Goal: Task Accomplishment & Management: Manage account settings

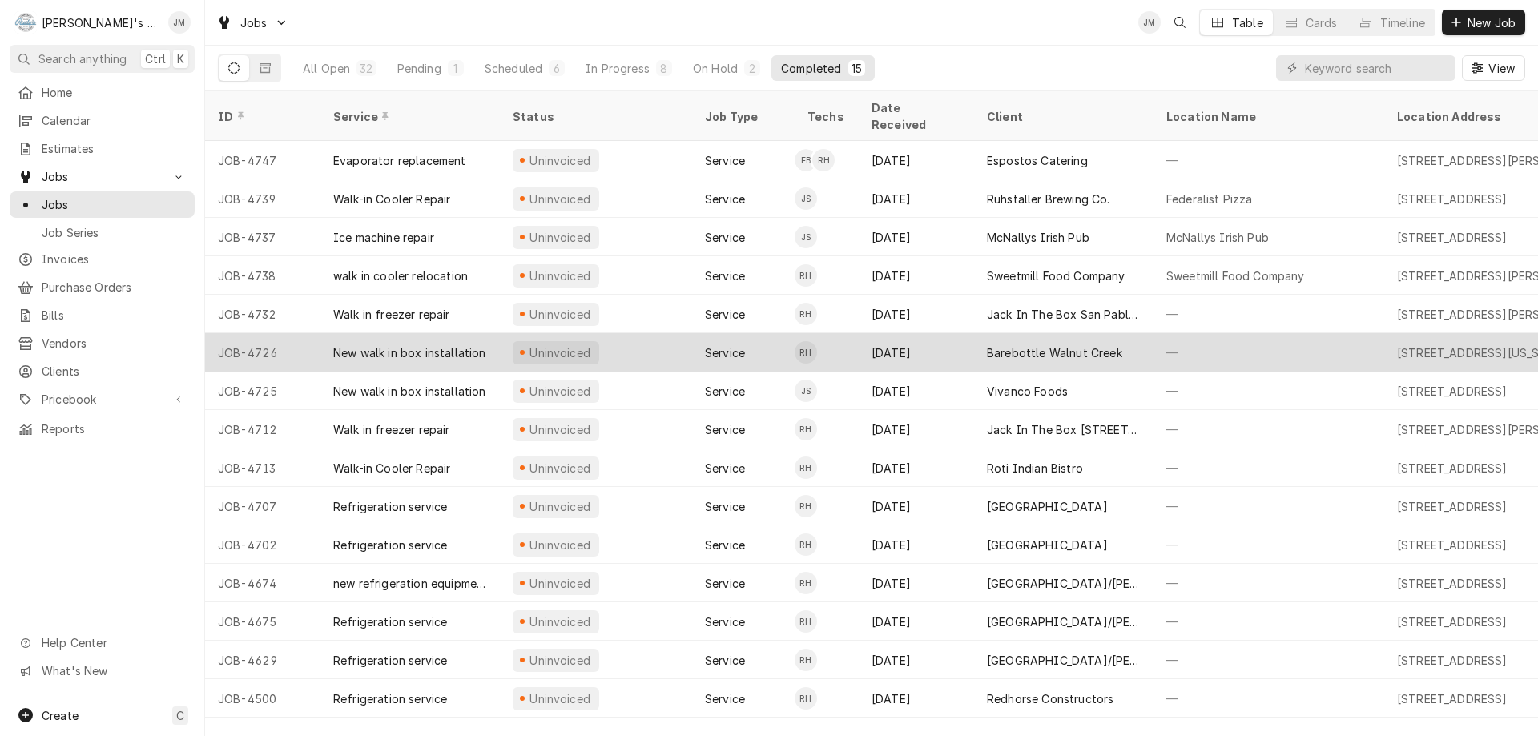
click at [1059, 345] on div "Barebottle Walnut Creek" at bounding box center [1054, 353] width 135 height 17
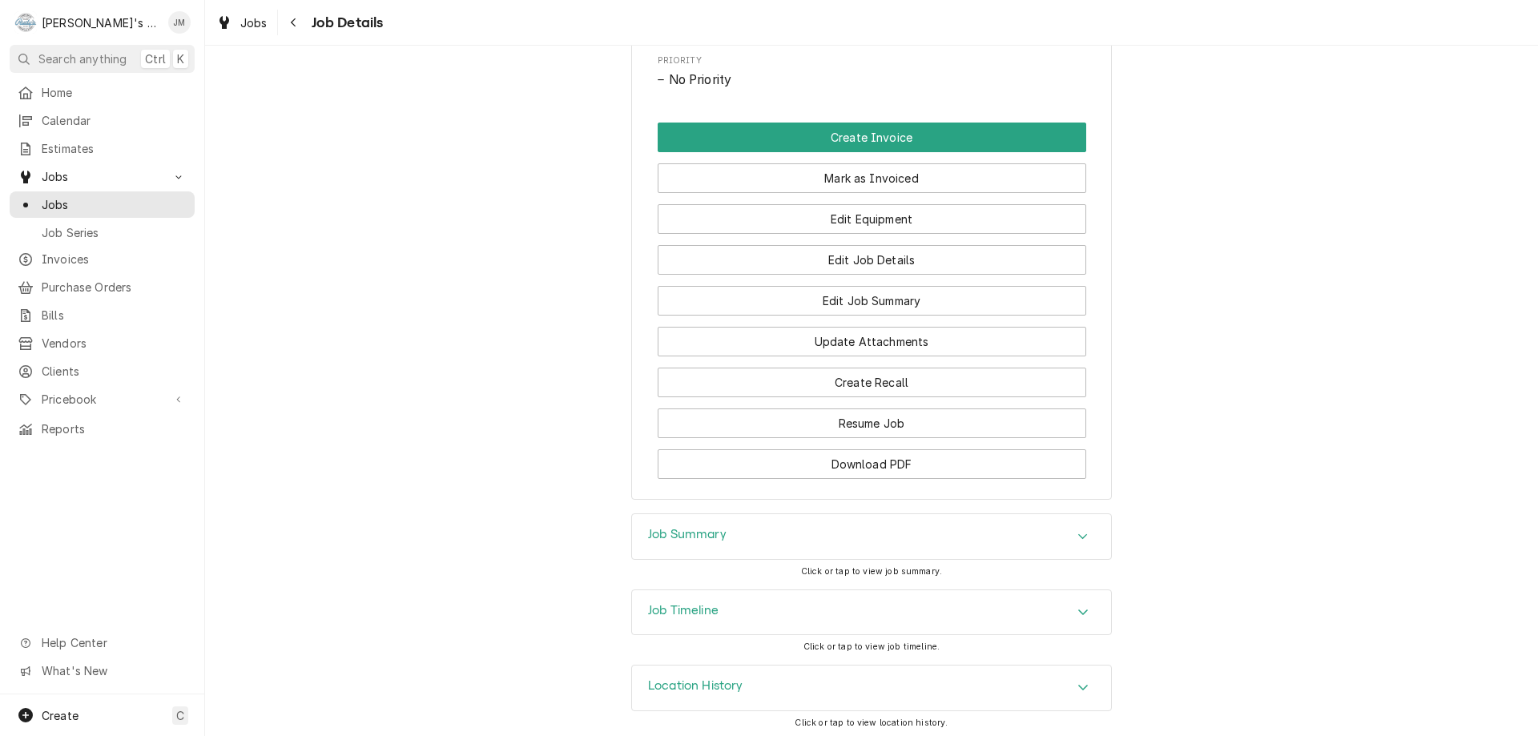
scroll to position [852, 0]
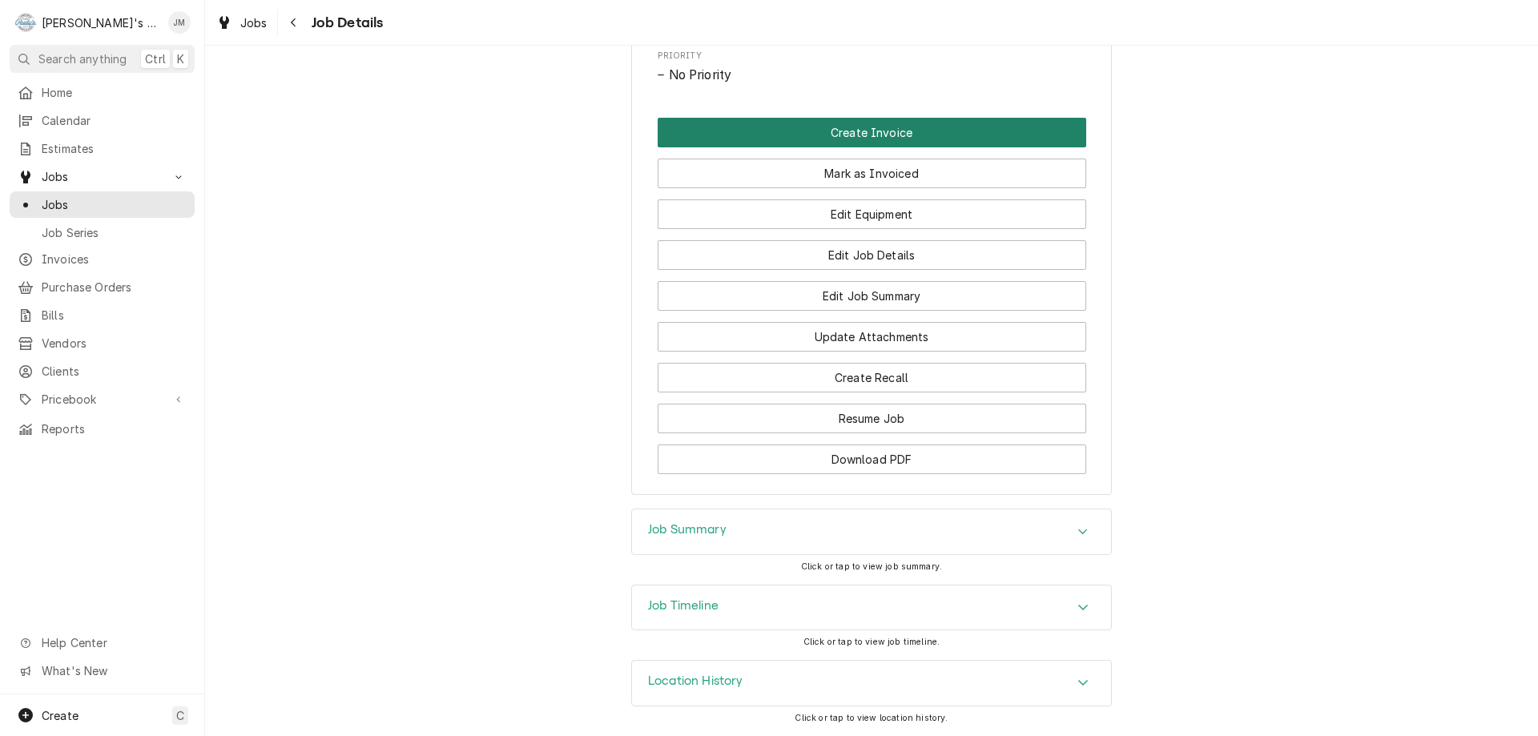
click at [848, 129] on button "Create Invoice" at bounding box center [872, 133] width 429 height 30
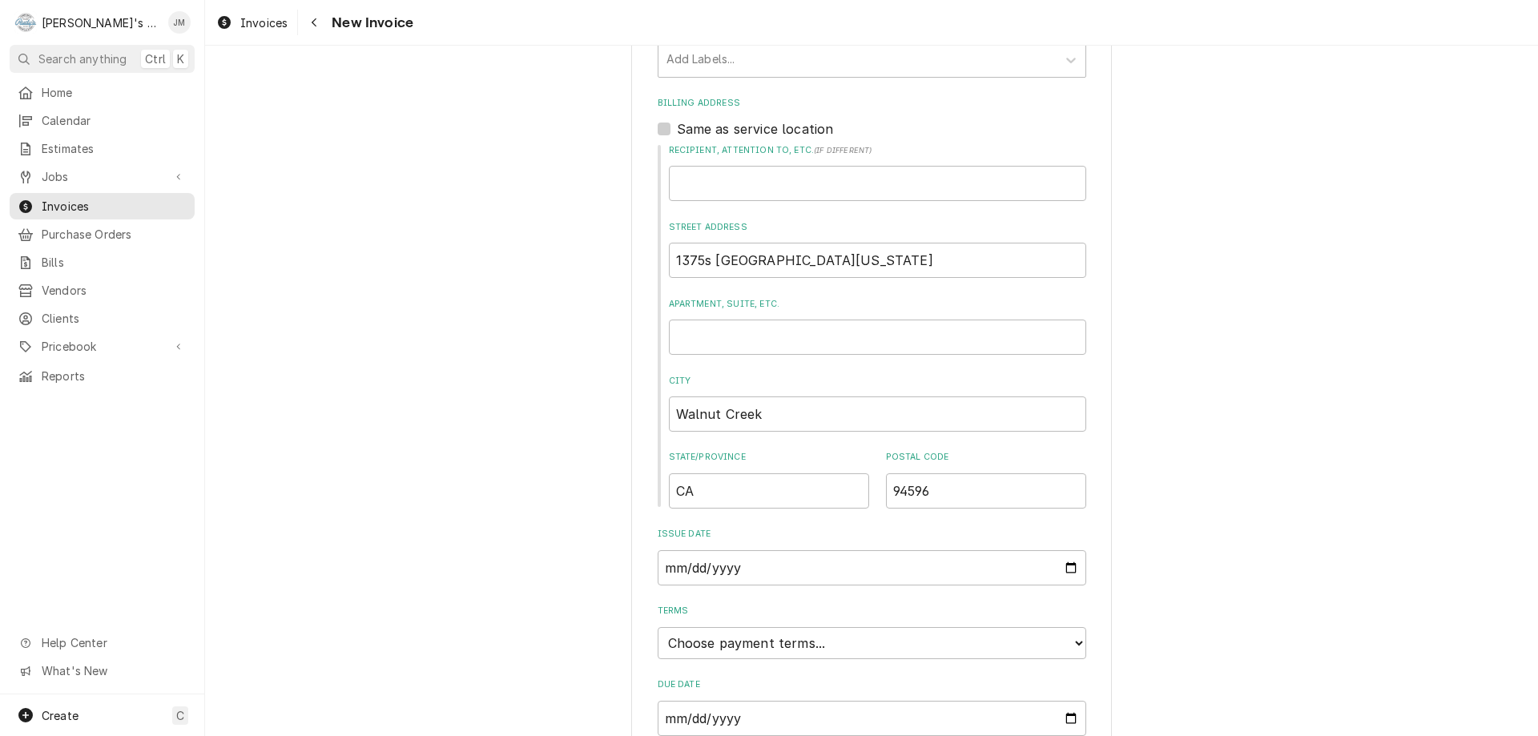
scroll to position [610, 0]
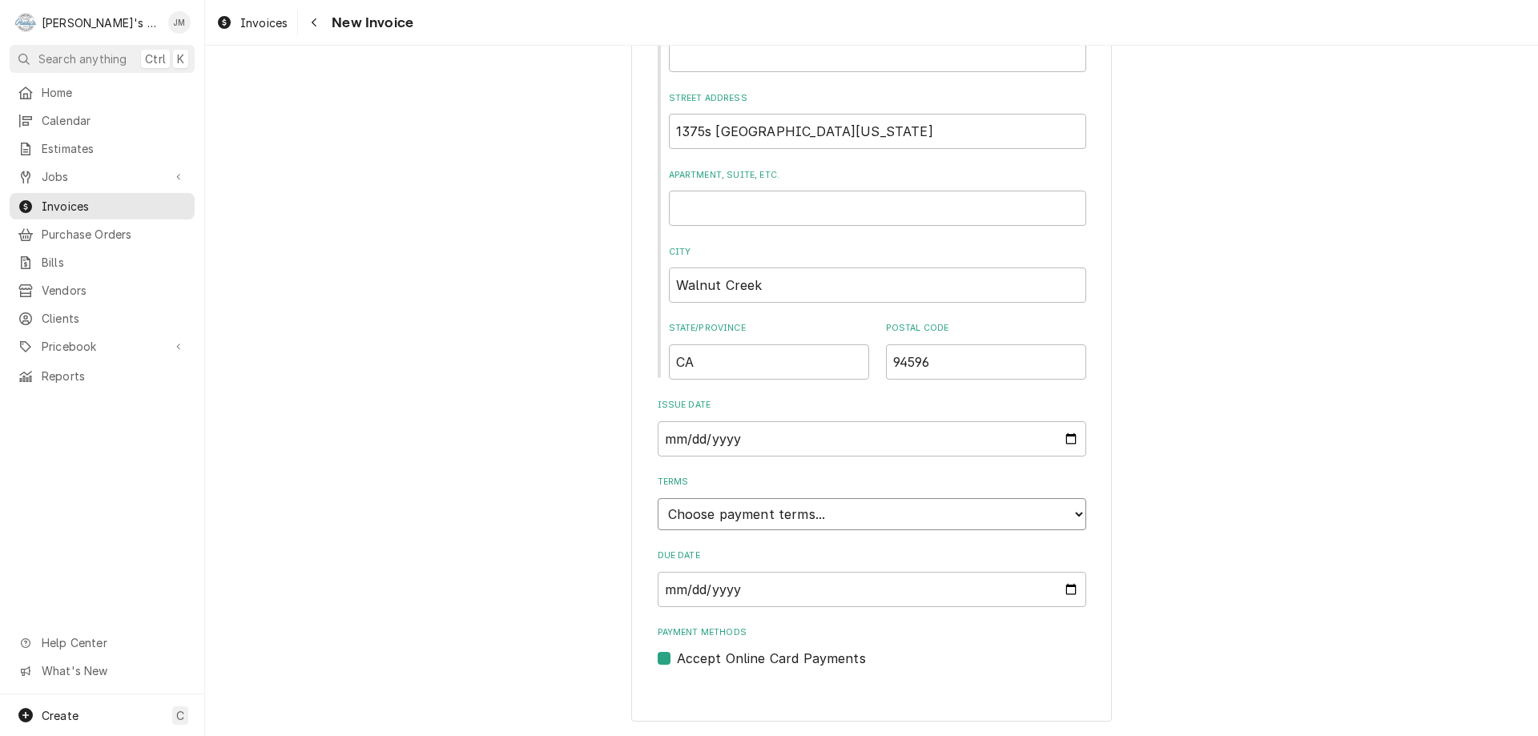
click at [1021, 514] on select "Choose payment terms... Same Day Net 7 Net 14 Net 21 Net 30 Net 45 Net 60 Net 90" at bounding box center [872, 514] width 429 height 32
click at [1122, 573] on div "Please provide the following information to create your invoice: Client Details…" at bounding box center [871, 717] width 1333 height 2529
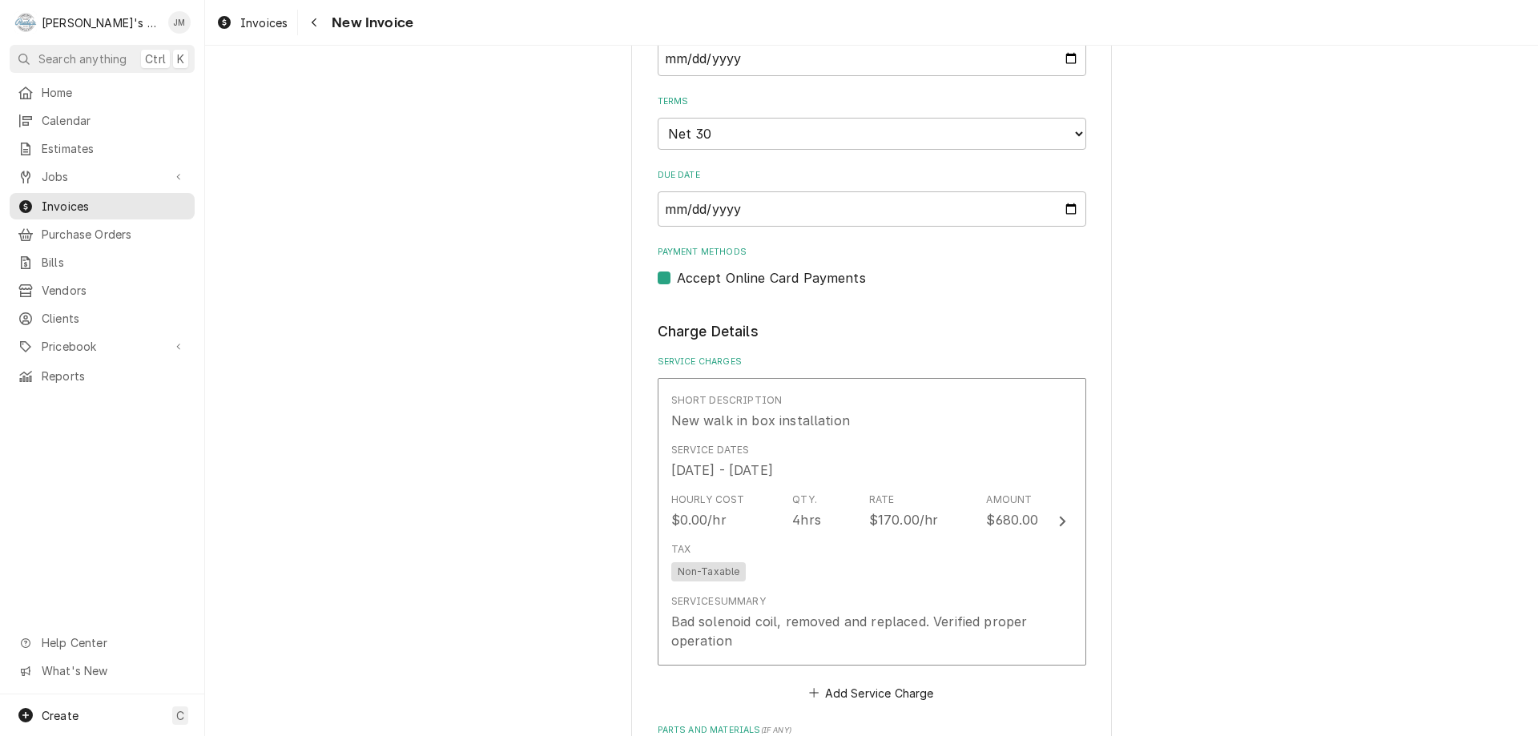
scroll to position [1090, 0]
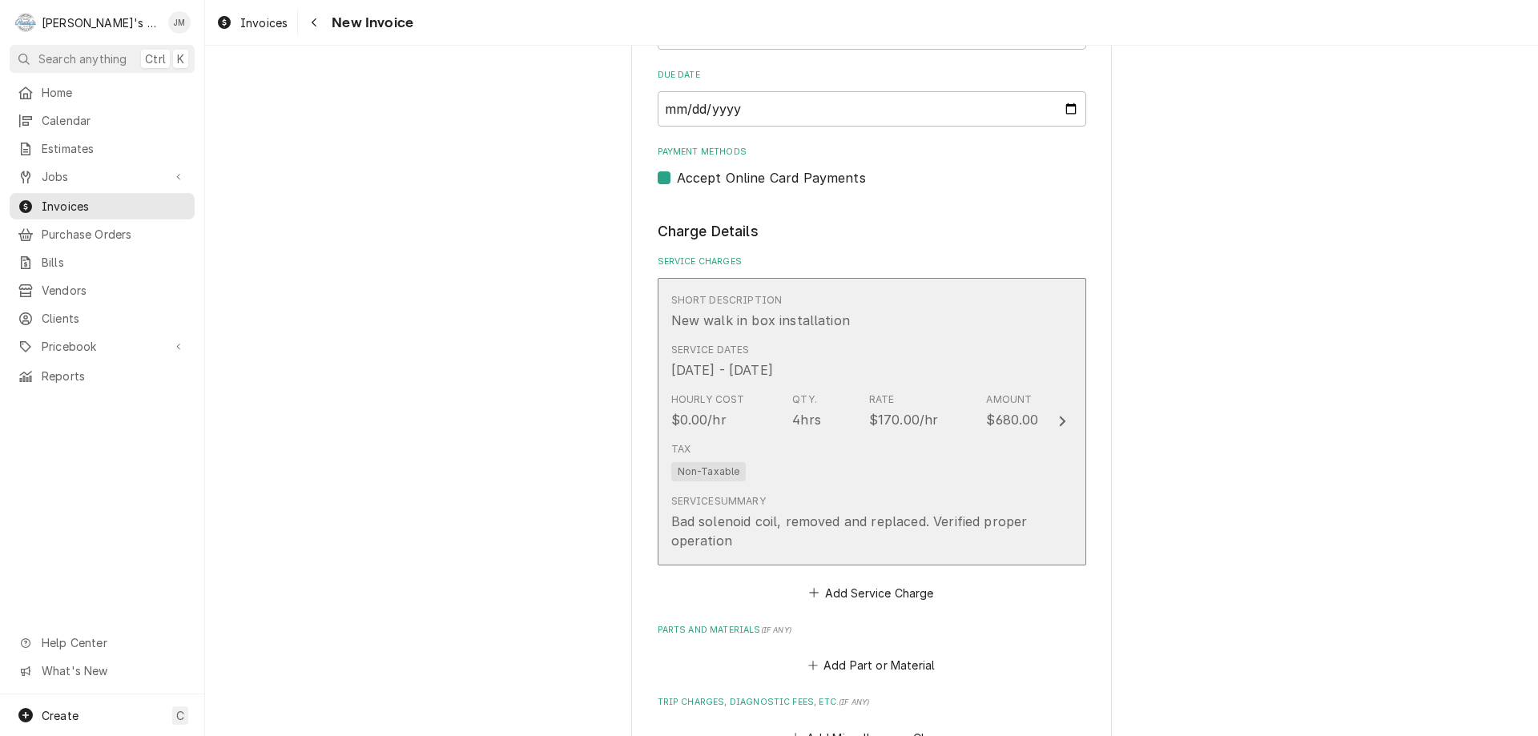
click at [1059, 419] on icon "Update Line Item" at bounding box center [1062, 422] width 6 height 10
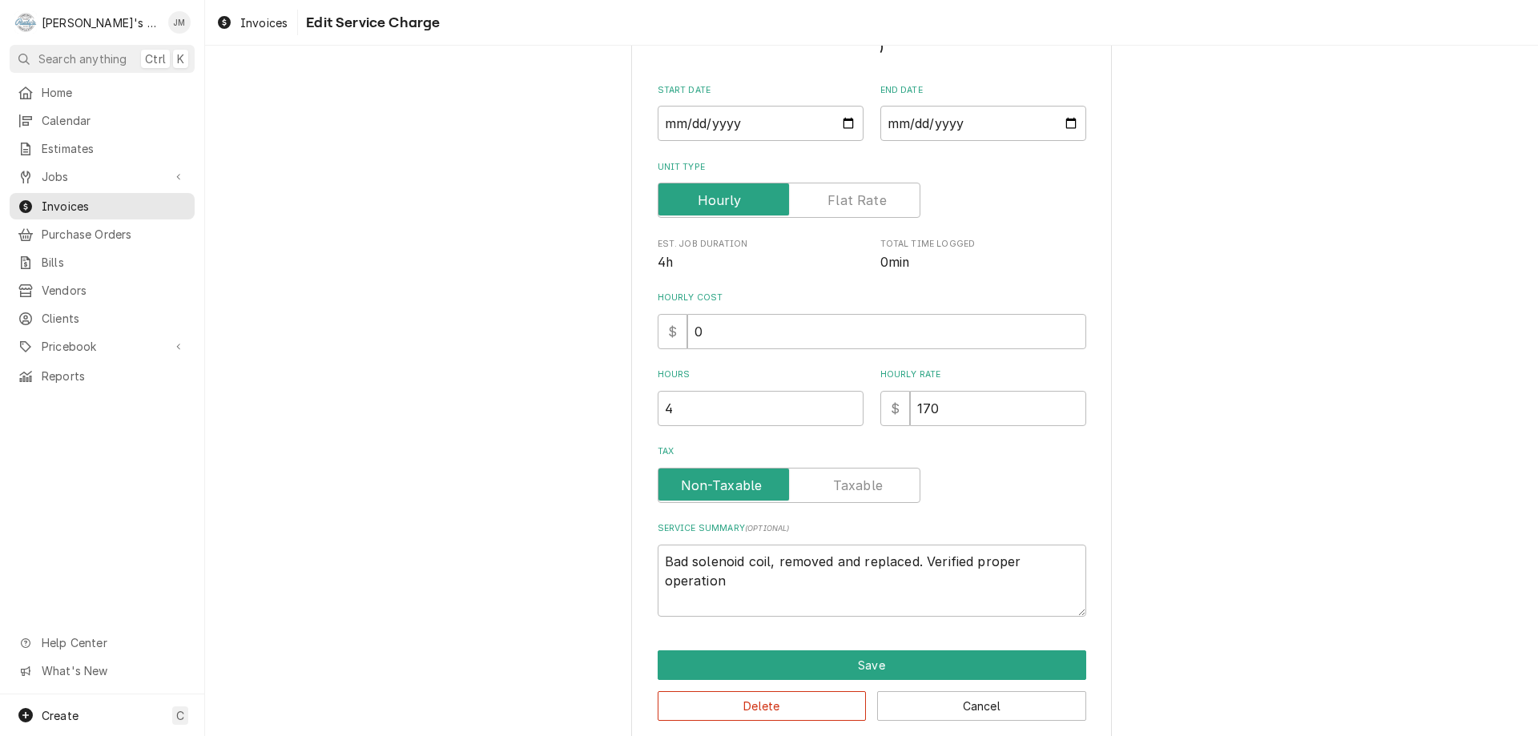
type textarea "x"
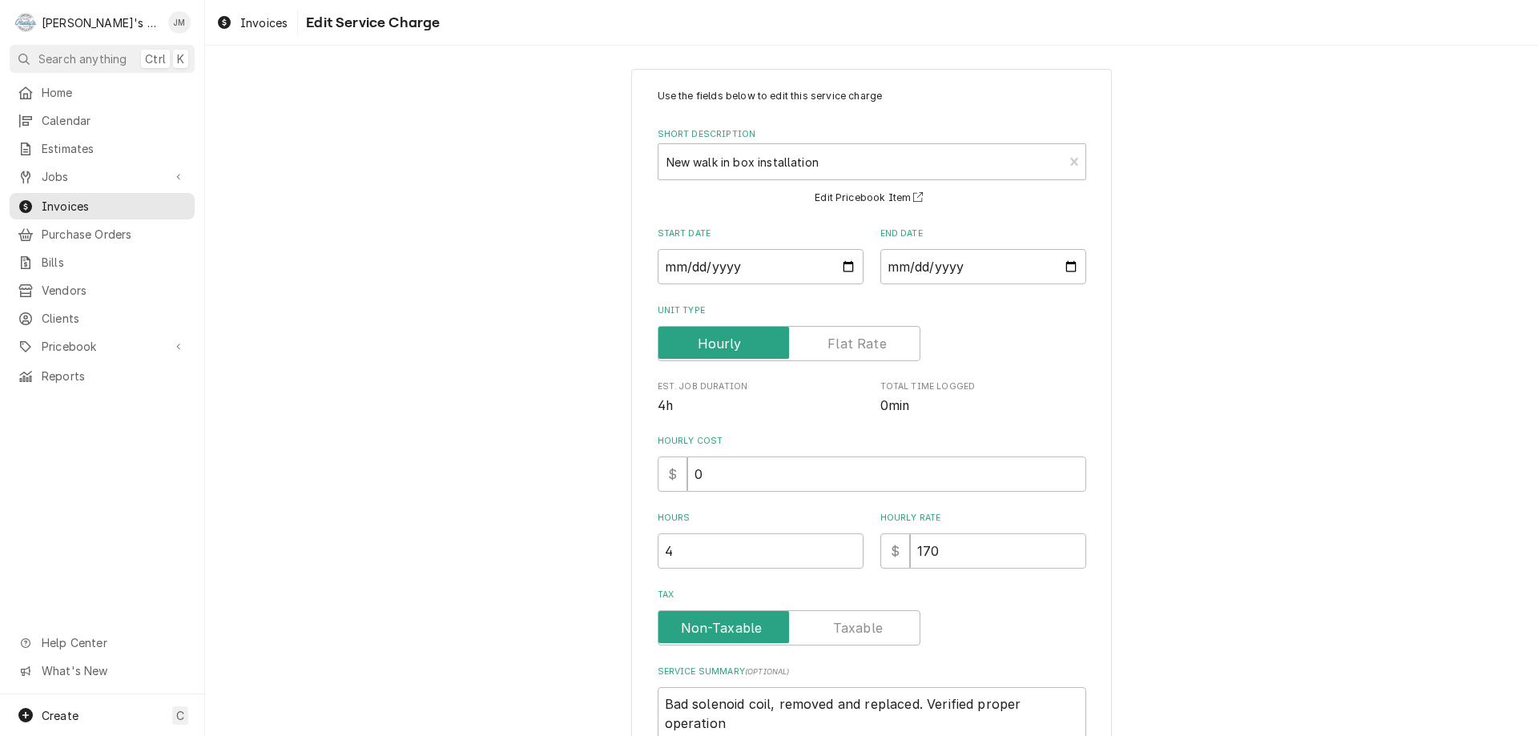
scroll to position [0, 0]
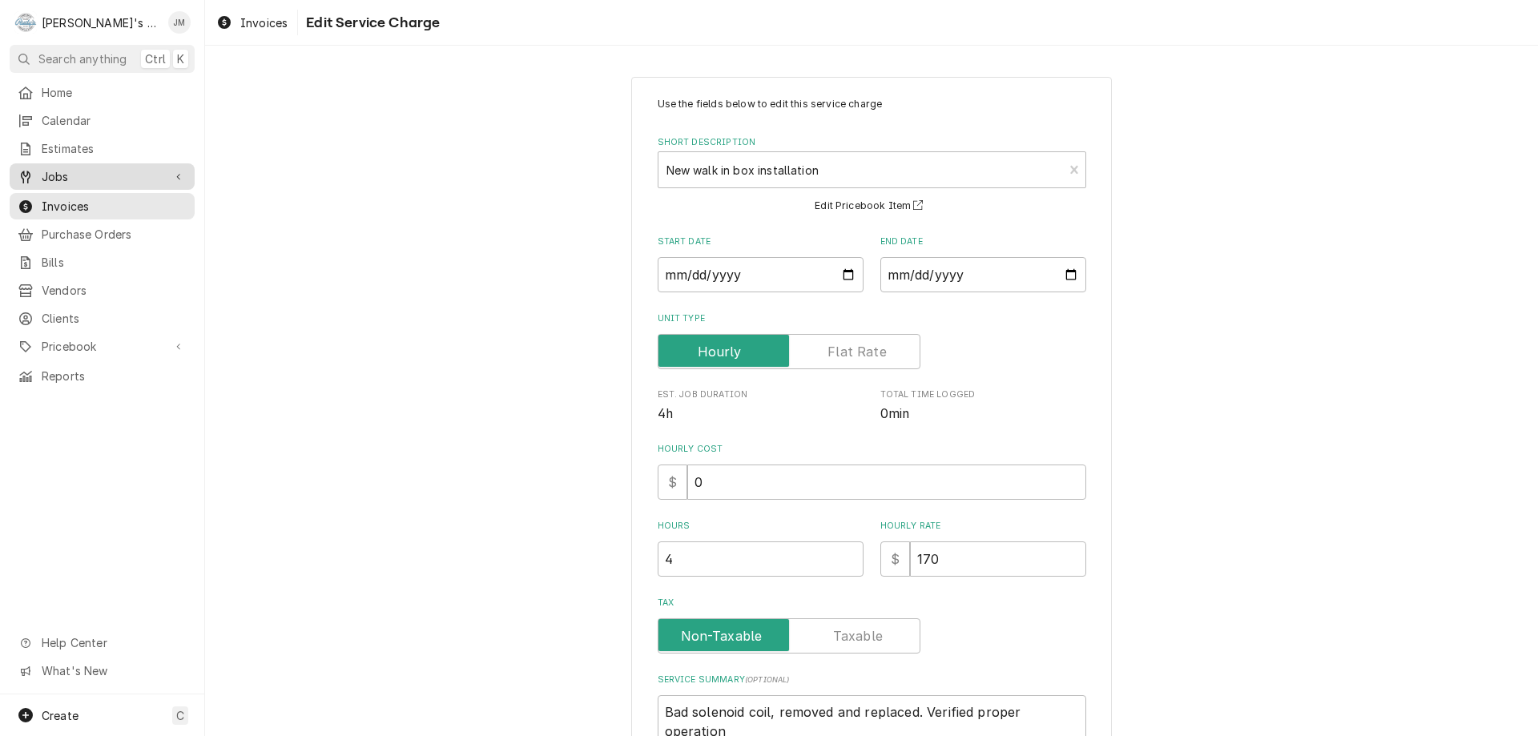
click at [53, 175] on span "Jobs" at bounding box center [102, 176] width 121 height 17
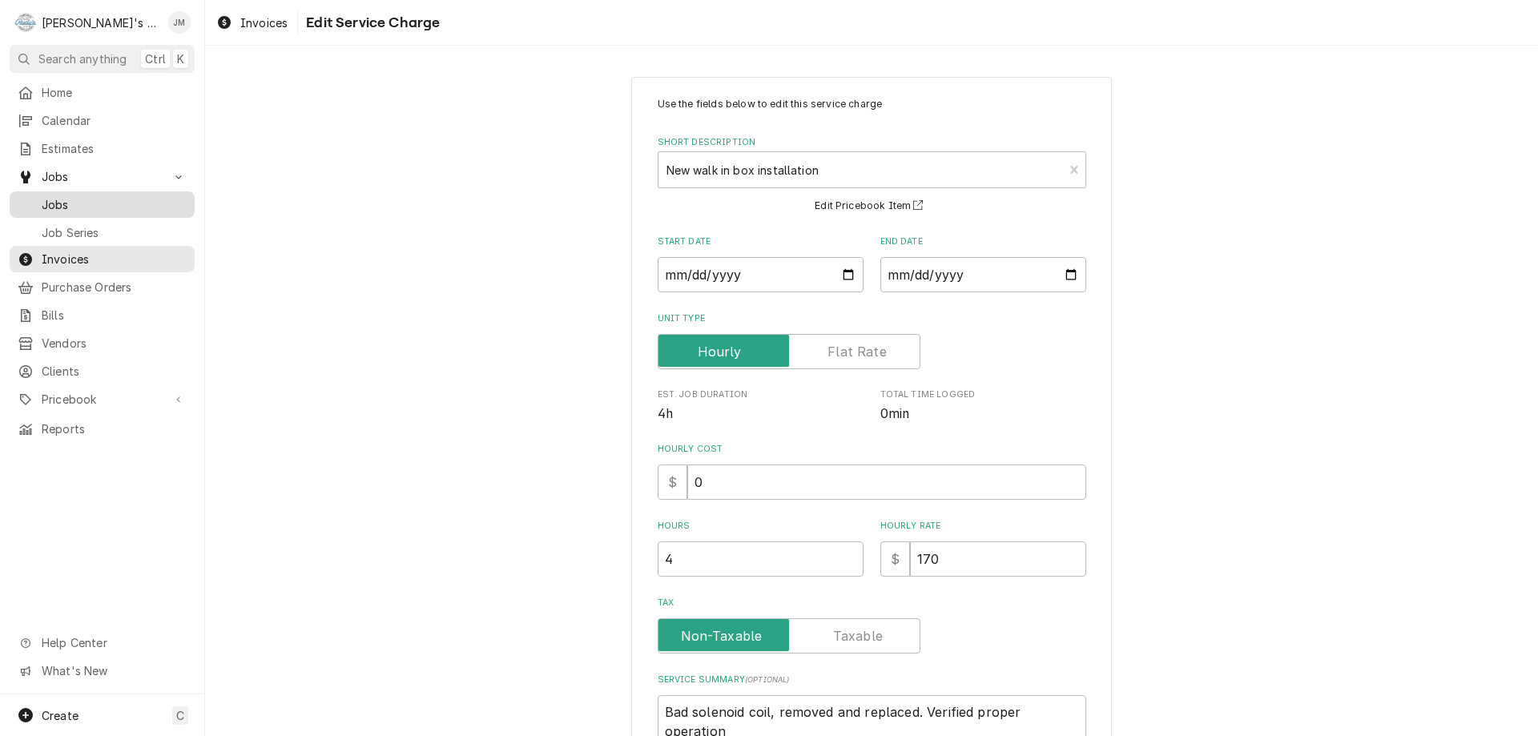
click at [58, 204] on span "Jobs" at bounding box center [114, 204] width 145 height 17
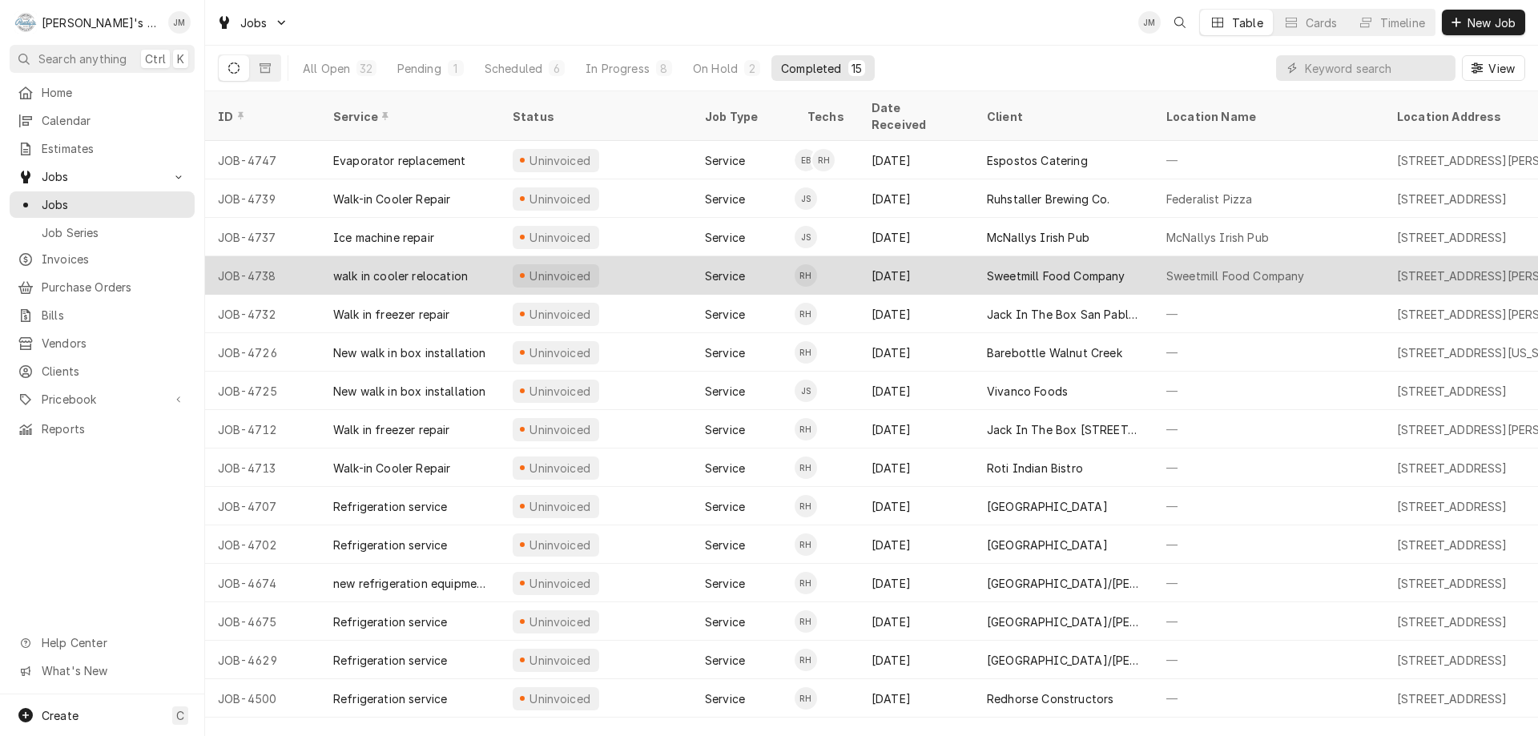
click at [1075, 268] on div "Sweetmill Food Company" at bounding box center [1056, 276] width 139 height 17
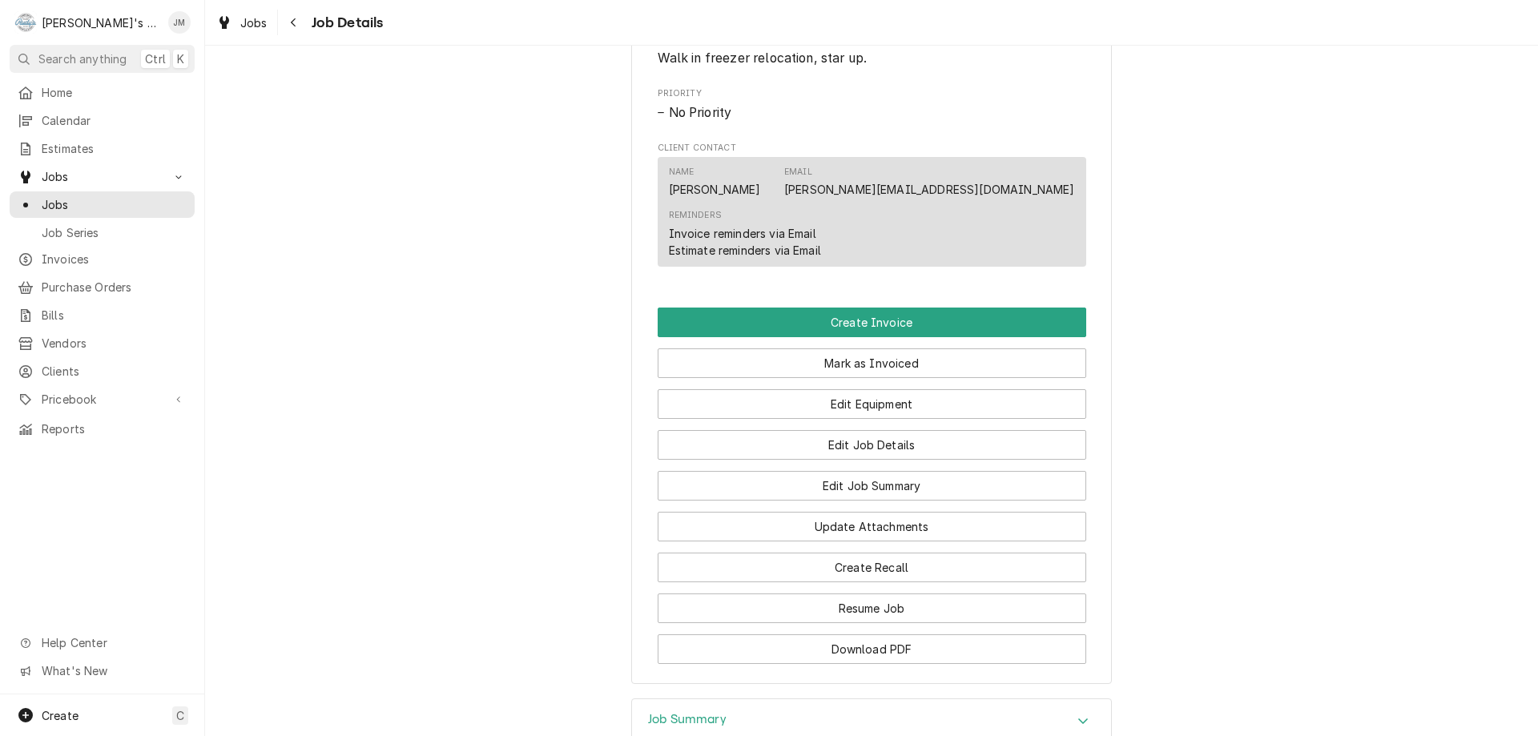
scroll to position [881, 0]
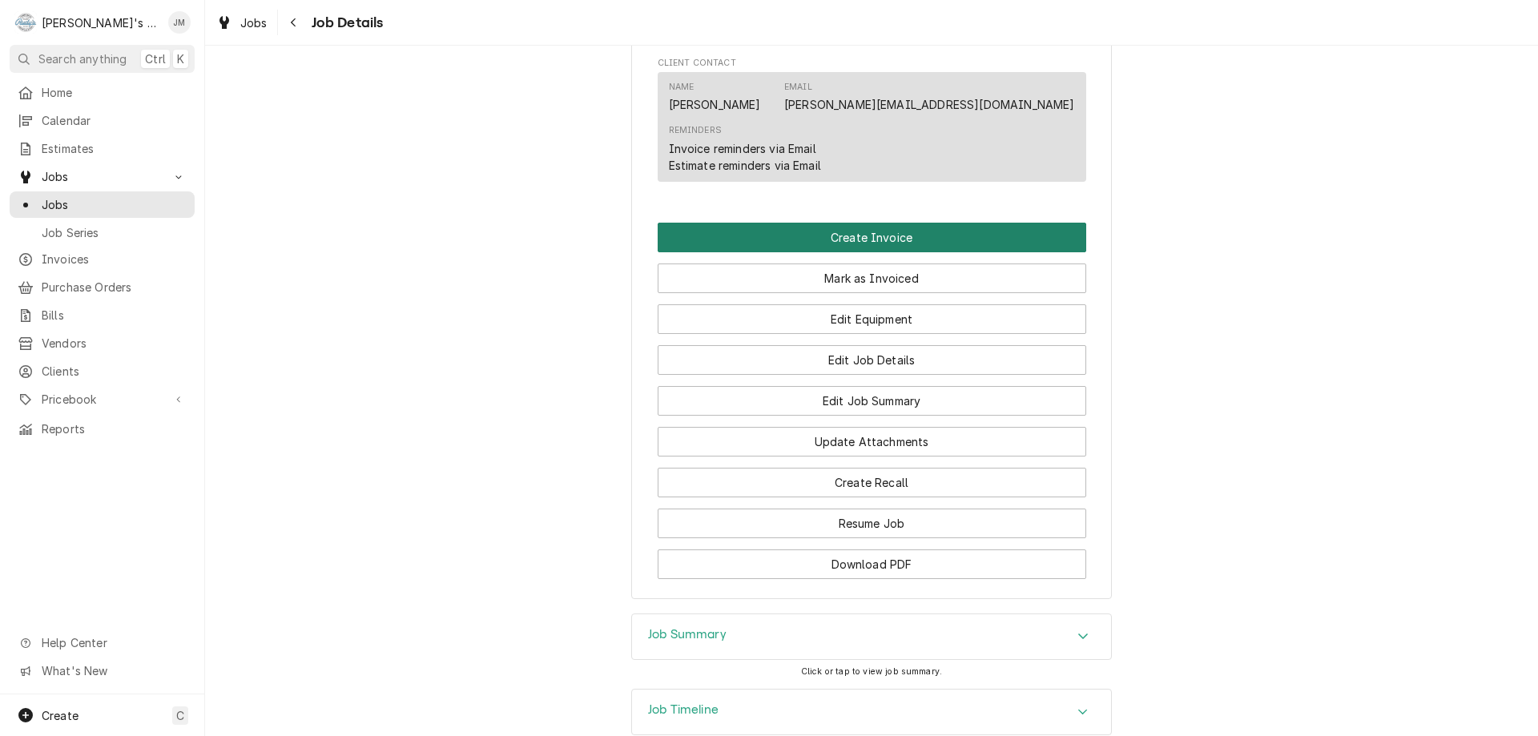
click at [903, 252] on button "Create Invoice" at bounding box center [872, 238] width 429 height 30
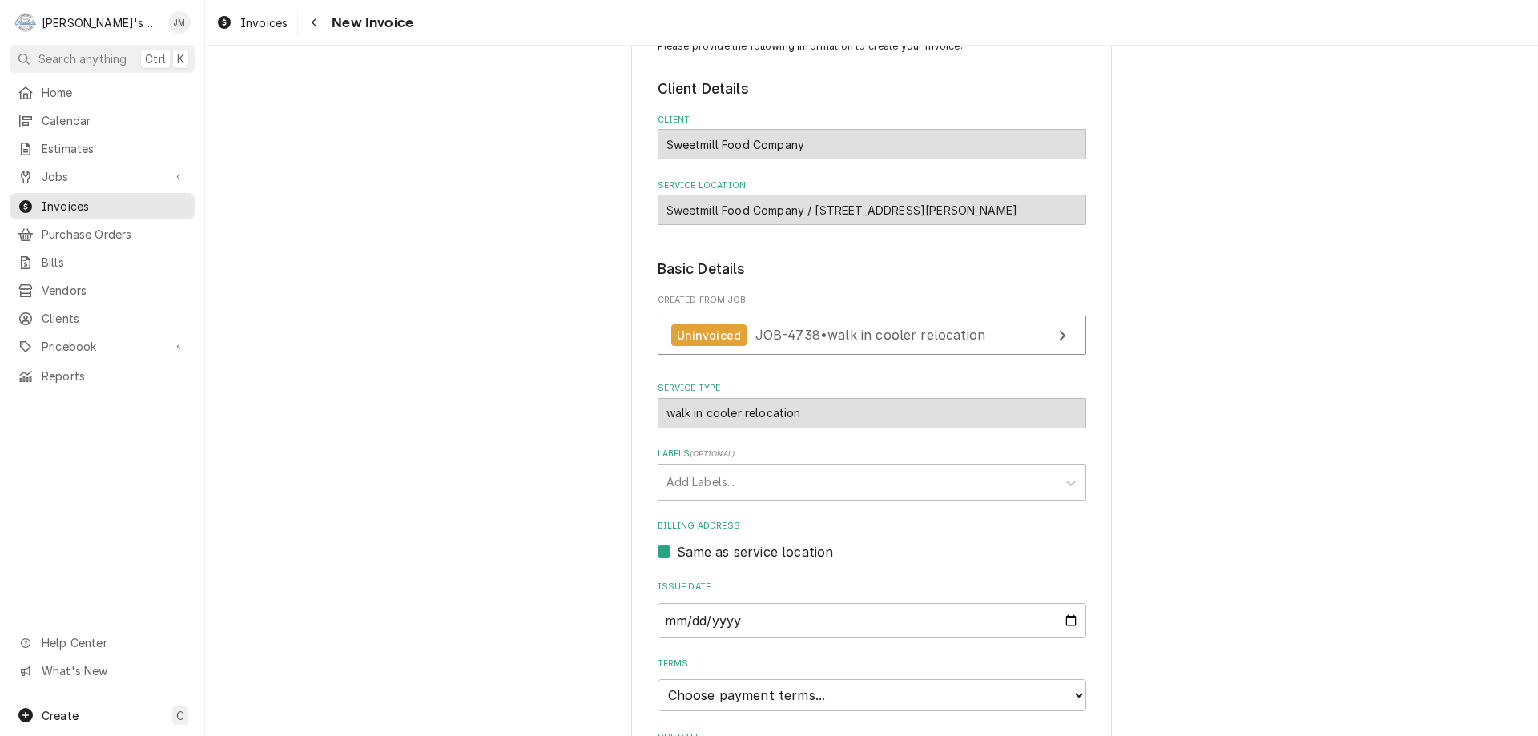
scroll to position [239, 0]
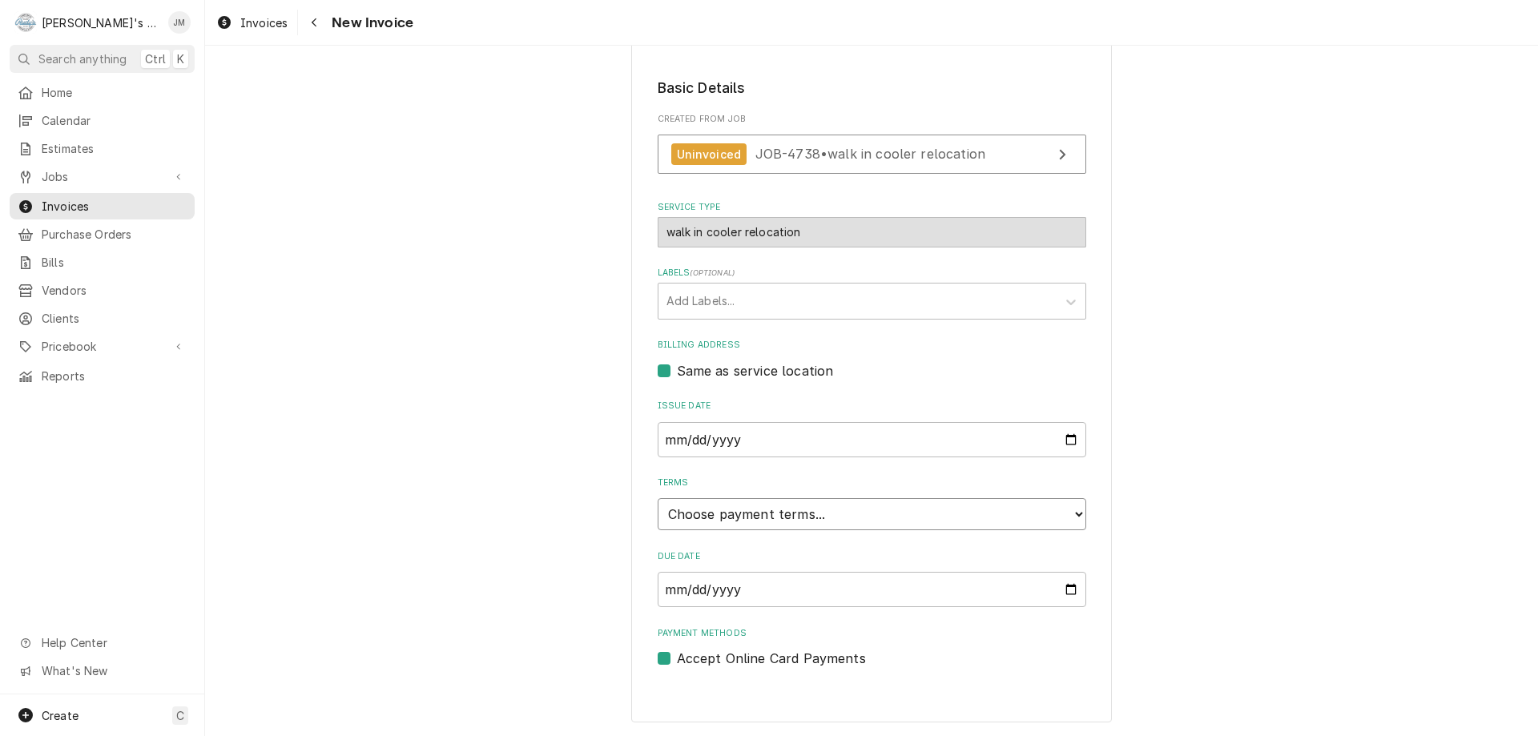
click at [924, 512] on select "Choose payment terms... Same Day Net 7 Net 14 Net 21 Net 30 Net 45 Net 60 Net 90" at bounding box center [872, 514] width 429 height 32
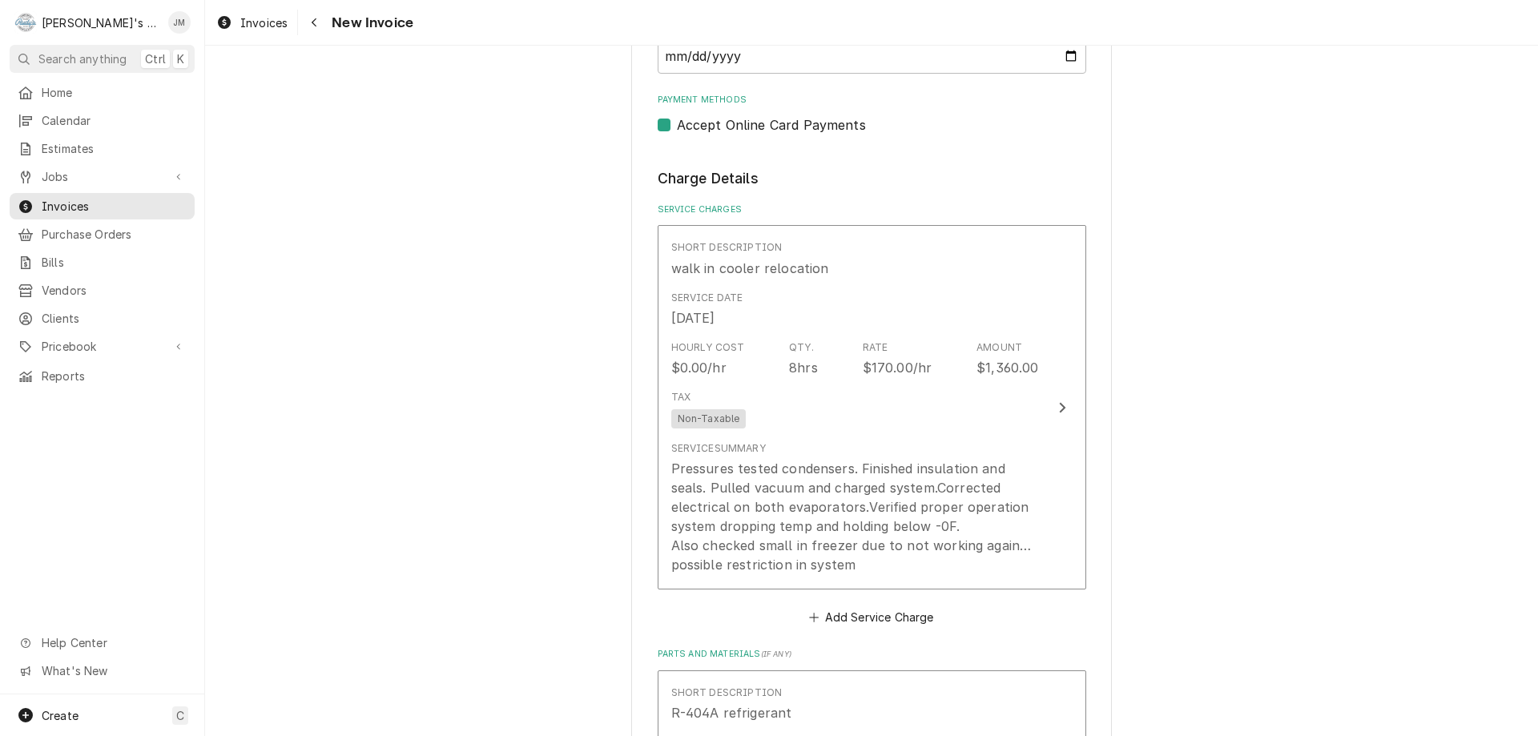
scroll to position [719, 0]
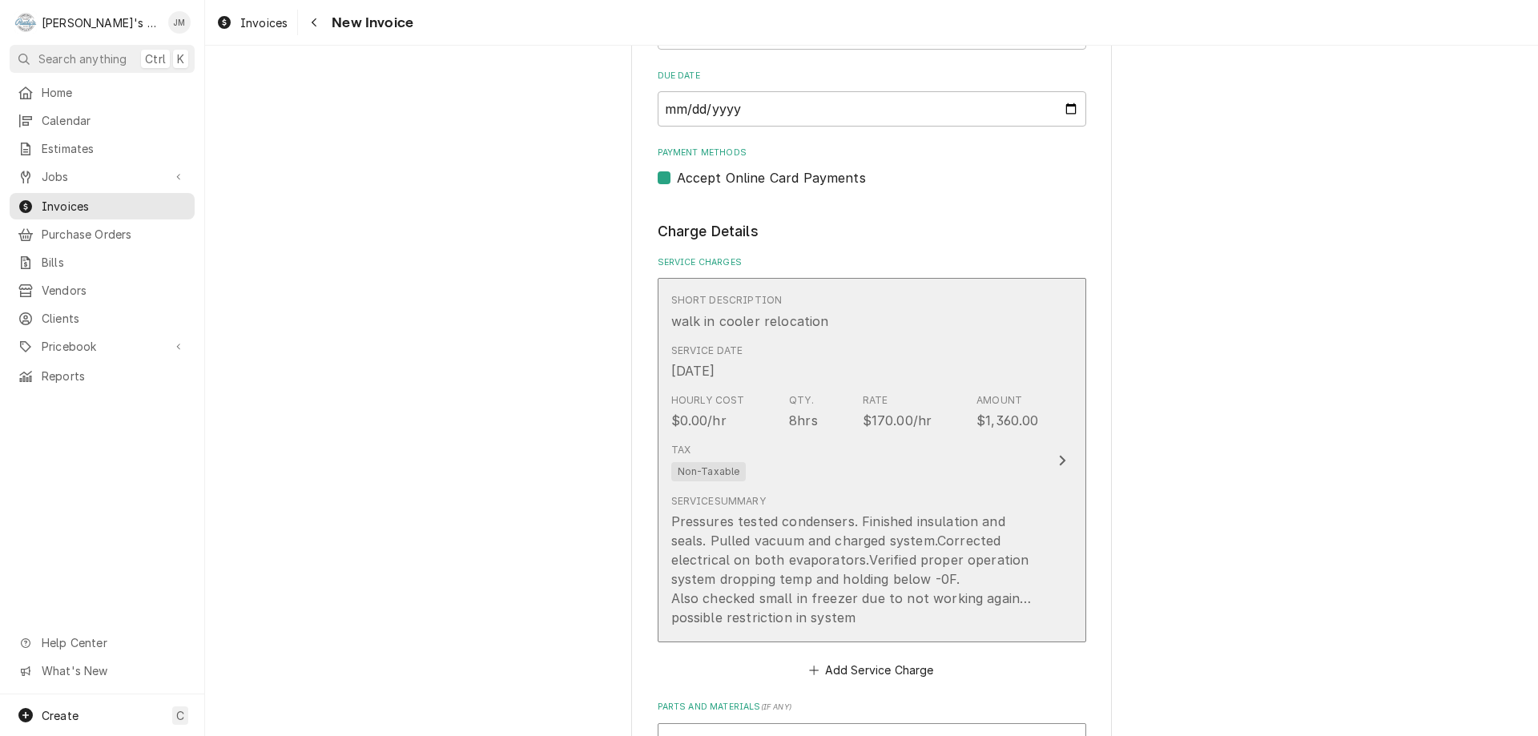
click at [1062, 466] on div "Update Line Item" at bounding box center [1062, 460] width 21 height 19
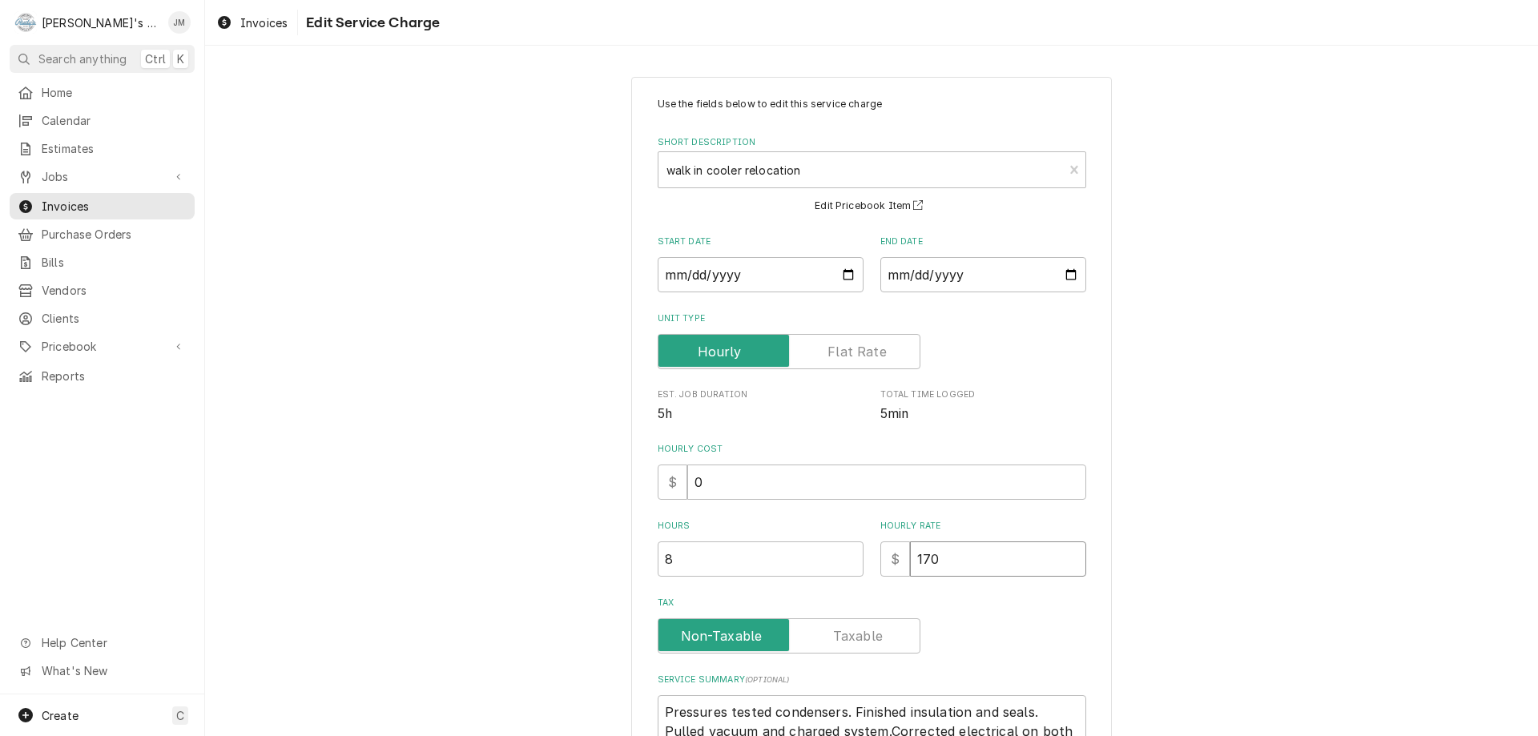
drag, startPoint x: 967, startPoint y: 560, endPoint x: 873, endPoint y: 558, distance: 93.8
click at [873, 558] on div "Hours 8 Hourly Rate $ 170" at bounding box center [872, 548] width 429 height 57
type textarea "x"
type input "0"
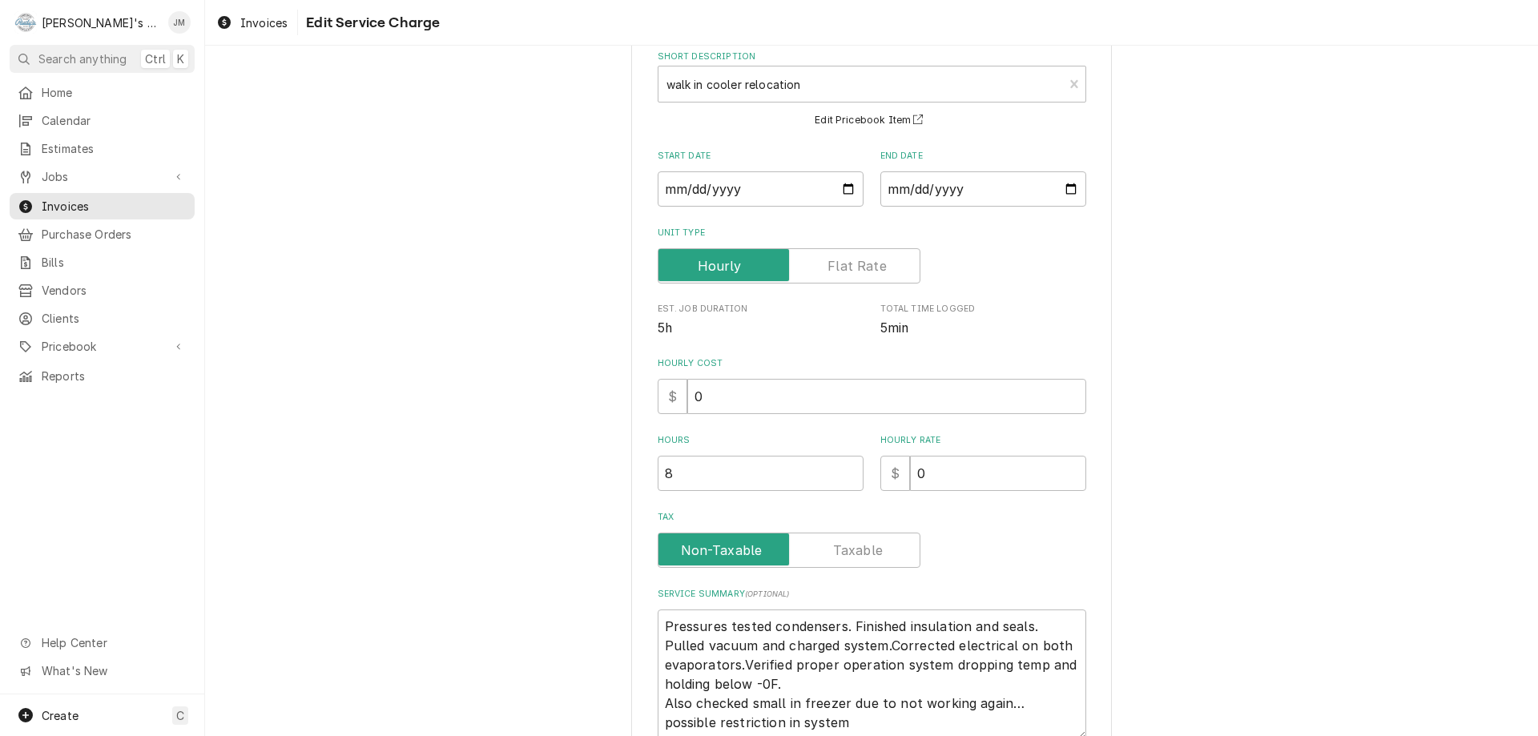
scroll to position [228, 0]
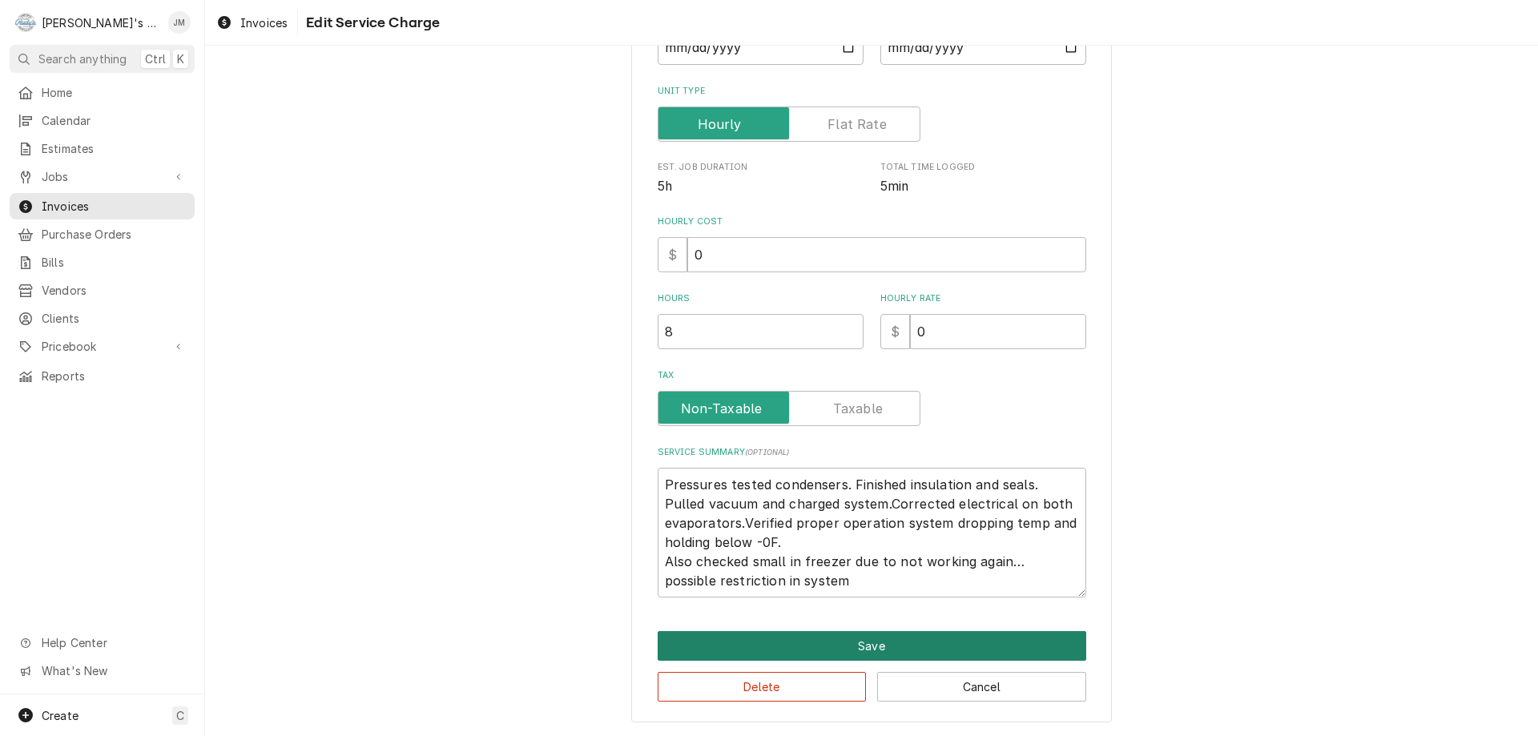
click at [880, 643] on button "Save" at bounding box center [872, 646] width 429 height 30
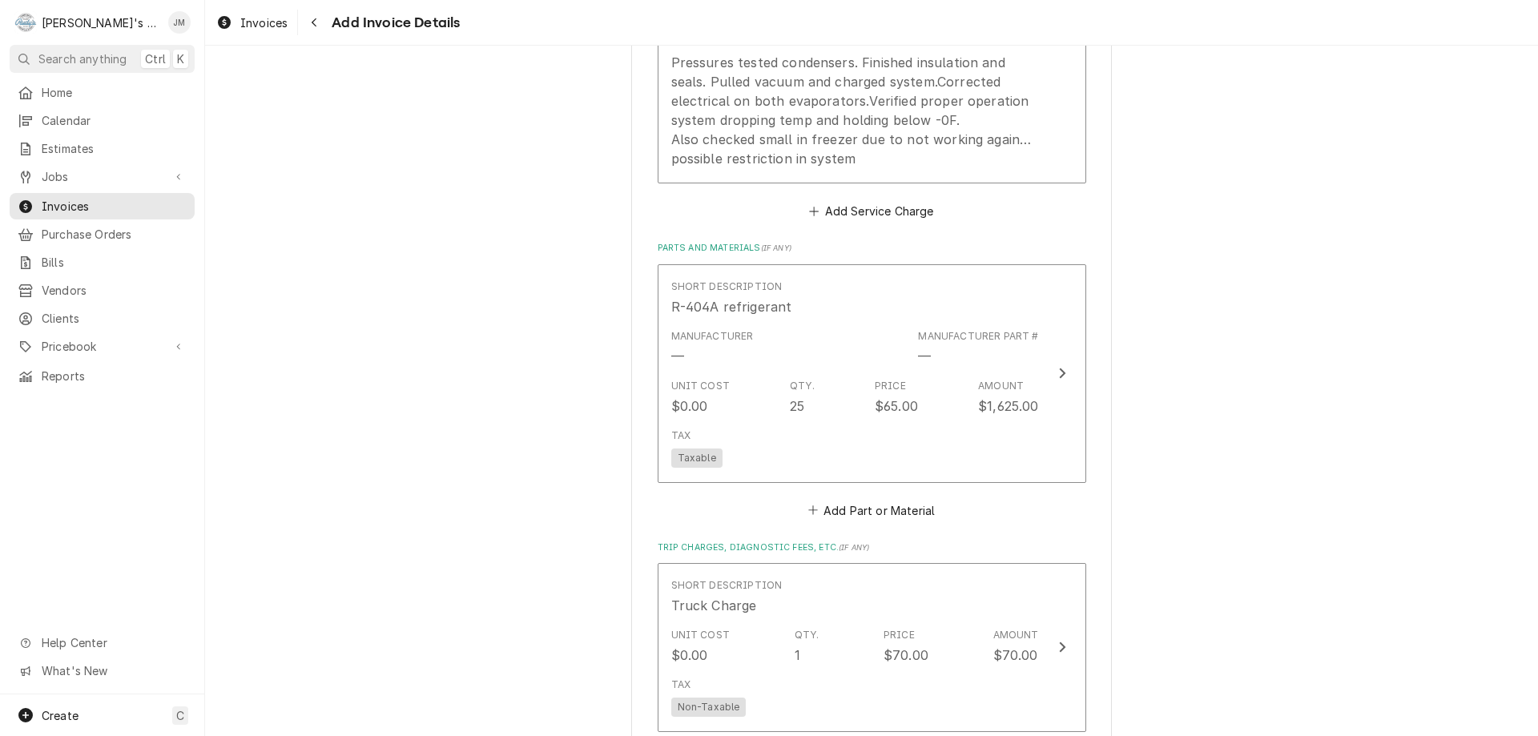
scroll to position [1181, 0]
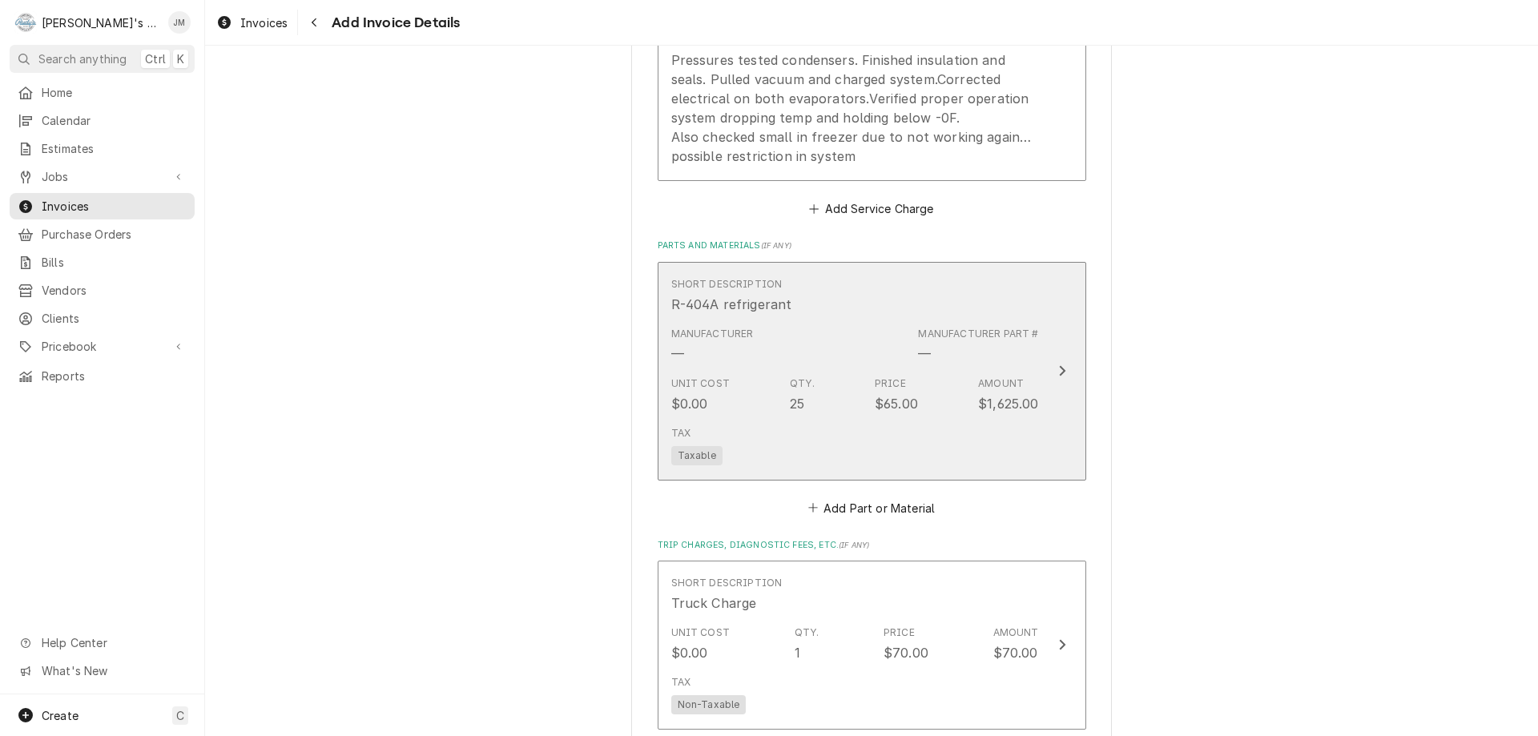
click at [1058, 373] on icon "Update Line Item" at bounding box center [1062, 371] width 8 height 13
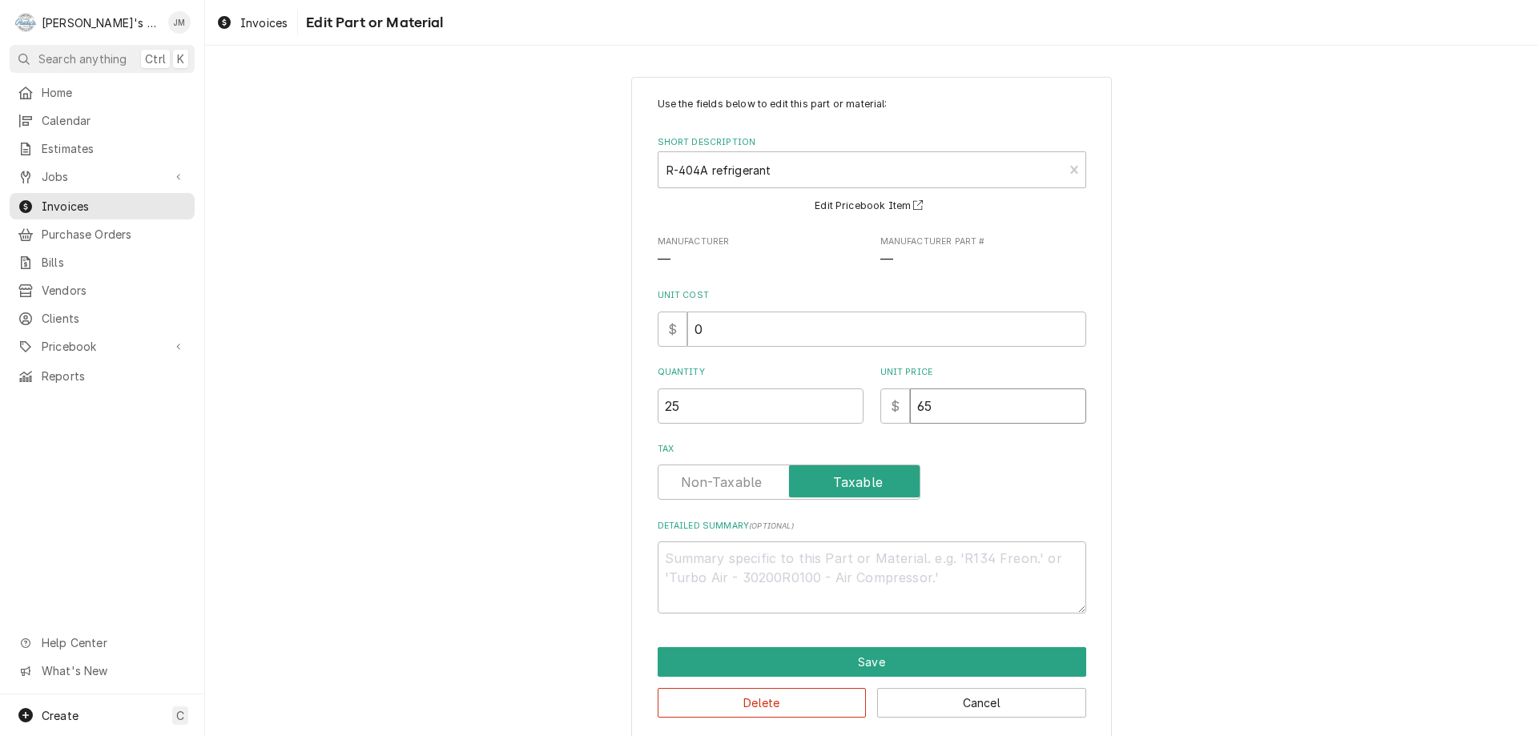
drag, startPoint x: 972, startPoint y: 420, endPoint x: 895, endPoint y: 413, distance: 77.2
click at [895, 413] on div "$ 65" at bounding box center [984, 406] width 206 height 35
type textarea "x"
type input "0"
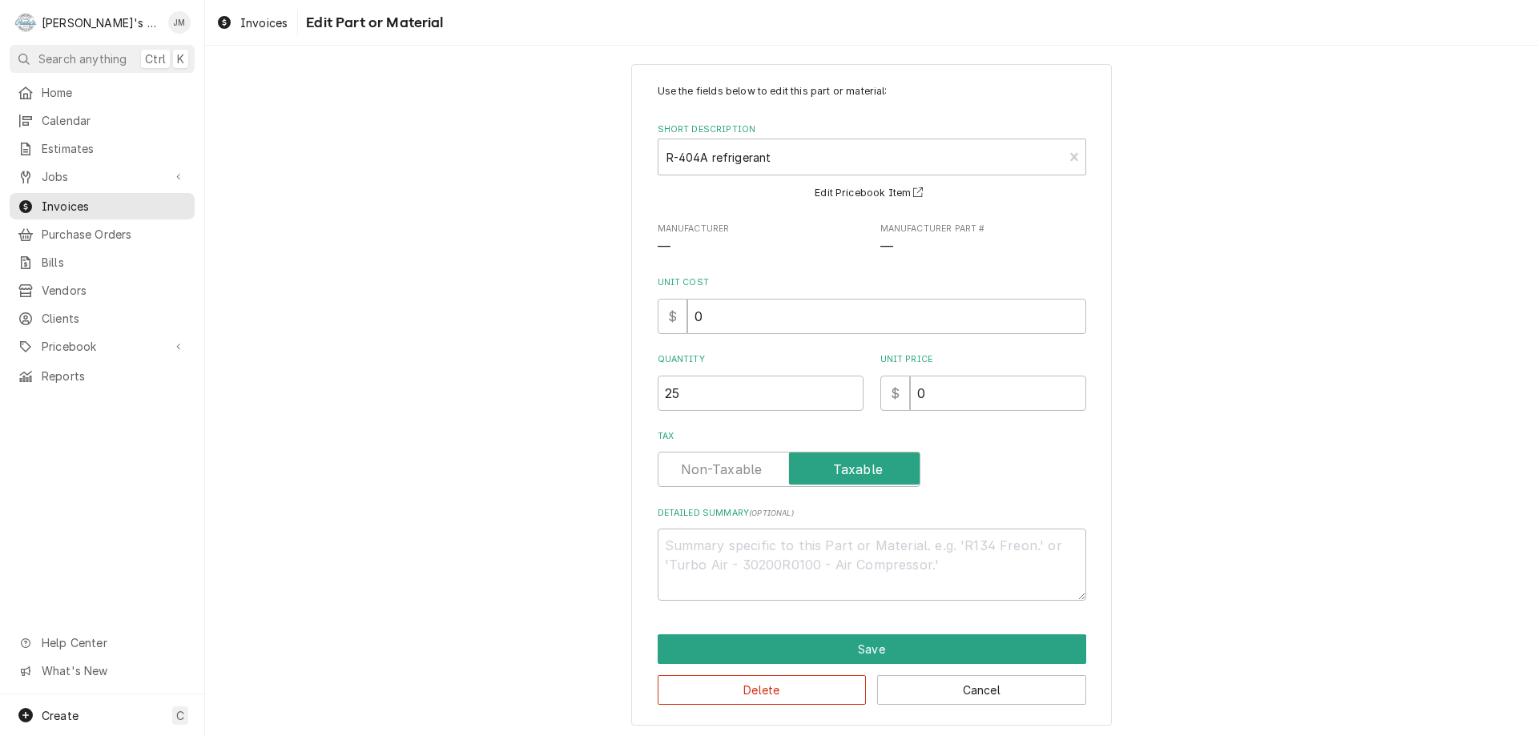
scroll to position [16, 0]
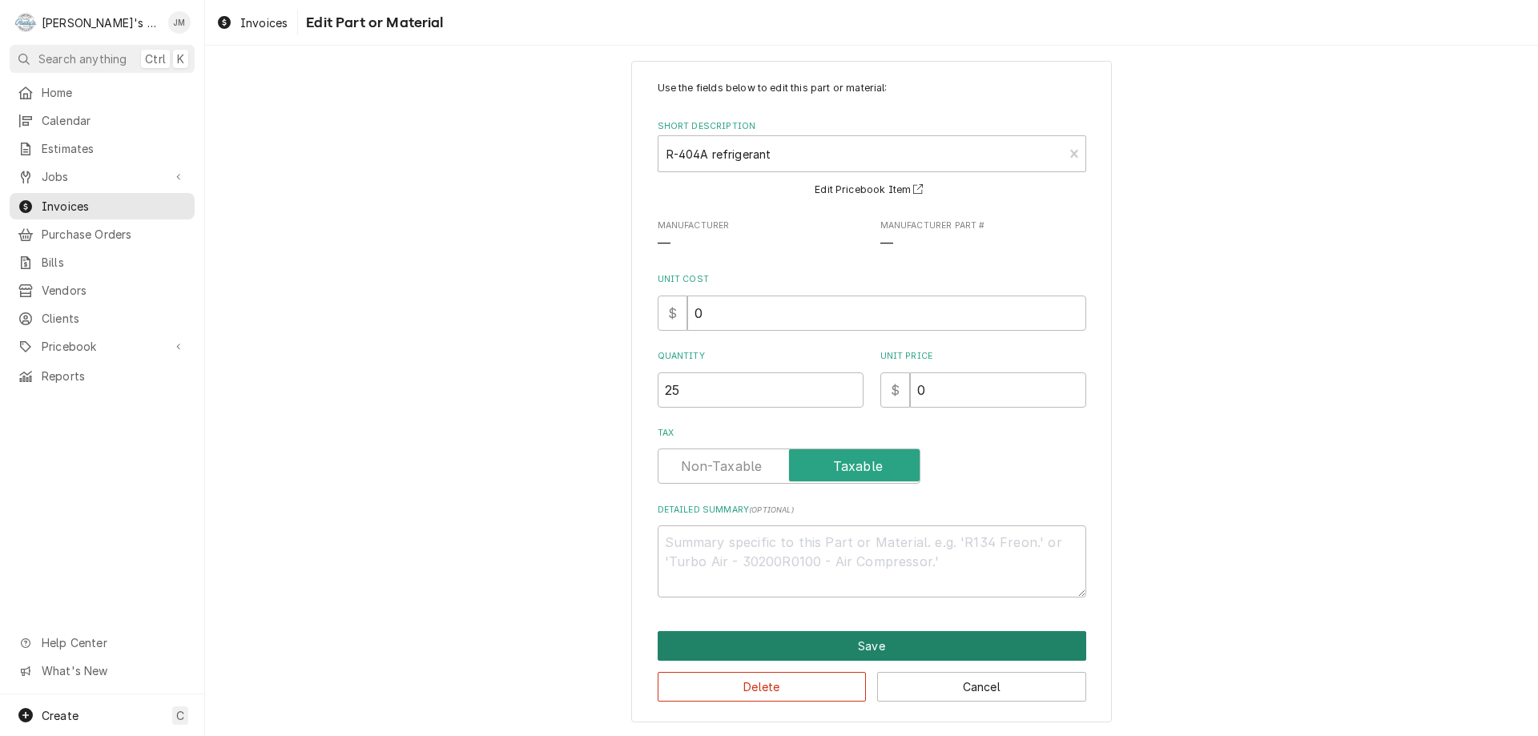
click at [886, 650] on button "Save" at bounding box center [872, 646] width 429 height 30
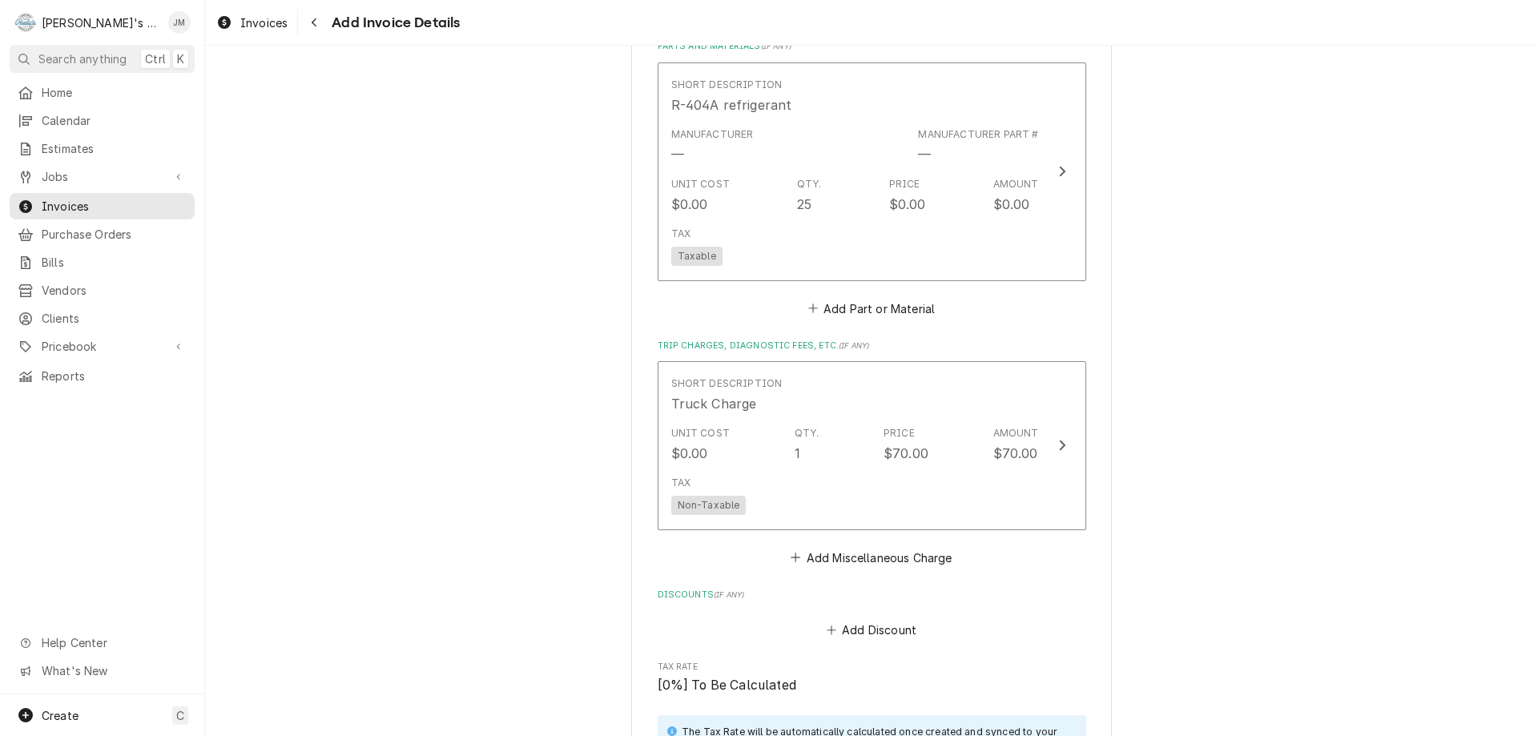
scroll to position [1562, 0]
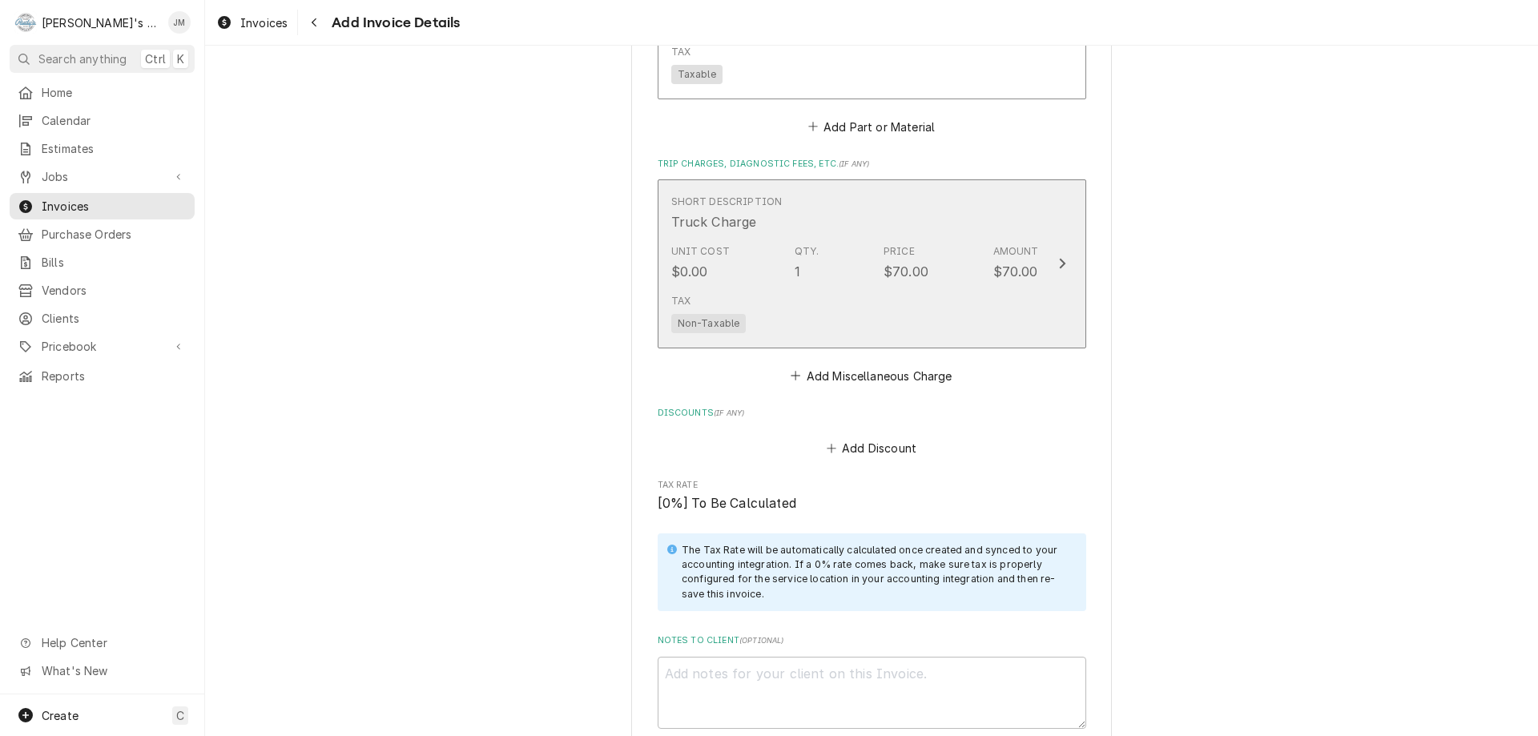
click at [1059, 262] on div "Update Line Item" at bounding box center [1062, 263] width 21 height 19
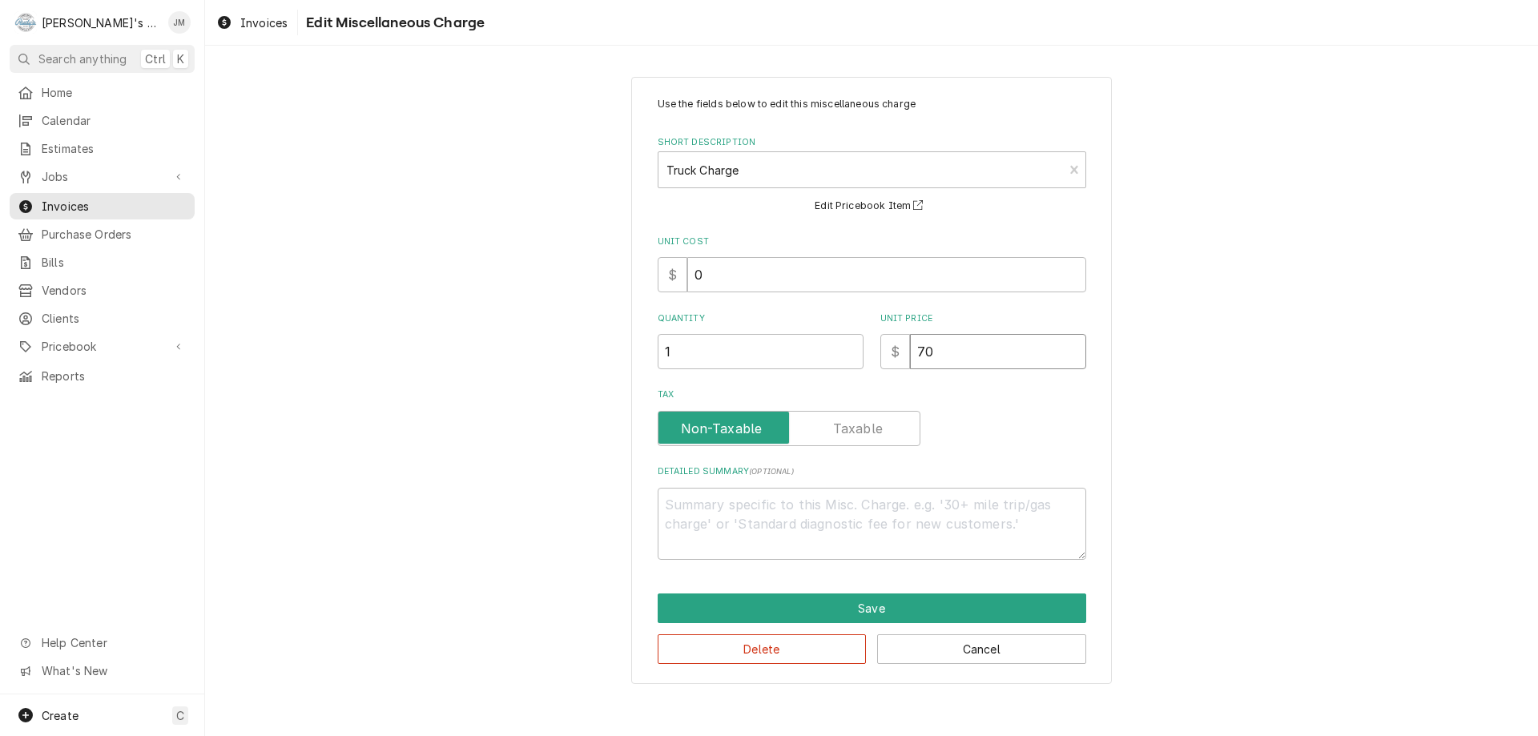
drag, startPoint x: 948, startPoint y: 353, endPoint x: 910, endPoint y: 352, distance: 37.7
click at [910, 352] on input "70" at bounding box center [998, 351] width 176 height 35
type textarea "x"
type input "0"
click at [931, 613] on button "Save" at bounding box center [872, 609] width 429 height 30
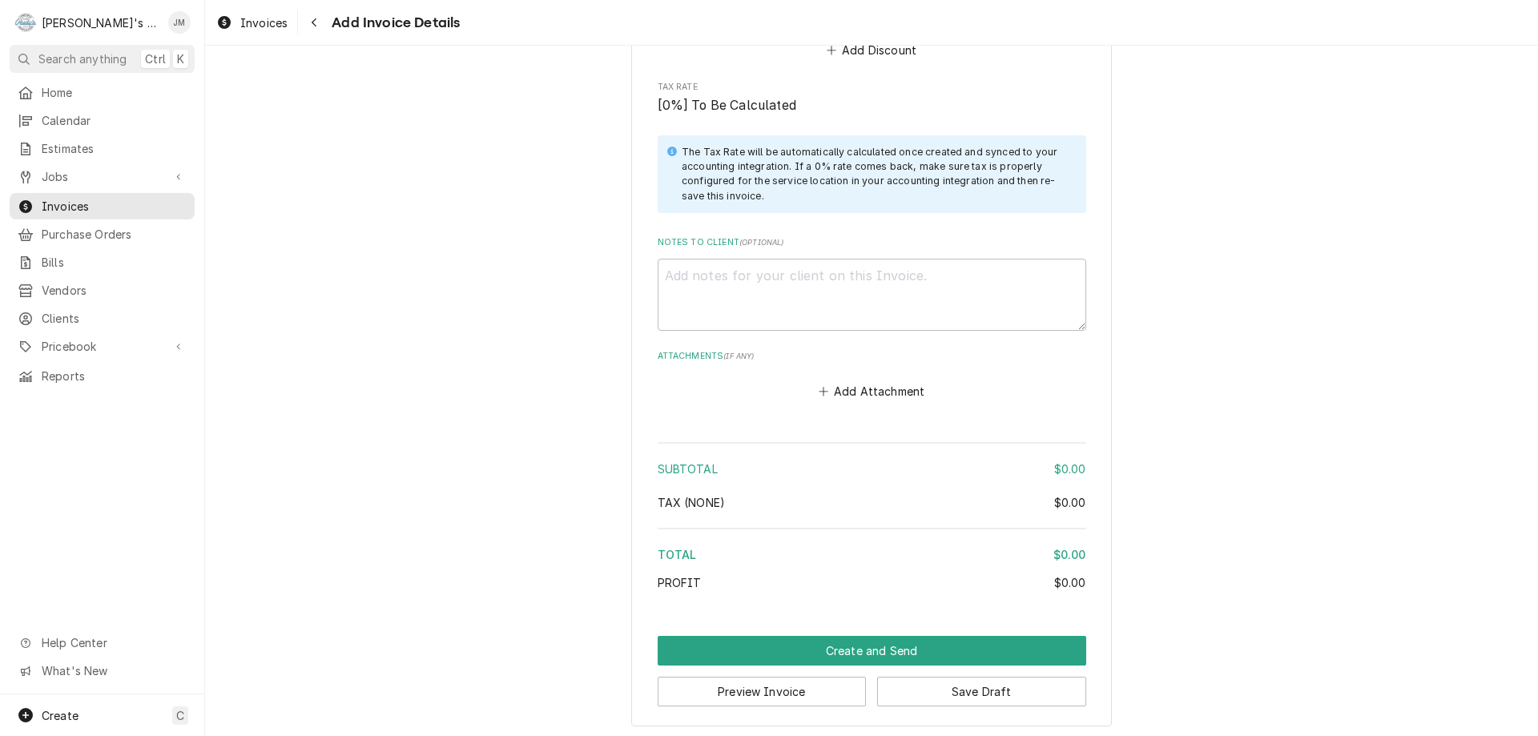
scroll to position [1965, 0]
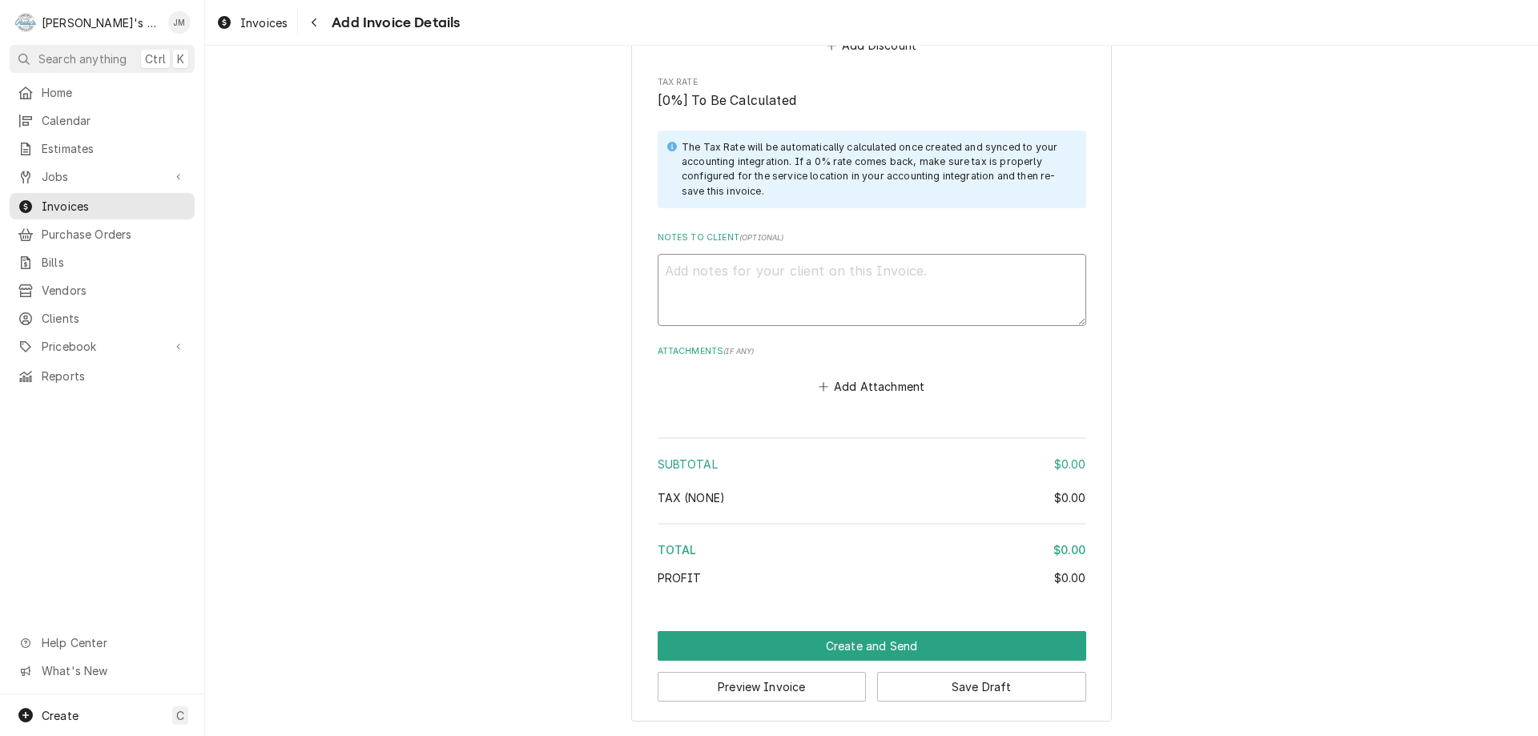
click at [855, 280] on textarea "Notes to Client ( optional )" at bounding box center [872, 290] width 429 height 72
type textarea "x"
type textarea "N"
type textarea "x"
type textarea "No"
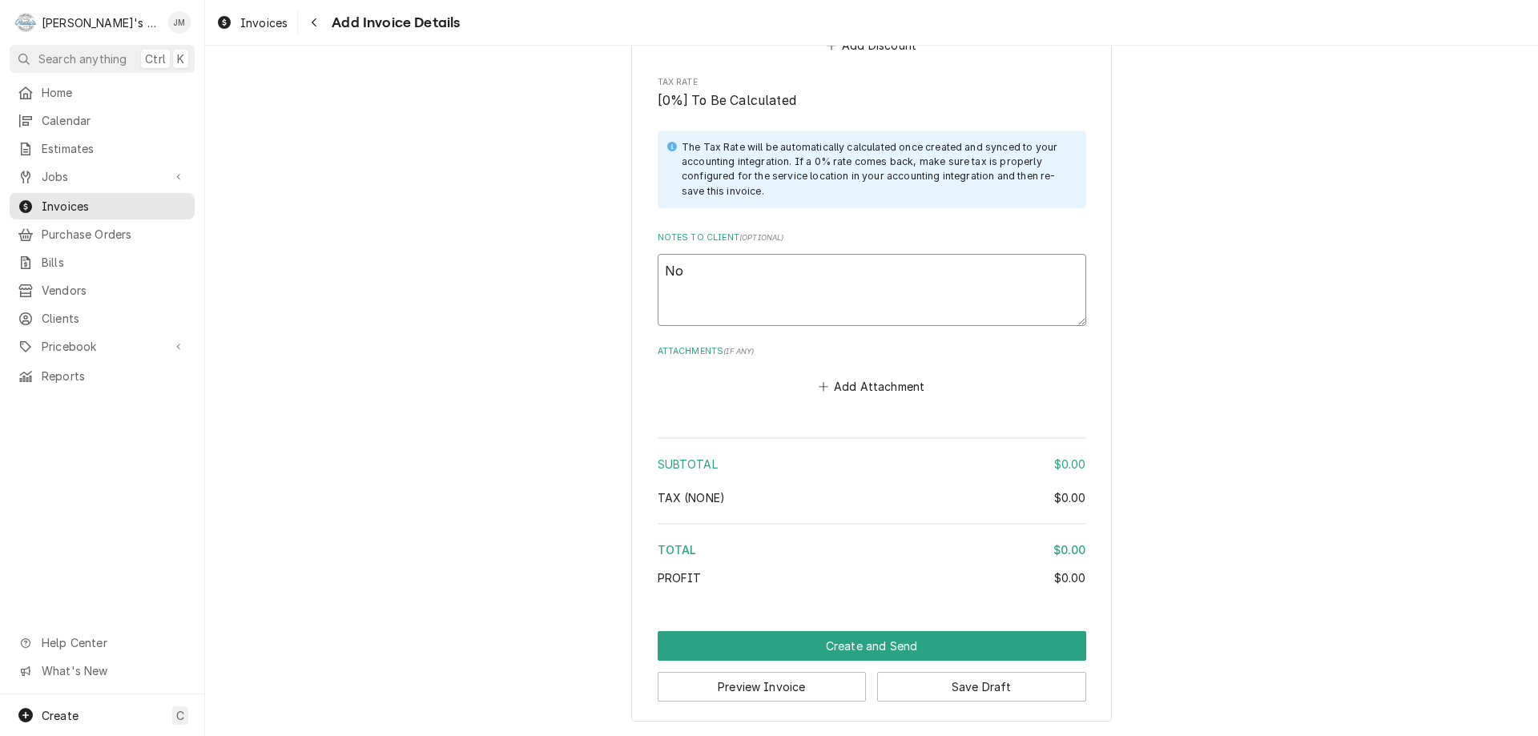
type textarea "x"
type textarea "No"
type textarea "x"
type textarea "No c"
type textarea "x"
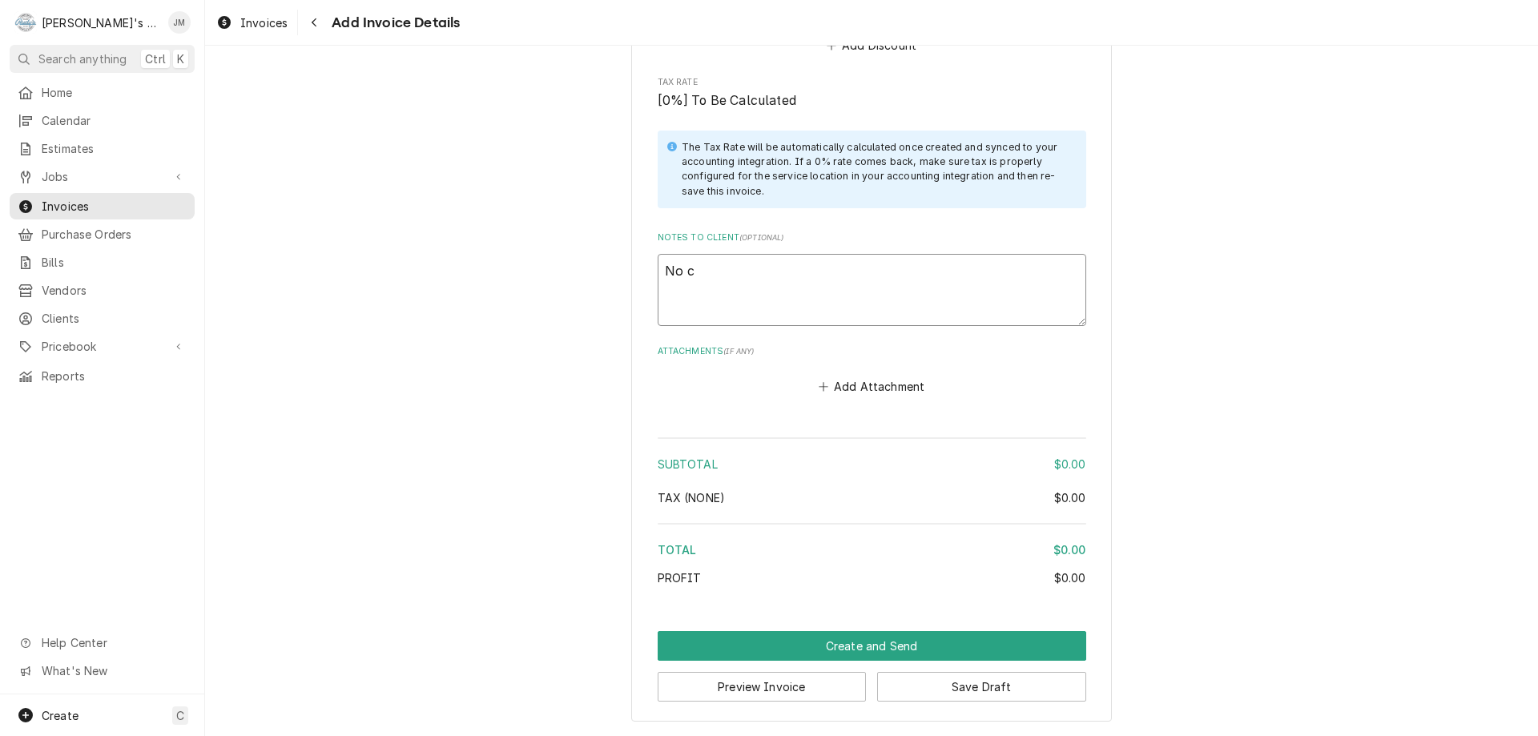
type textarea "No ch"
type textarea "x"
type textarea "No cha"
type textarea "x"
type textarea "No char"
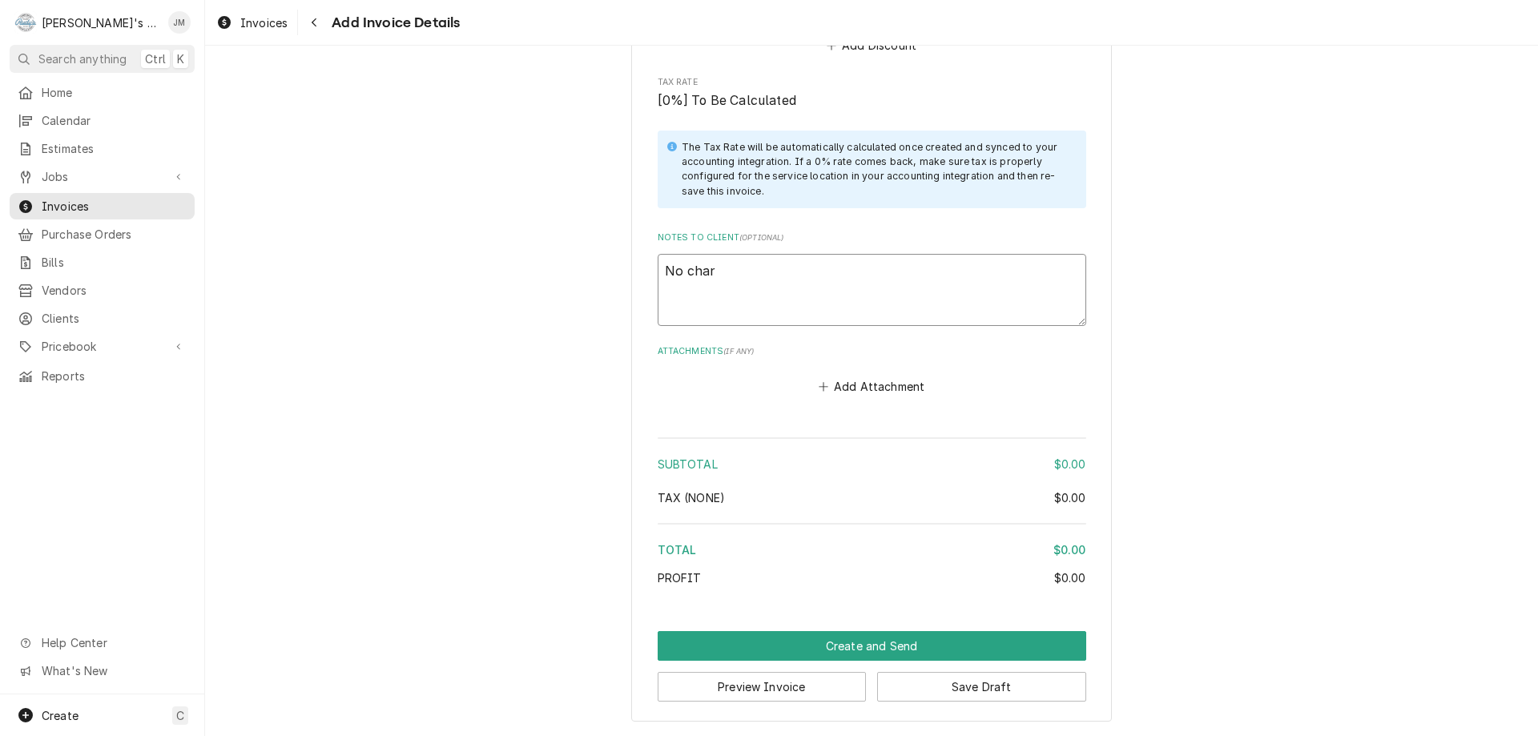
type textarea "x"
type textarea "No charg"
type textarea "x"
type textarea "No charge"
type textarea "x"
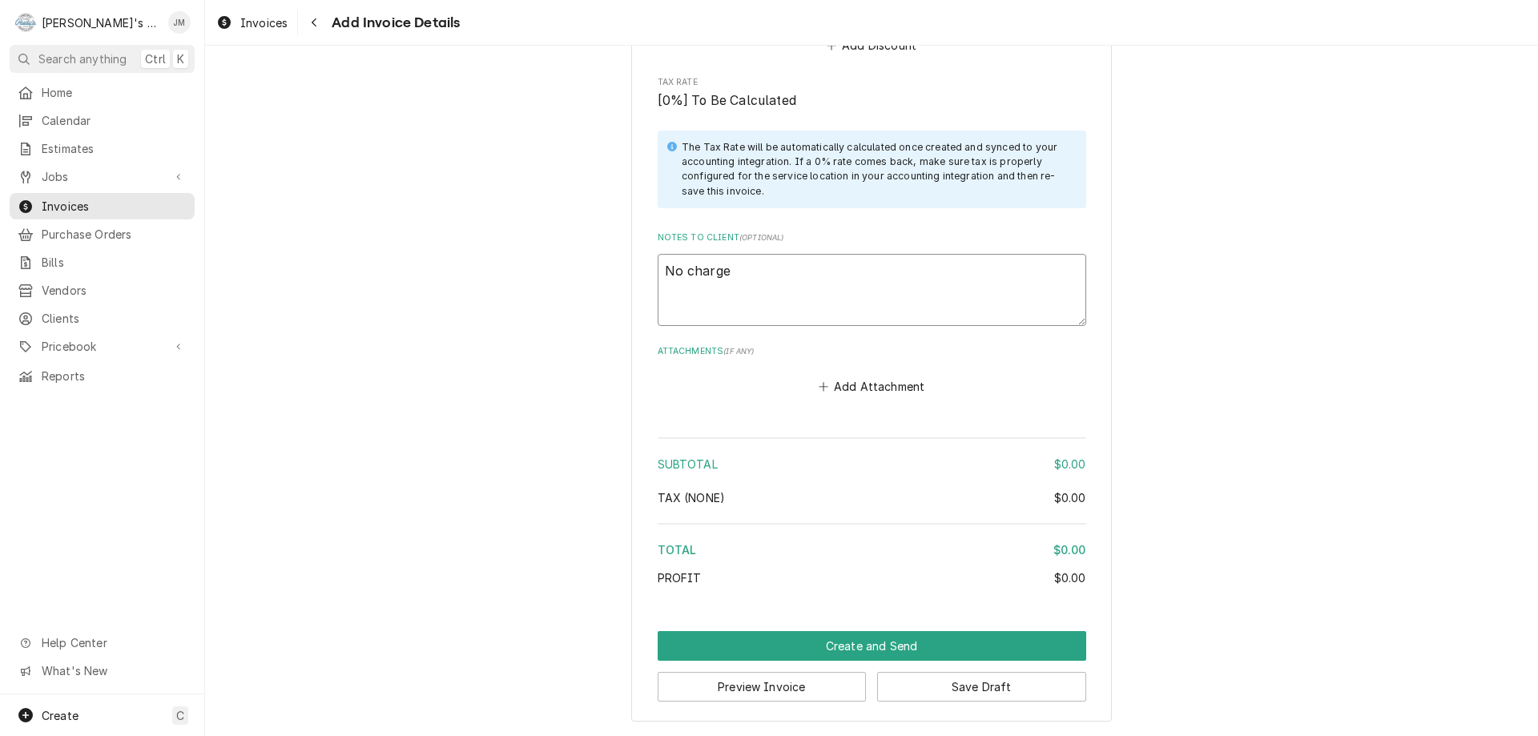
type textarea "No charge-"
type textarea "x"
type textarea "No charge-"
type textarea "x"
type textarea "No charge-"
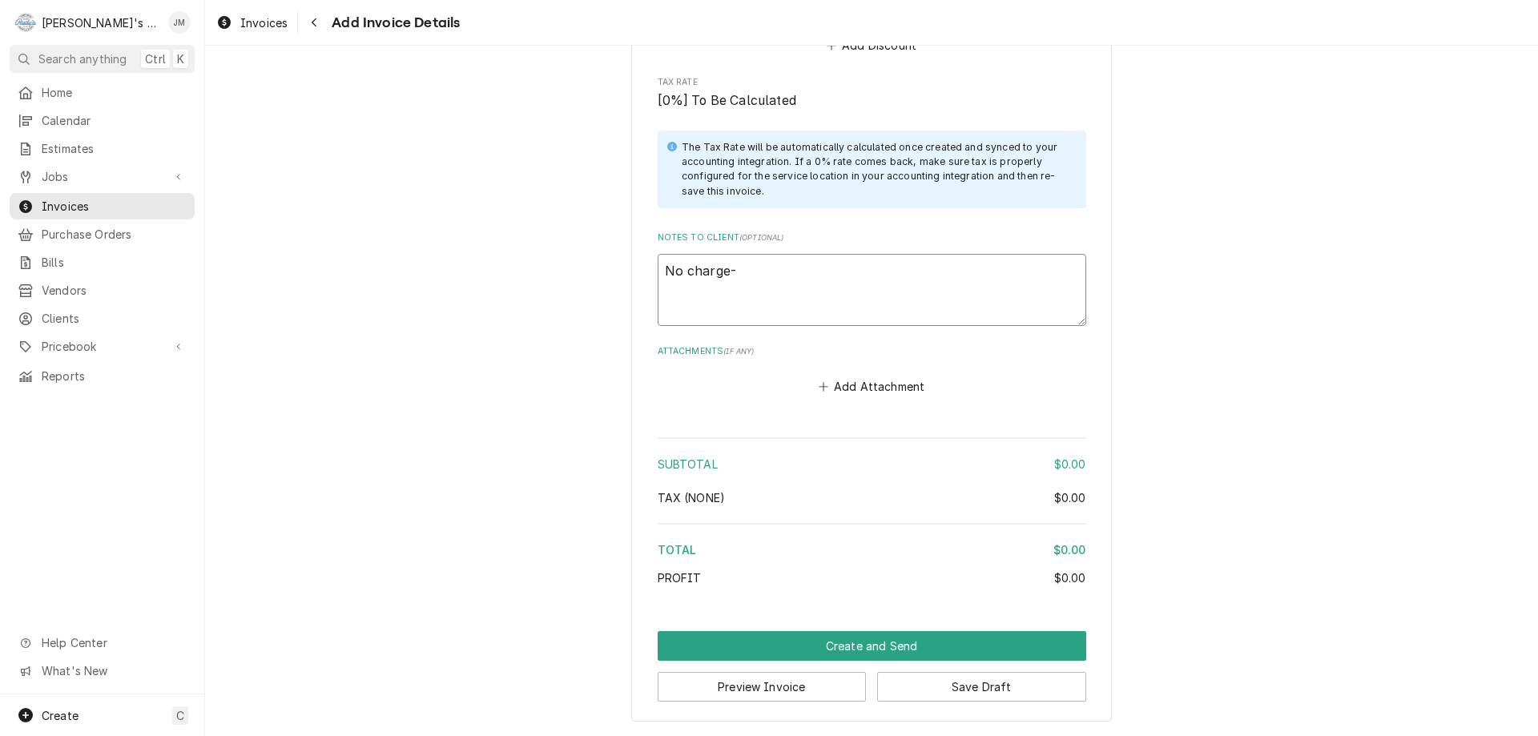
type textarea "x"
type textarea "No charge"
type textarea "x"
type textarea "No charge"
type textarea "x"
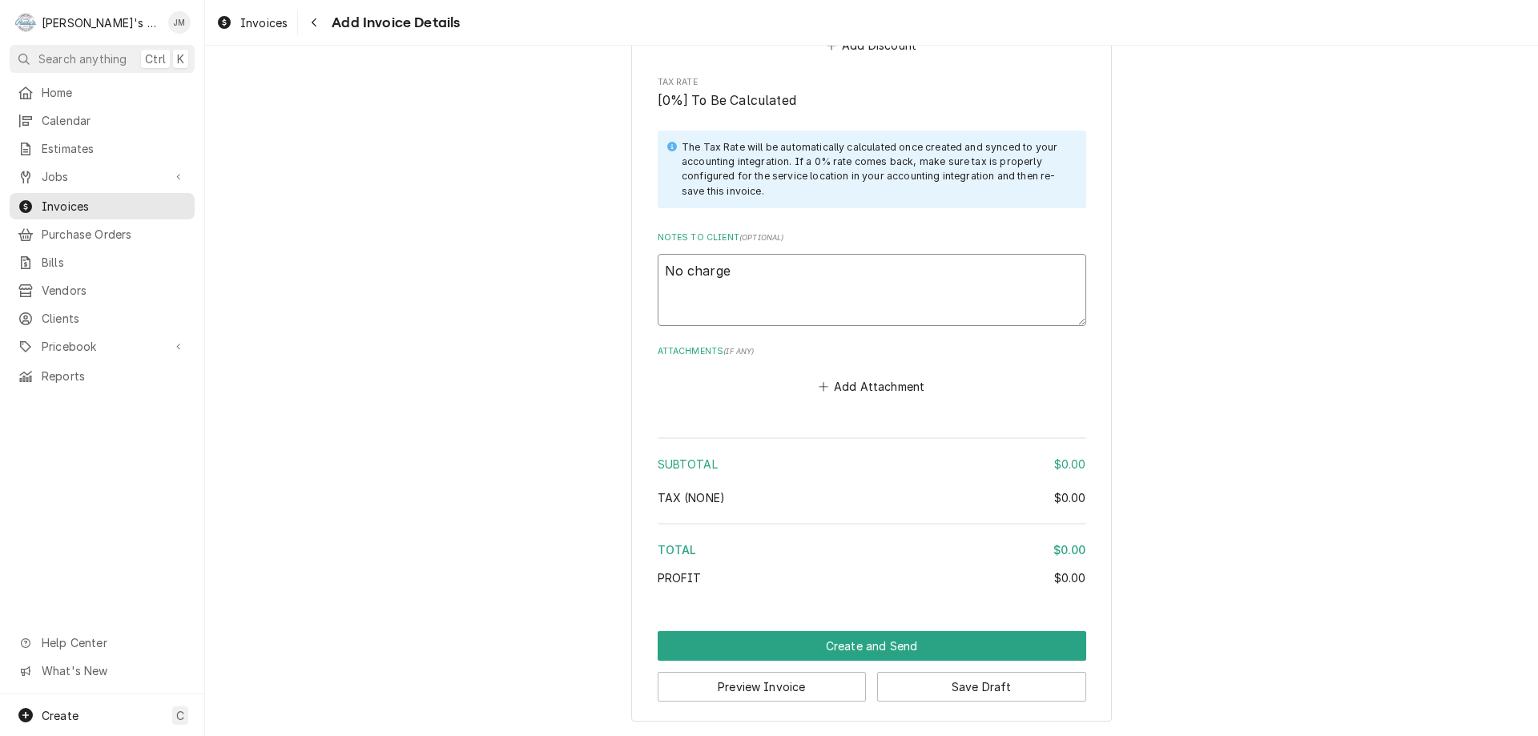
type textarea "No charge -"
type textarea "x"
type textarea "No charge -"
type textarea "x"
type textarea "No charge - w"
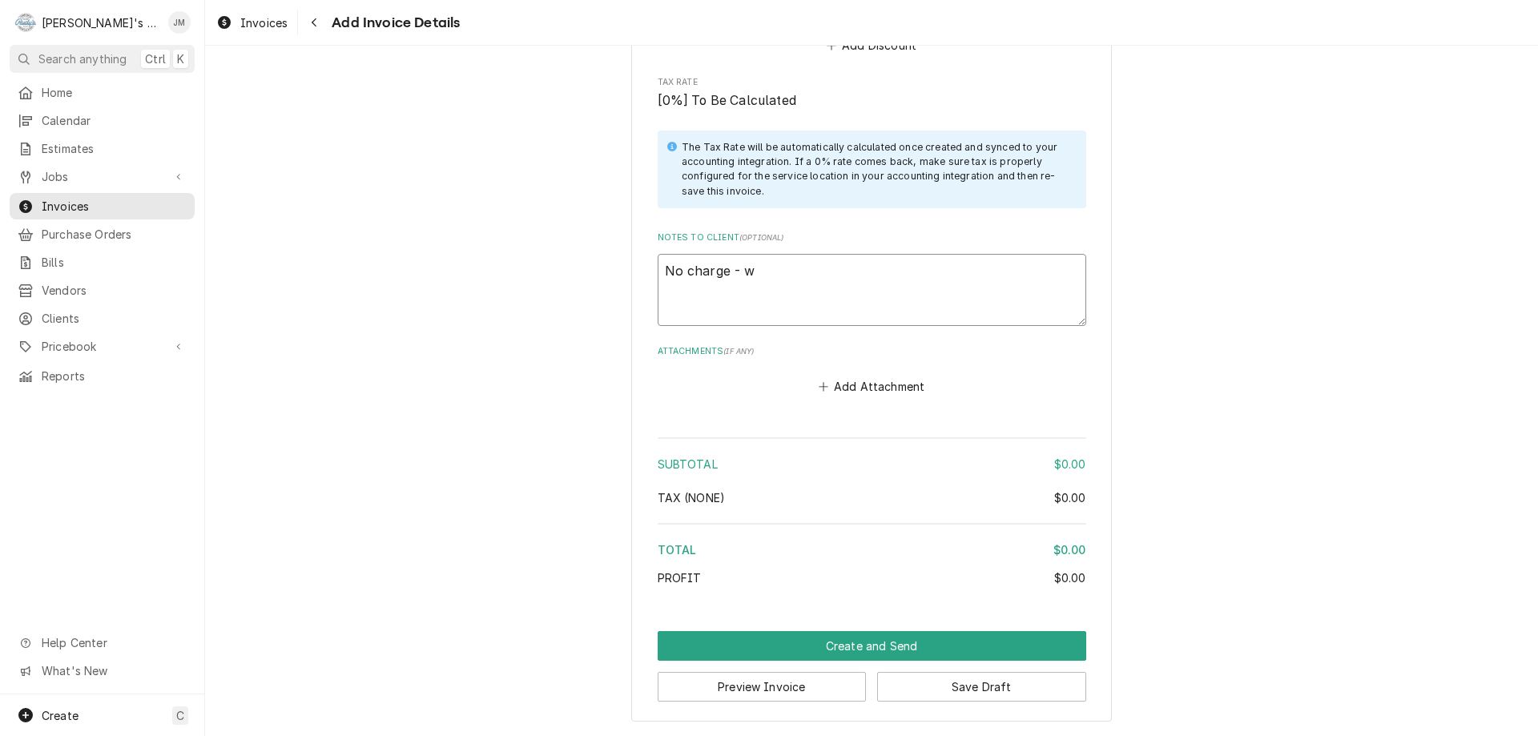
type textarea "x"
type textarea "No charge - wo"
type textarea "x"
type textarea "No charge - wor"
type textarea "x"
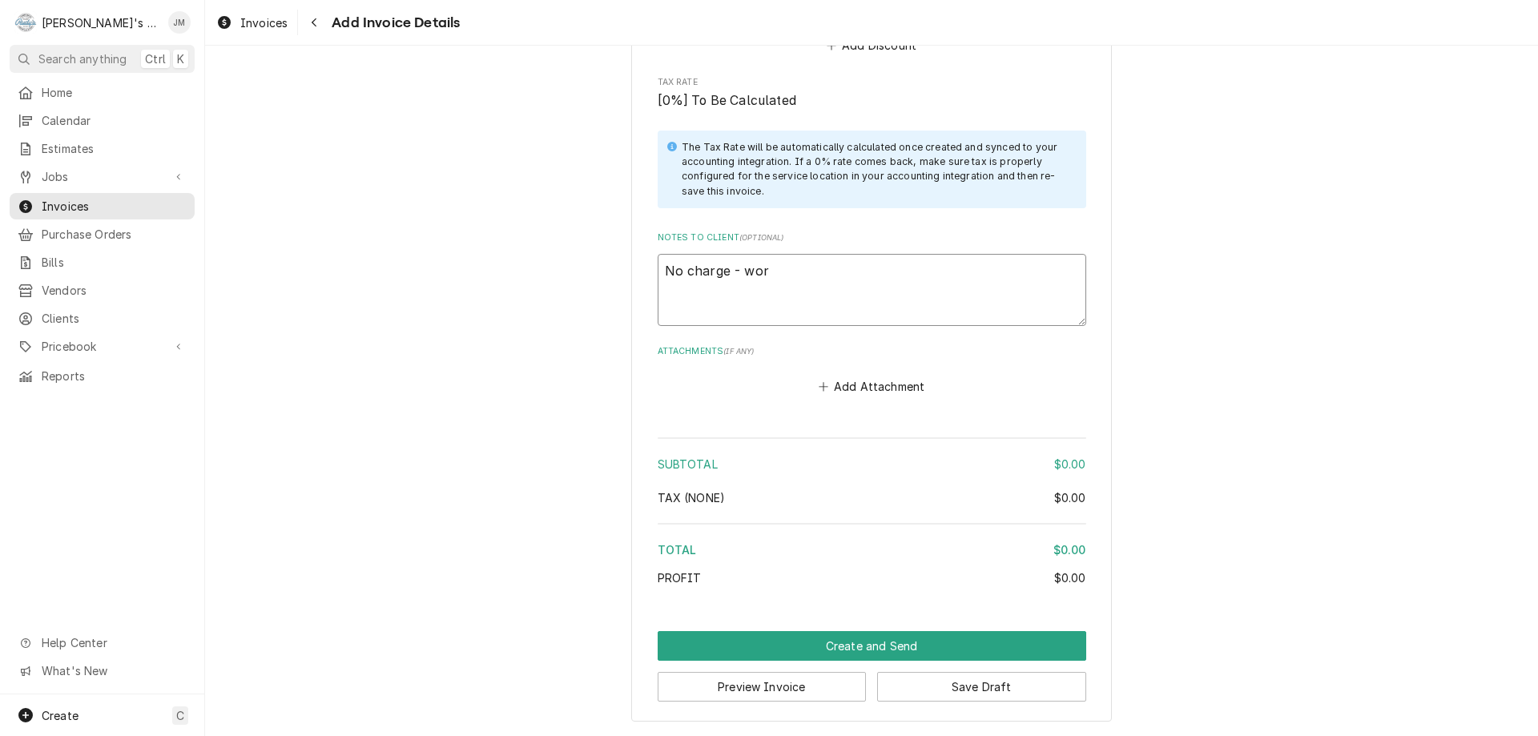
type textarea "No charge - work"
type textarea "x"
type textarea "No charge - work"
type textarea "x"
type textarea "No charge - work w"
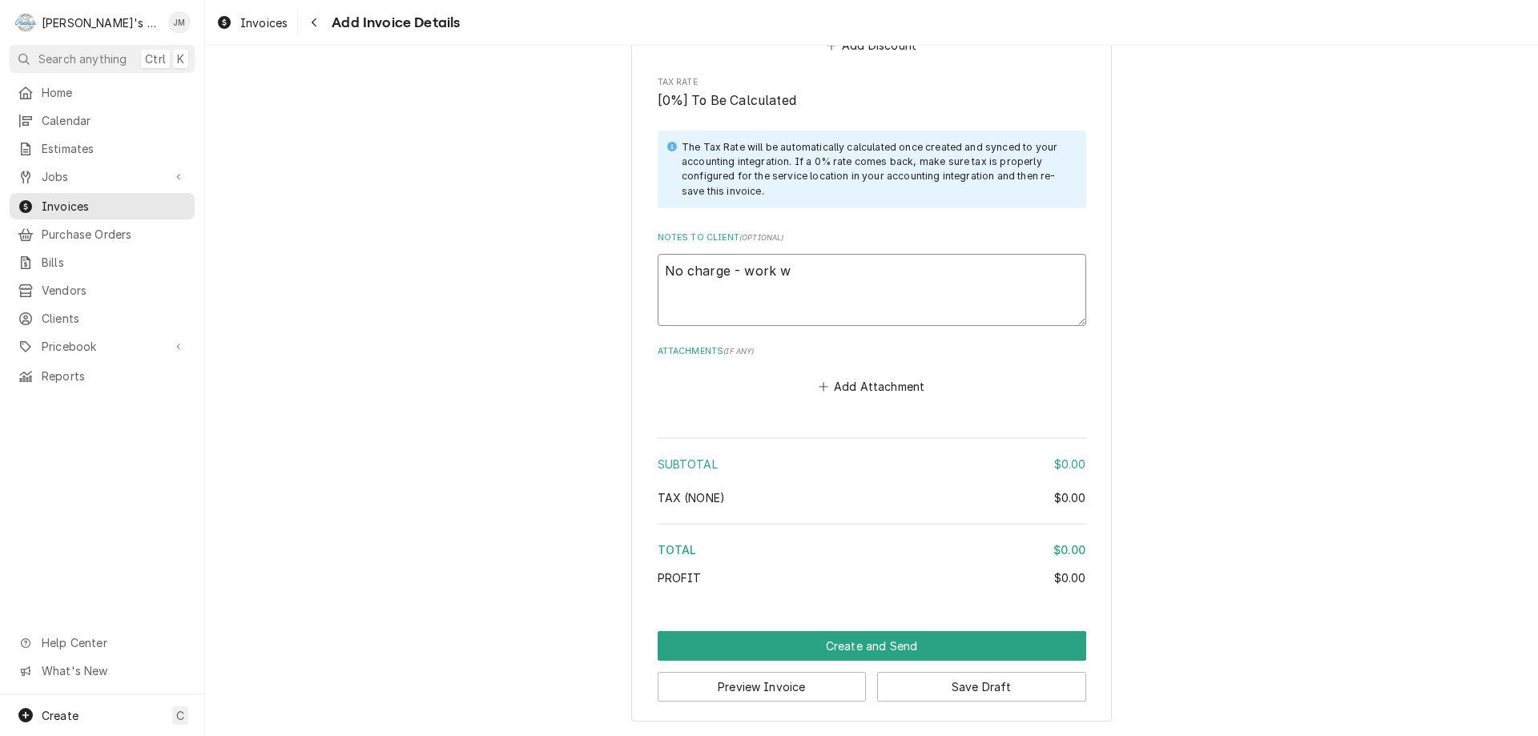
type textarea "x"
type textarea "No charge - work wa"
type textarea "x"
type textarea "No charge - work was"
type textarea "x"
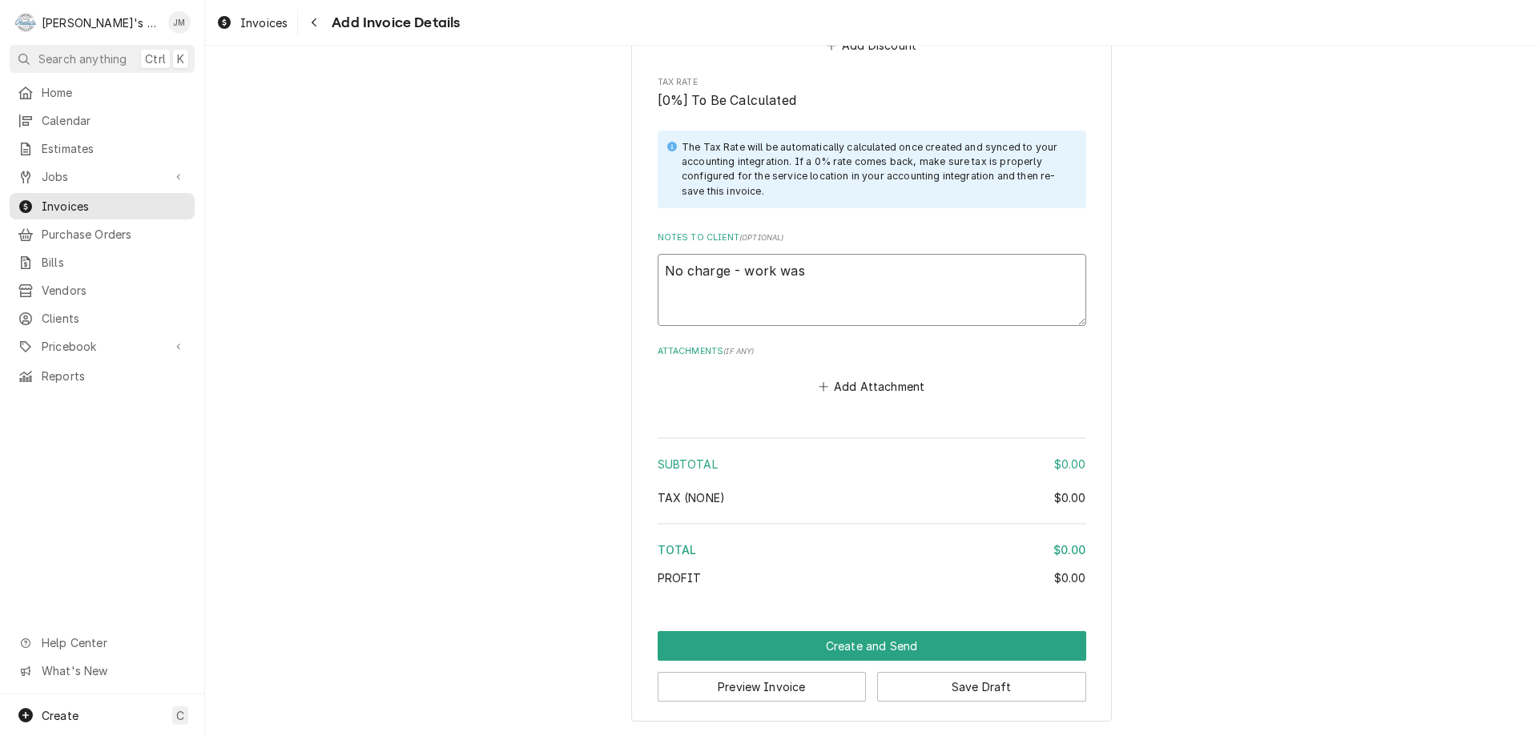
type textarea "No charge - work was"
type textarea "x"
type textarea "No charge - work was i"
type textarea "x"
type textarea "No charge - work was in"
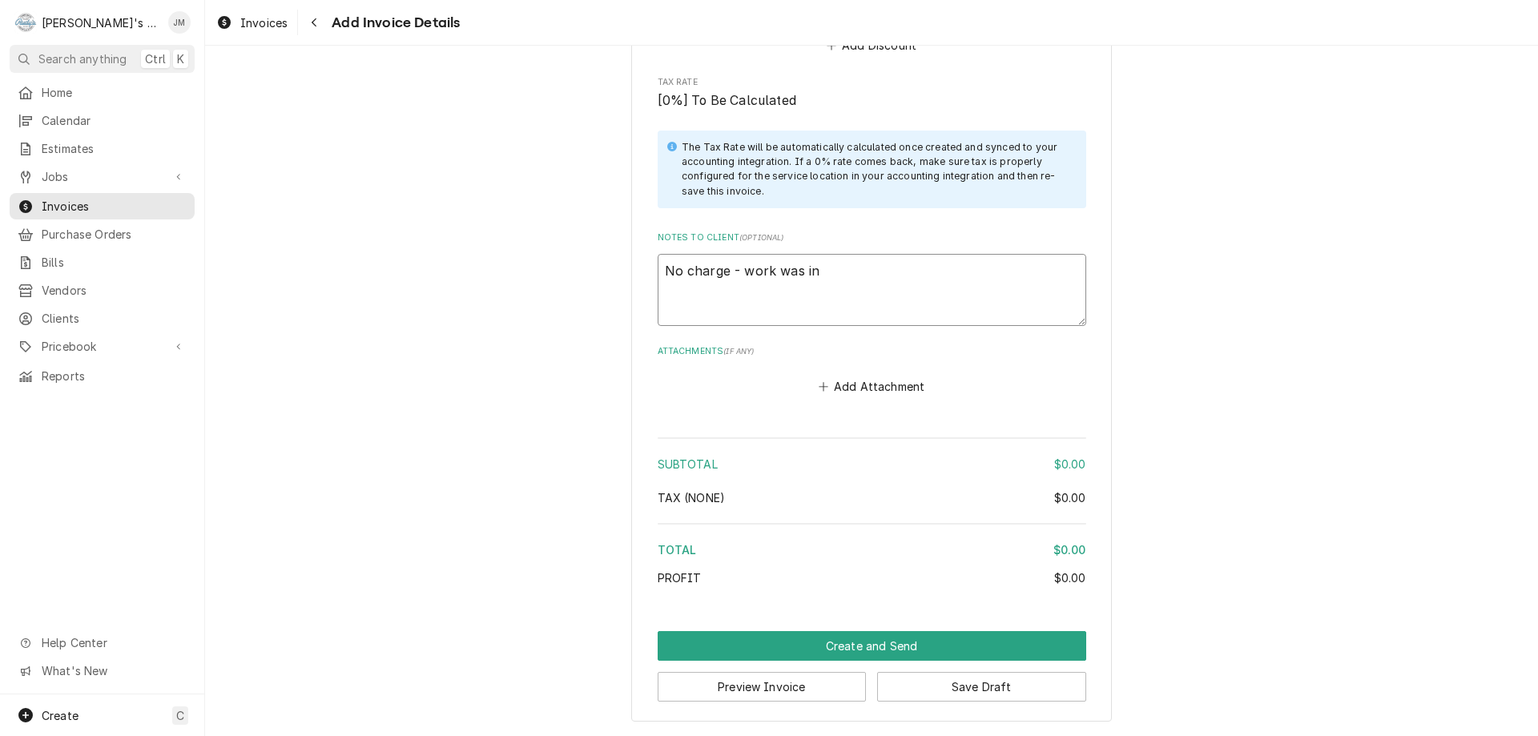
type textarea "x"
type textarea "No charge - work was inv"
type textarea "x"
type textarea "No charge - work was invo"
type textarea "x"
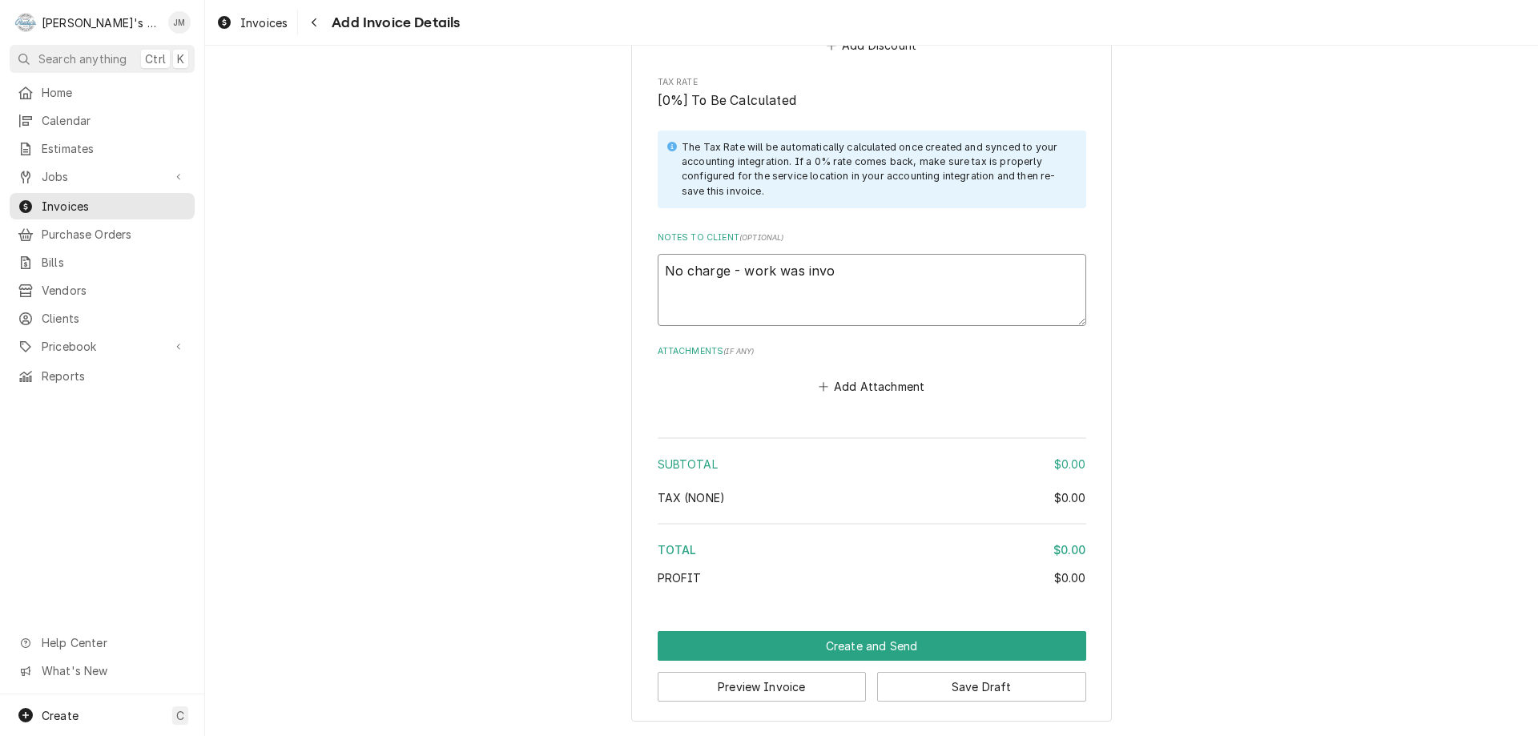
type textarea "No charge - work was invoi"
type textarea "x"
type textarea "No charge - work was invoic"
type textarea "x"
type textarea "No charge - work was invoice"
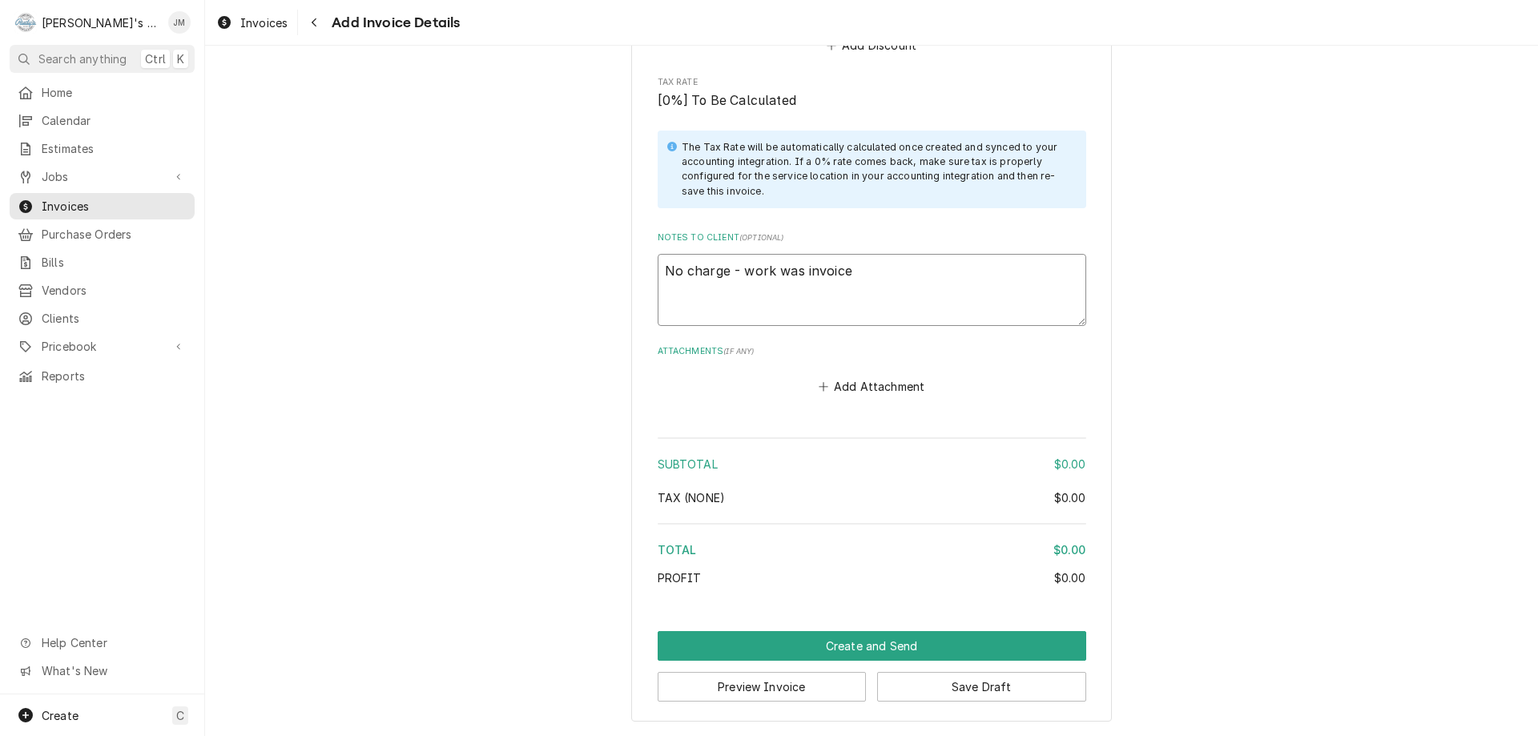
type textarea "x"
type textarea "No charge - work was invoiced"
type textarea "x"
type textarea "No charge - work was invoiced"
type textarea "x"
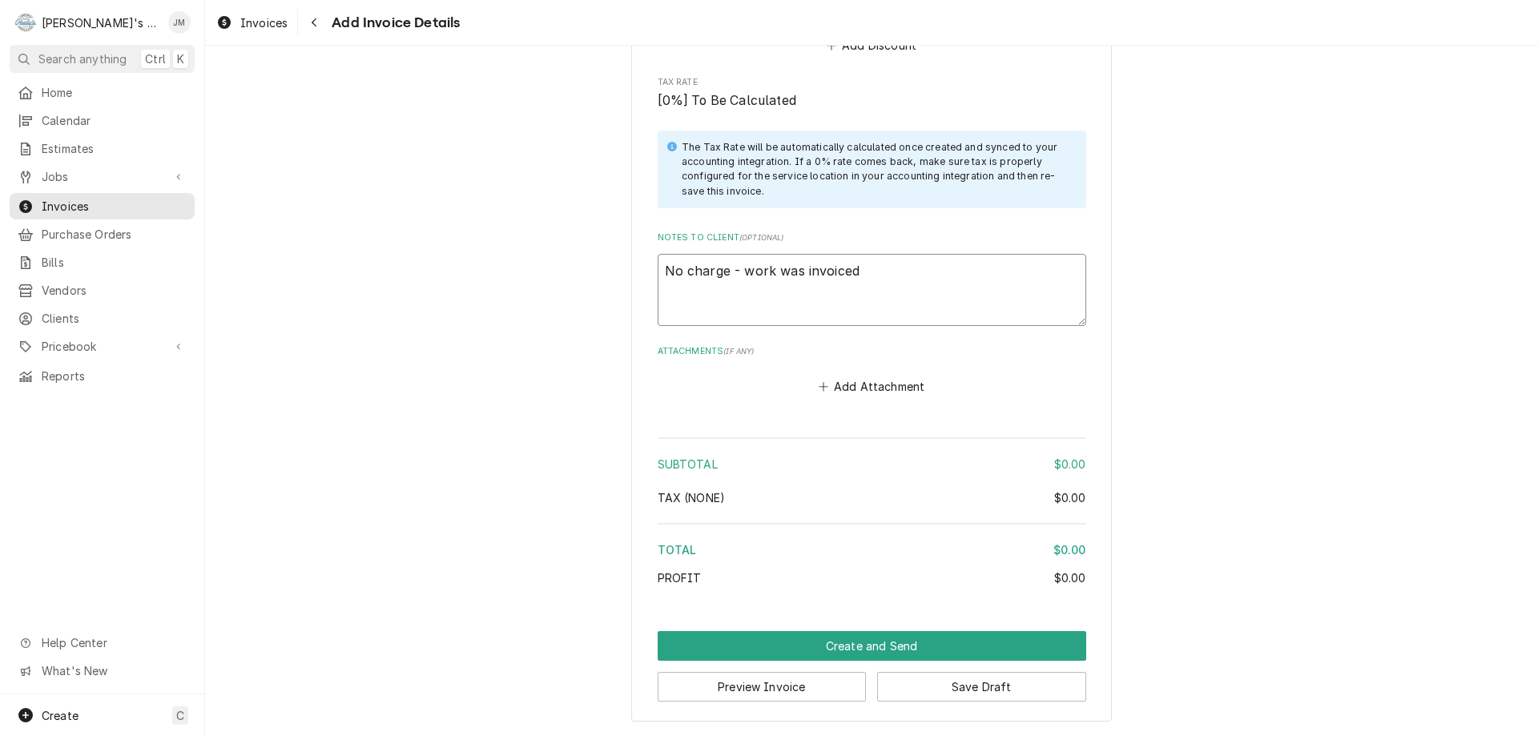
type textarea "No charge - work was invoiced o"
type textarea "x"
type textarea "No charge - work was invoiced on"
type textarea "x"
type textarea "No charge - work was invoiced on"
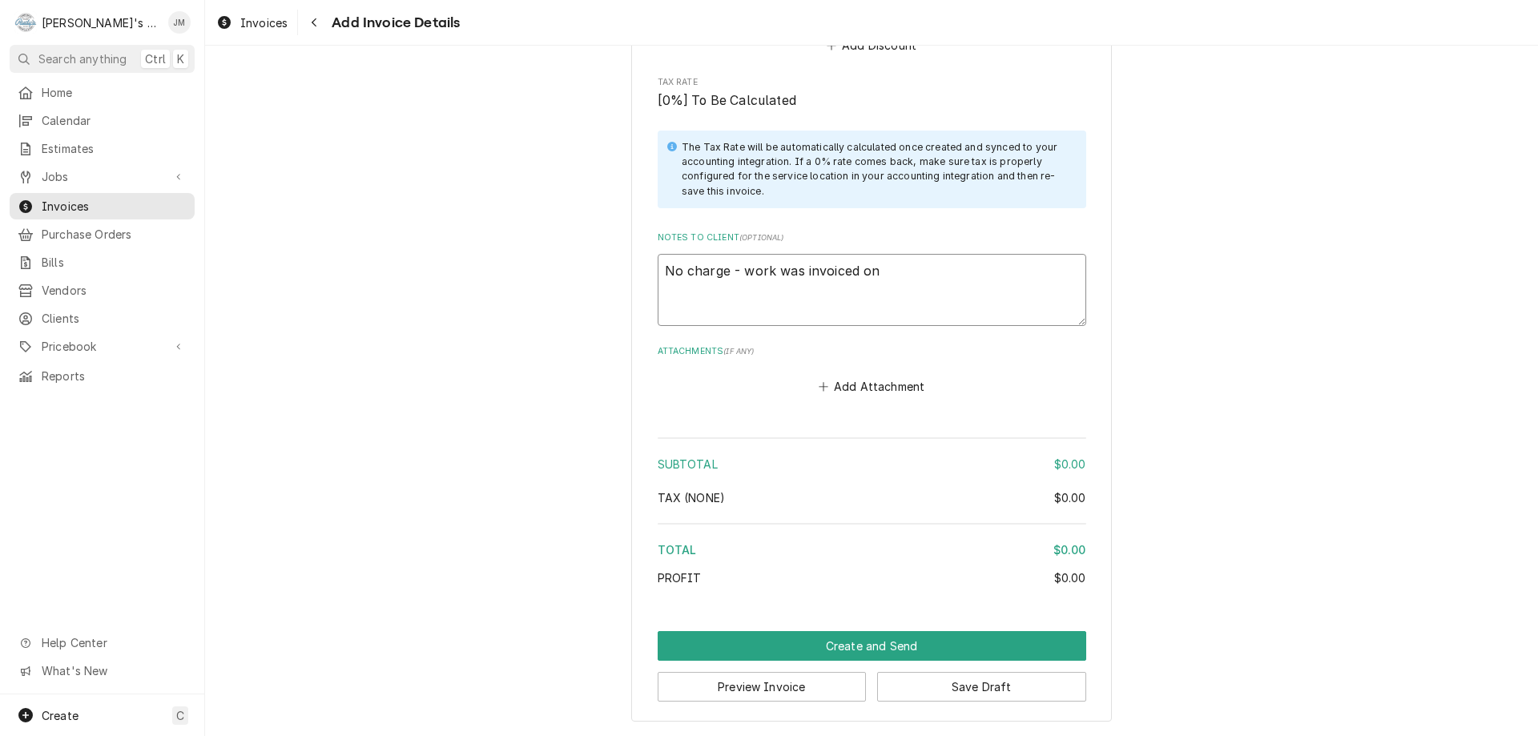
type textarea "x"
type textarea "No charge - work was invoiced o"
type textarea "x"
type textarea "No charge - work was invoiced"
type textarea "x"
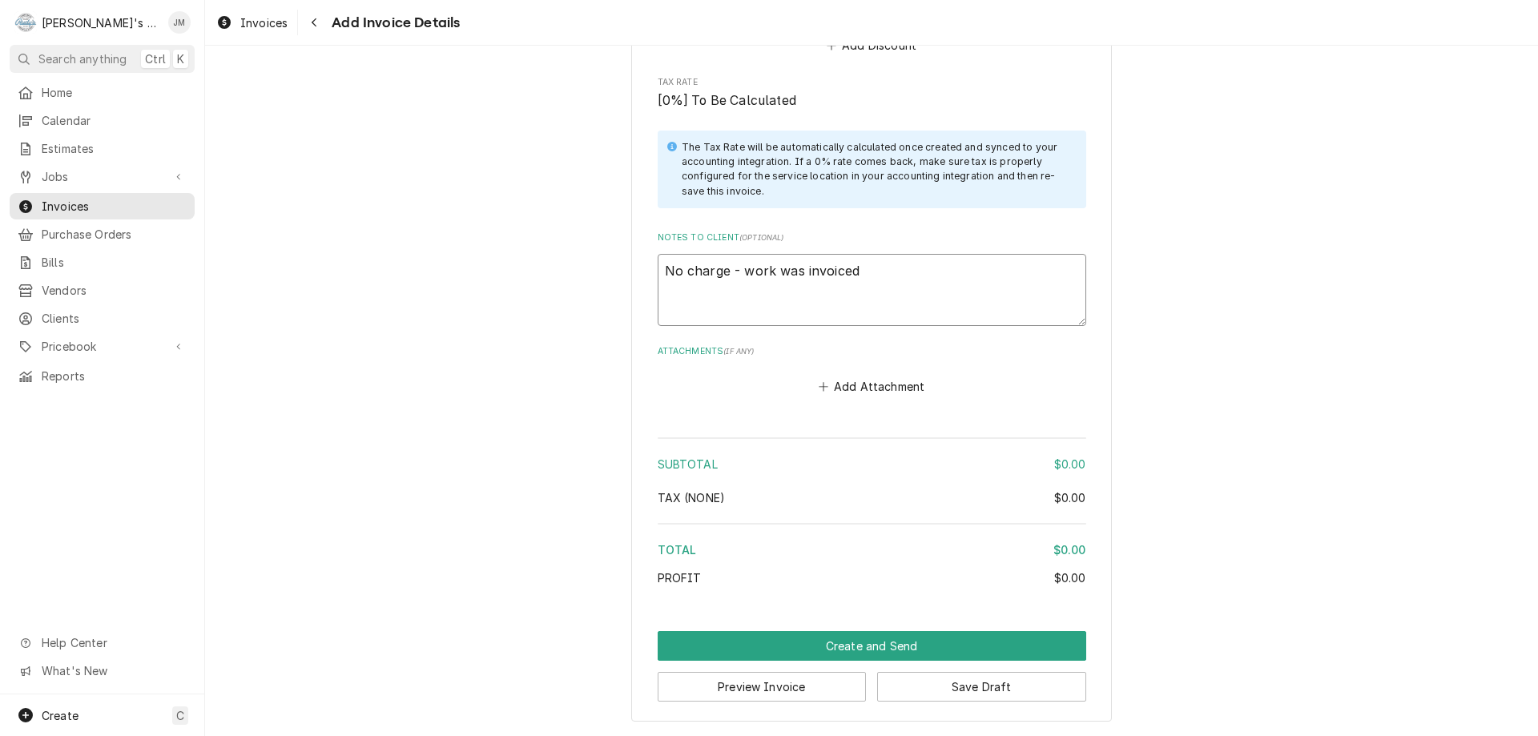
type textarea "No charge - work was invoiced"
type textarea "x"
type textarea "No charge - work was invoice"
type textarea "x"
type textarea "No charge - work was invoic"
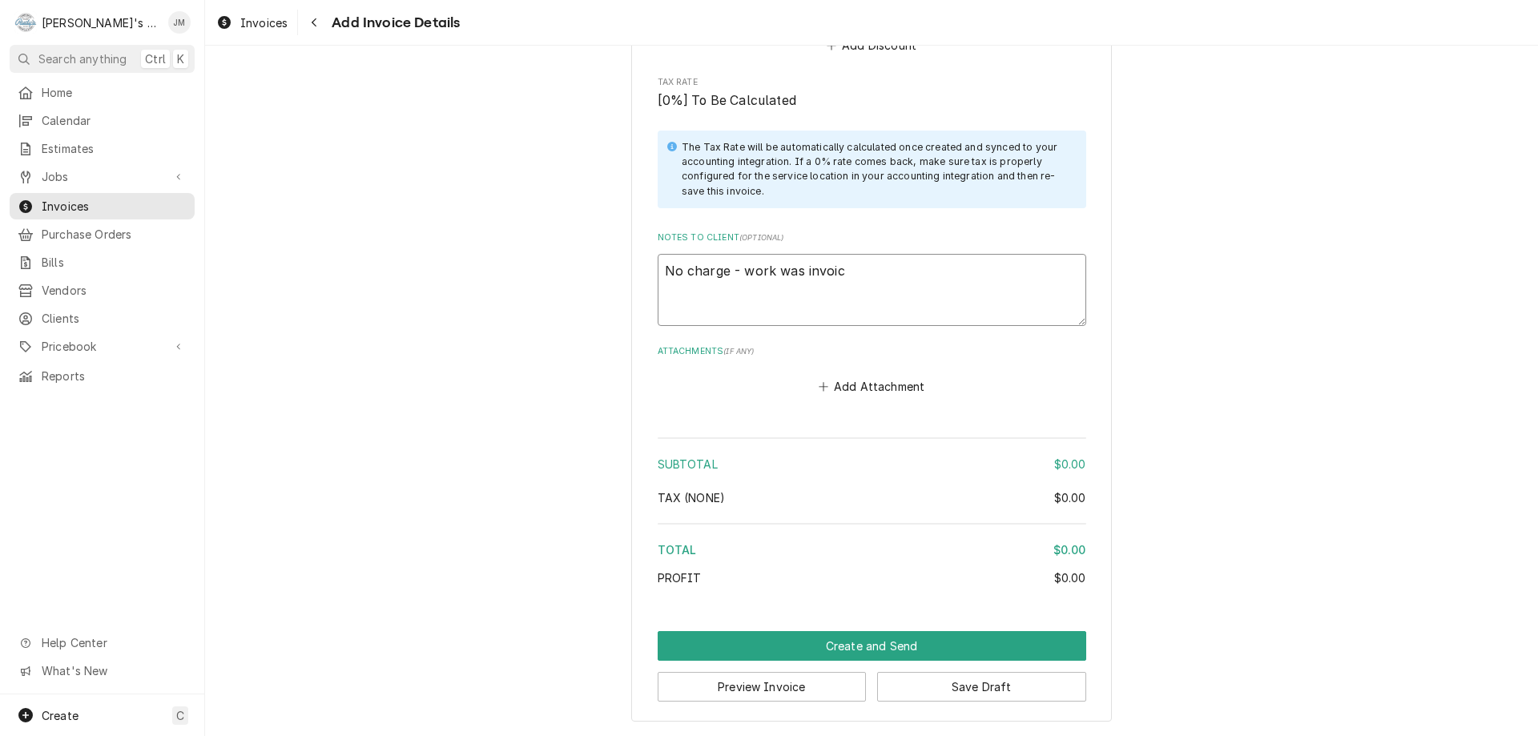
type textarea "x"
type textarea "No charge - work was invoi"
type textarea "x"
type textarea "No charge - work was invo"
type textarea "x"
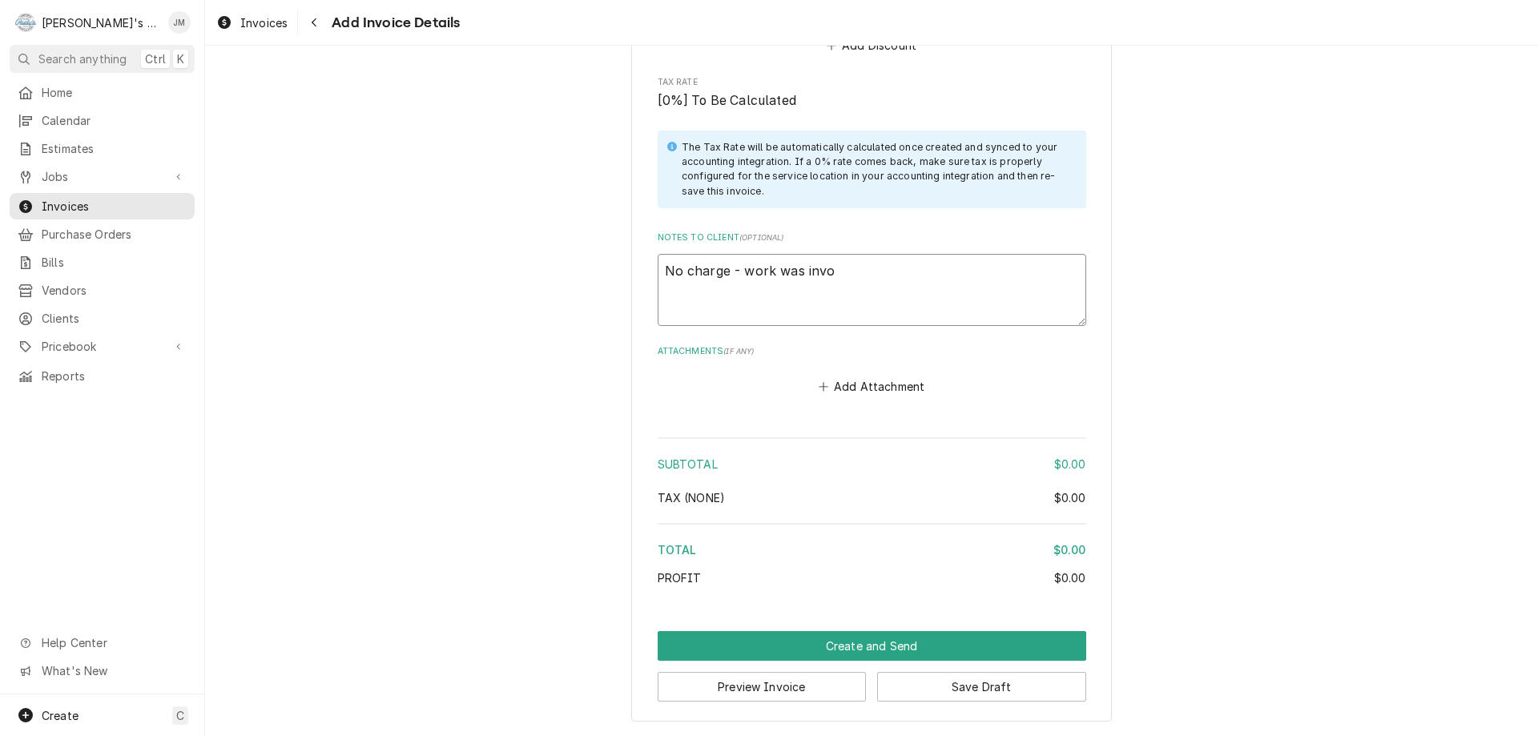
type textarea "No charge - work was inv"
type textarea "x"
type textarea "No charge - work was in"
type textarea "x"
type textarea "No charge - work was i"
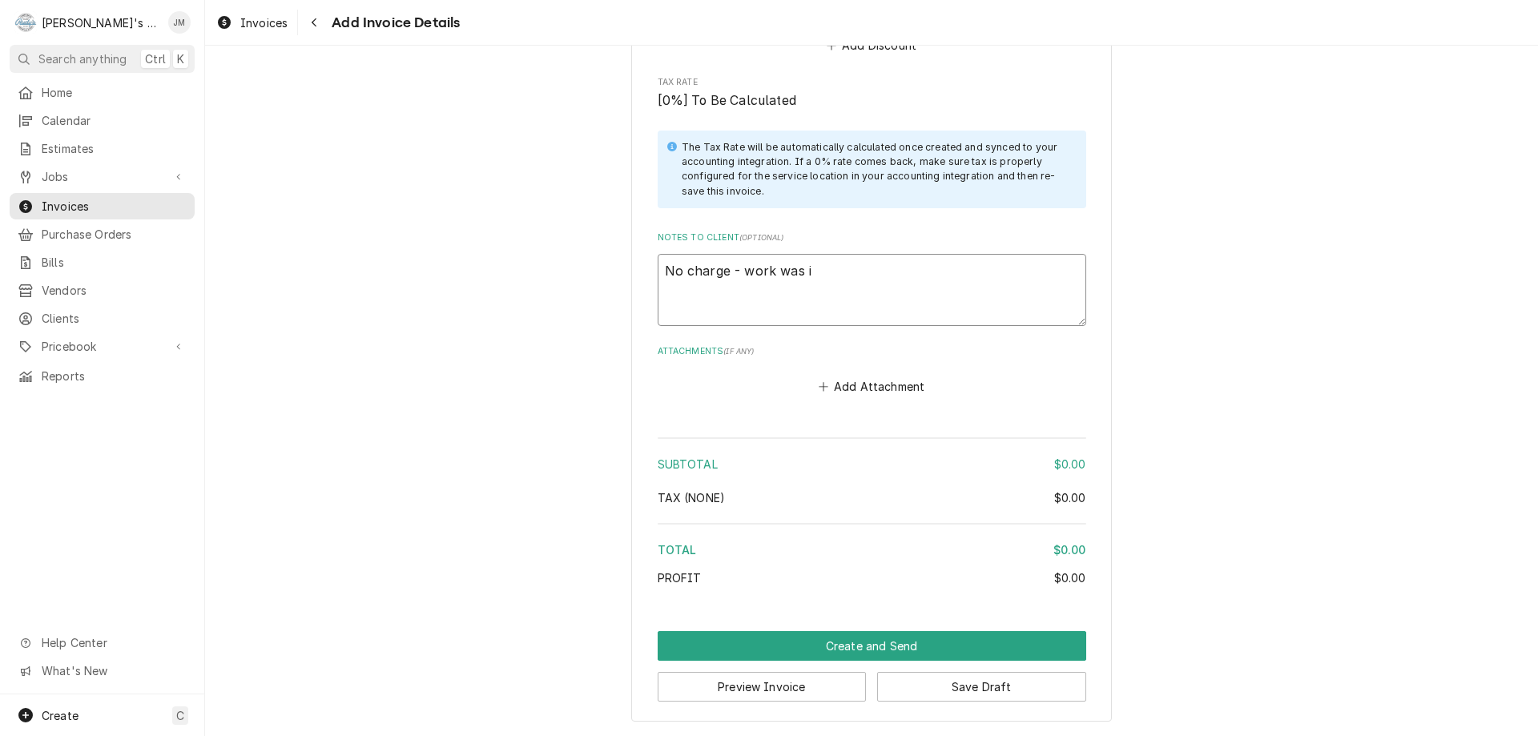
type textarea "x"
type textarea "No charge - work was"
type textarea "x"
type textarea "No charge - work was b"
type textarea "x"
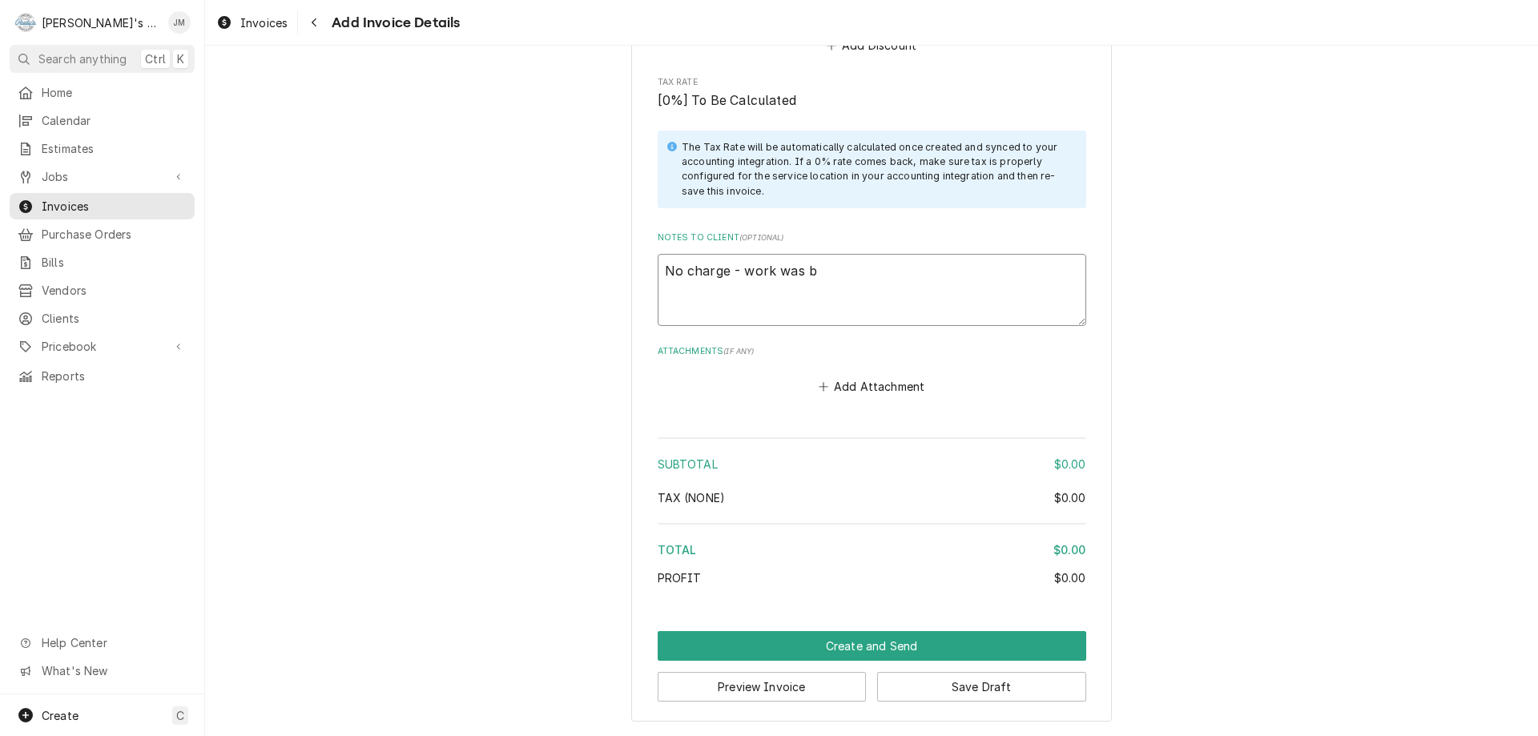
type textarea "No charge - work was bi"
type textarea "x"
type textarea "No charge - work was bil"
type textarea "x"
type textarea "No charge - work was bill"
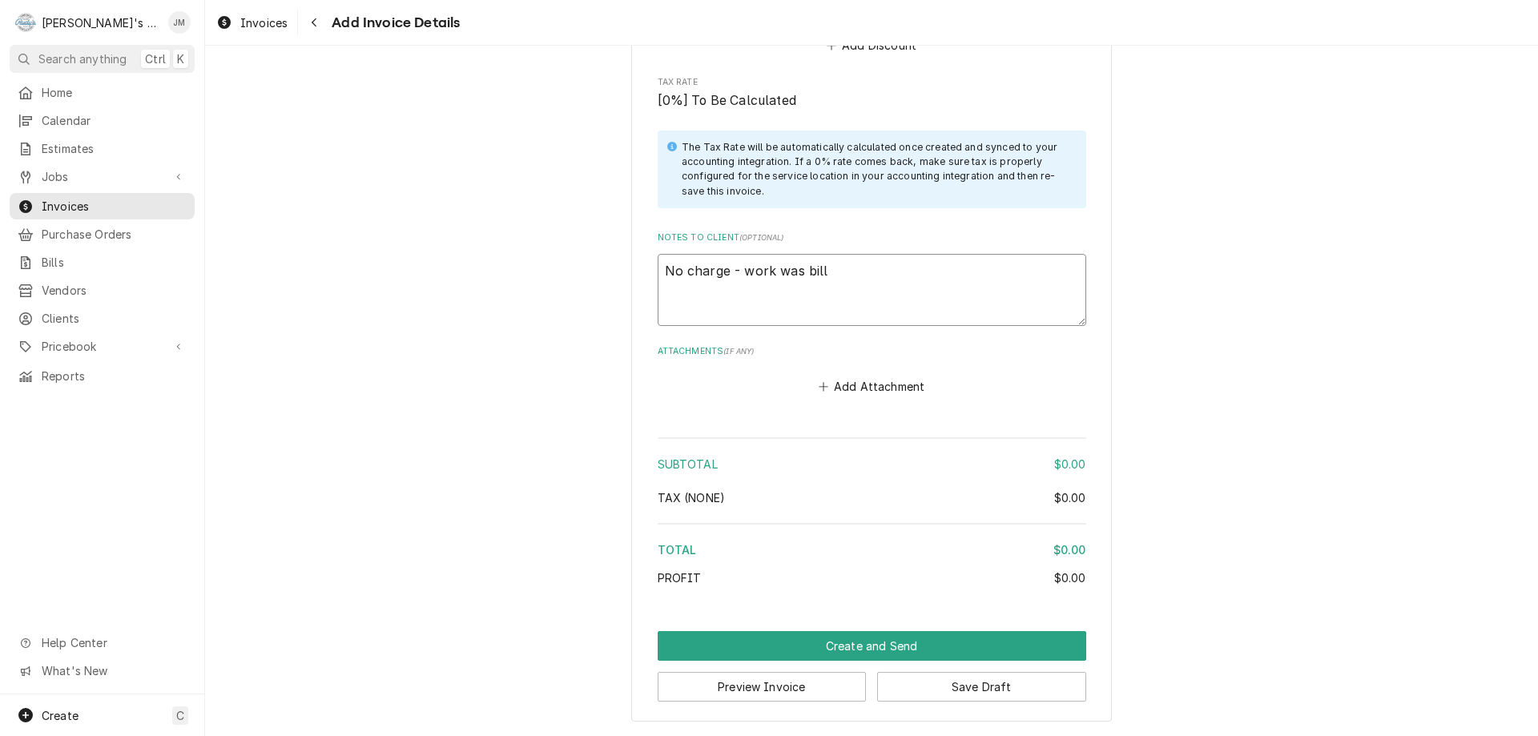
type textarea "x"
type textarea "No charge - work was bille"
type textarea "x"
type textarea "No charge - work was billed"
type textarea "x"
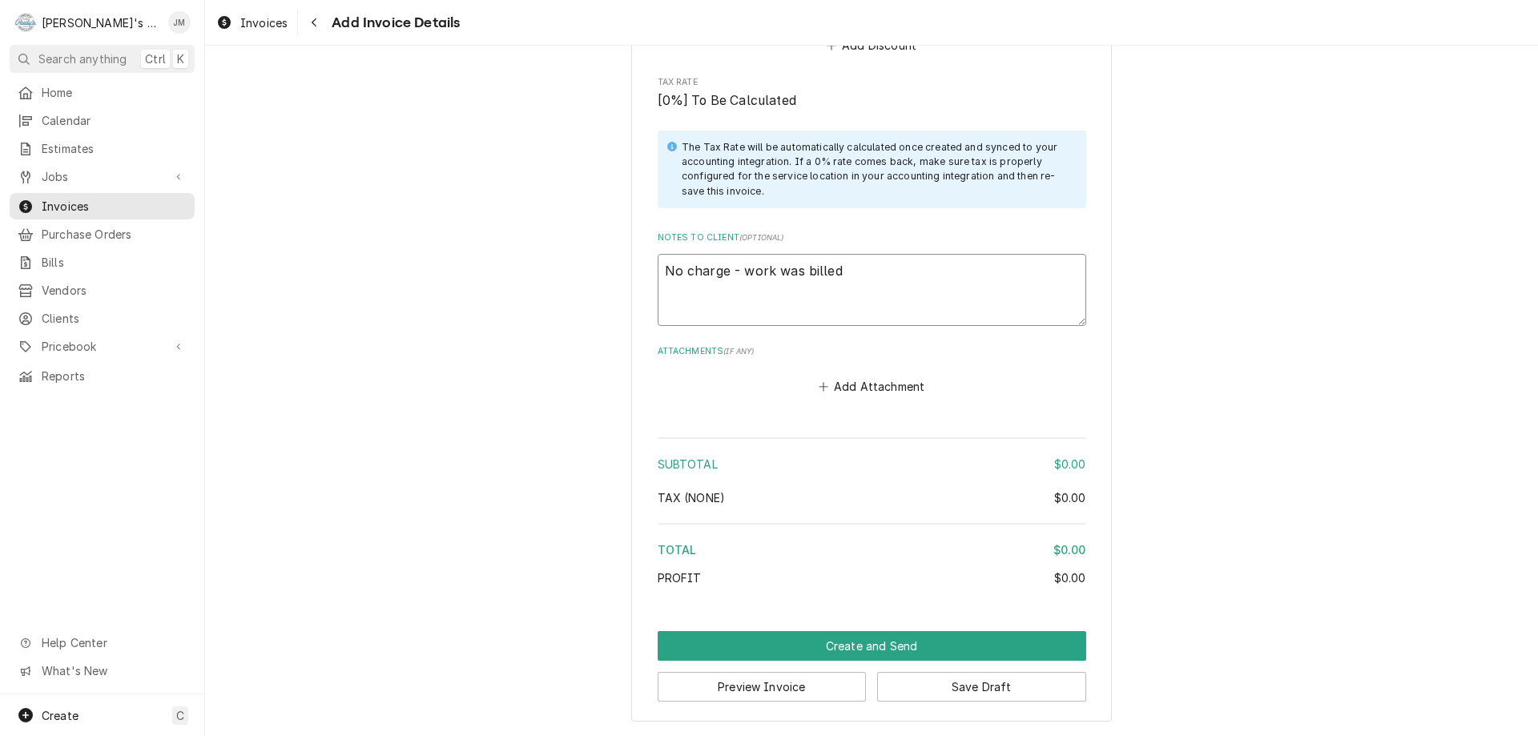
type textarea "No charge - work was billed"
type textarea "x"
type textarea "No charge - work was billed o"
type textarea "x"
type textarea "No charge - work was billed on"
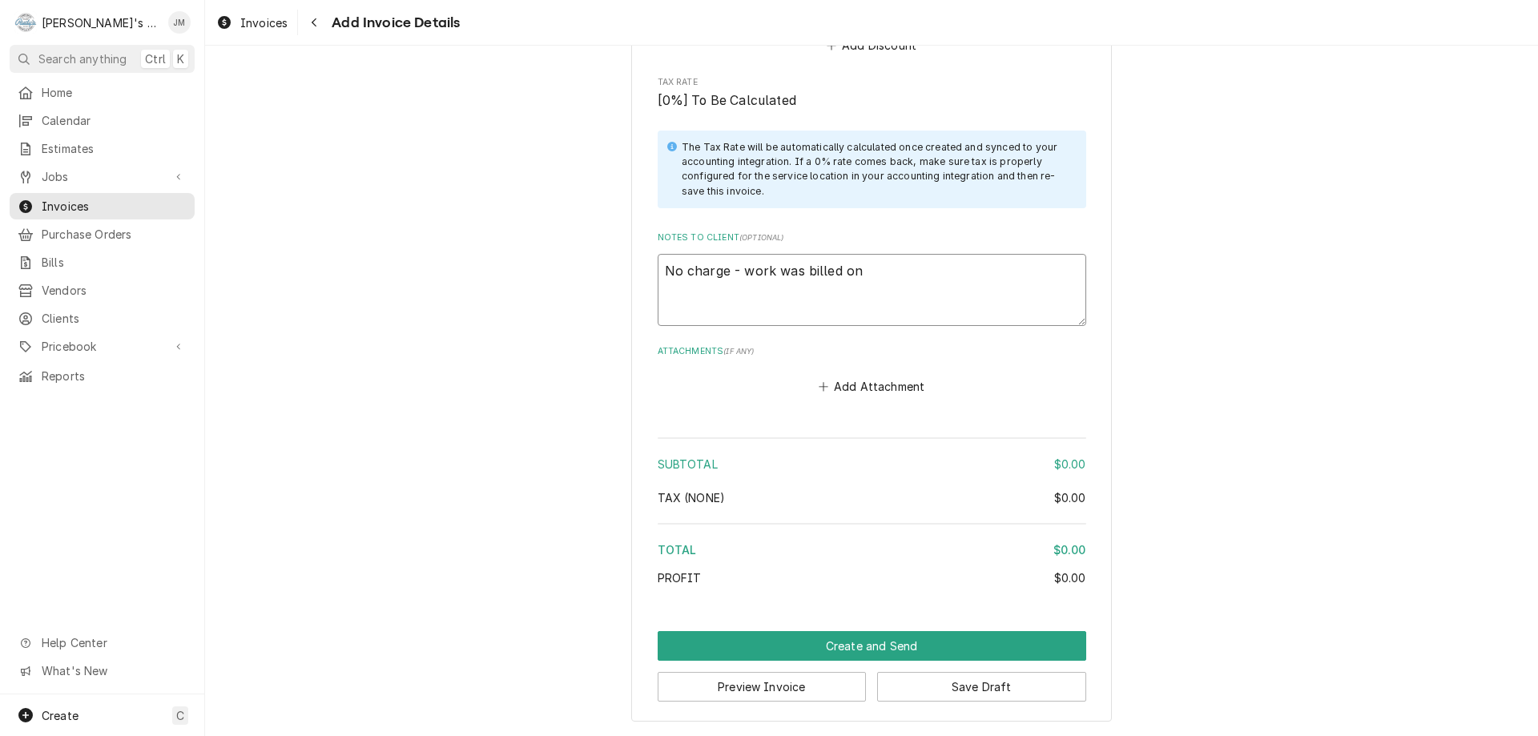
type textarea "x"
type textarea "No charge - work was billed on"
type textarea "x"
type textarea "No charge - work was billed on i"
type textarea "x"
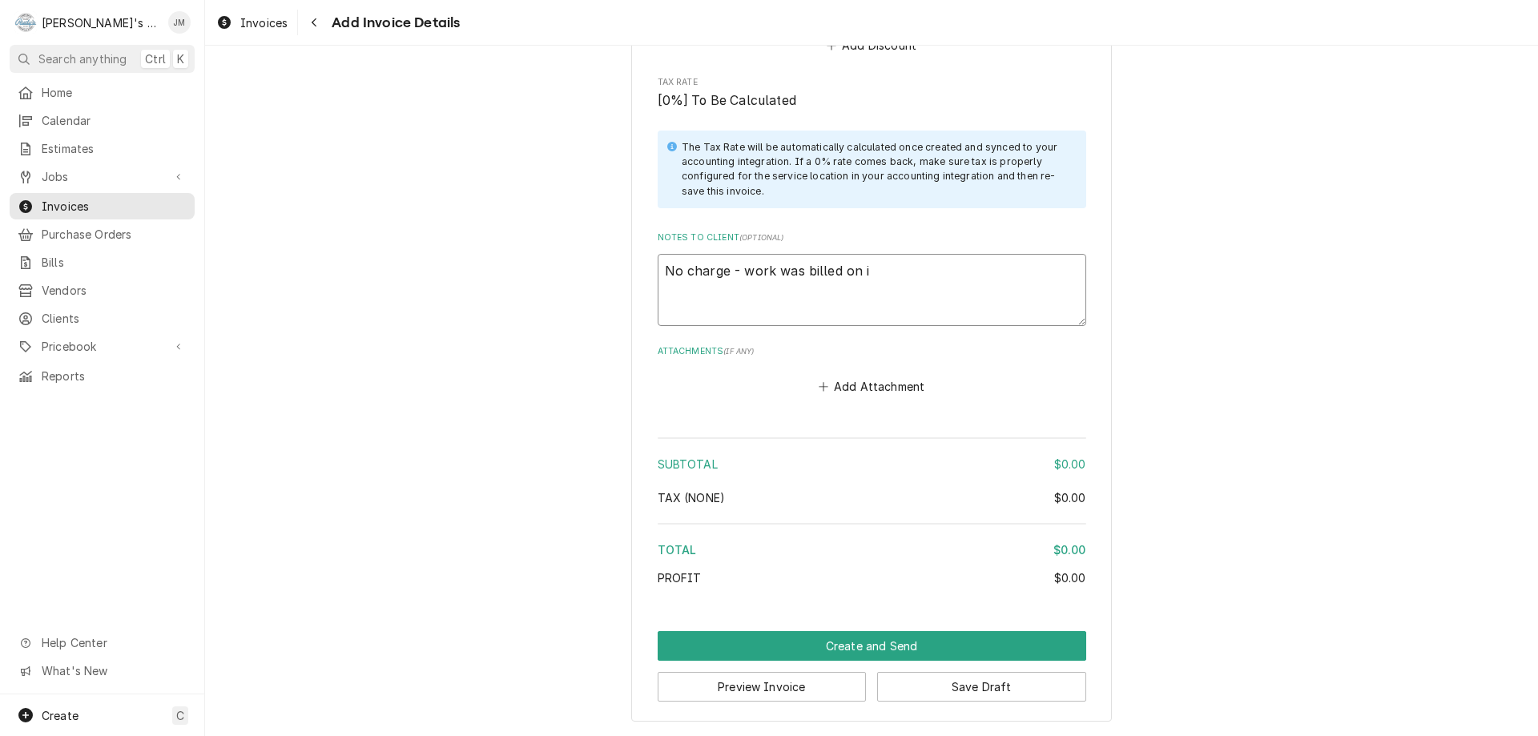
type textarea "No charge - work was billed on in"
type textarea "x"
type textarea "No charge - work was billed on ino"
type textarea "x"
type textarea "No charge - work was billed on inov"
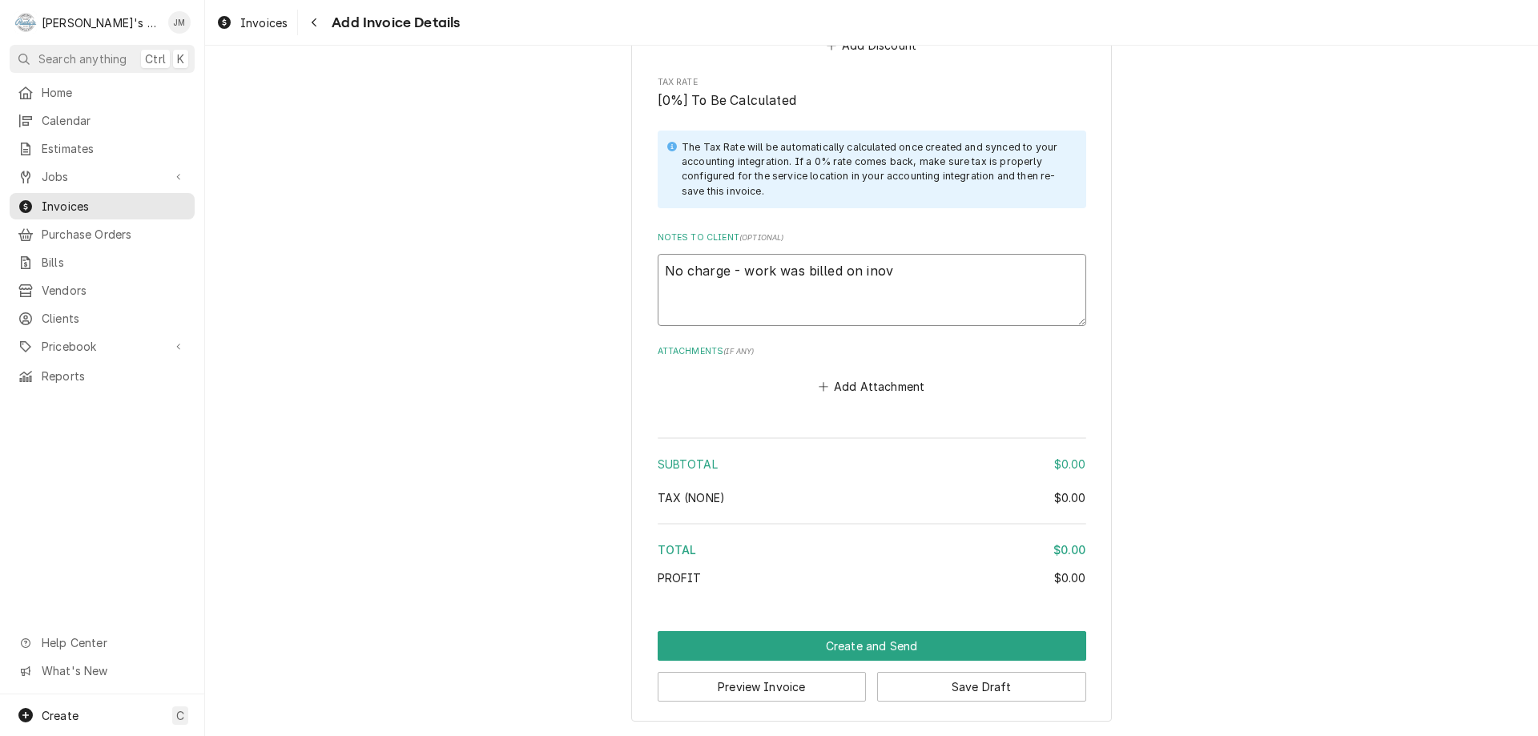
type textarea "x"
type textarea "No charge - work was billed on inovi"
type textarea "x"
type textarea "No charge - work was billed on inovio"
type textarea "x"
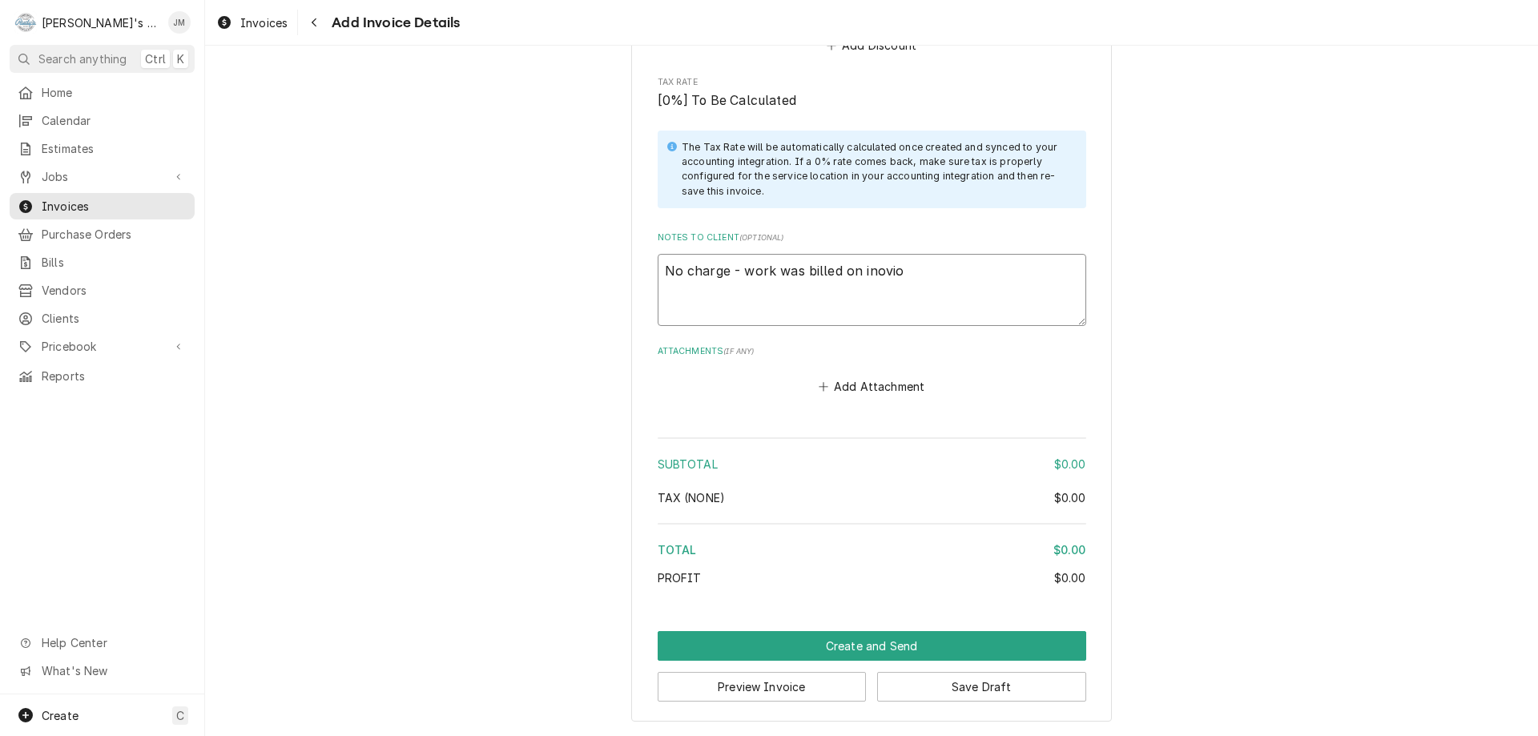
type textarea "No charge - work was billed on inoviov"
type textarea "x"
type textarea "No charge - work was billed on inoviov"
type textarea "x"
type textarea "No charge - work was billed on inoviov"
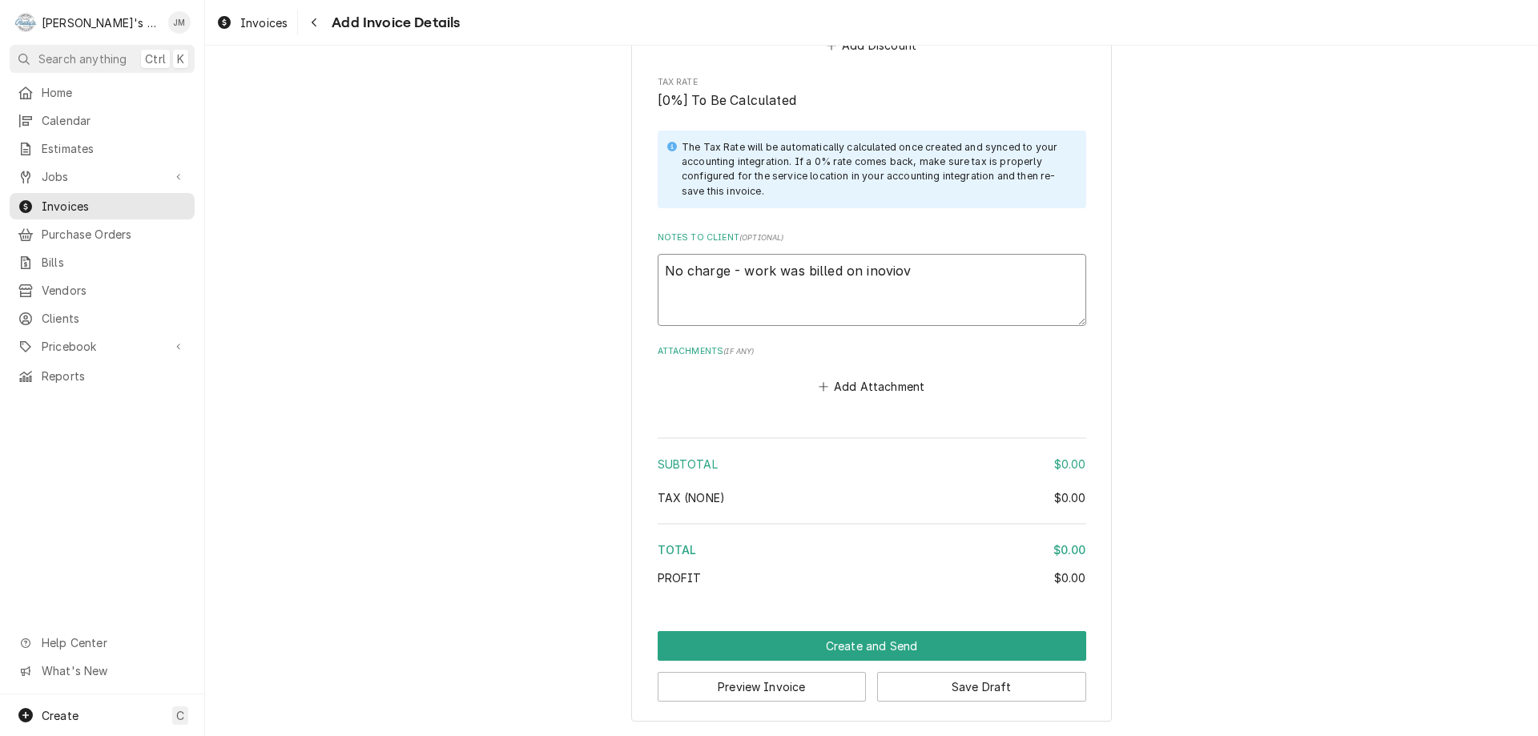
type textarea "x"
type textarea "No charge - work was billed on inovio"
type textarea "x"
type textarea "No charge - work was billed on inovioe"
type textarea "x"
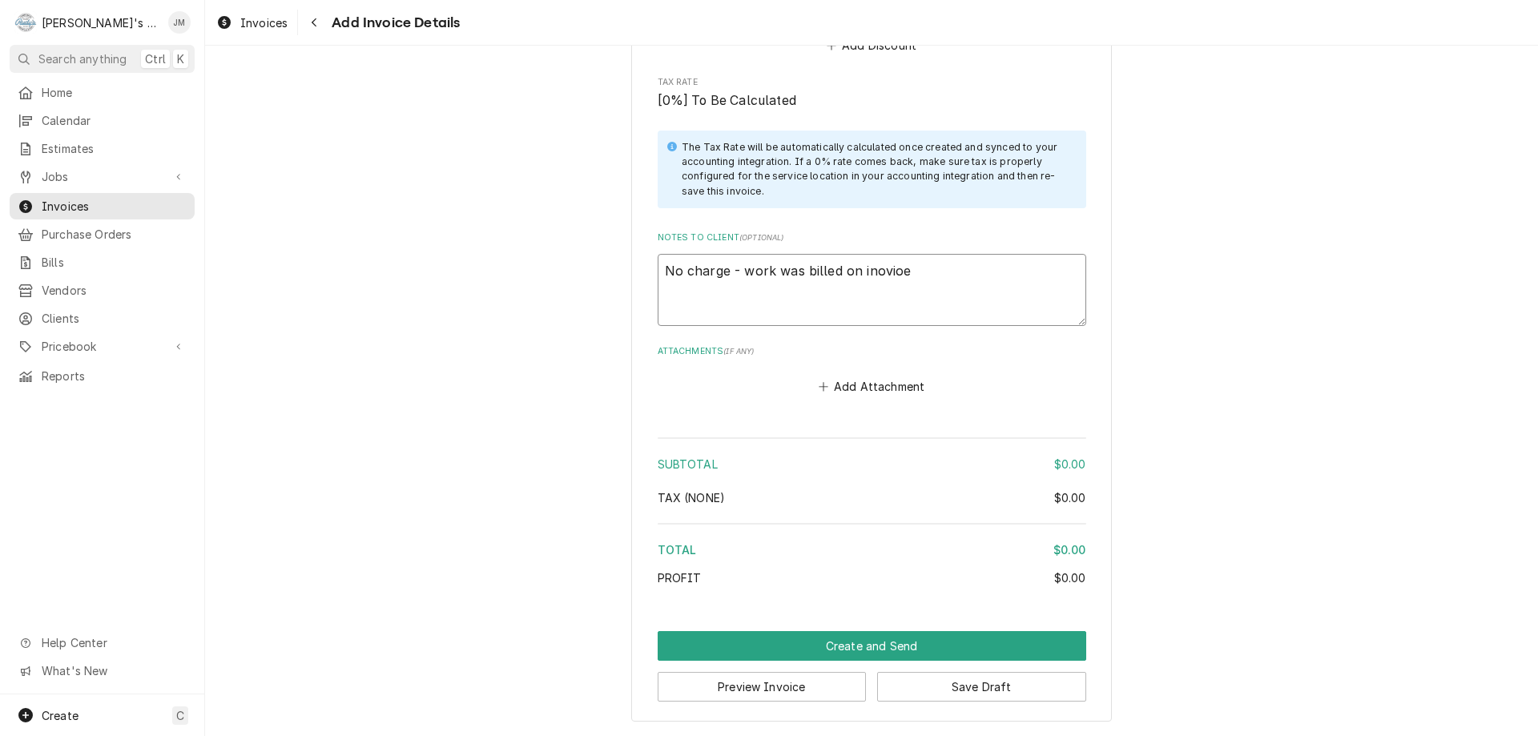
type textarea "No charge - work was billed on inovioe"
type textarea "x"
type textarea "No charge - work was billed on inovioe"
type textarea "x"
type textarea "No charge - work was billed on inovio"
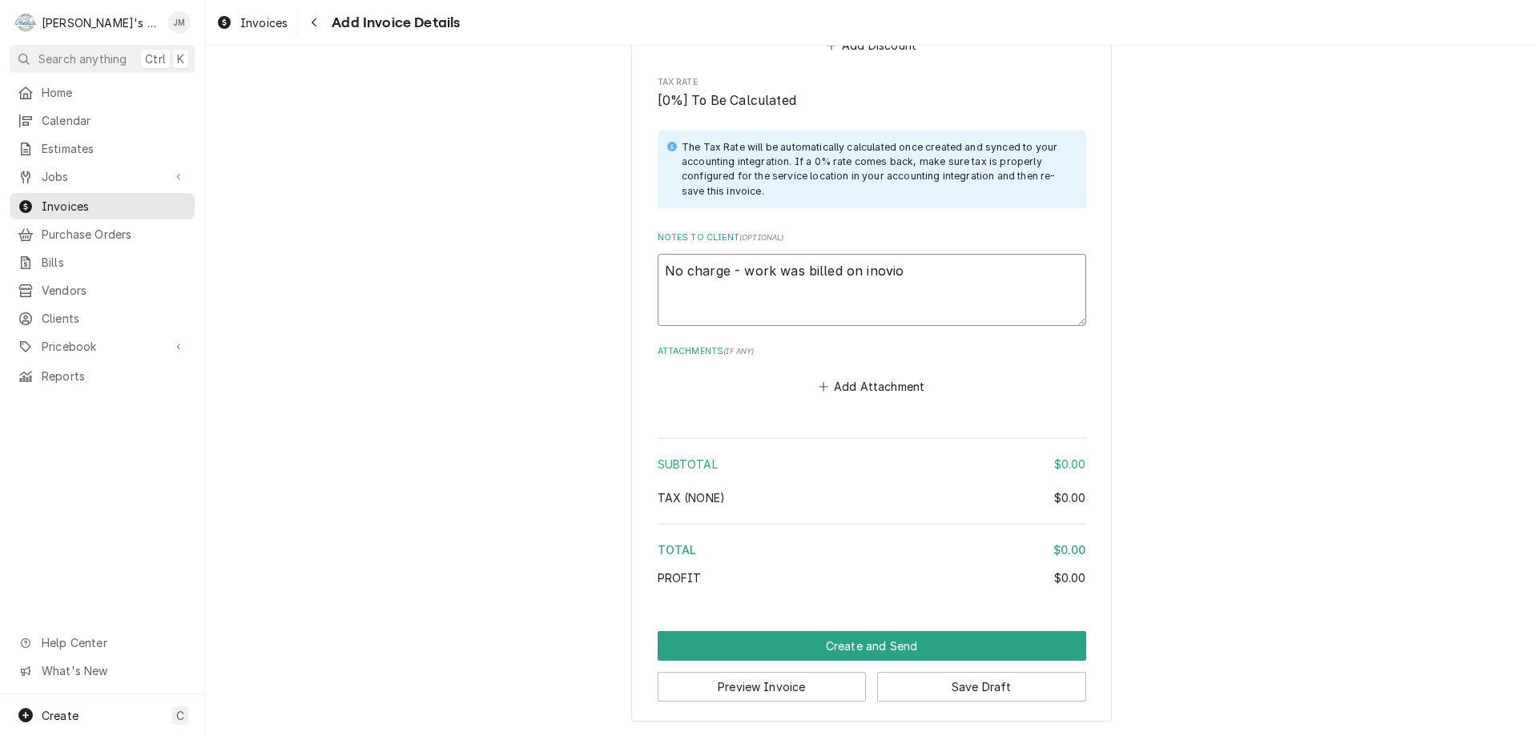
type textarea "x"
type textarea "No charge - work was billed on inoviov"
type textarea "x"
type textarea "No charge - work was billed on inoviove"
type textarea "x"
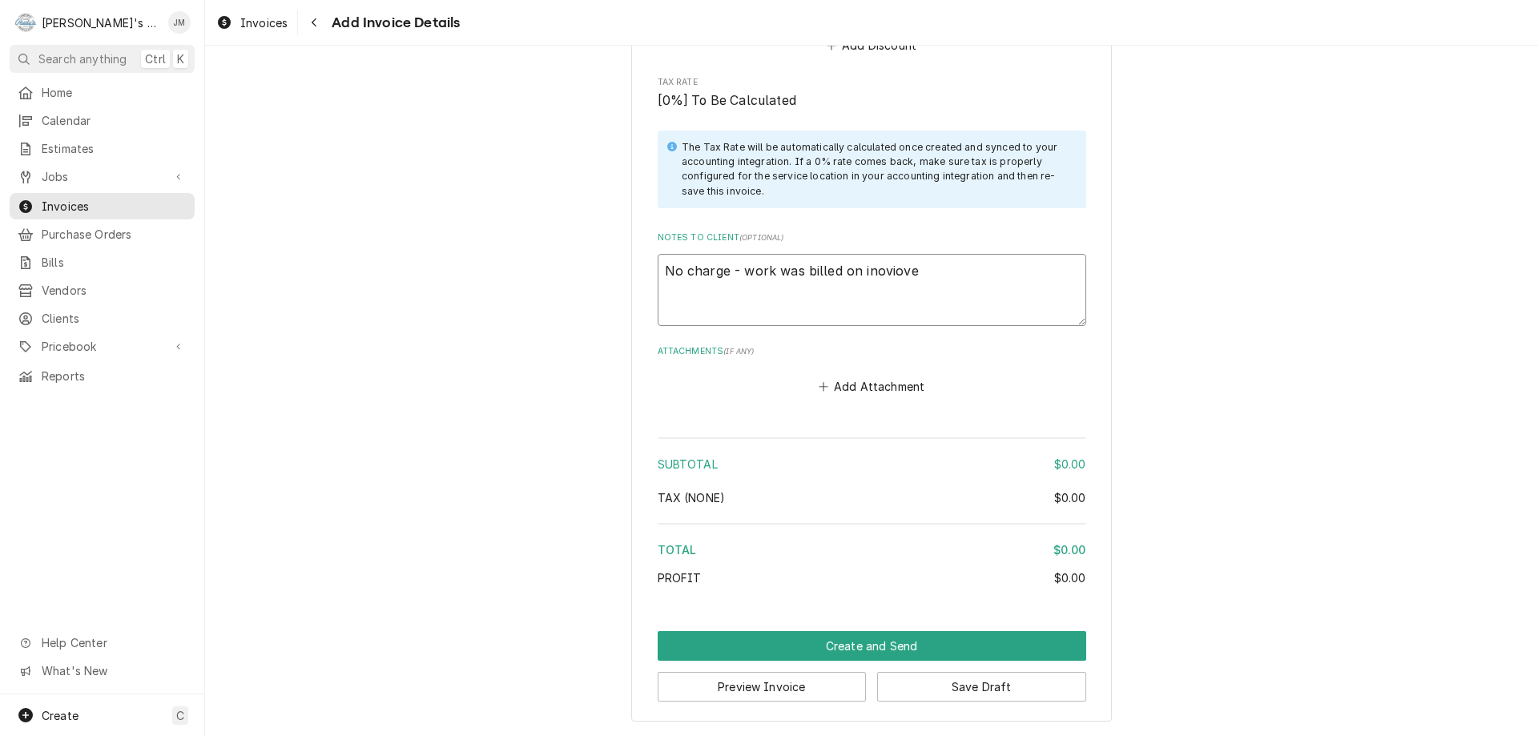
type textarea "No charge - work was billed on inoviove"
type textarea "x"
type textarea "No charge - work was billed on invoice"
type textarea "x"
type textarea "No charge - work was billed on invoice"
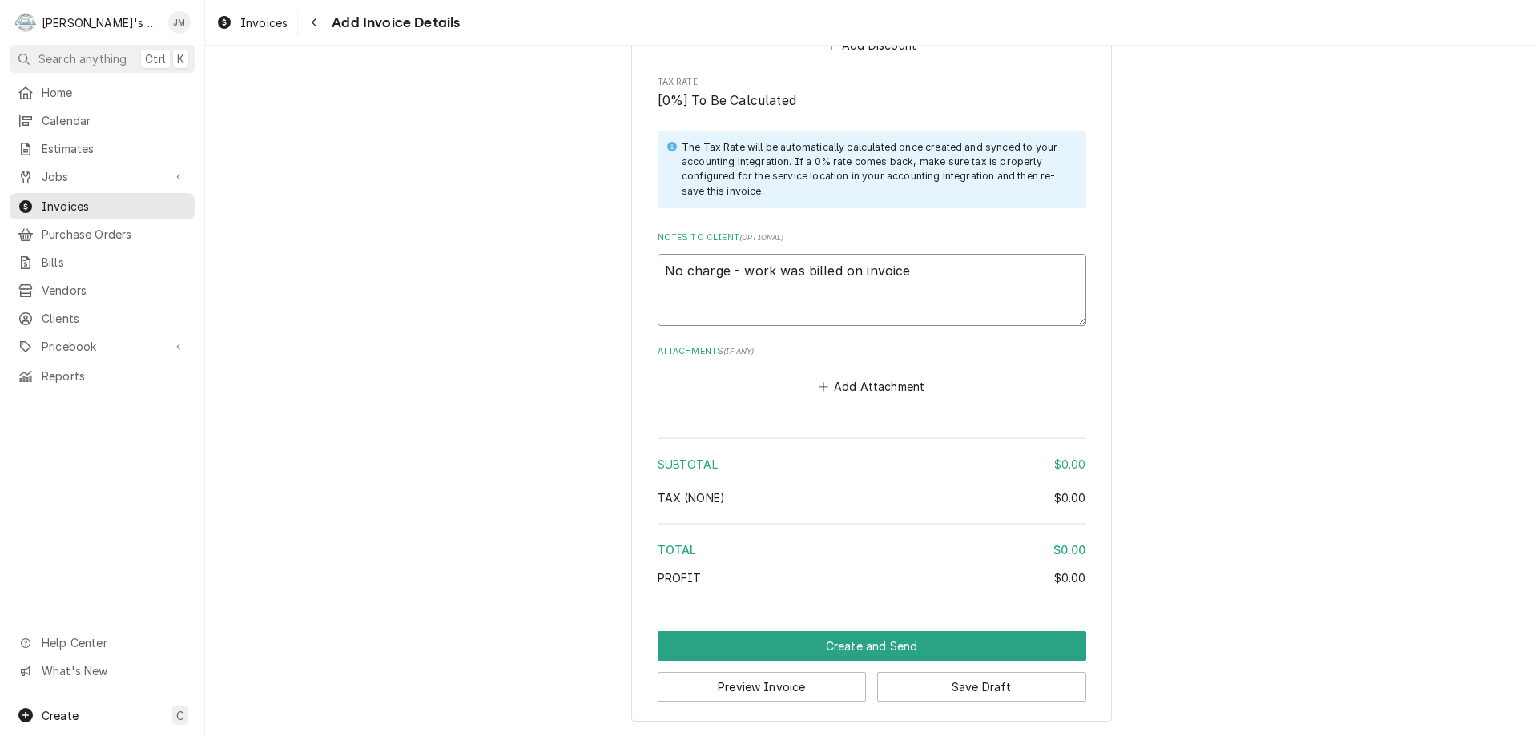
type textarea "x"
type textarea "No charge - work was billed on invoice #"
type textarea "x"
type textarea "No charge - work was billed on invoice #6"
type textarea "x"
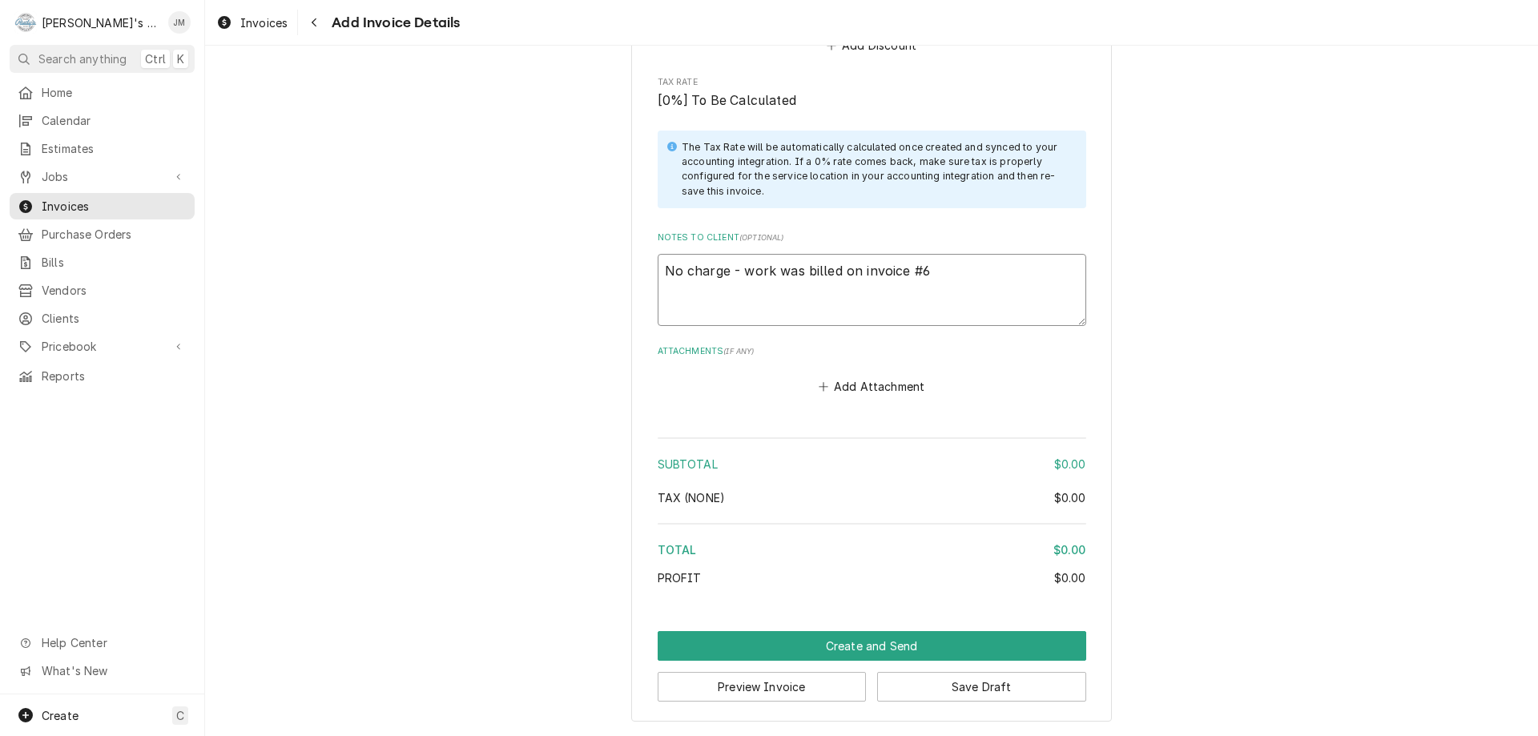
type textarea "No charge - work was billed on invoice #62"
type textarea "x"
type textarea "No charge - work was billed on invoice #622"
type textarea "x"
type textarea "No charge - work was billed on invoice #6222"
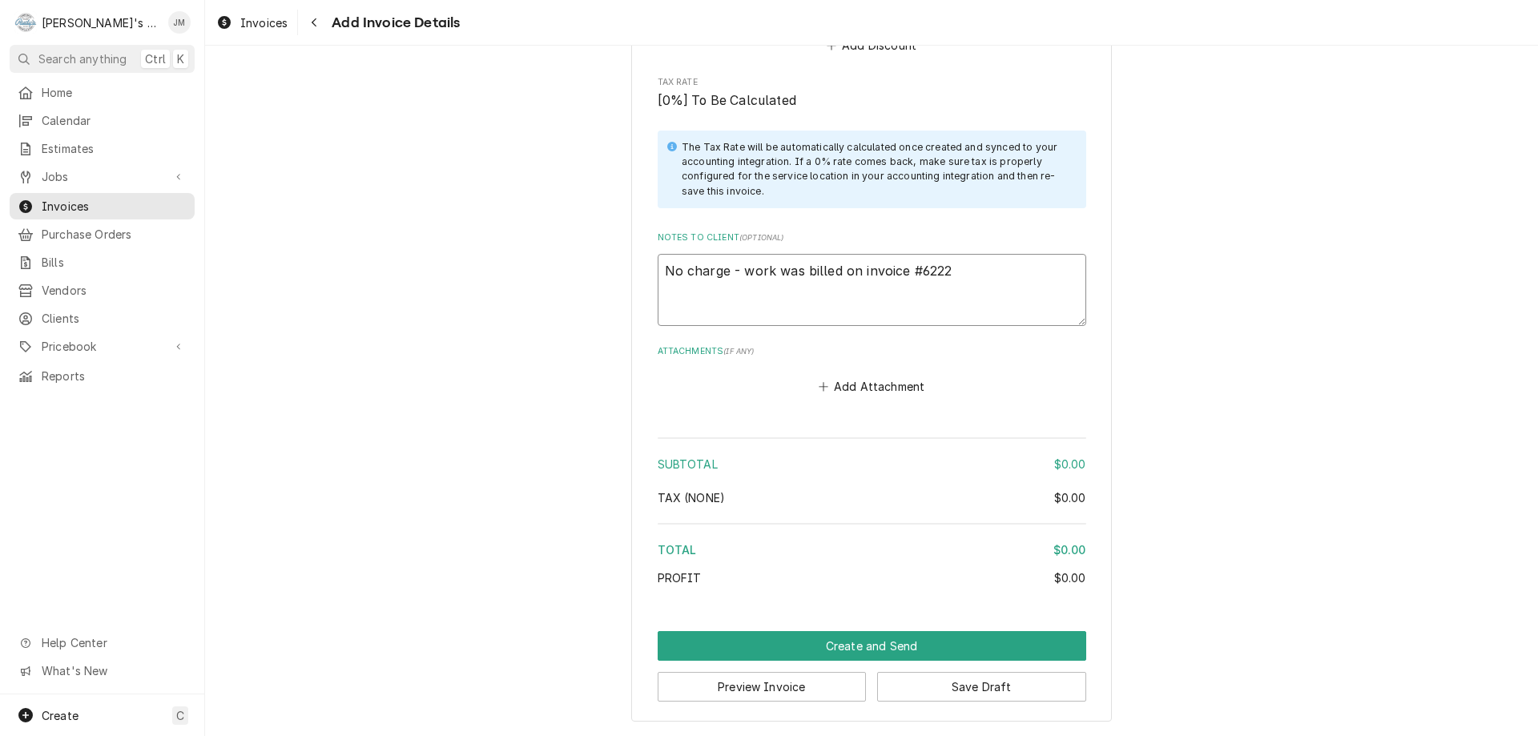
type textarea "x"
type textarea "No charge - work was billed on invoice #62228"
type textarea "x"
type textarea "No charge - work was billed on invoice #62228"
type textarea "x"
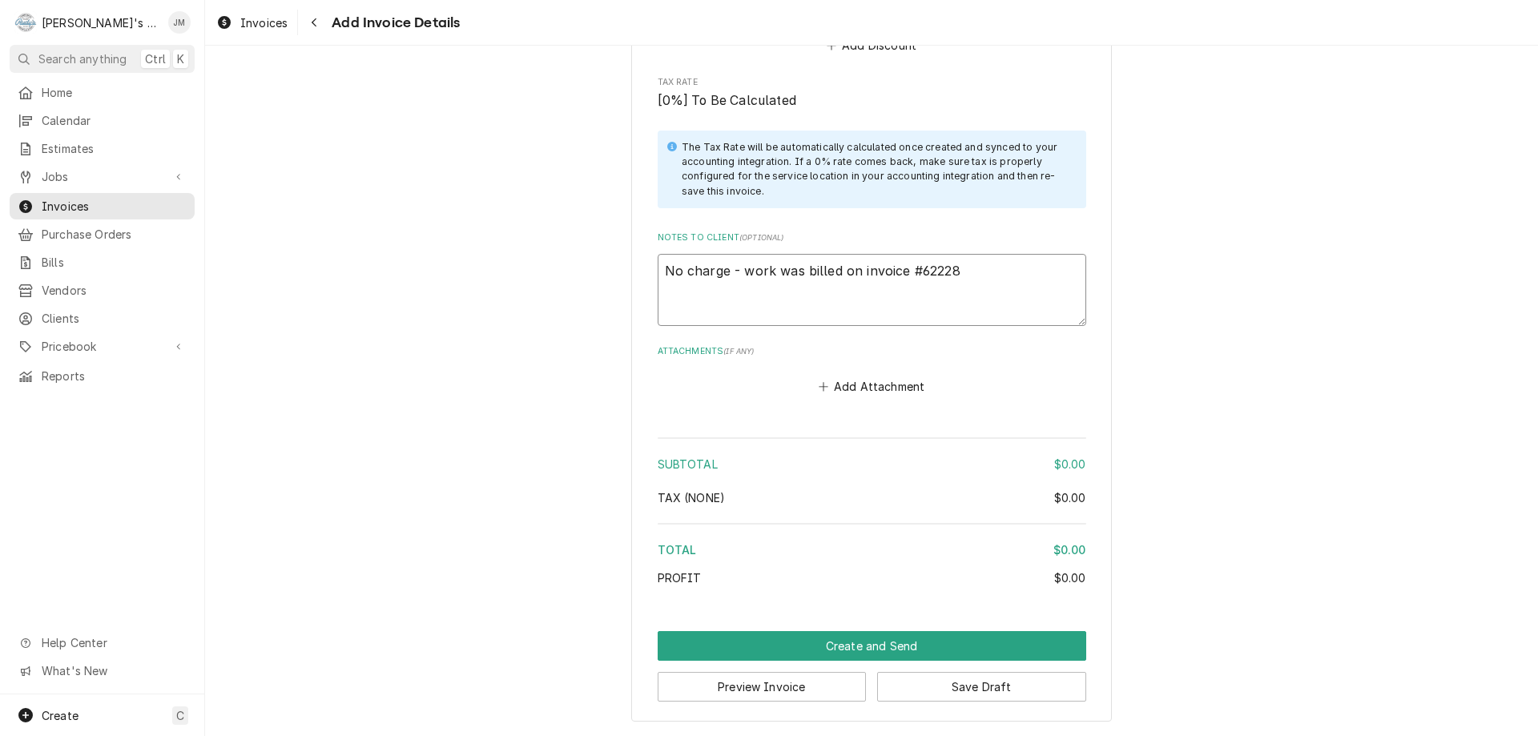
type textarea "No charge - work was billed on invoice #62228 f"
type textarea "x"
type textarea "No charge - work was billed on invoice #62228 fo"
type textarea "x"
type textarea "No charge - work was billed on invoice #62228 for"
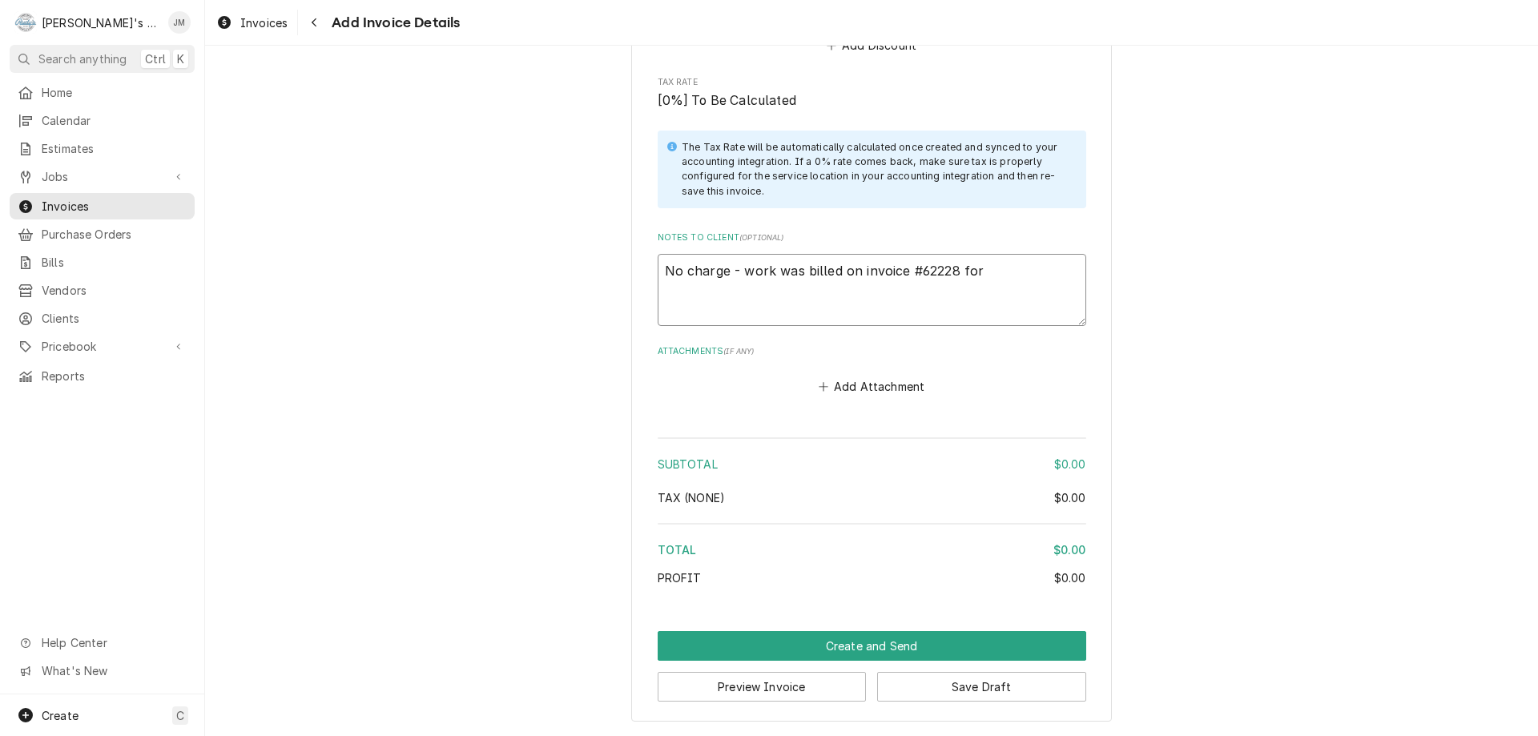
type textarea "x"
type textarea "No charge - work was billed on invoice #62228 for"
type textarea "x"
type textarea "No charge - work was billed on invoice #62228 for $"
paste textarea "64,638.00"
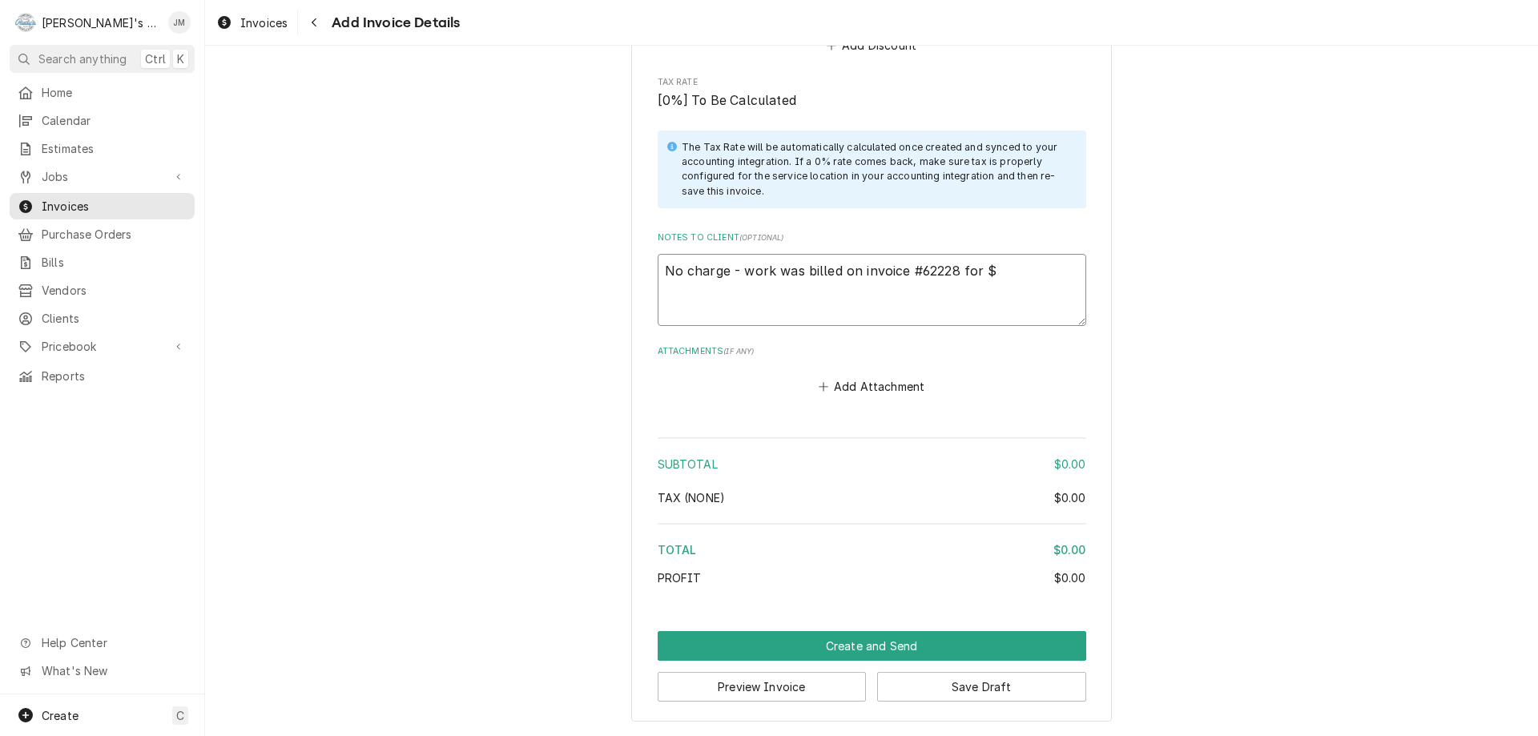
type textarea "x"
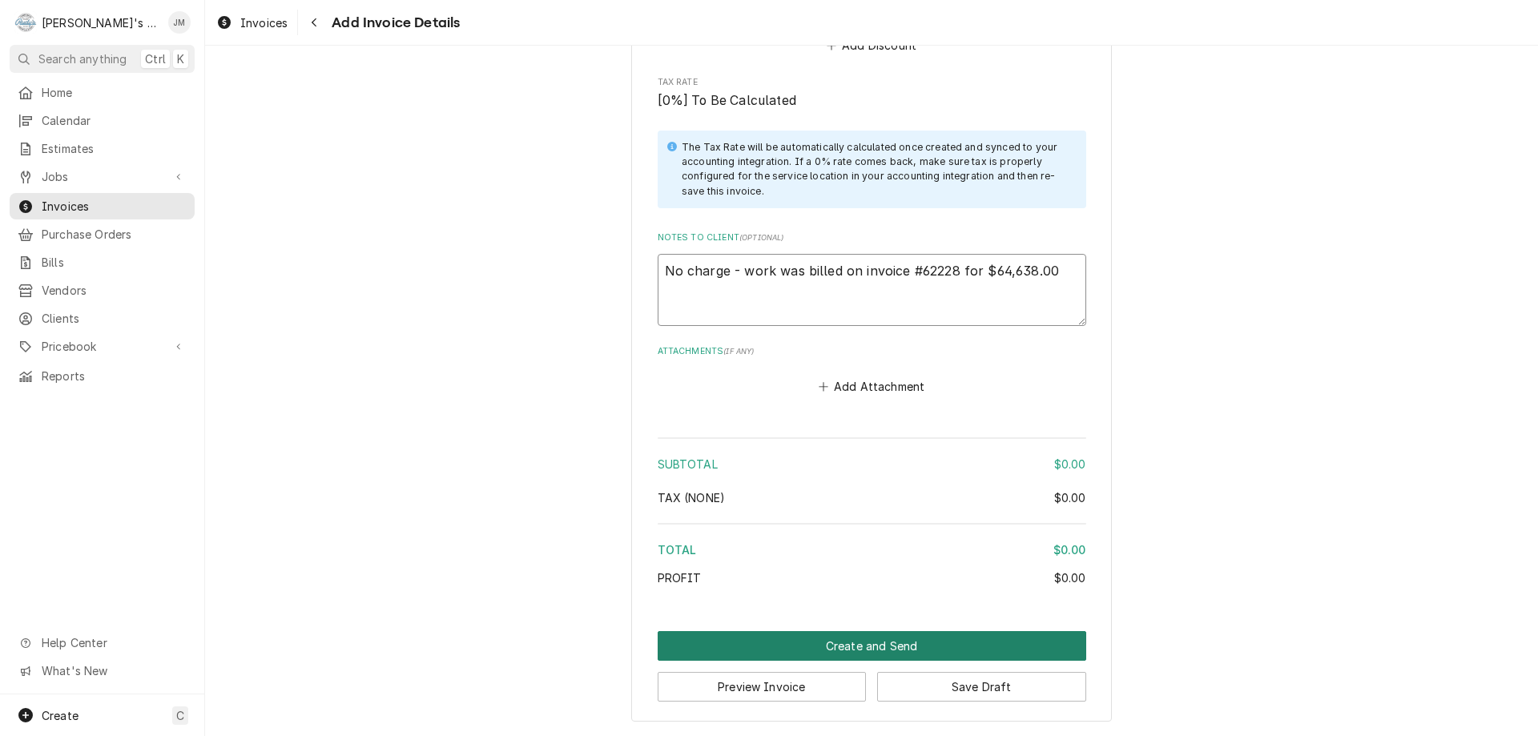
type textarea "No charge - work was billed on invoice #62228 for $64,638.00"
click at [898, 647] on button "Create and Send" at bounding box center [872, 646] width 429 height 30
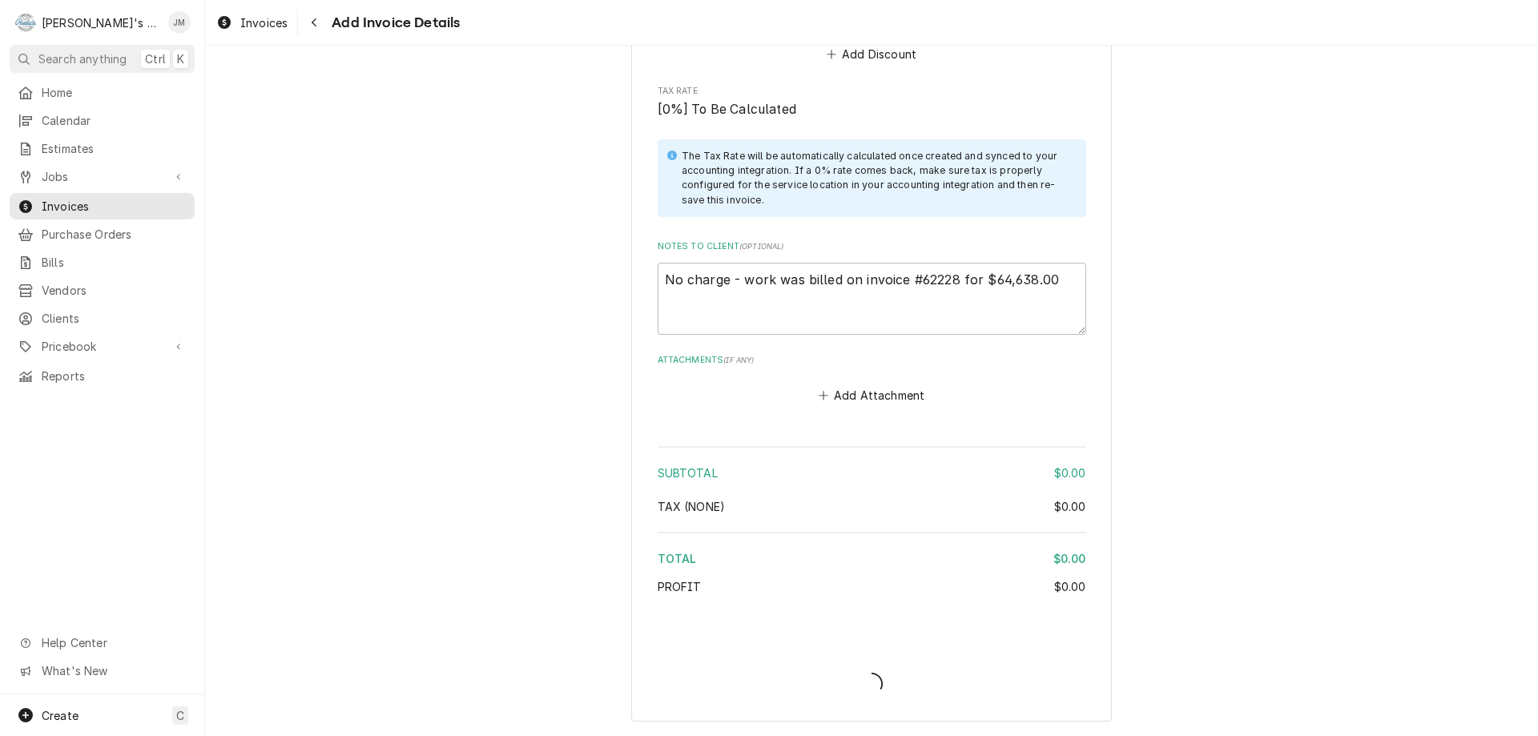
type textarea "x"
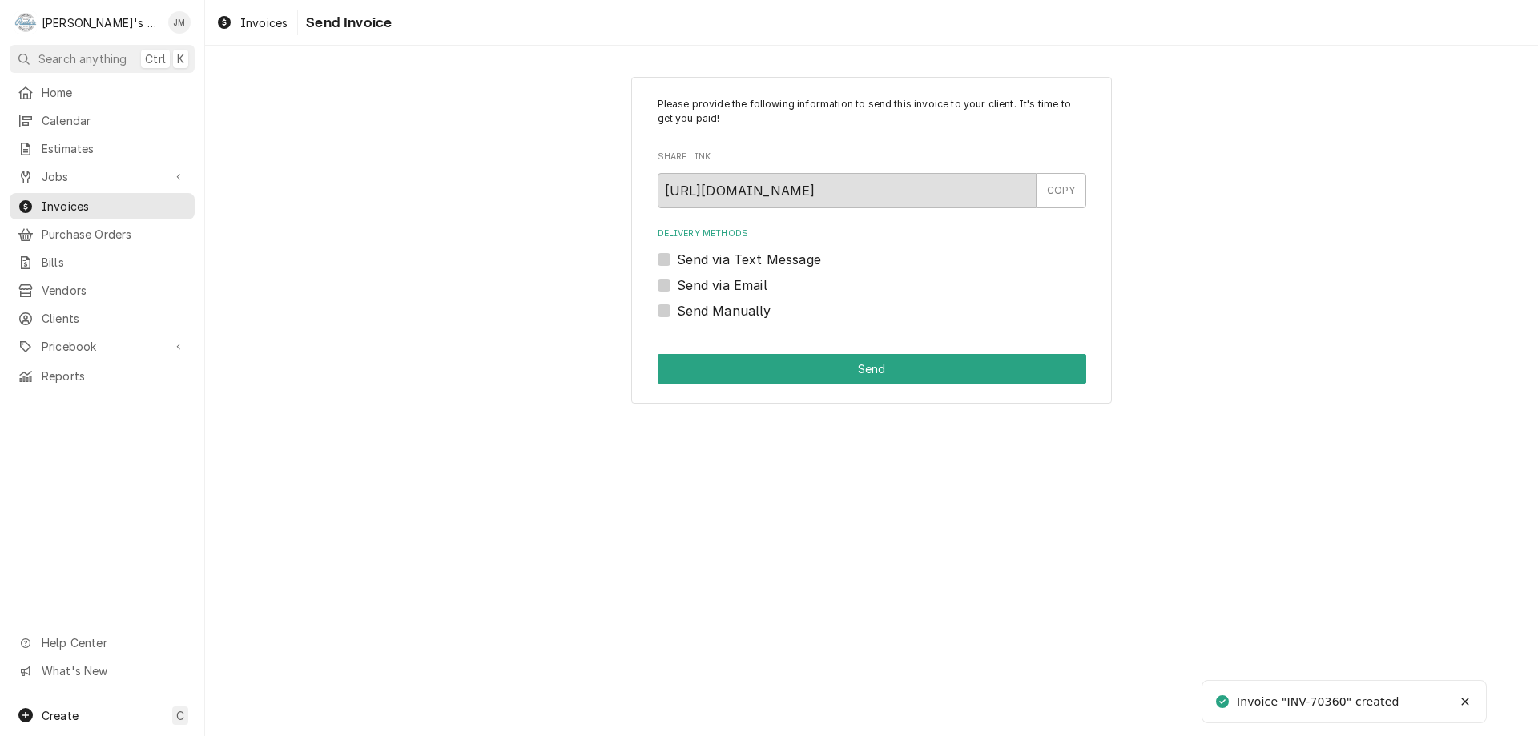
click at [712, 289] on label "Send via Email" at bounding box center [722, 285] width 91 height 19
click at [712, 289] on input "Send via Email" at bounding box center [891, 293] width 429 height 35
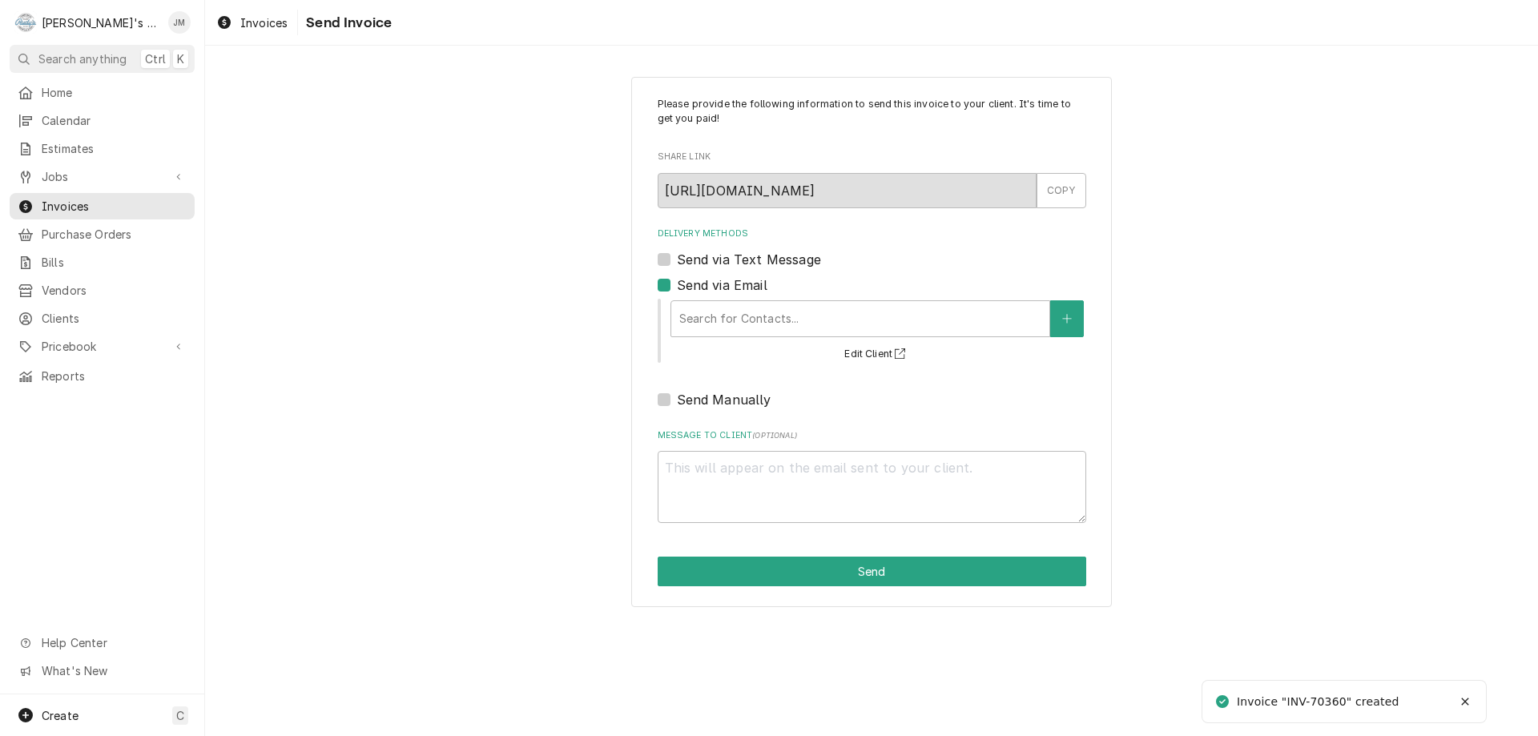
click at [677, 287] on label "Send via Email" at bounding box center [722, 285] width 91 height 19
click at [677, 287] on input "Send via Email" at bounding box center [891, 293] width 429 height 35
checkbox input "false"
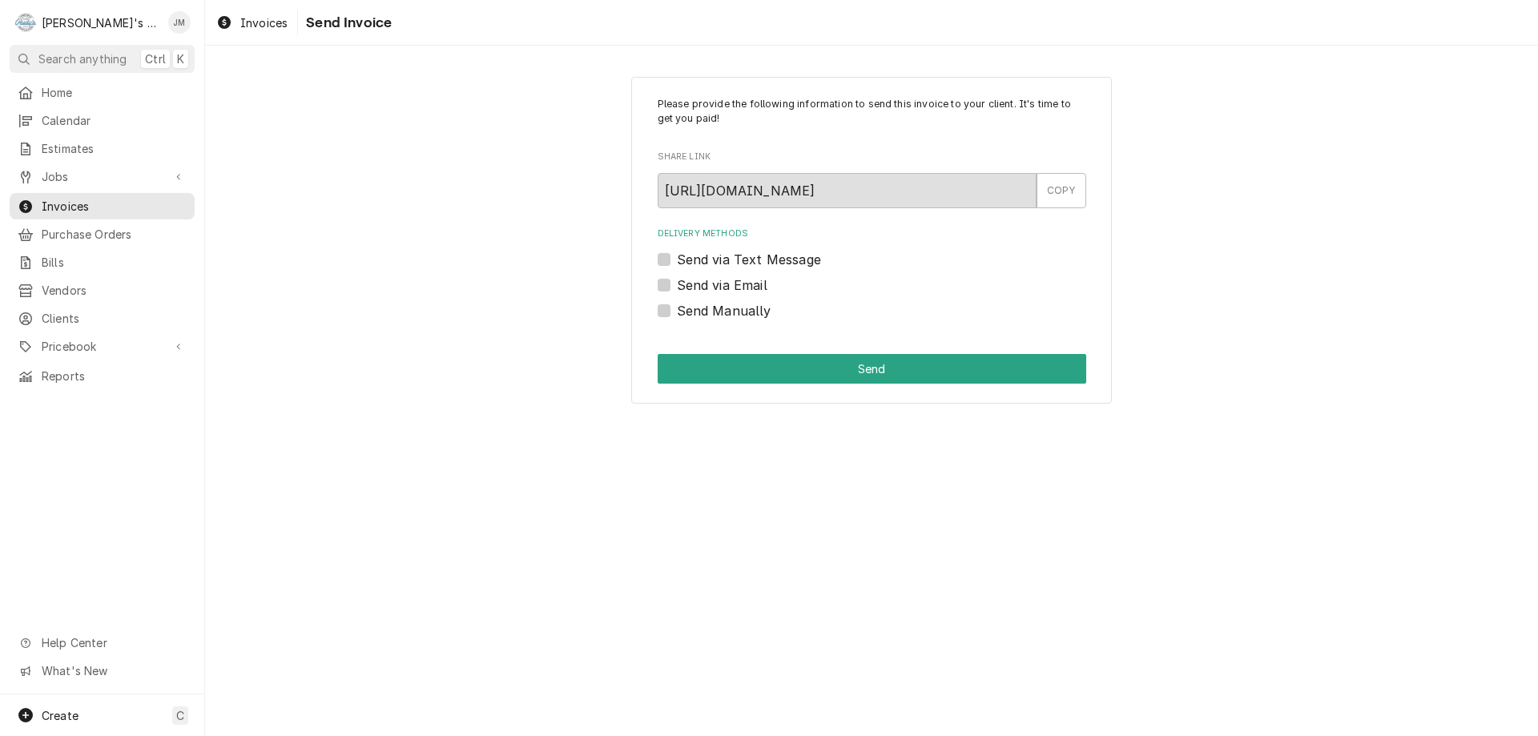
click at [677, 312] on label "Send Manually" at bounding box center [724, 310] width 95 height 19
click at [677, 312] on input "Send Manually" at bounding box center [891, 318] width 429 height 35
checkbox input "true"
click at [860, 367] on button "Send" at bounding box center [872, 369] width 429 height 30
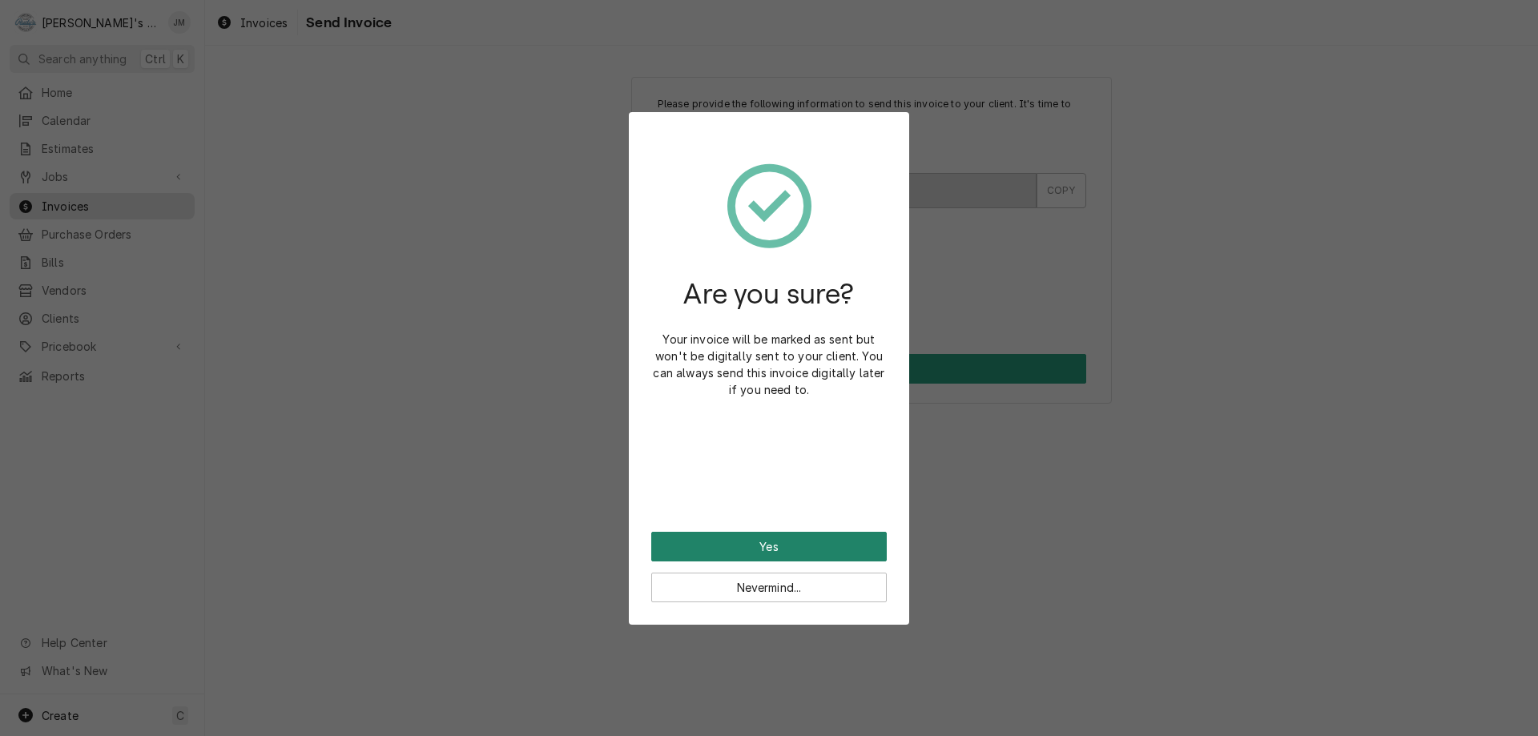
click at [751, 548] on button "Yes" at bounding box center [769, 547] width 236 height 30
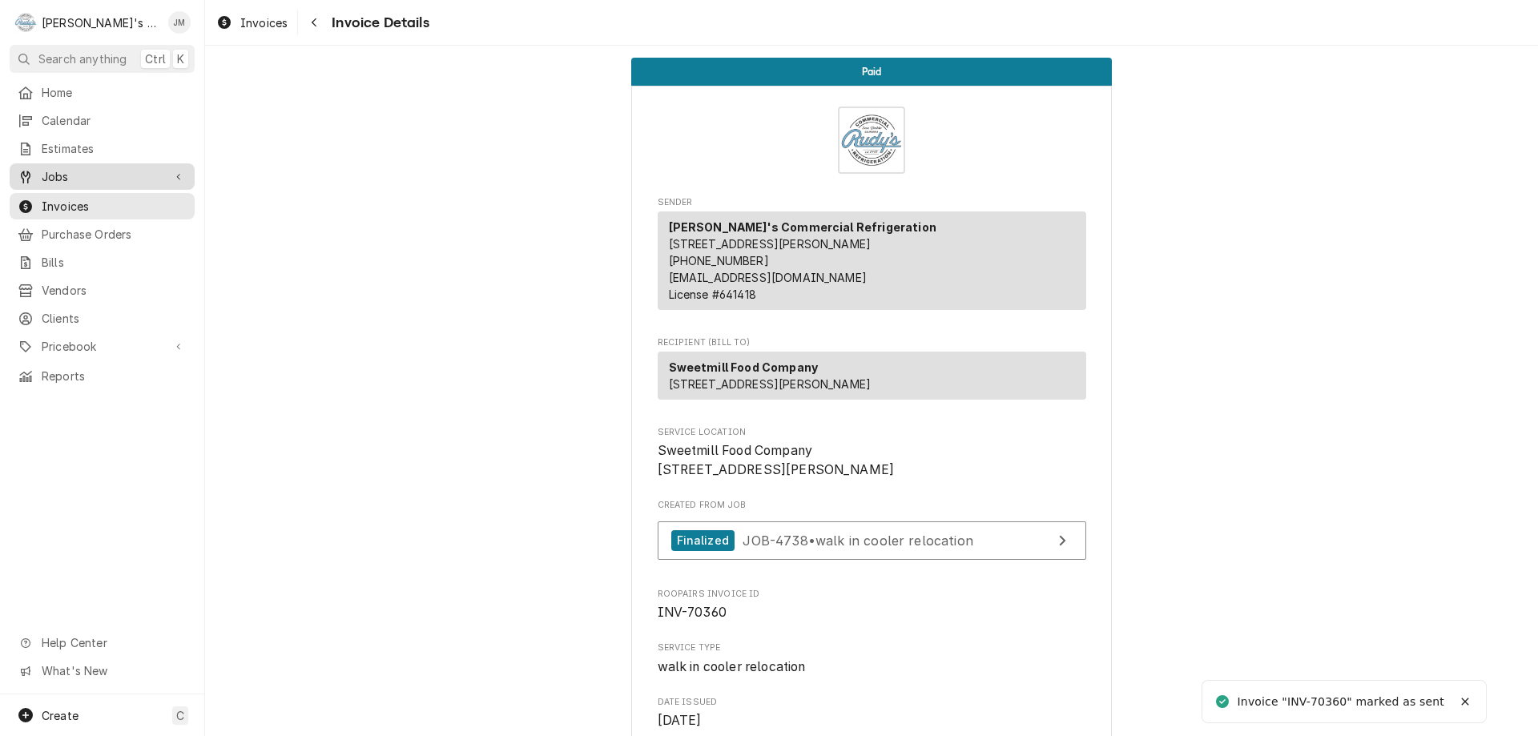
click at [66, 171] on span "Jobs" at bounding box center [102, 176] width 121 height 17
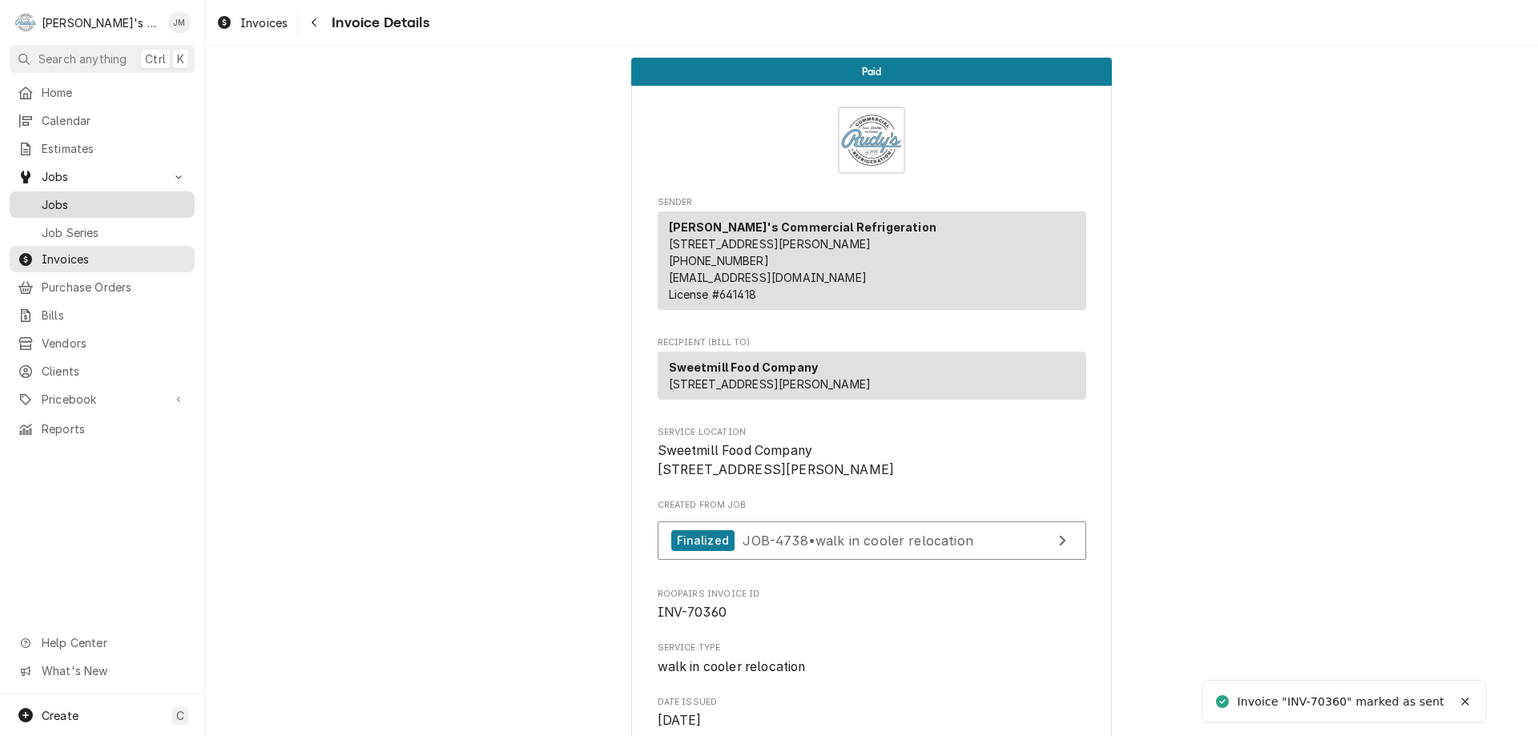
click at [69, 196] on span "Jobs" at bounding box center [114, 204] width 145 height 17
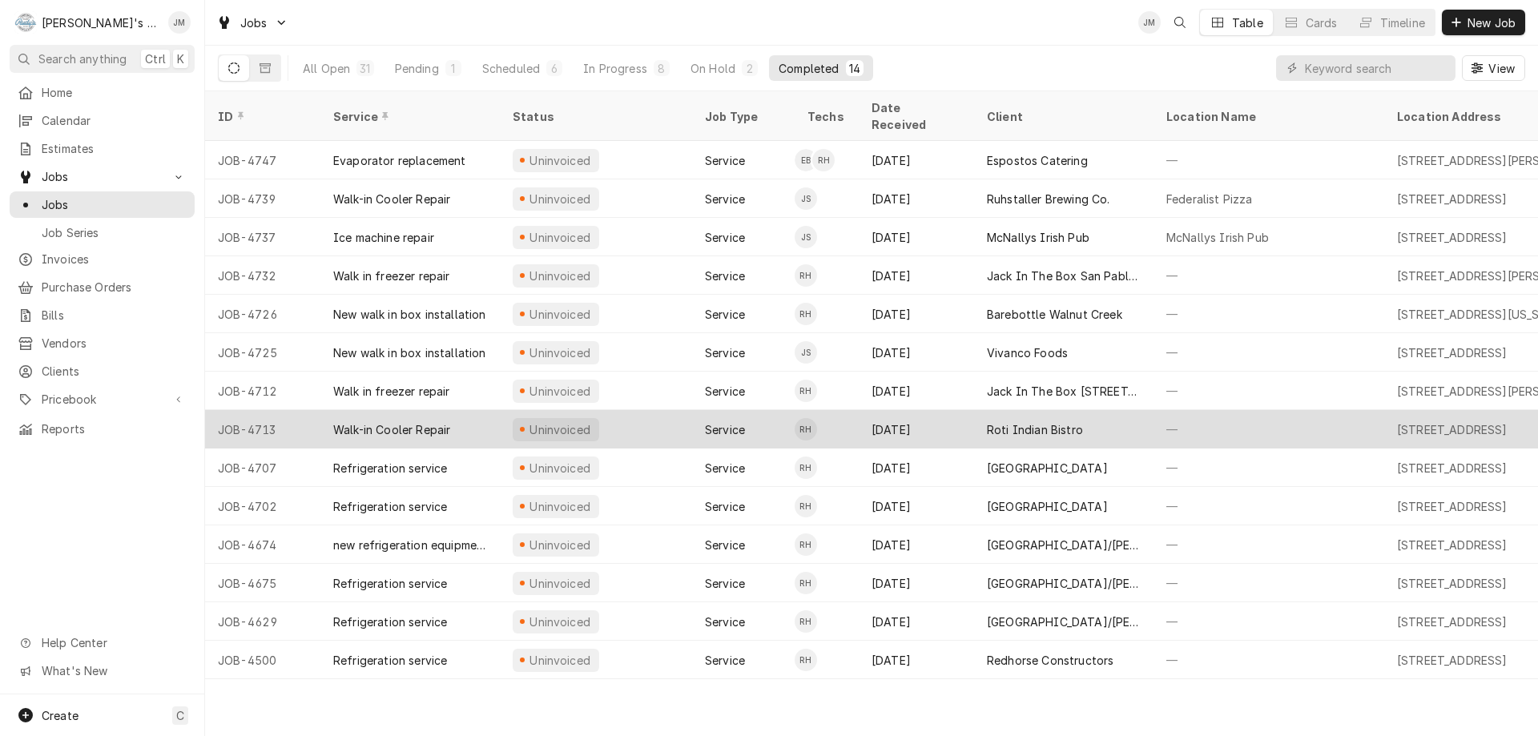
click at [1039, 421] on div "Roti Indian Bistro" at bounding box center [1035, 429] width 96 height 17
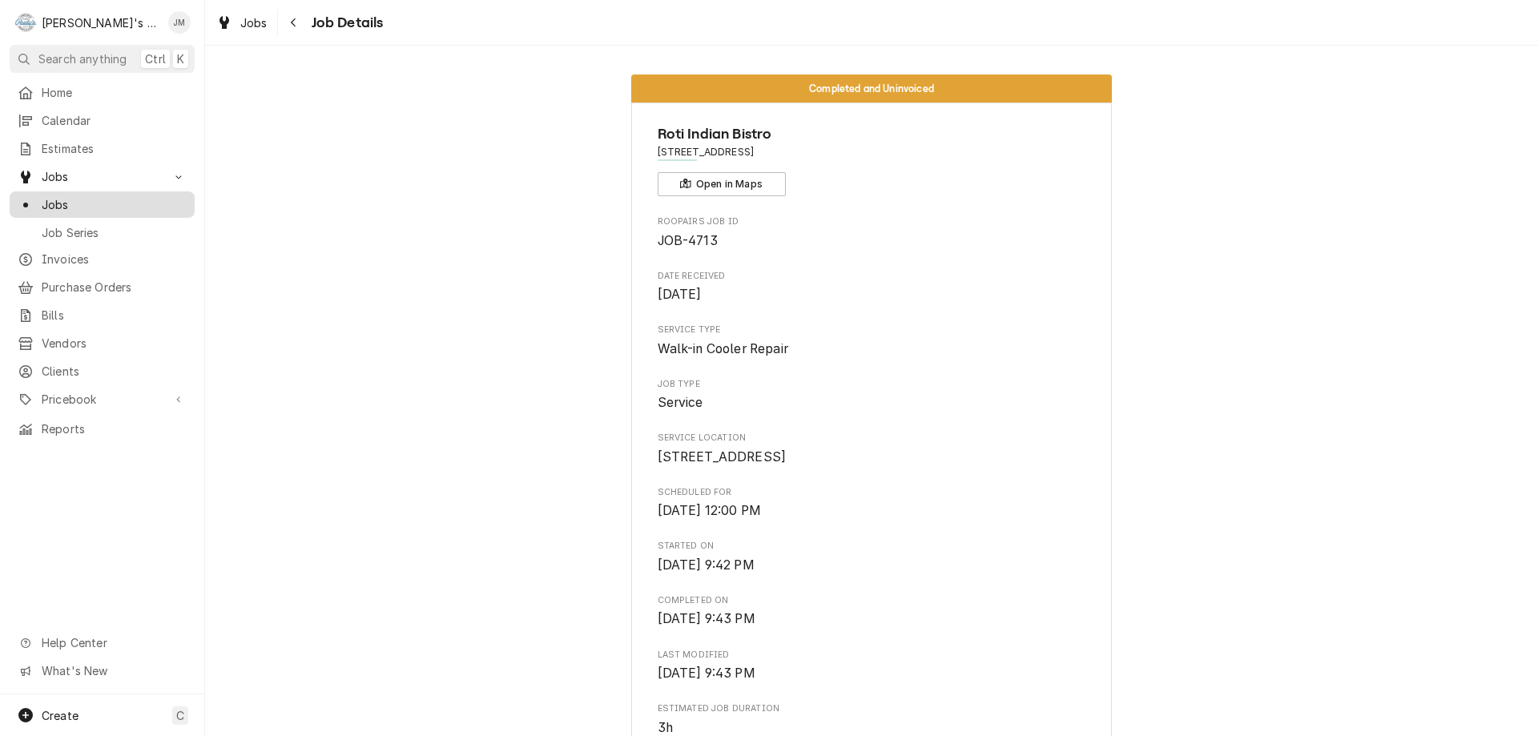
click at [44, 200] on span "Jobs" at bounding box center [114, 204] width 145 height 17
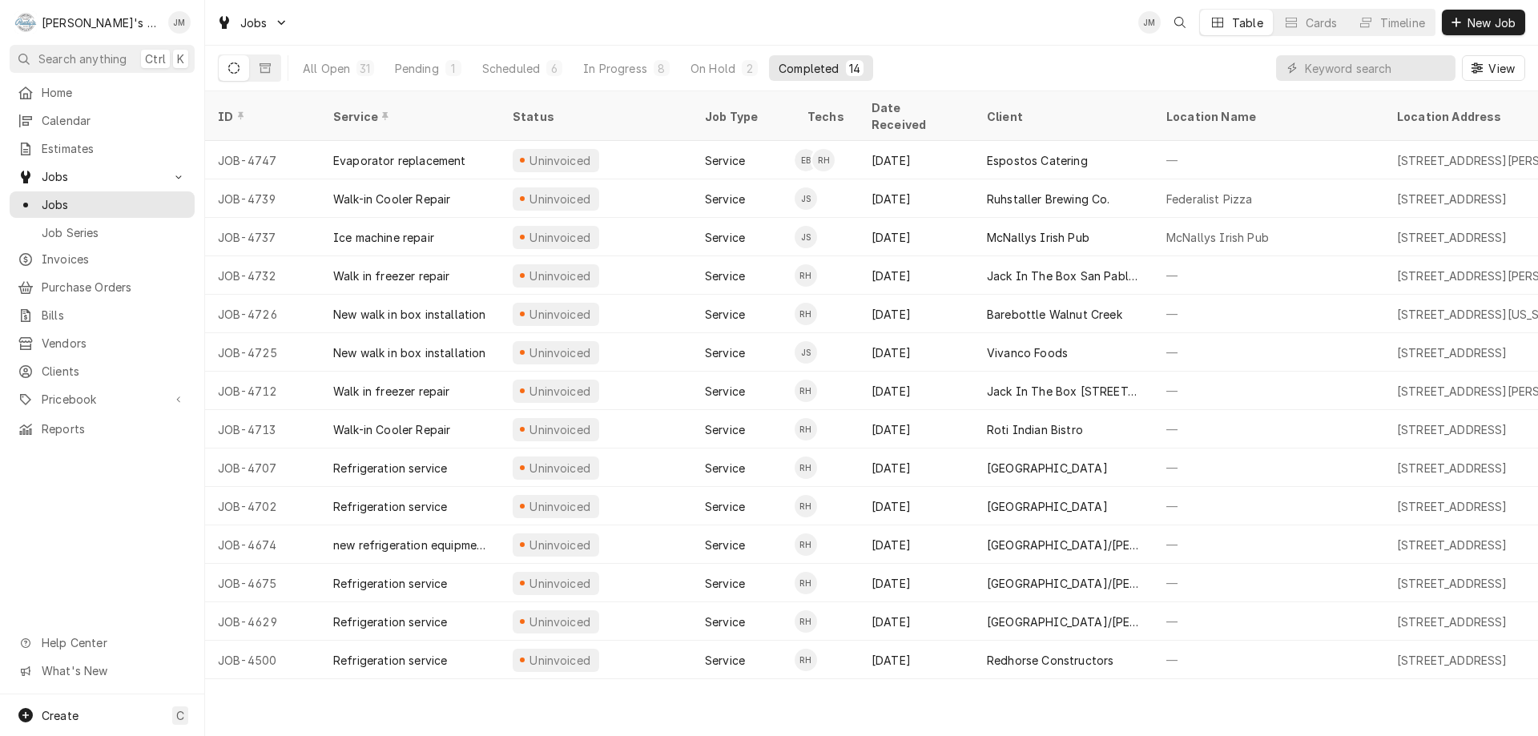
click at [606, 694] on div "ID Service Status Job Type Techs Date Received Client Location Name Location Ad…" at bounding box center [871, 413] width 1333 height 645
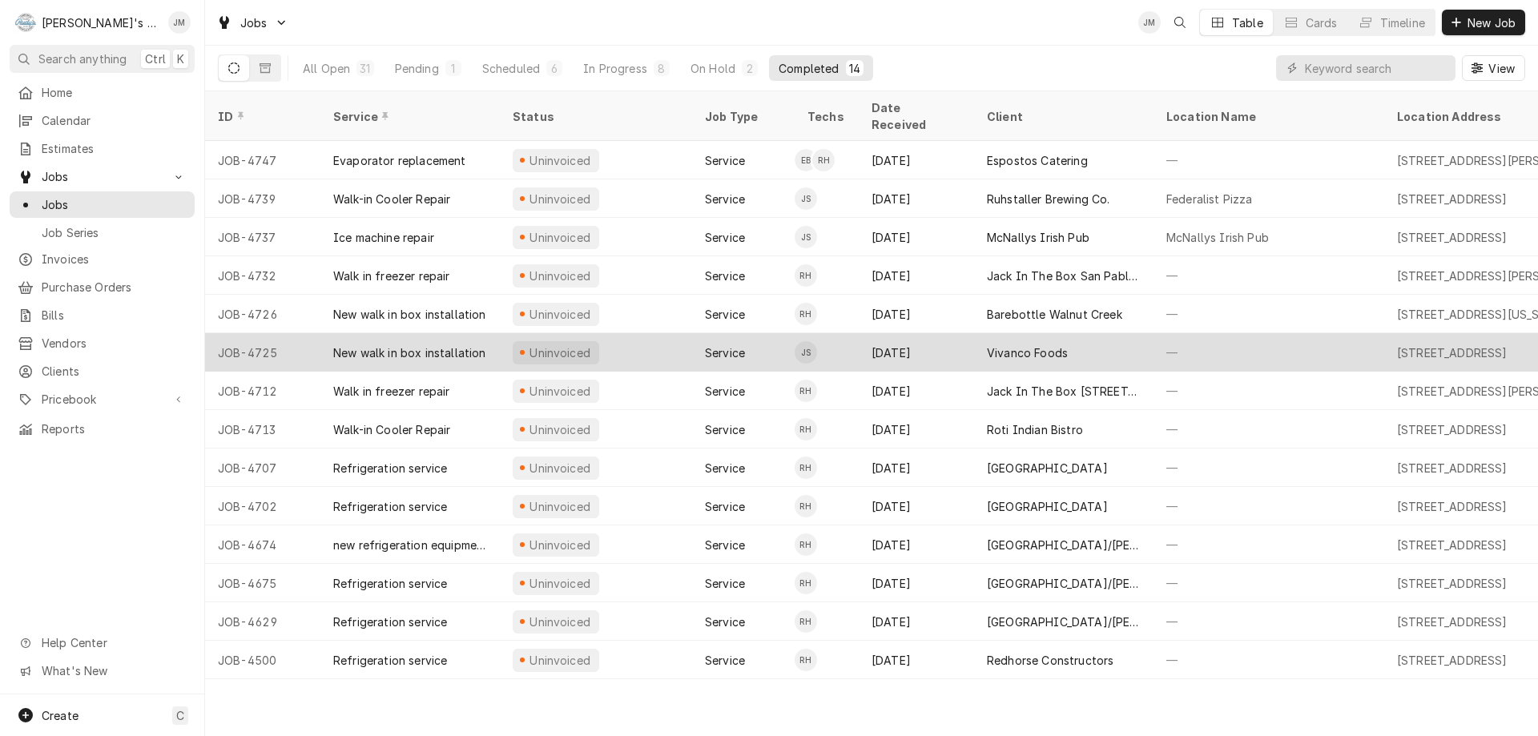
click at [1054, 345] on div "Vivanco Foods" at bounding box center [1027, 353] width 81 height 17
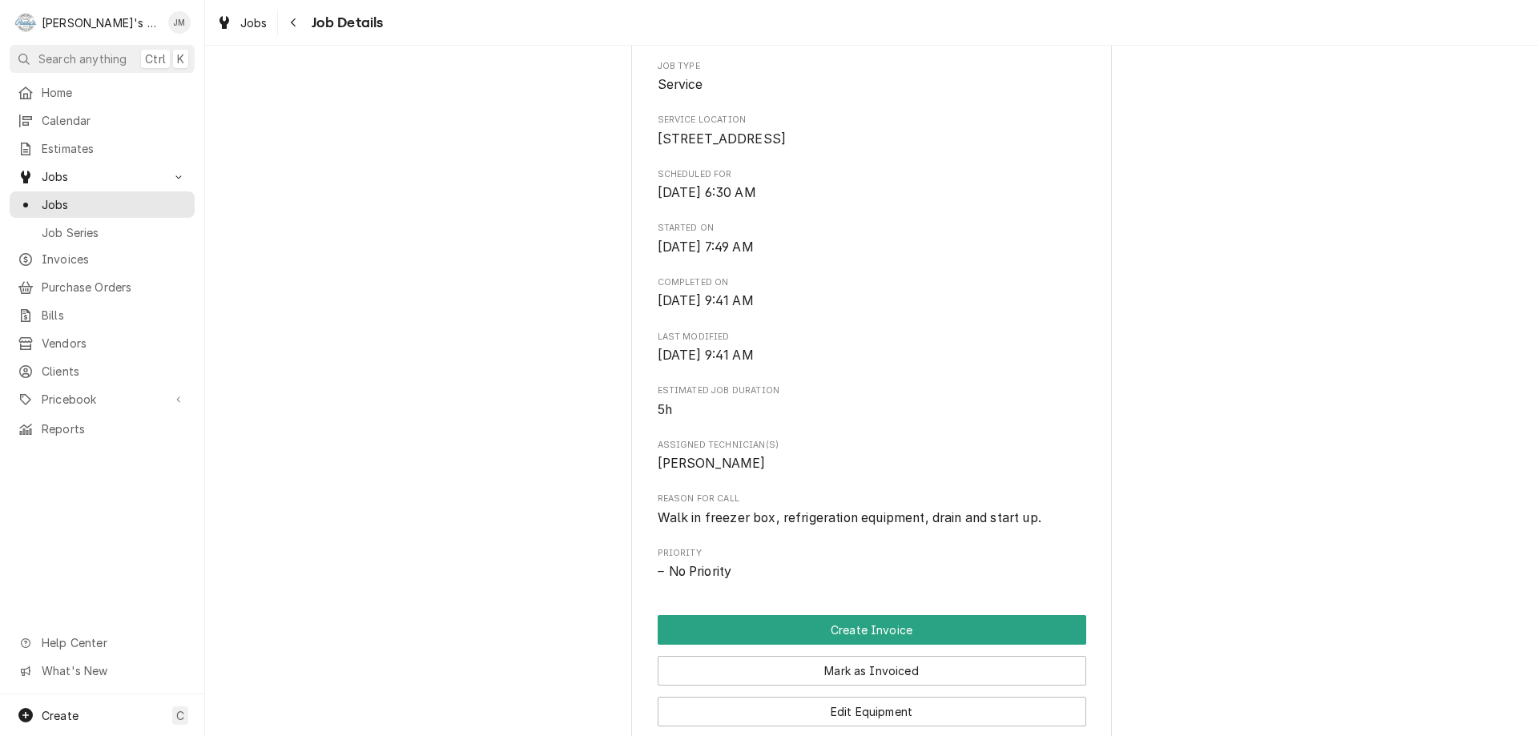
scroll to position [320, 0]
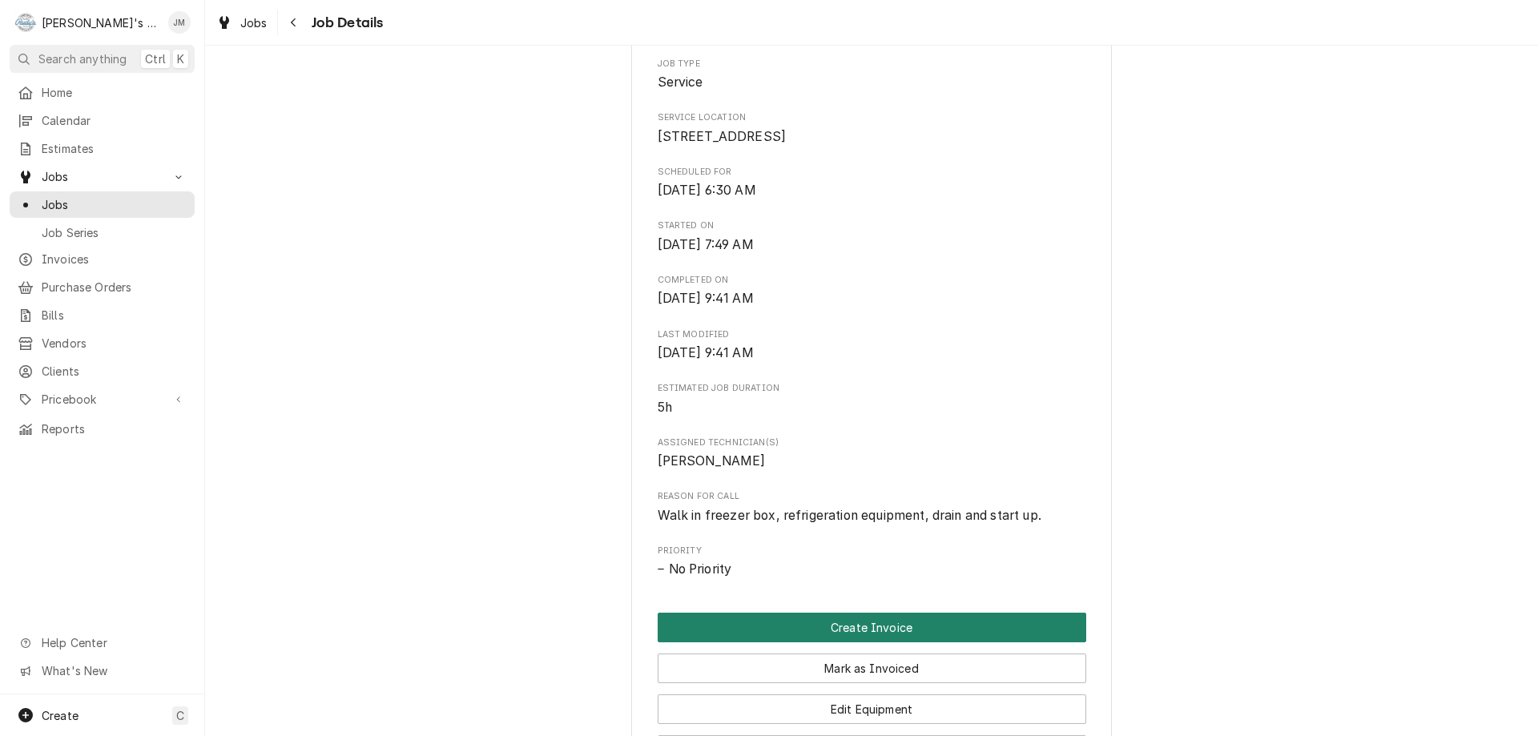
click at [887, 643] on button "Create Invoice" at bounding box center [872, 628] width 429 height 30
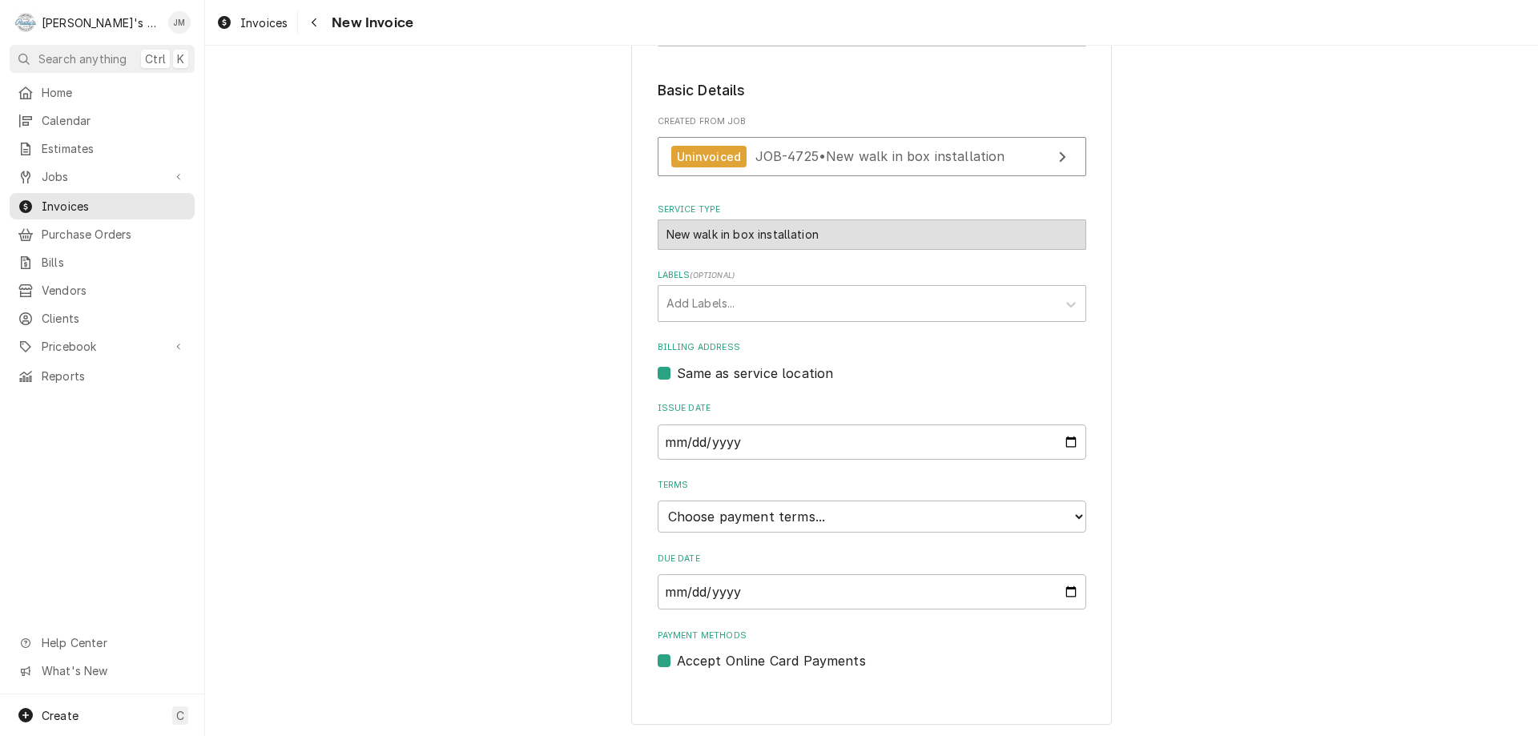
scroll to position [239, 0]
click at [873, 502] on select "Choose payment terms... Same Day Net 7 Net 14 Net 21 Net 30 Net 45 Net 60 Net 90" at bounding box center [872, 514] width 429 height 32
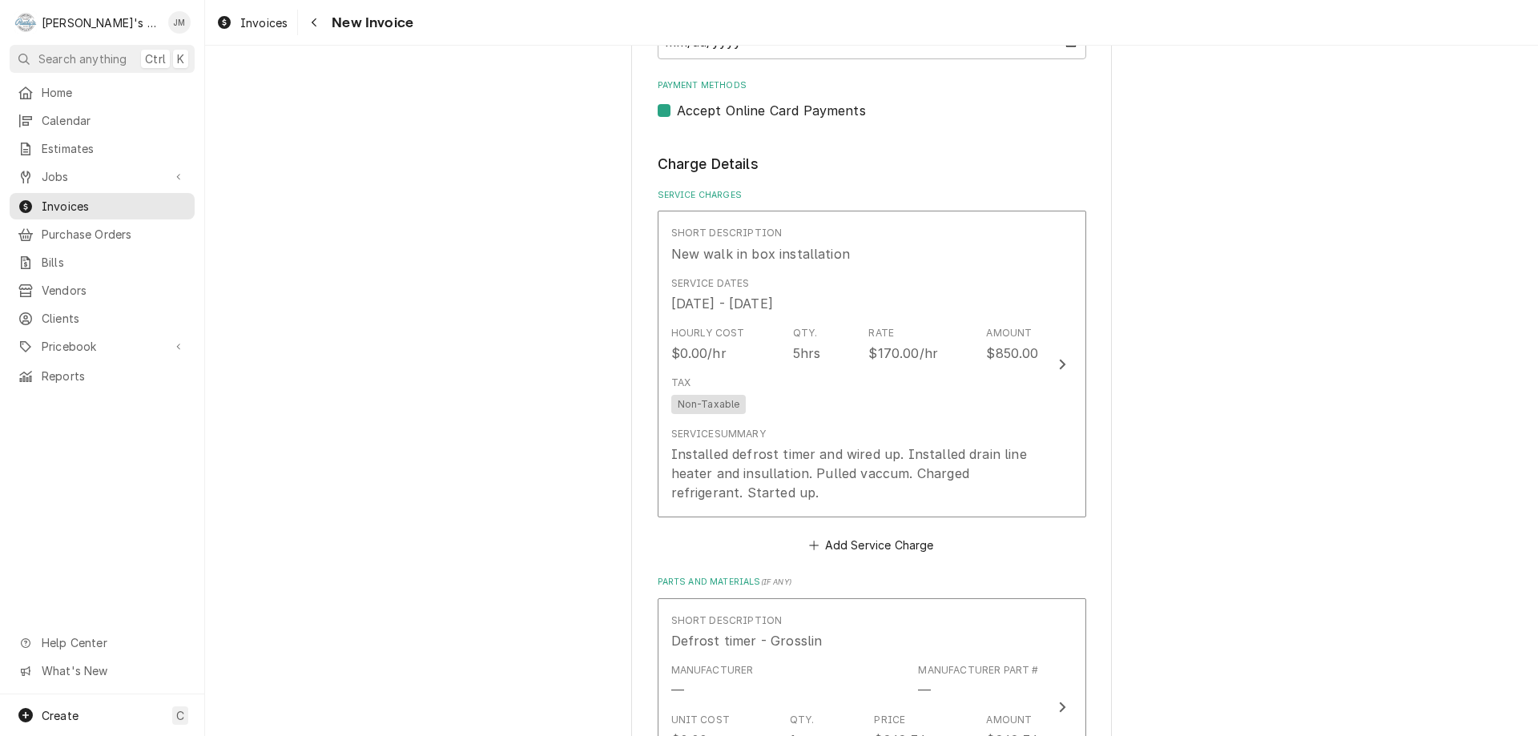
scroll to position [800, 0]
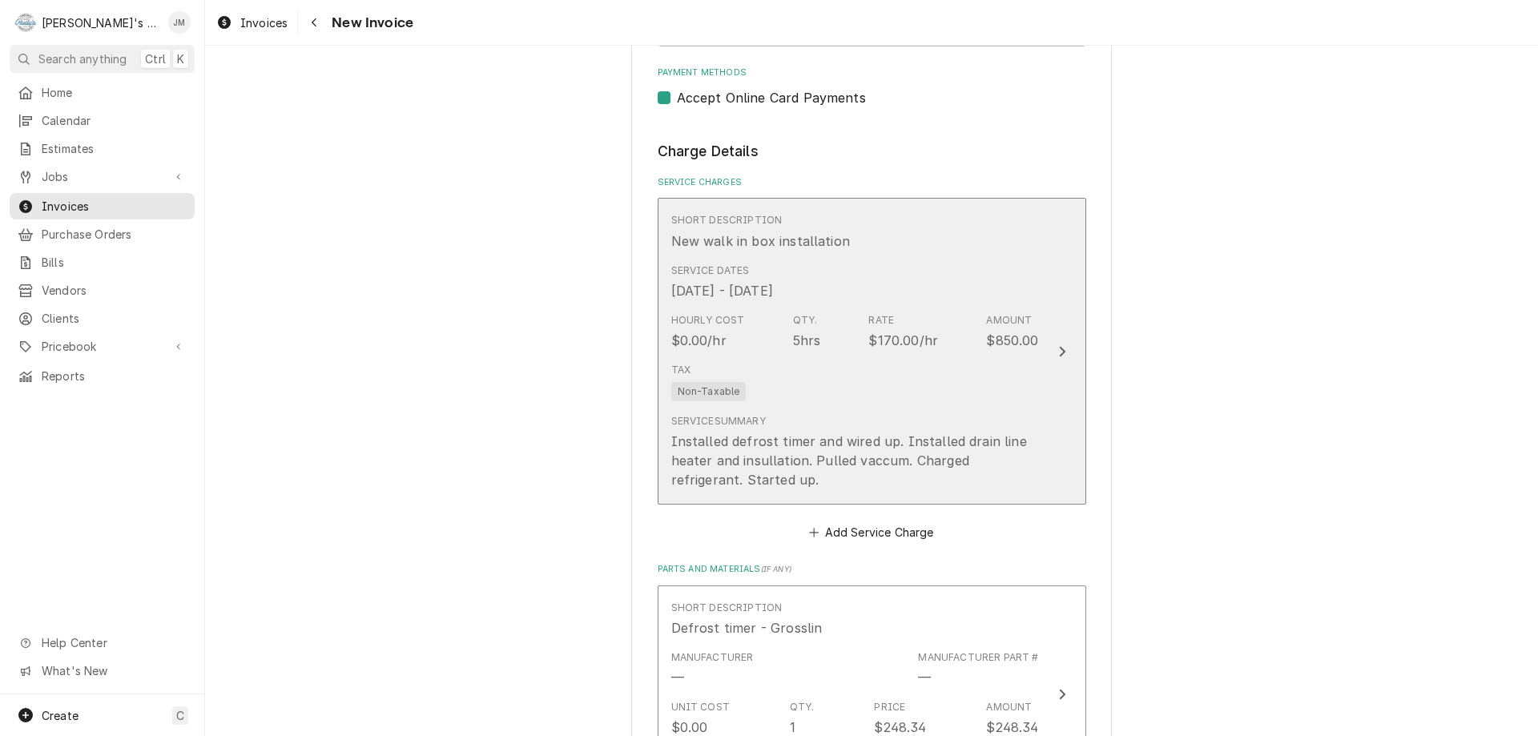
click at [1058, 350] on icon "Update Line Item" at bounding box center [1062, 351] width 8 height 13
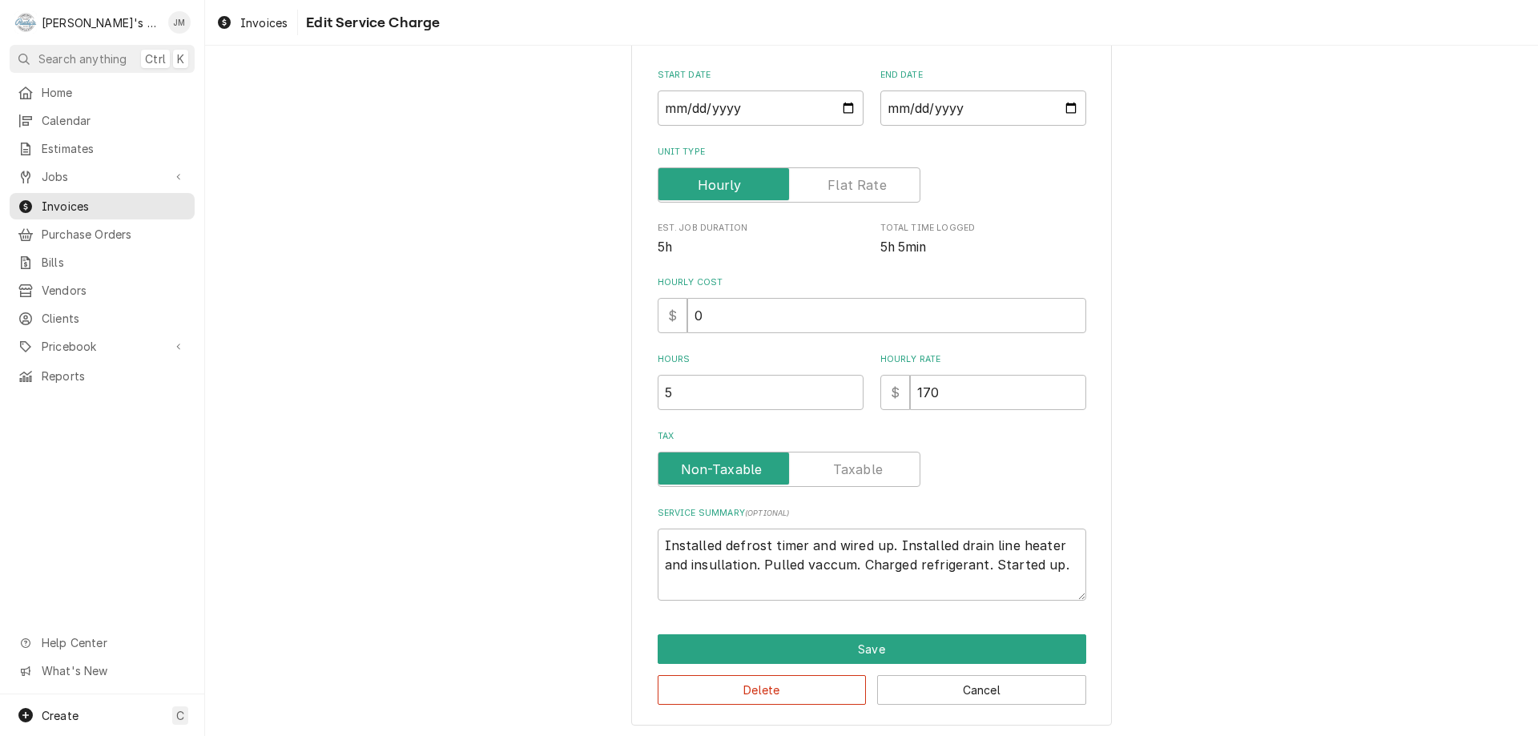
scroll to position [170, 0]
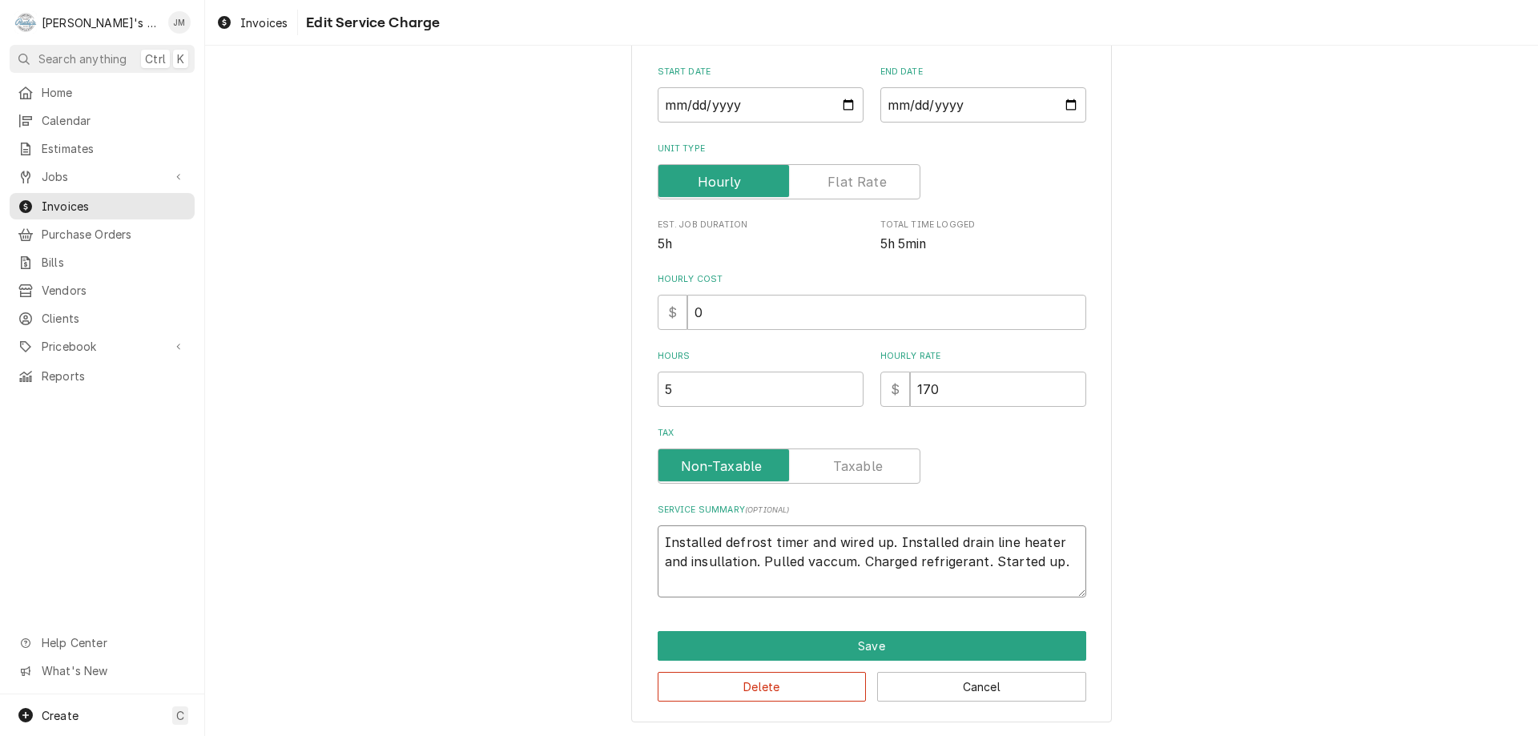
click at [708, 562] on textarea "Installed defrost timer and wired up. Installed drain line heater and insullati…" at bounding box center [872, 562] width 429 height 72
type textarea "x"
type textarea "Installed defrost timer and wired up. Installed drain line heater and insulatio…"
click at [804, 564] on textarea "Installed defrost timer and wired up. Installed drain line heater and insulatio…" at bounding box center [872, 562] width 429 height 72
type textarea "x"
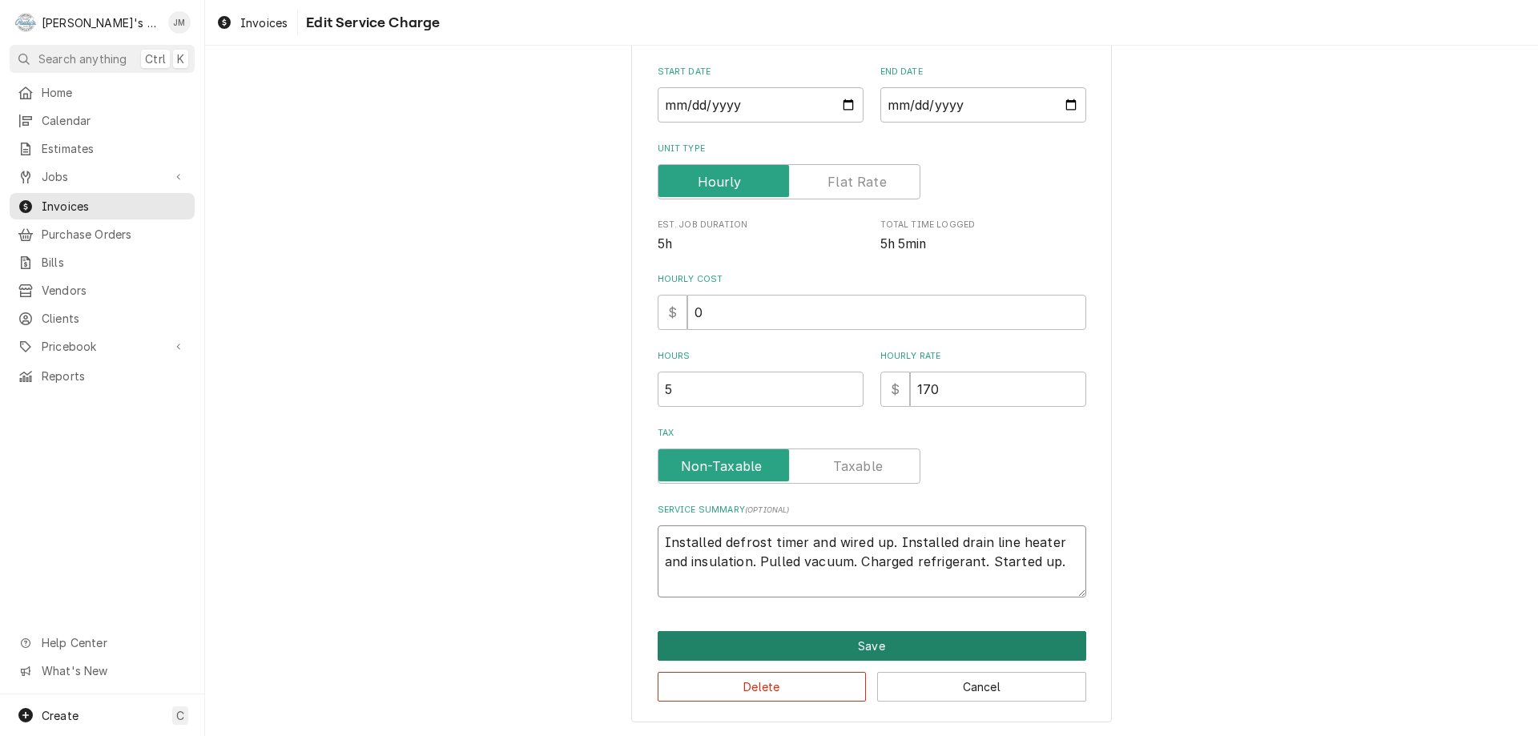
type textarea "Installed defrost timer and wired up. Installed drain line heater and insulatio…"
click at [889, 644] on button "Save" at bounding box center [872, 646] width 429 height 30
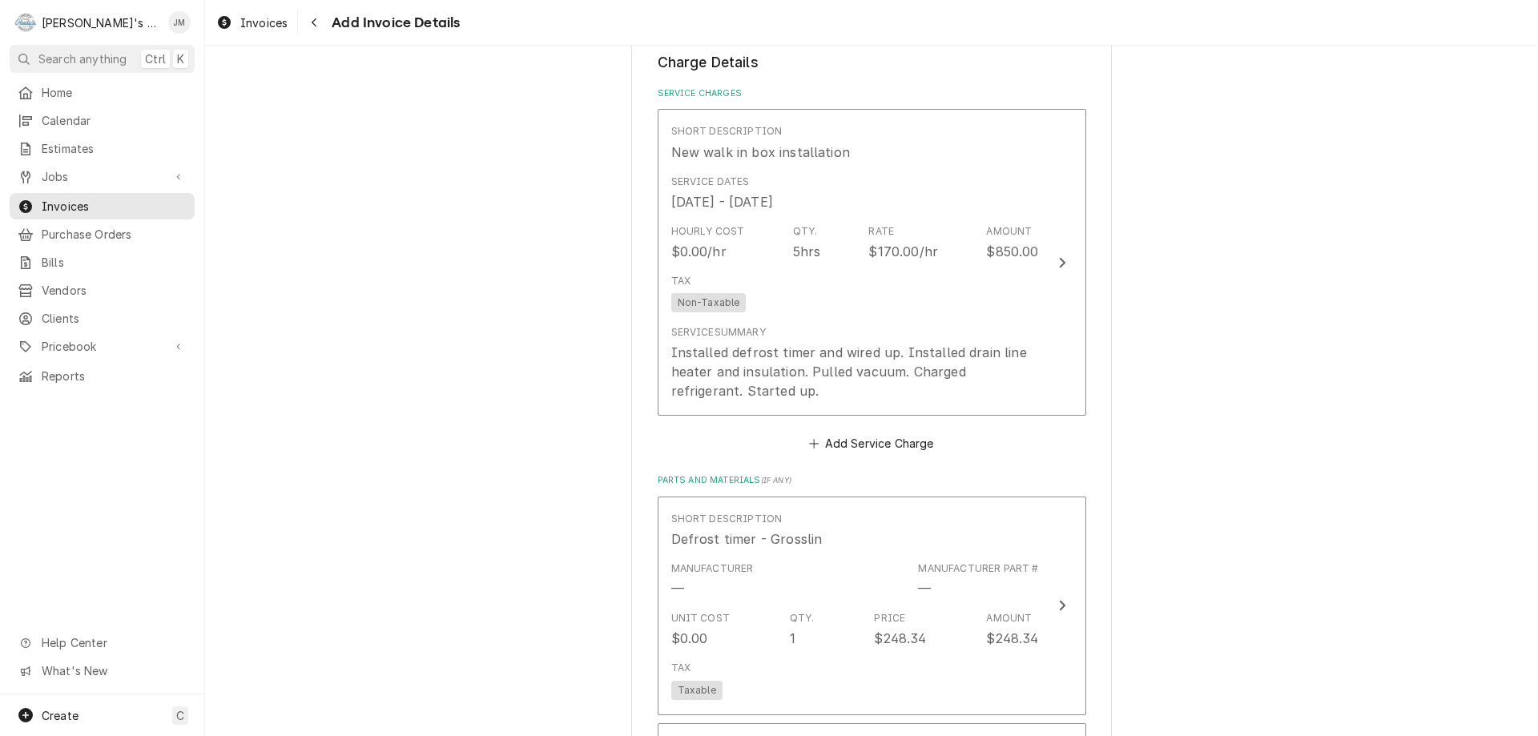
scroll to position [860, 0]
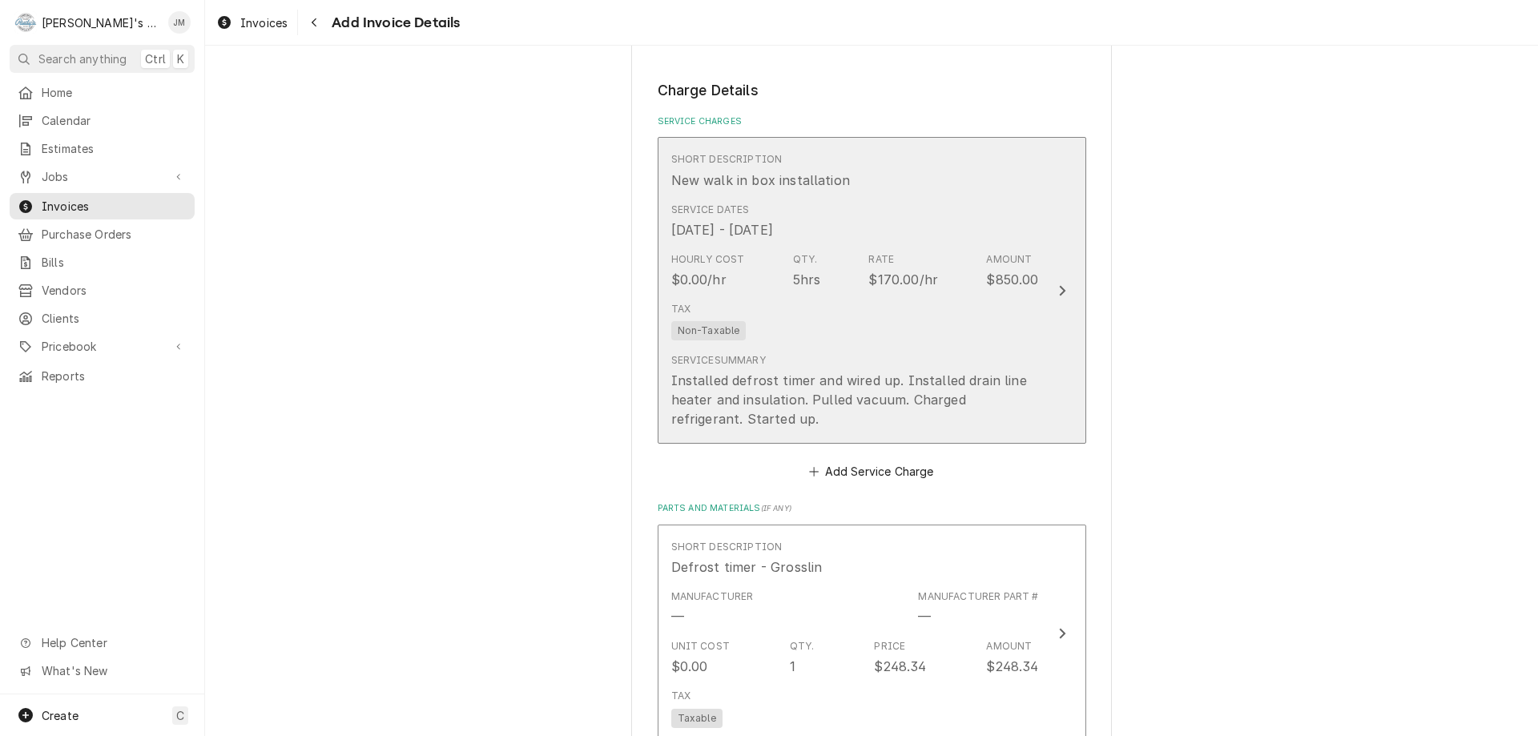
click at [1059, 292] on icon "Update Line Item" at bounding box center [1062, 290] width 8 height 13
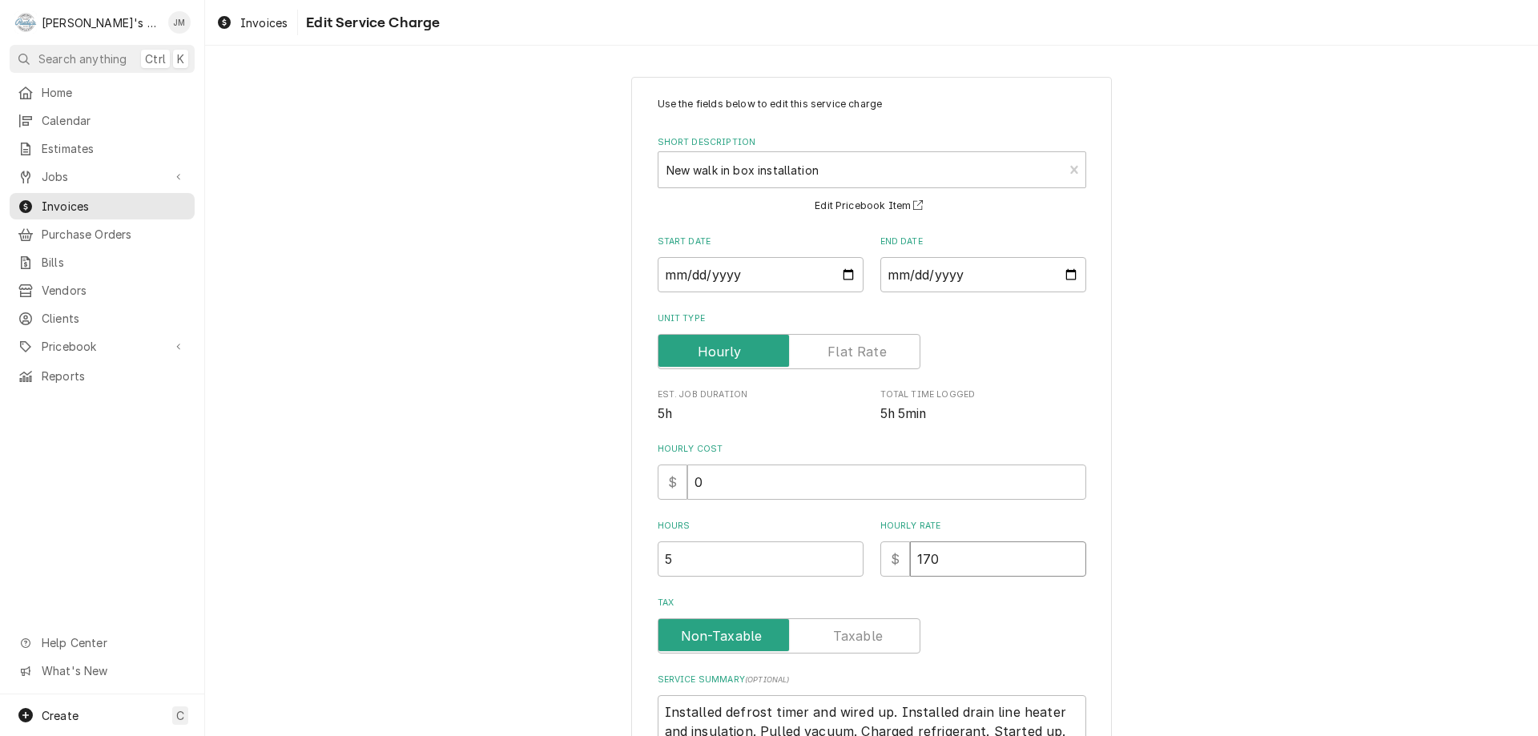
drag, startPoint x: 960, startPoint y: 567, endPoint x: 839, endPoint y: 561, distance: 121.2
click at [839, 561] on div "Hours 5 Hourly Rate $ 170" at bounding box center [872, 548] width 429 height 57
type textarea "x"
type input "0"
click at [1331, 462] on div "Use the fields below to edit this service charge Short Description New walk in …" at bounding box center [871, 484] width 1333 height 844
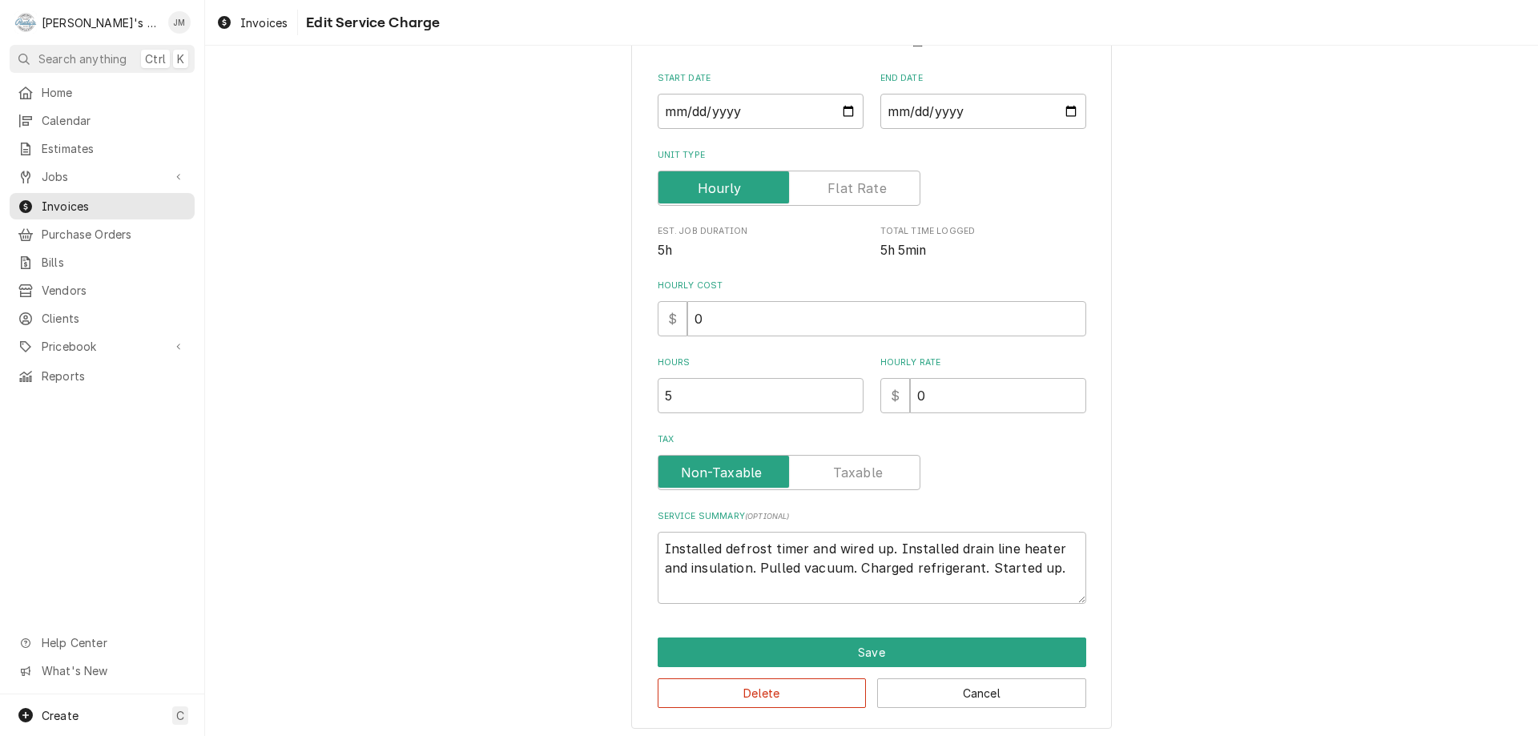
scroll to position [170, 0]
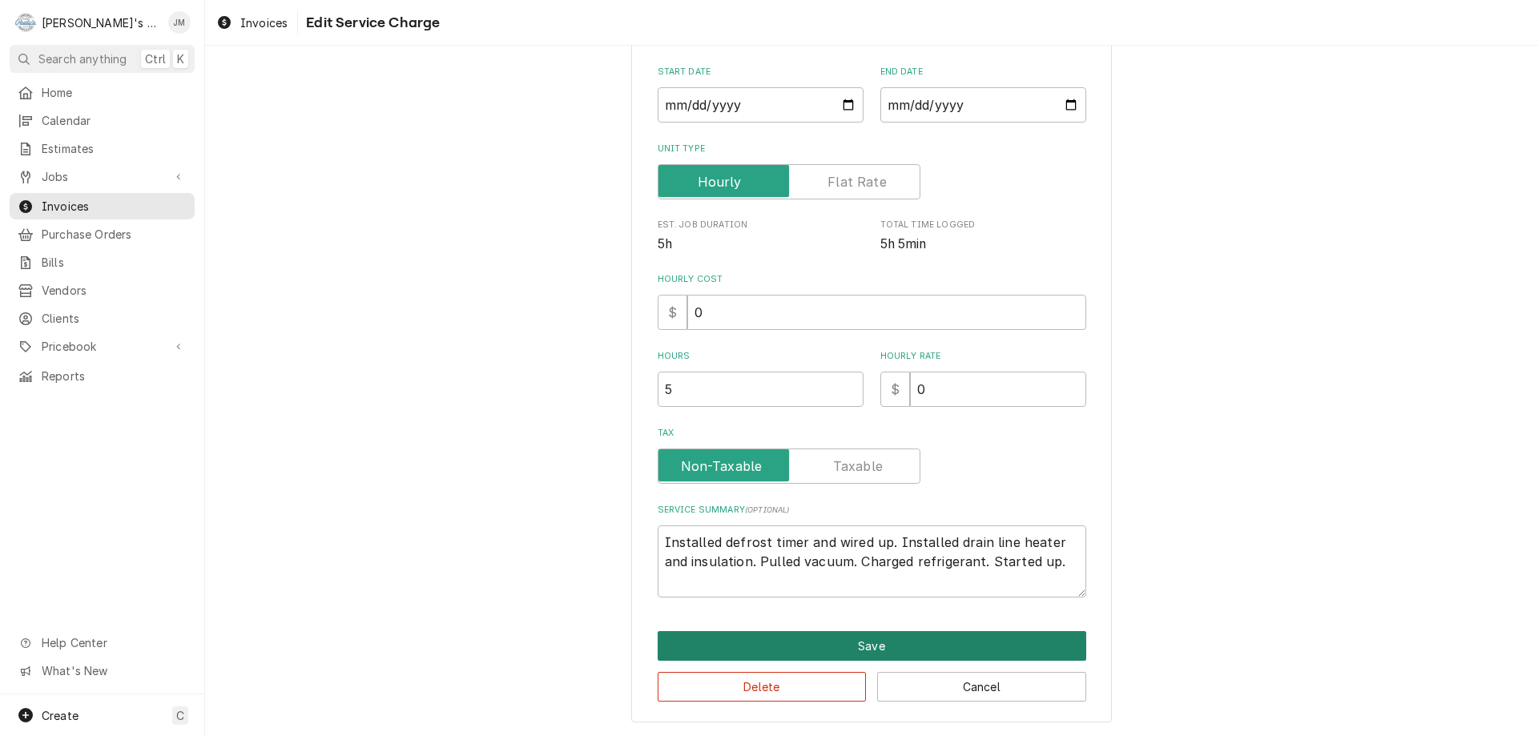
click at [836, 648] on button "Save" at bounding box center [872, 646] width 429 height 30
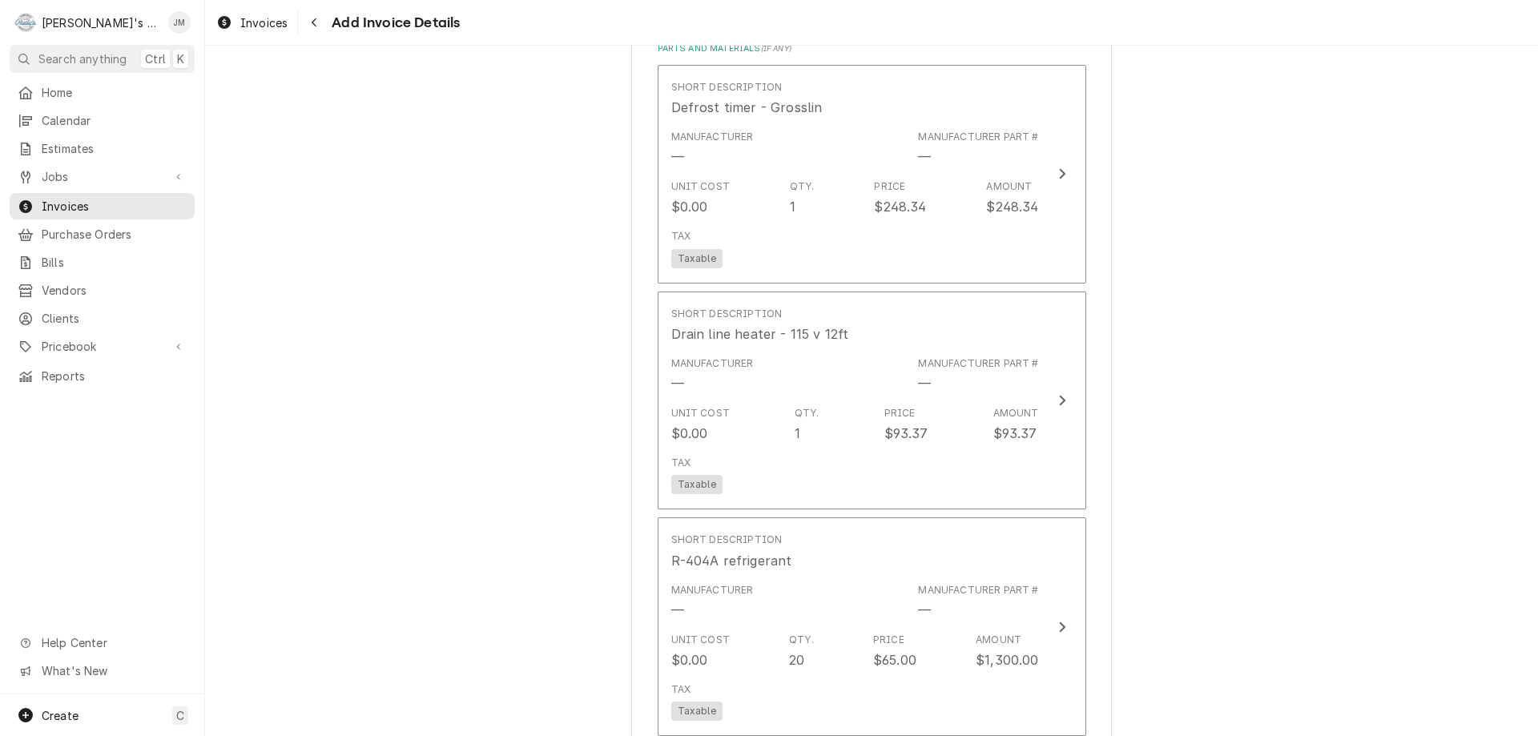
scroll to position [1322, 0]
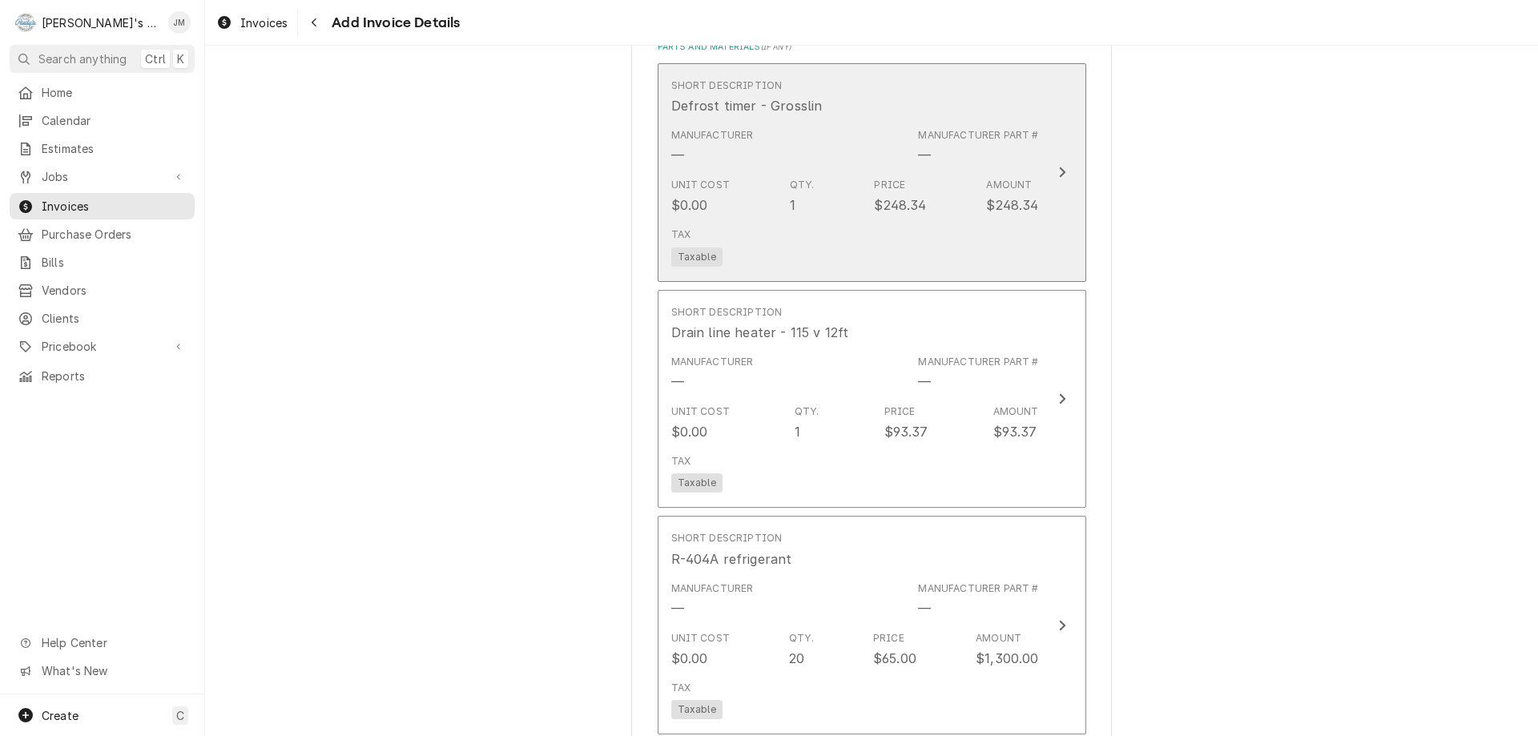
click at [1062, 171] on div "Update Line Item" at bounding box center [1062, 172] width 21 height 19
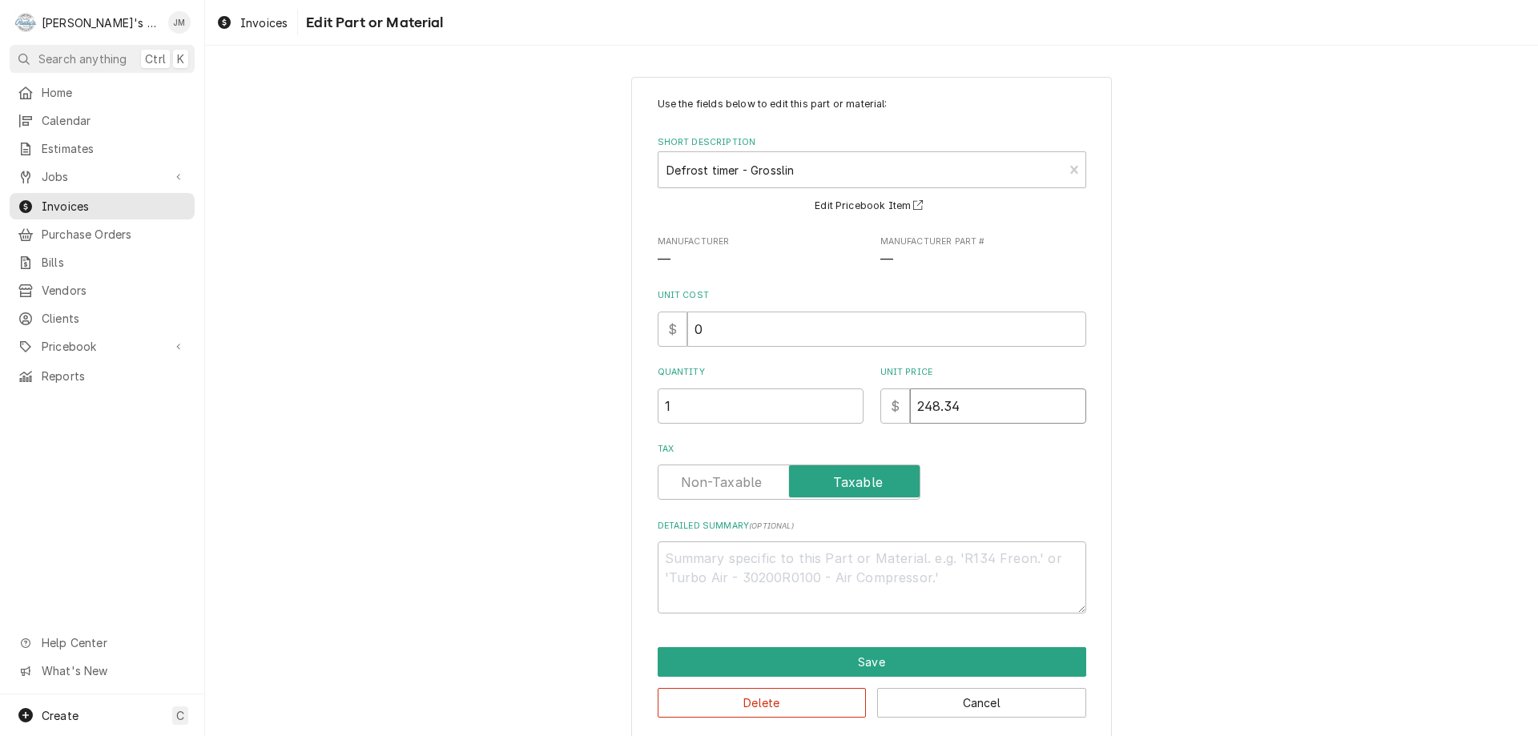
drag, startPoint x: 957, startPoint y: 403, endPoint x: 889, endPoint y: 406, distance: 67.4
click at [889, 406] on div "$ 248.34" at bounding box center [984, 406] width 206 height 35
type textarea "x"
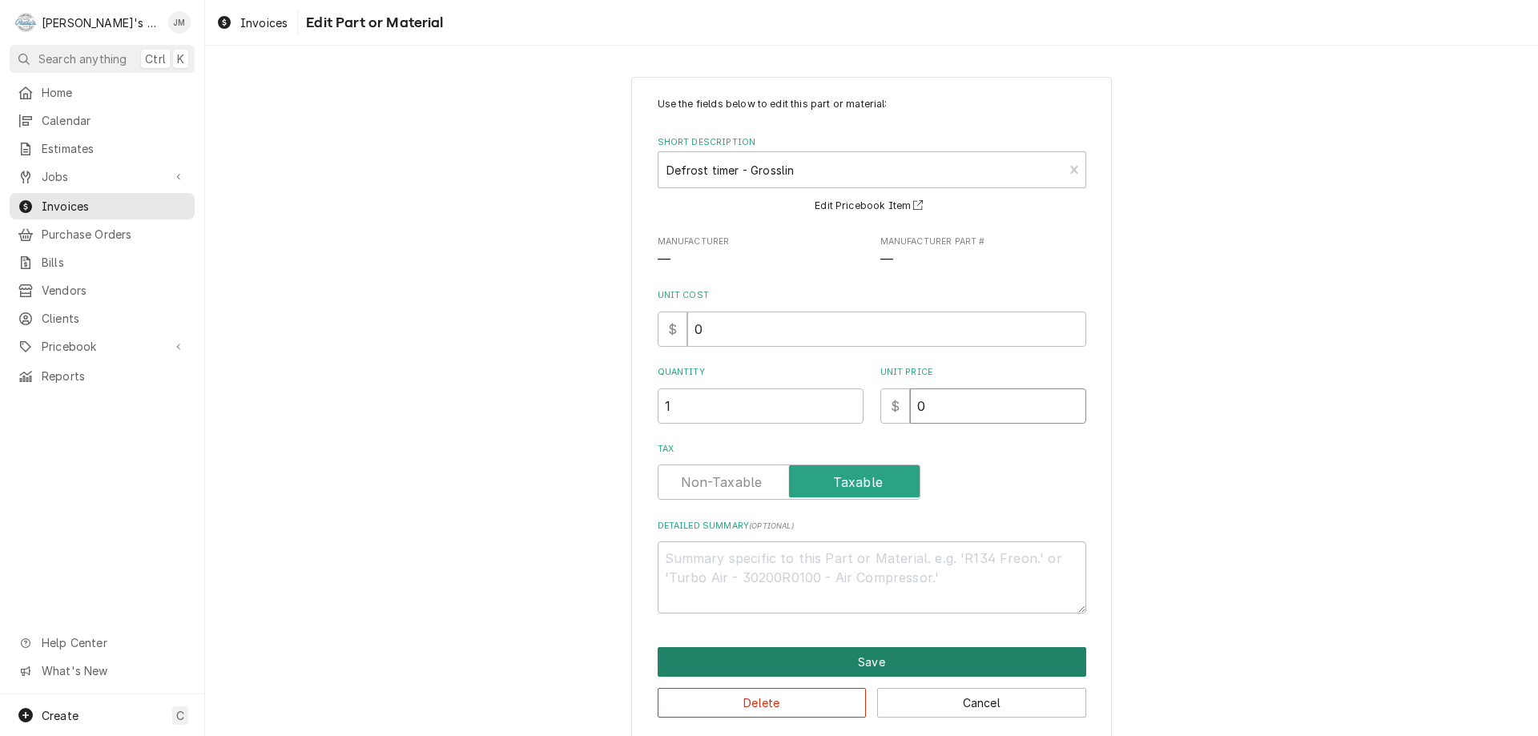
type input "0"
click at [858, 661] on button "Save" at bounding box center [872, 662] width 429 height 30
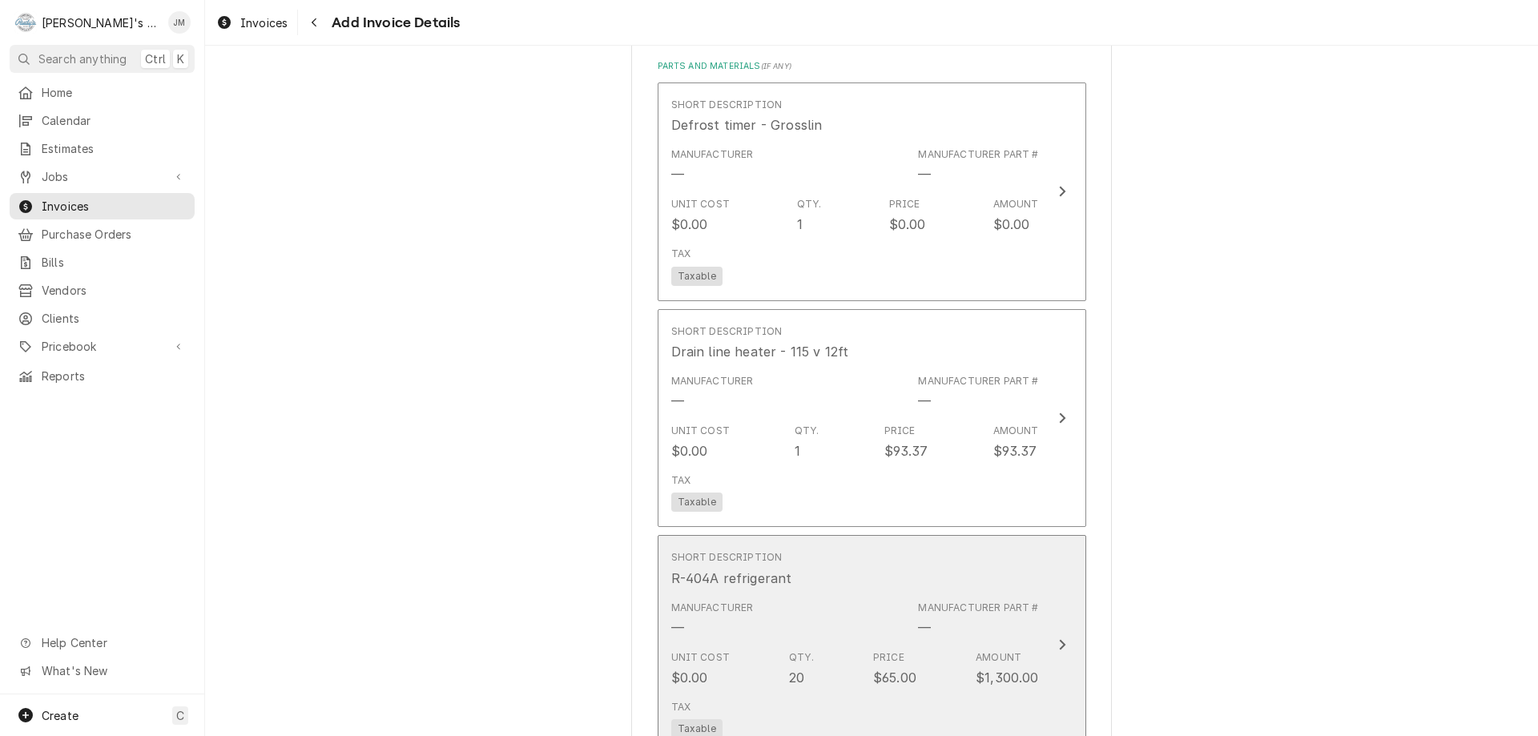
scroll to position [1303, 0]
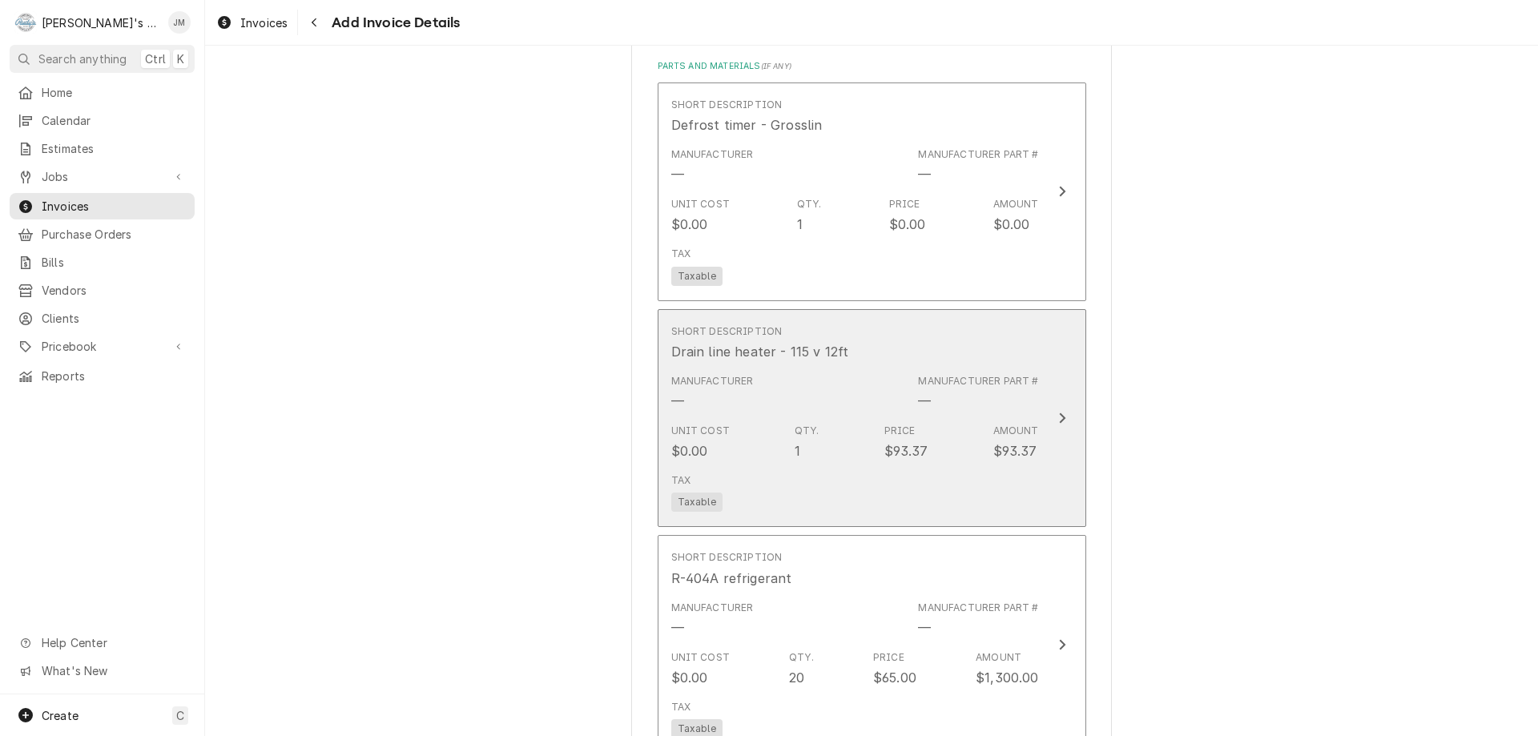
click at [1058, 417] on icon "Update Line Item" at bounding box center [1062, 418] width 8 height 13
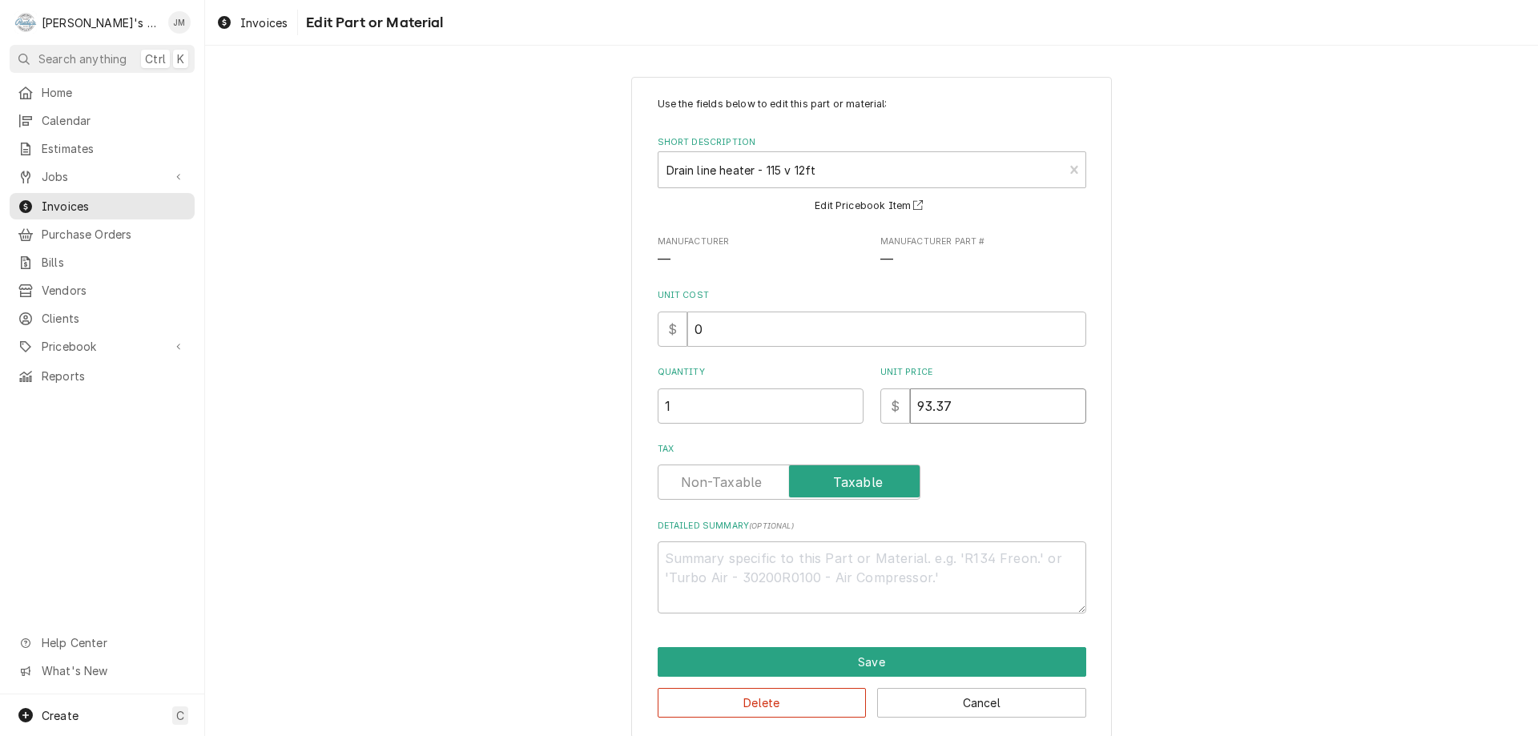
drag, startPoint x: 998, startPoint y: 411, endPoint x: 877, endPoint y: 394, distance: 122.1
click at [881, 394] on div "$ 93.37" at bounding box center [984, 406] width 206 height 35
type textarea "x"
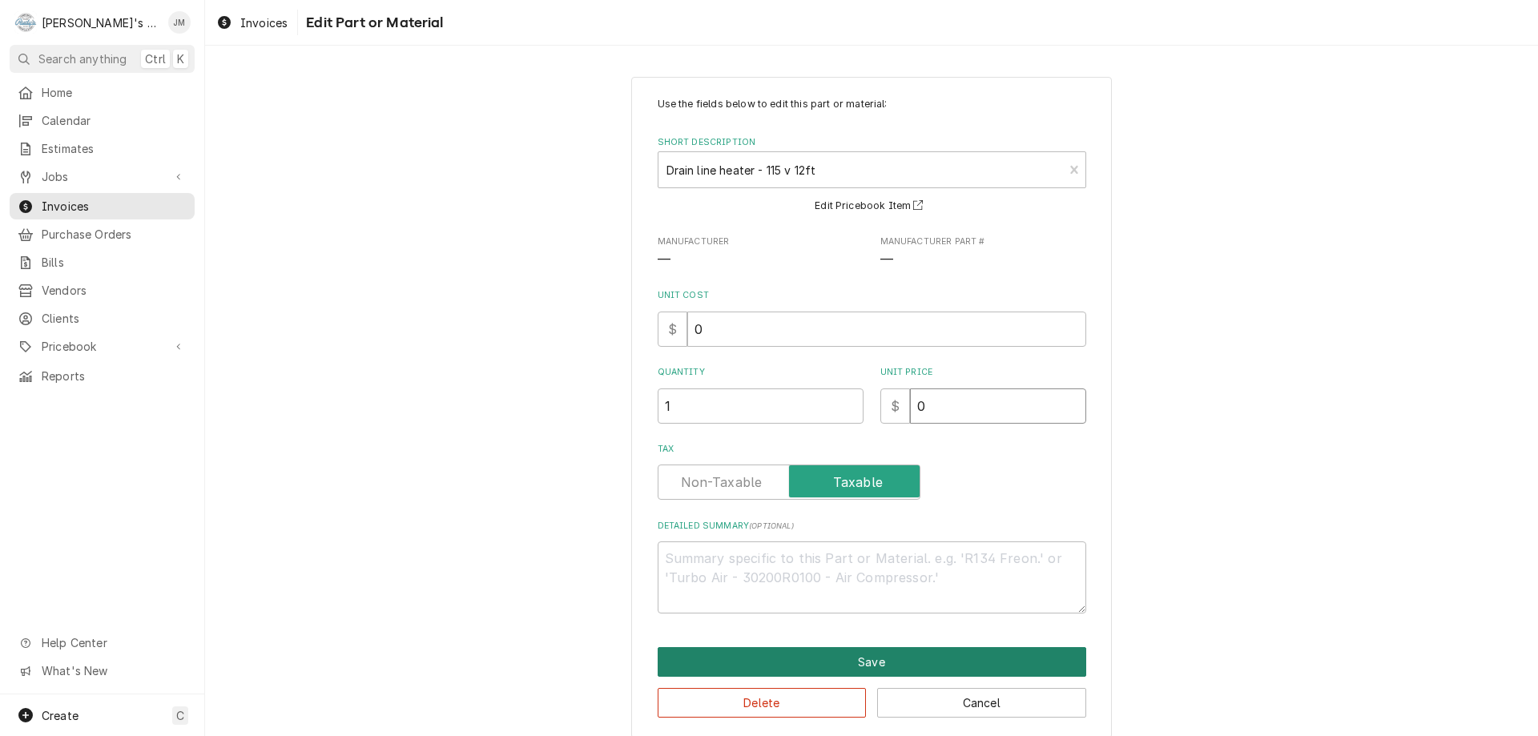
type input "0"
click at [877, 663] on button "Save" at bounding box center [872, 662] width 429 height 30
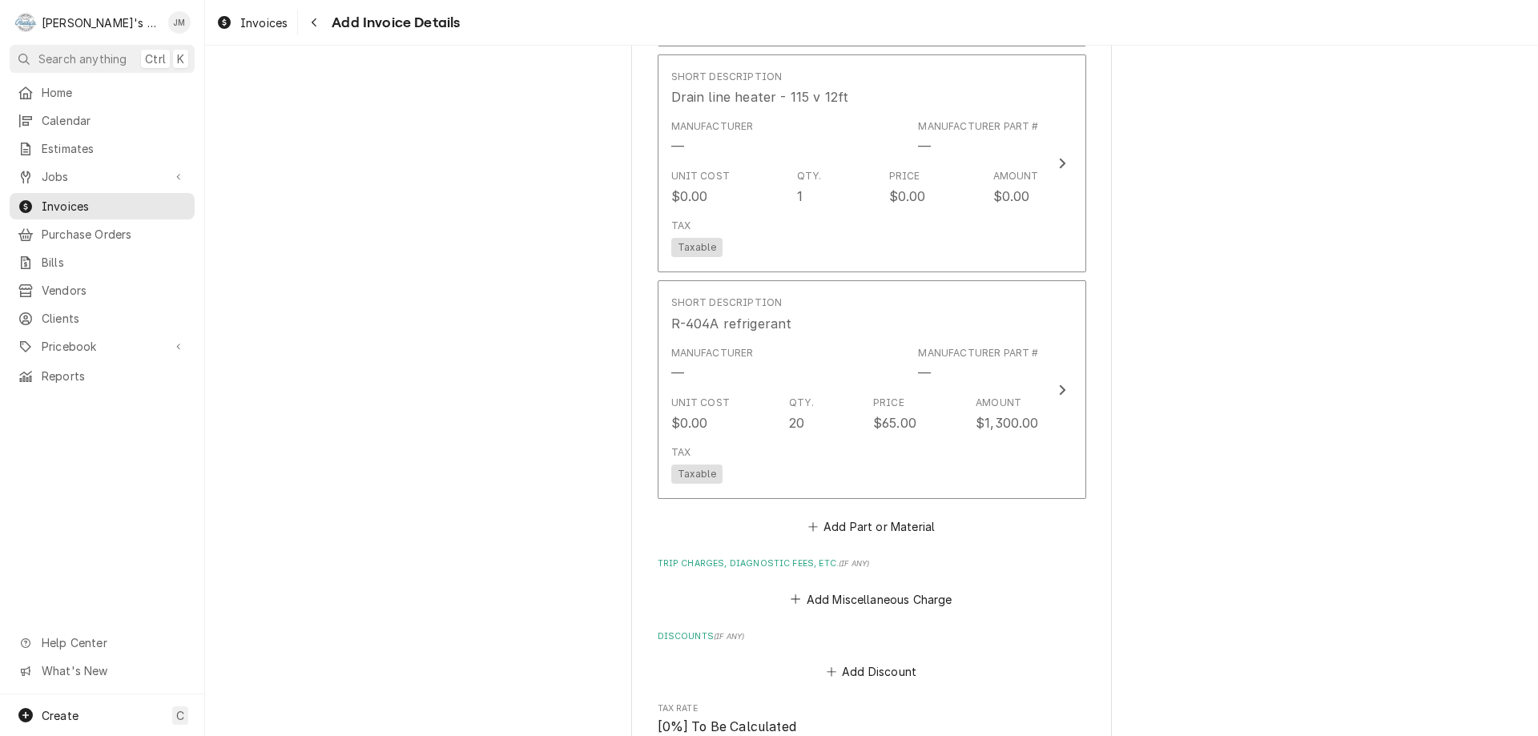
scroll to position [1604, 0]
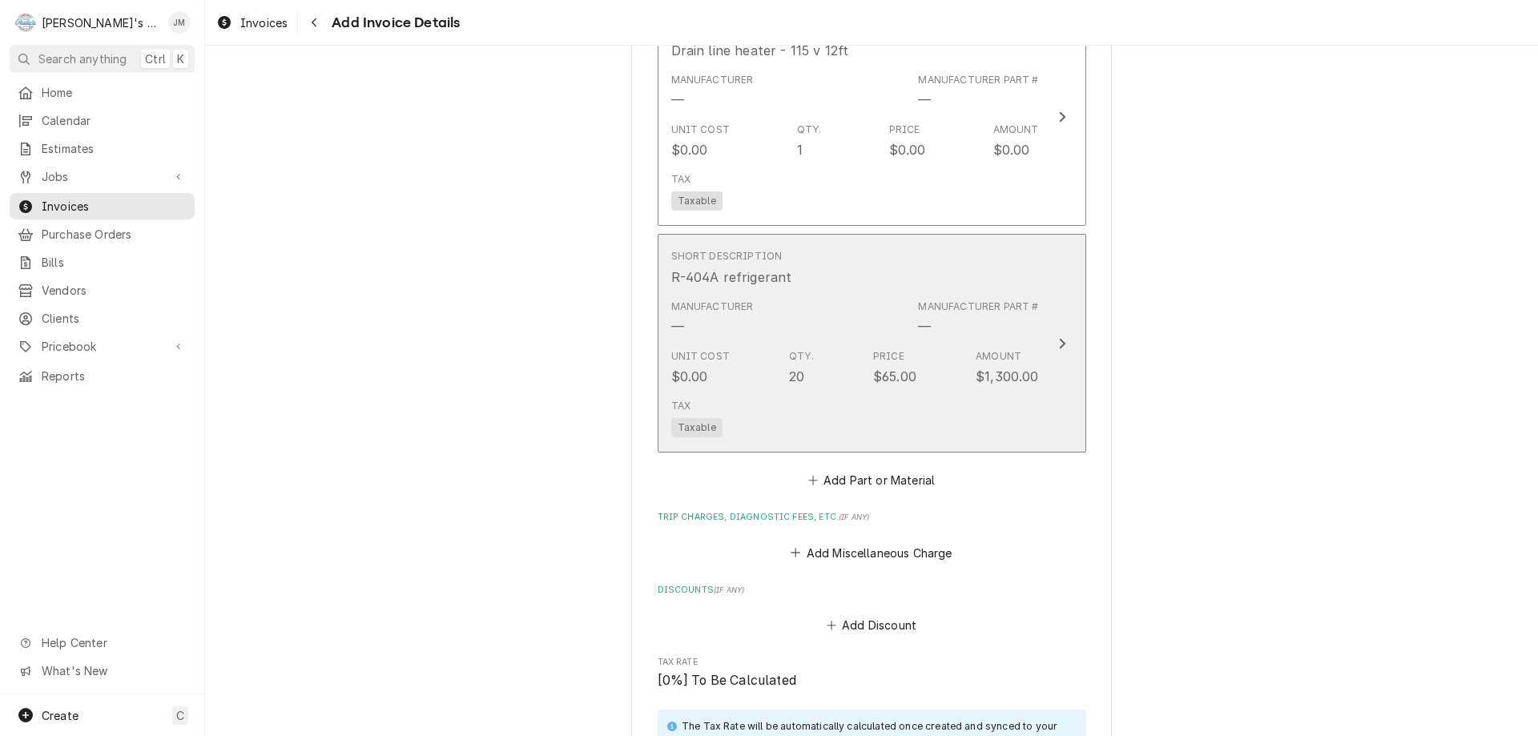
click at [1059, 347] on icon "Update Line Item" at bounding box center [1062, 343] width 6 height 10
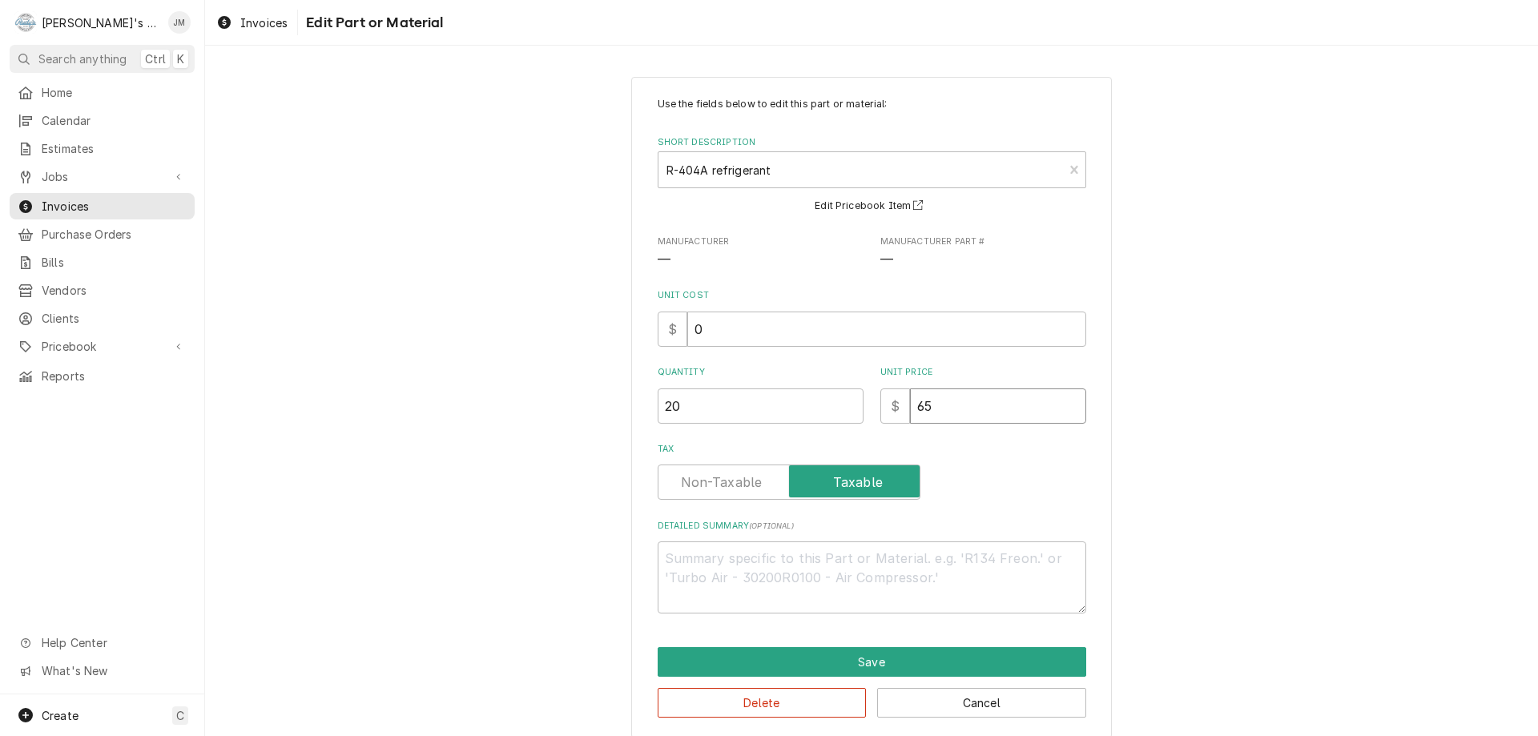
drag, startPoint x: 953, startPoint y: 411, endPoint x: 901, endPoint y: 410, distance: 52.9
click at [901, 410] on div "$ 65" at bounding box center [984, 406] width 206 height 35
type textarea "x"
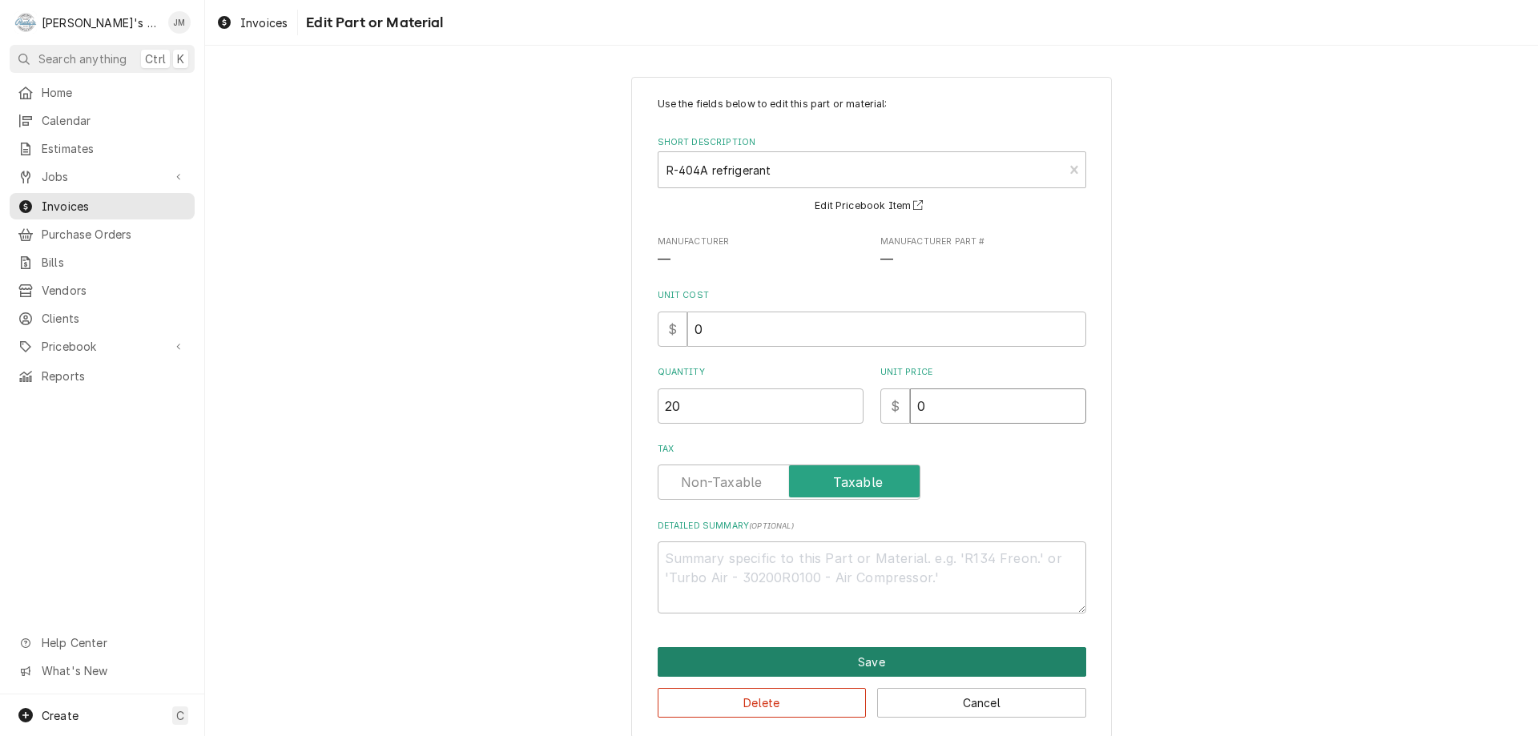
type input "0"
click at [863, 659] on button "Save" at bounding box center [872, 662] width 429 height 30
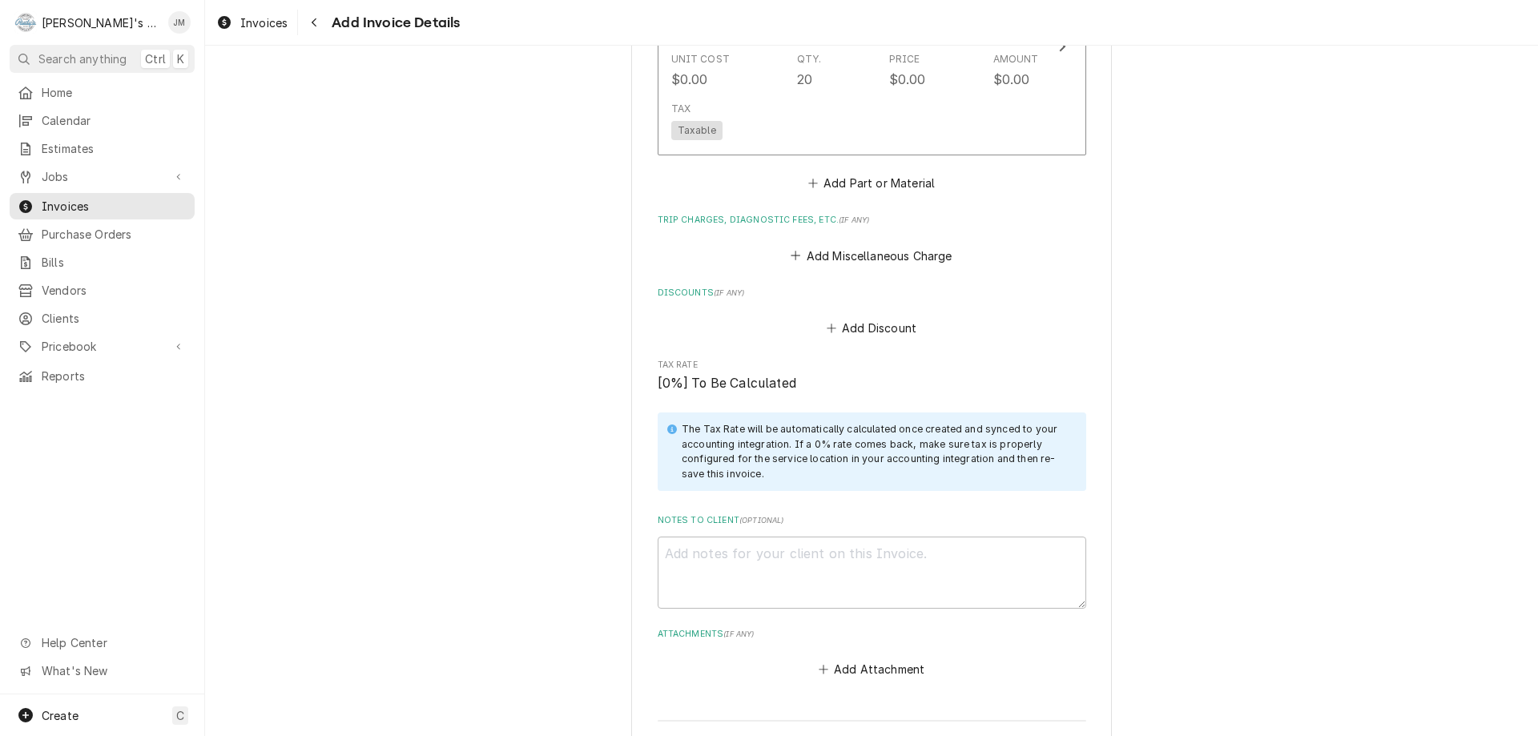
scroll to position [1905, 0]
click at [907, 564] on textarea "Notes to Client ( optional )" at bounding box center [872, 569] width 429 height 72
type textarea "x"
type textarea "C"
type textarea "x"
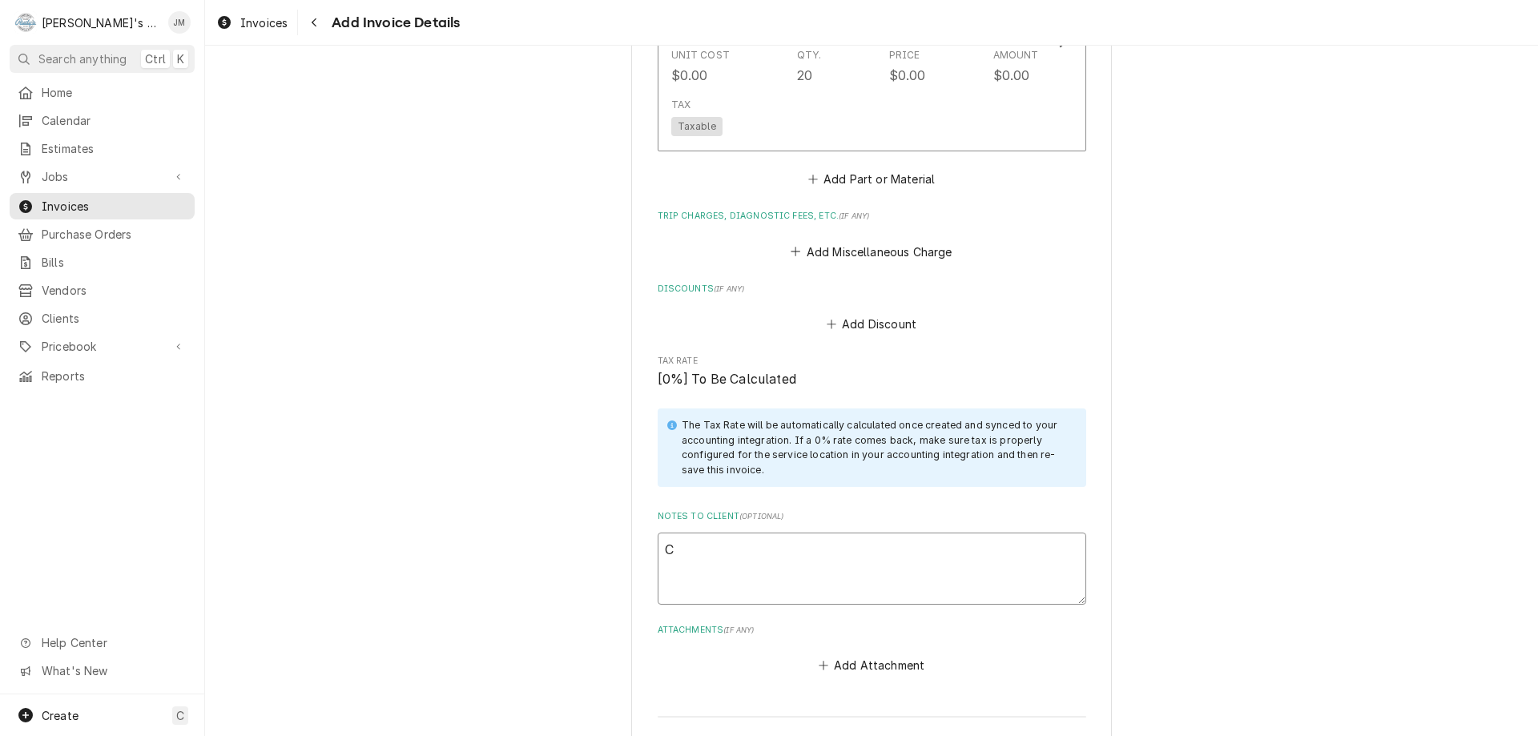
type textarea "Co"
type textarea "x"
type textarea "Con"
type textarea "x"
type textarea "Cont"
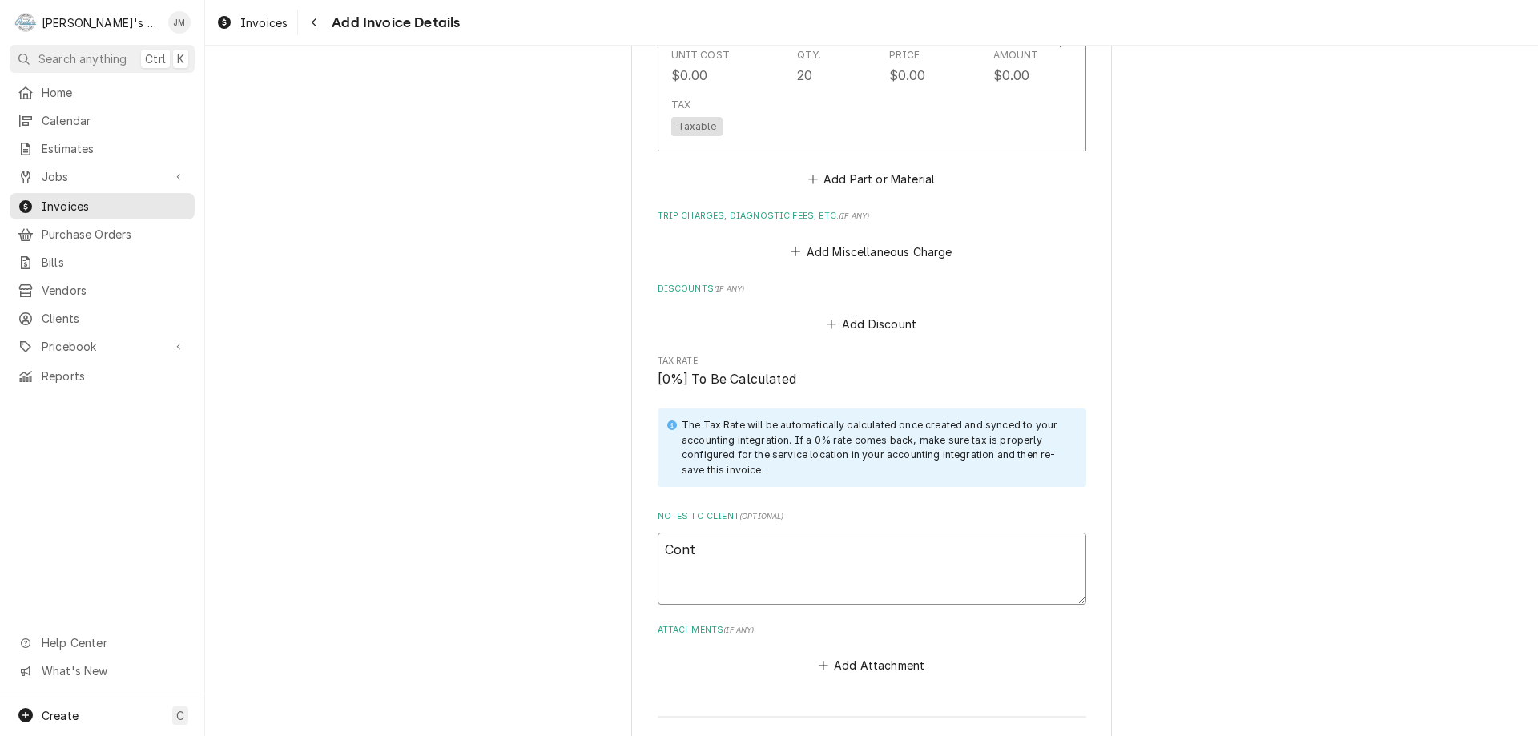
type textarea "x"
type textarea "Contr"
type textarea "x"
type textarea "Contra"
type textarea "x"
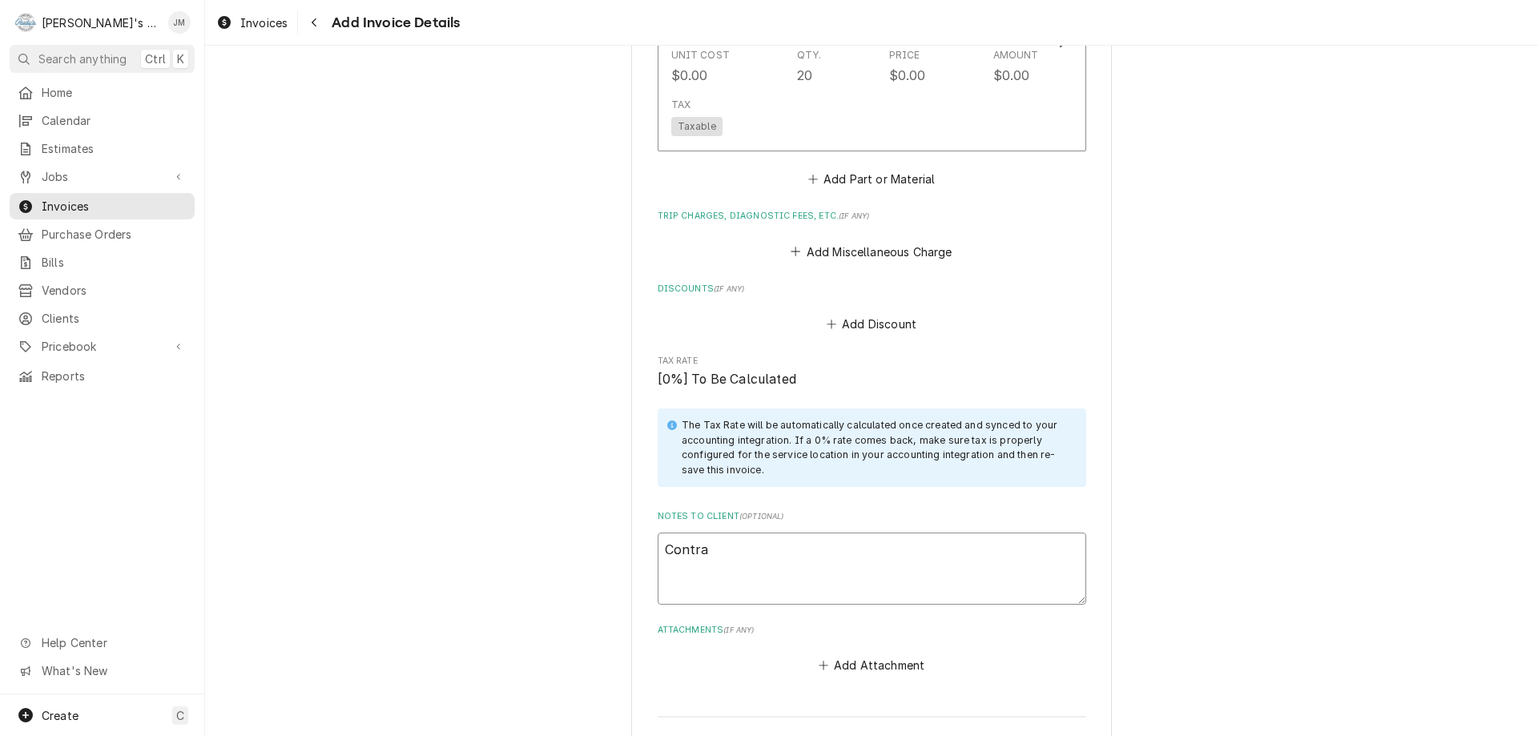
type textarea "Contrac"
type textarea "x"
type textarea "Contract"
type textarea "x"
type textarea "Contract"
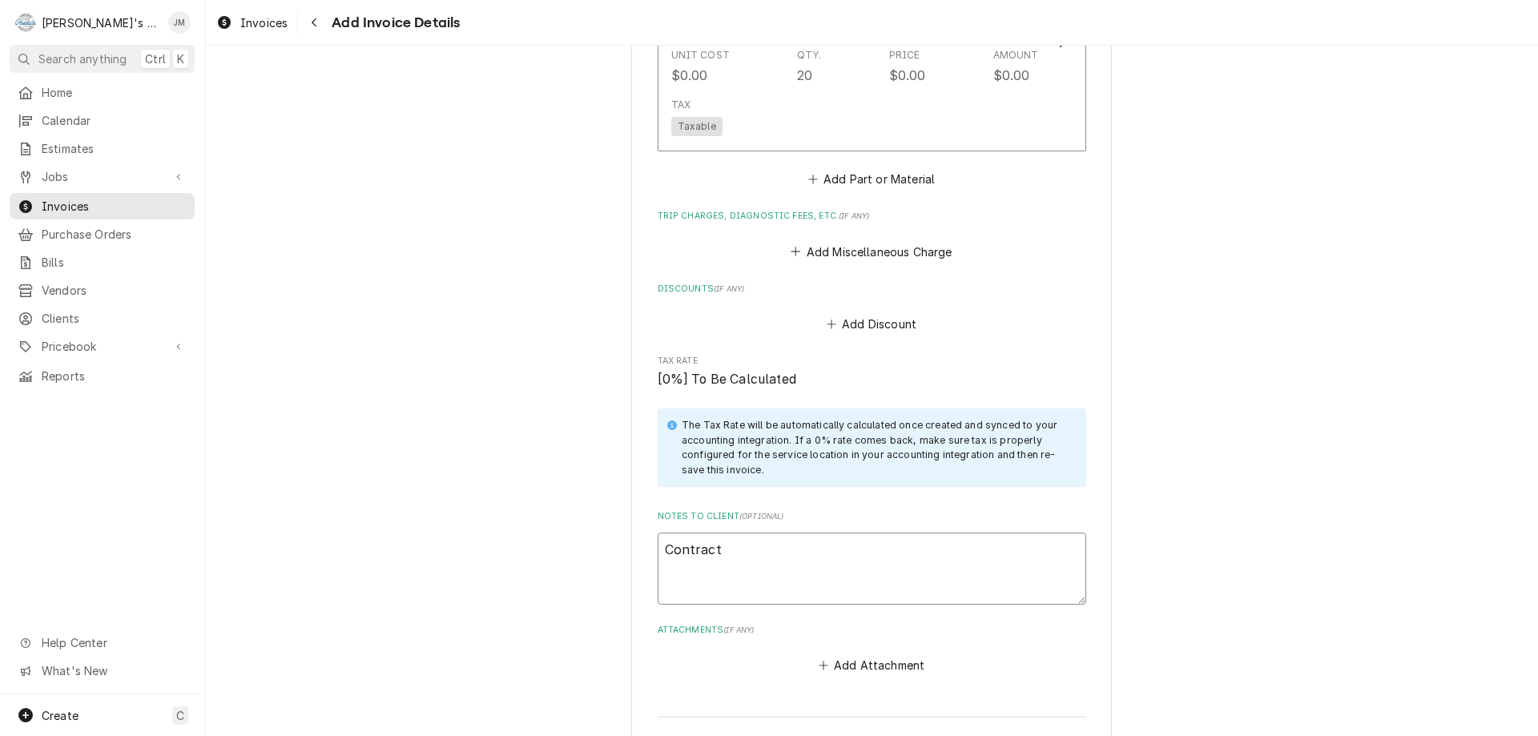
type textarea "x"
type textarea "Contract w"
type textarea "x"
type textarea "Contract wo"
type textarea "x"
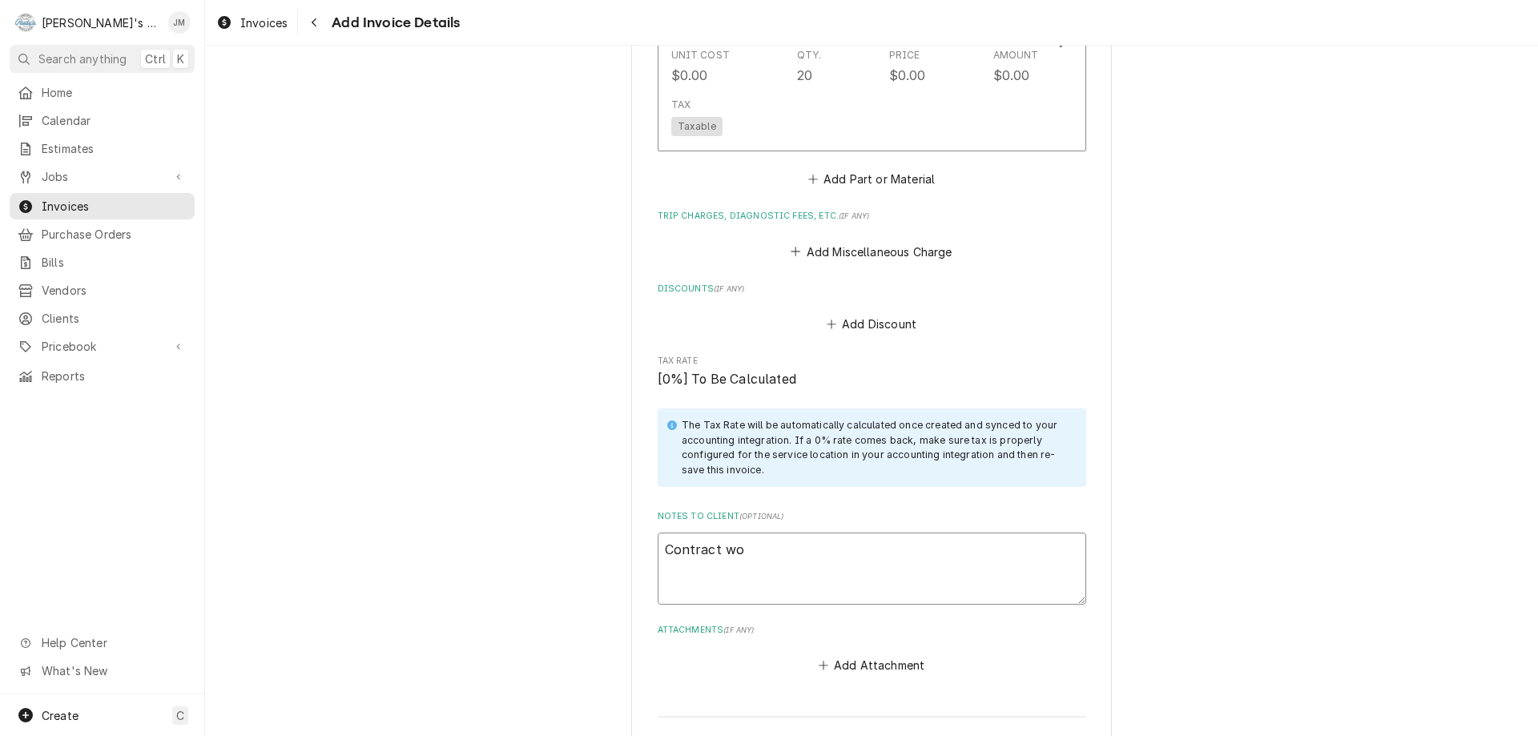
type textarea "Contract wor"
type textarea "x"
type textarea "Contract work"
type textarea "x"
type textarea "Contract work"
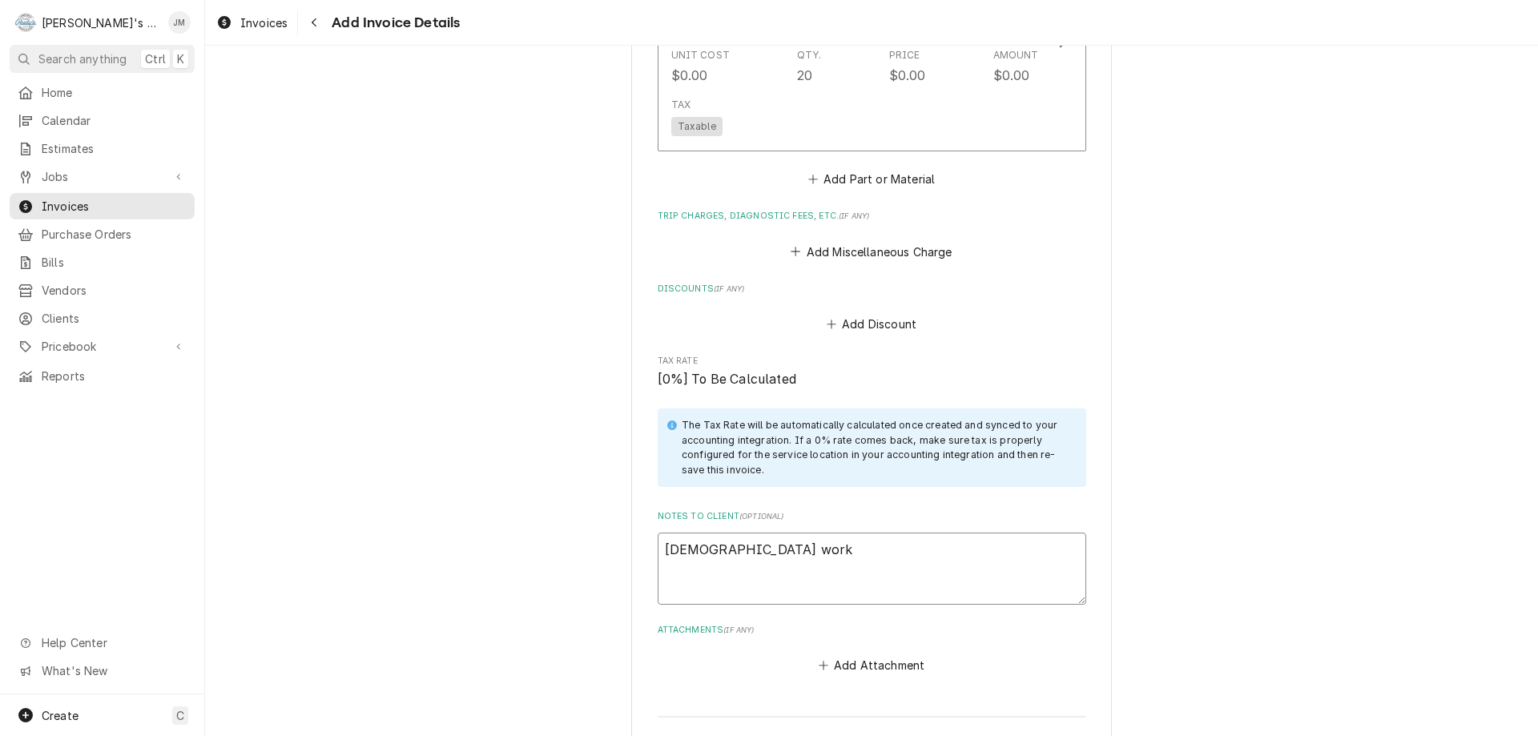
type textarea "x"
type textarea "Contract work 0"
type textarea "x"
type textarea "Contract work"
type textarea "x"
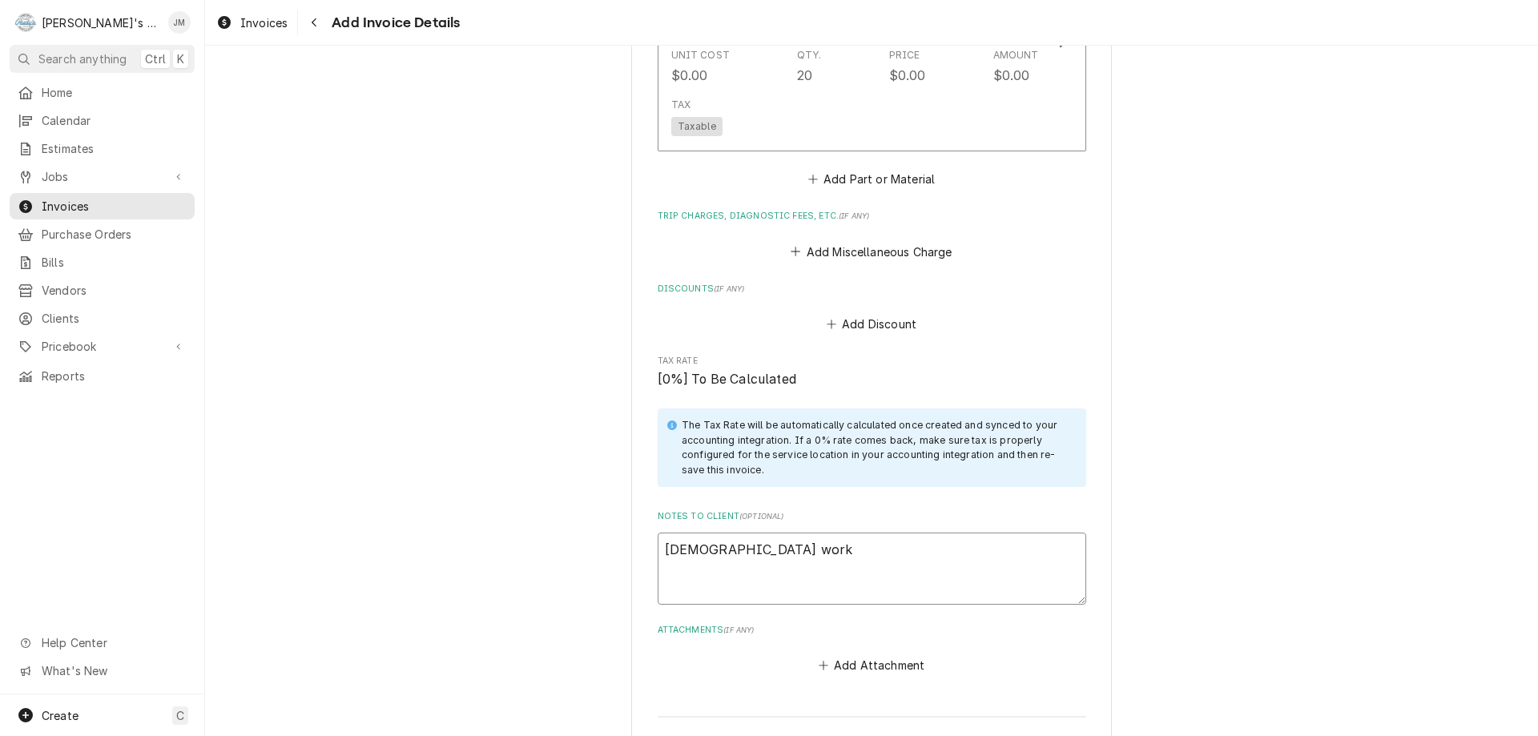
type textarea "Contract work i"
type textarea "x"
type textarea "Contract work i"
type textarea "x"
type textarea "Contract work i n"
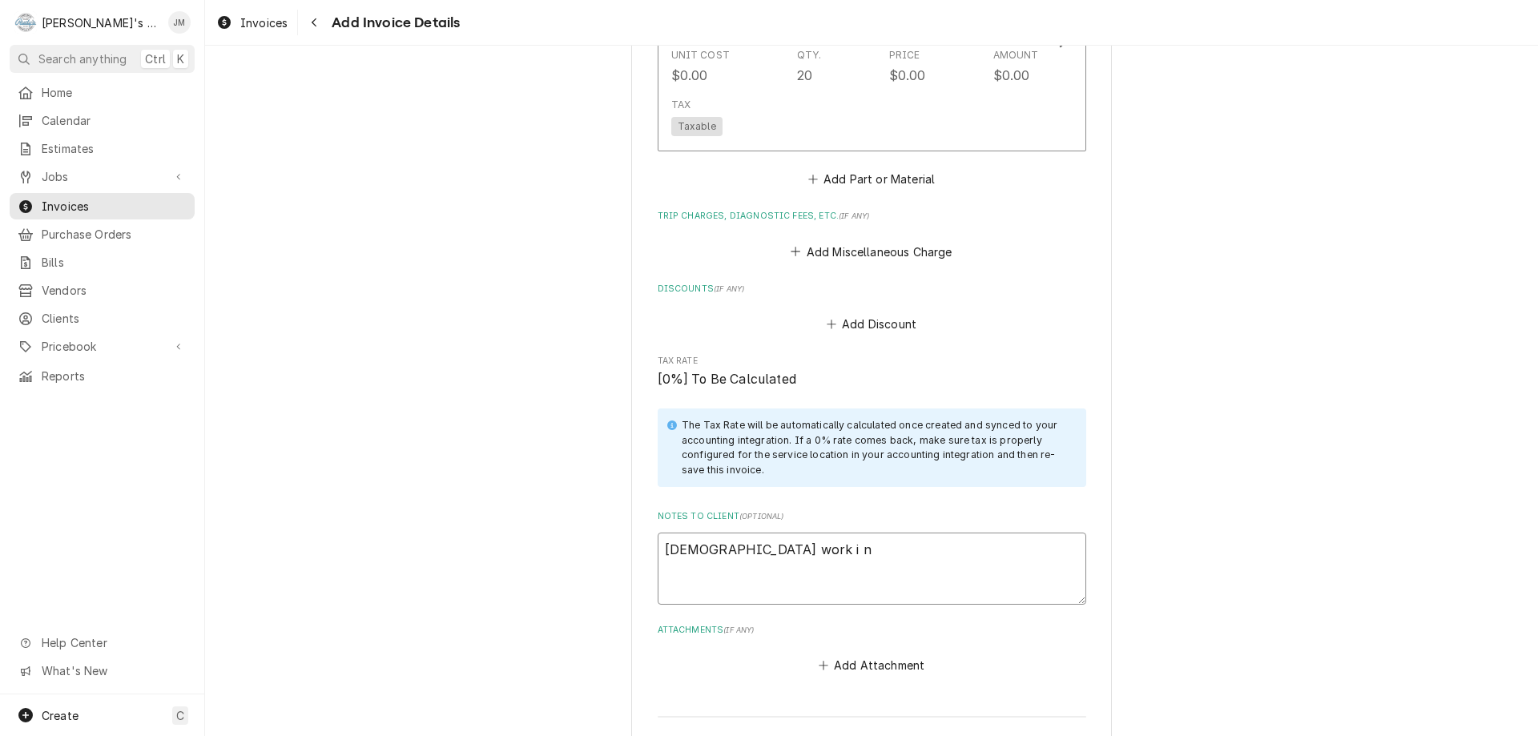
type textarea "x"
type textarea "Contract work i no"
type textarea "x"
type textarea "Contract work i n"
type textarea "x"
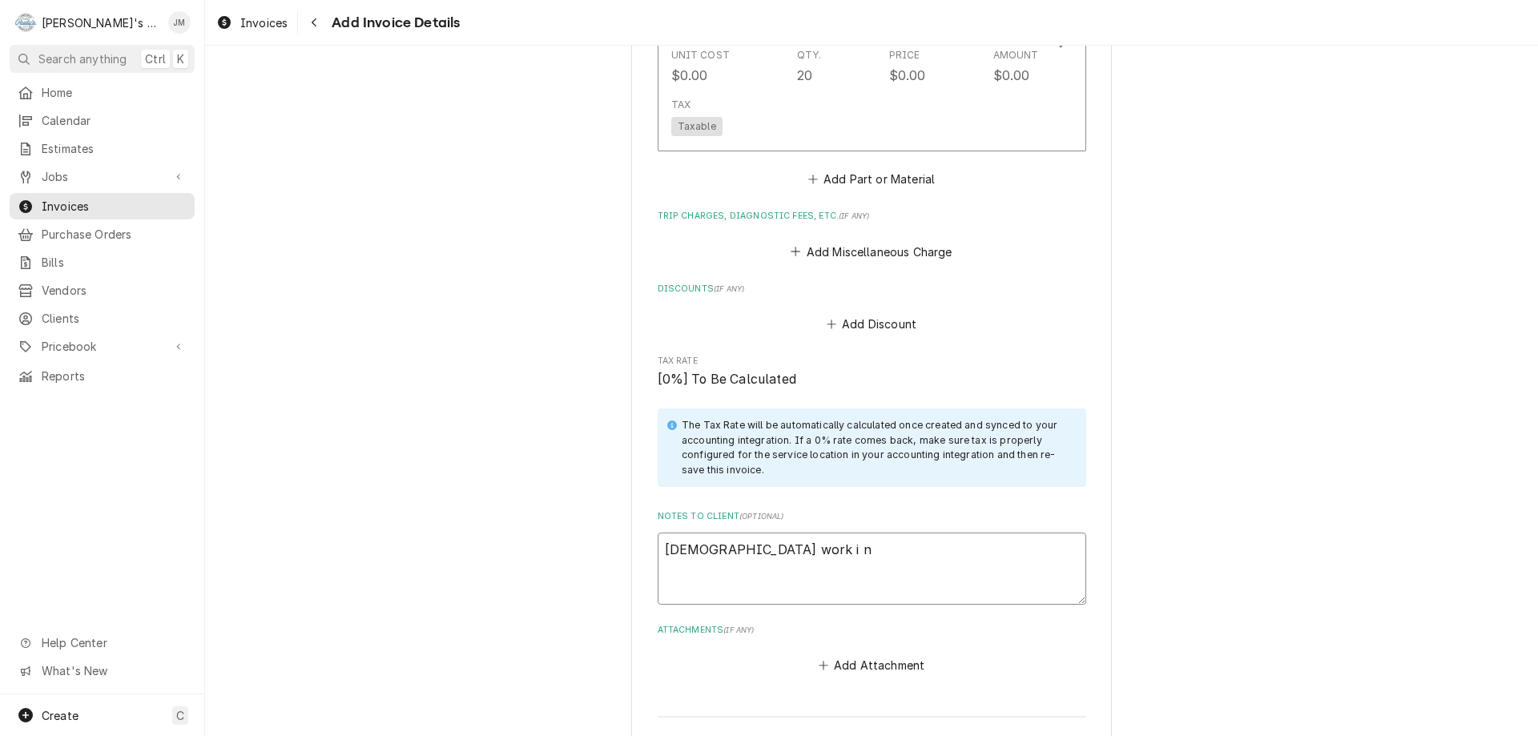
type textarea "Contract work i"
type textarea "x"
type textarea "Contract work i"
type textarea "x"
type textarea "Contract work"
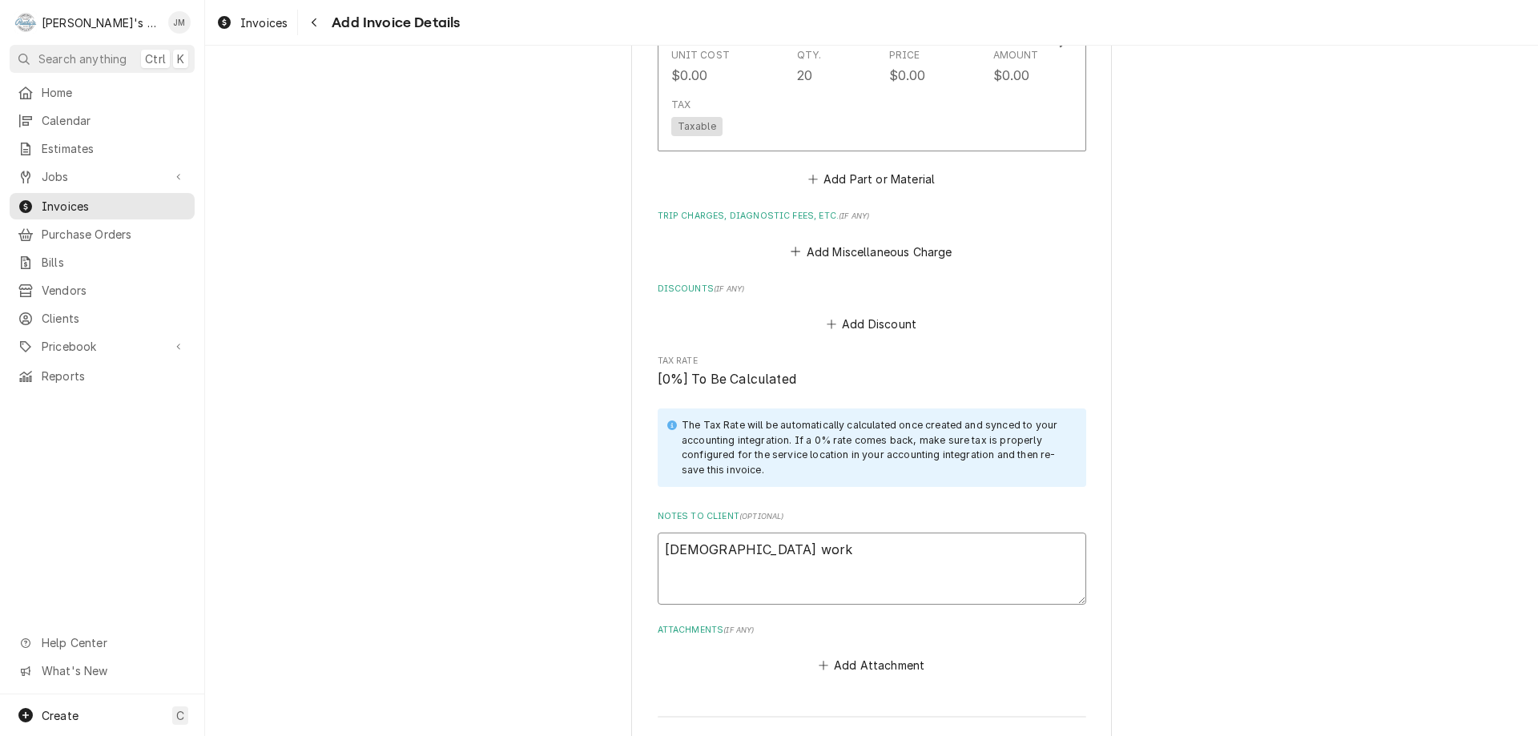
type textarea "x"
type textarea "Contract work -"
type textarea "x"
type textarea "Contract work -"
type textarea "x"
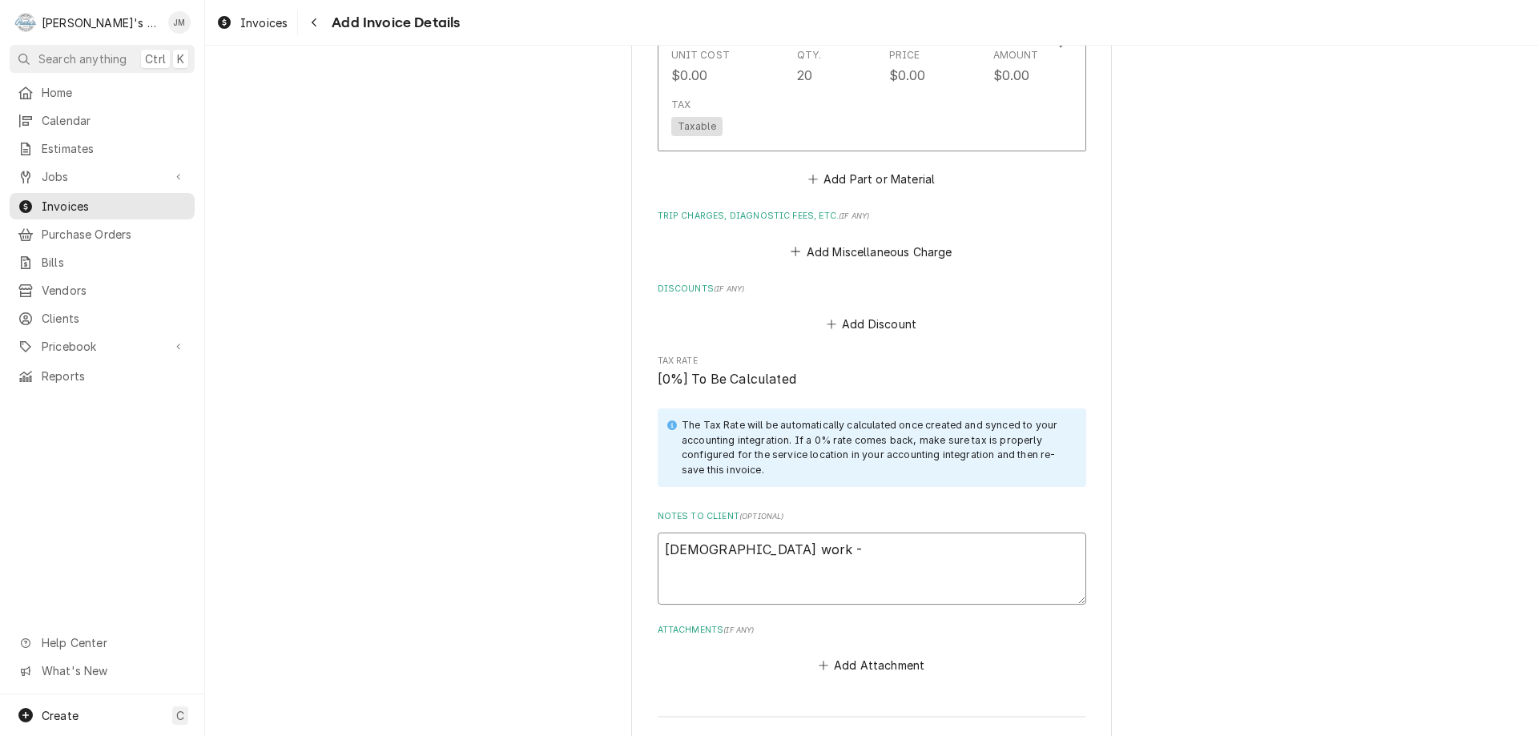
type textarea "Contract work - n"
type textarea "x"
drag, startPoint x: 713, startPoint y: 553, endPoint x: 640, endPoint y: 549, distance: 73.0
type textarea "W work - no"
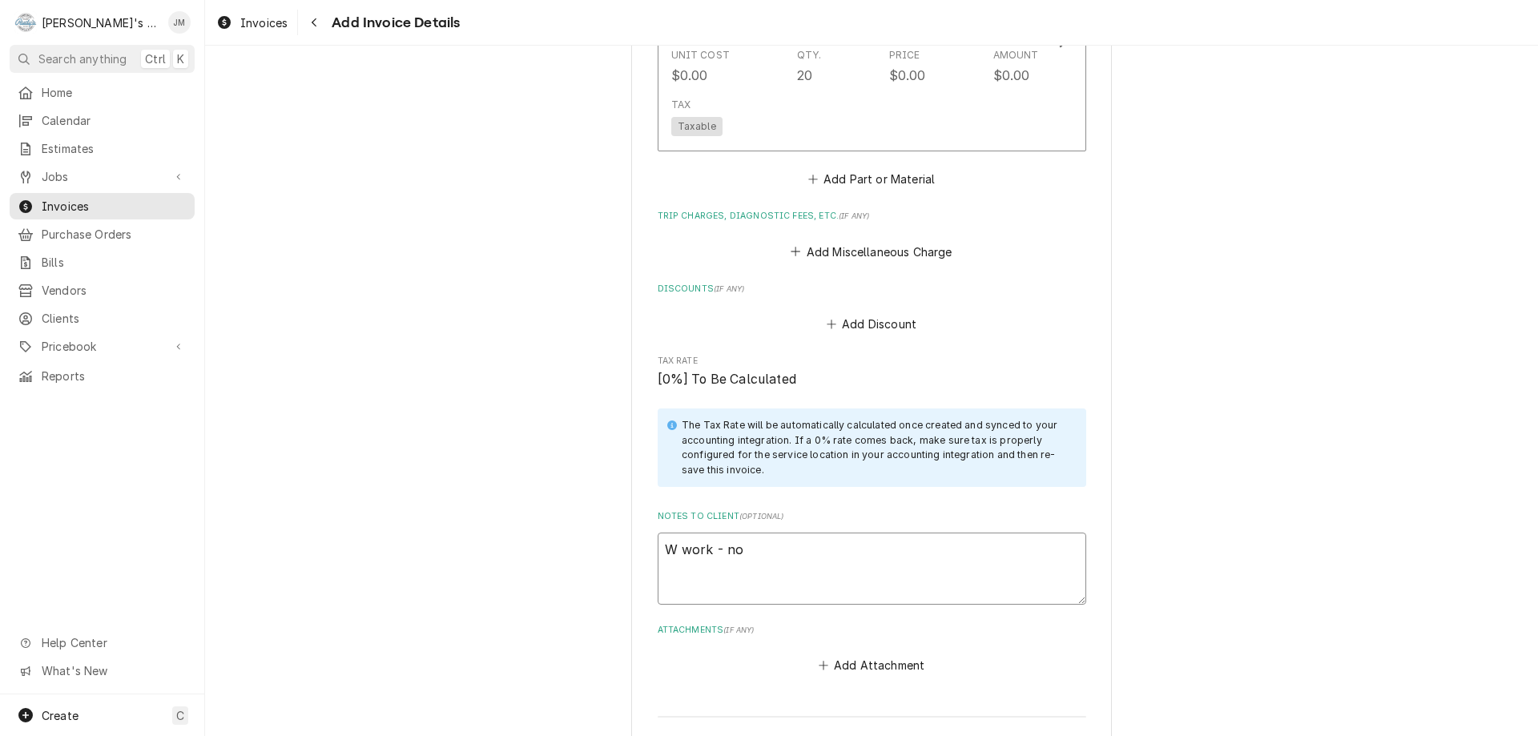
type textarea "x"
type textarea "Wa work - no"
type textarea "x"
type textarea "War work - no"
type textarea "x"
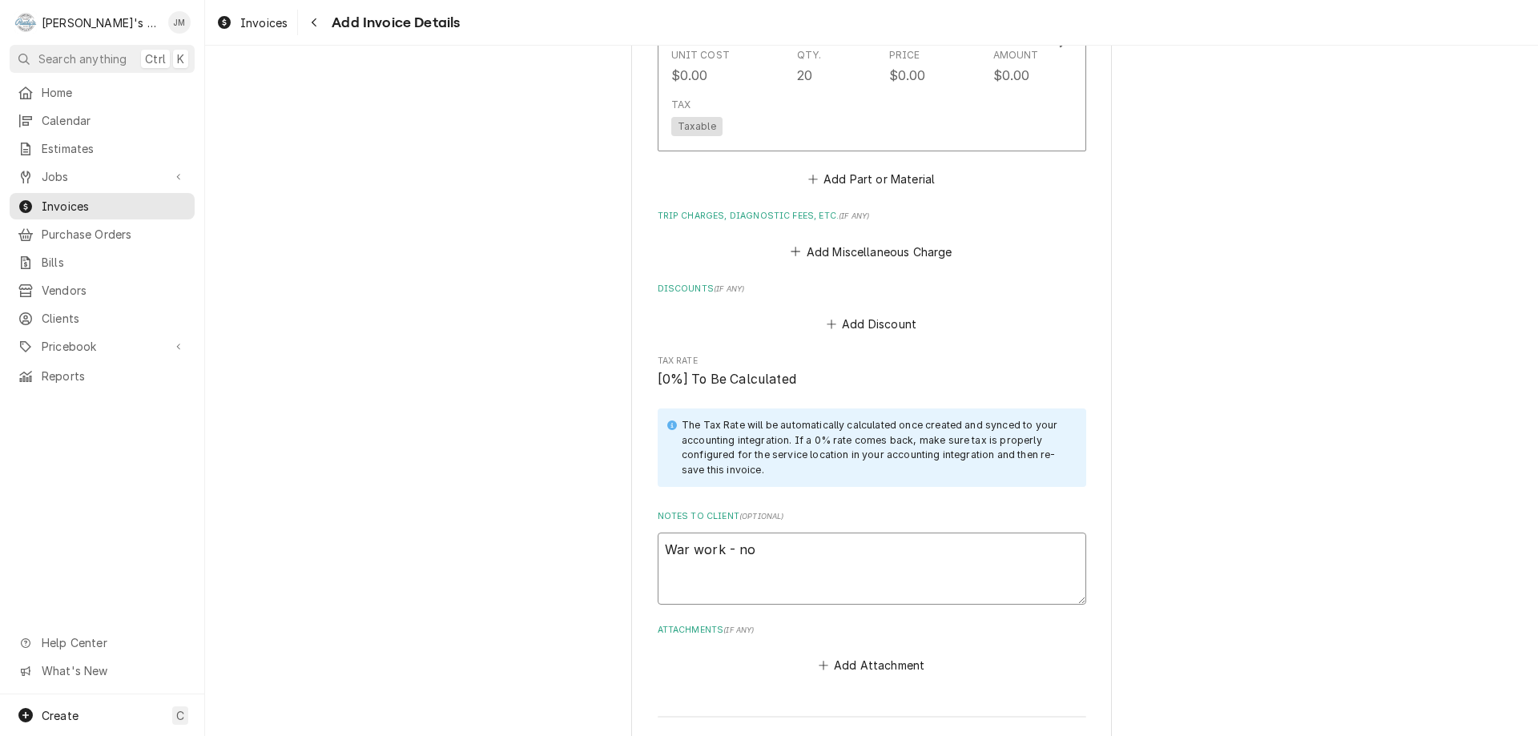
type textarea "Warr work - no"
type textarea "x"
type textarea "Warra work - no"
type textarea "x"
type textarea "Warran work - no"
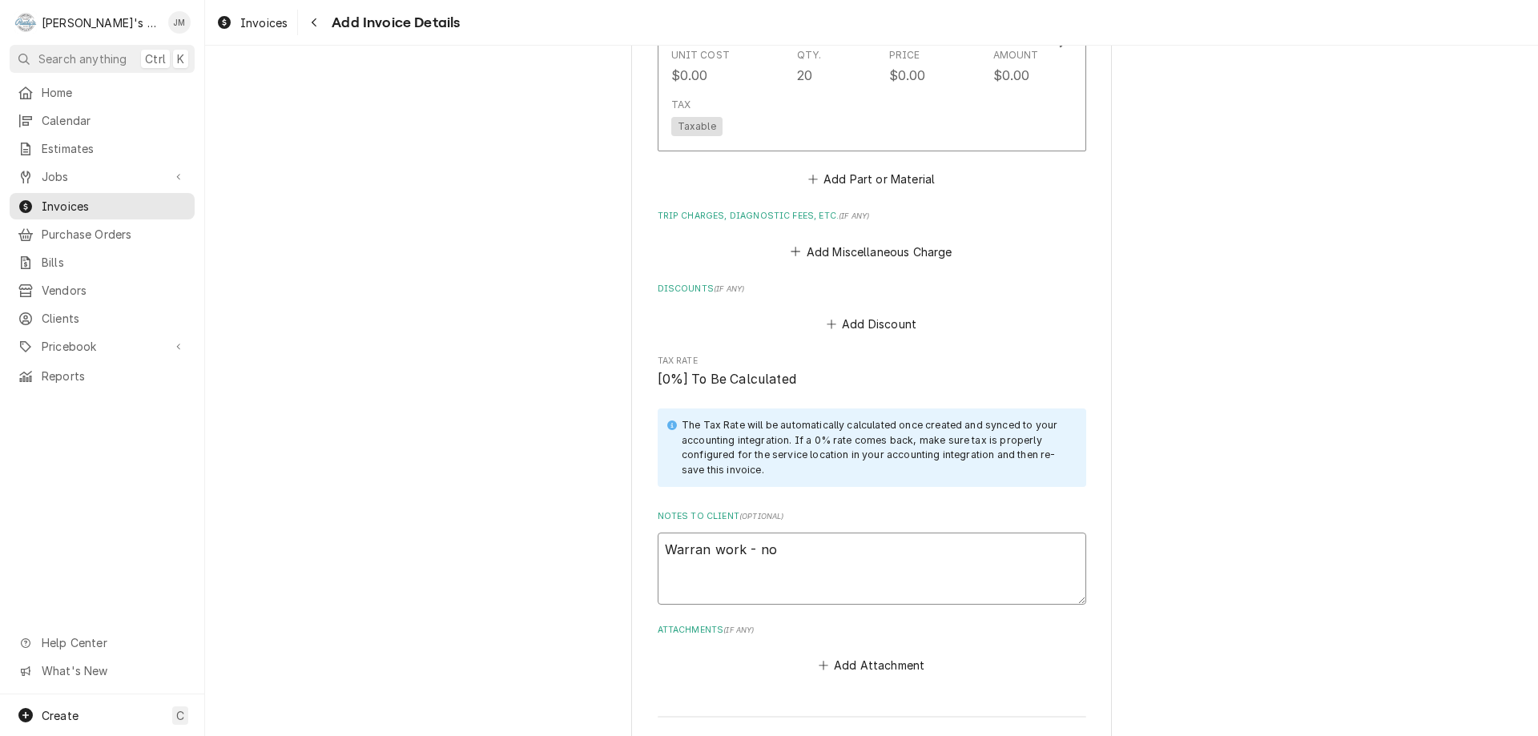
type textarea "x"
type textarea "Warrant work - no"
type textarea "x"
type textarea "Warranty work - no"
click at [794, 545] on textarea "Warranty work - no" at bounding box center [872, 569] width 429 height 72
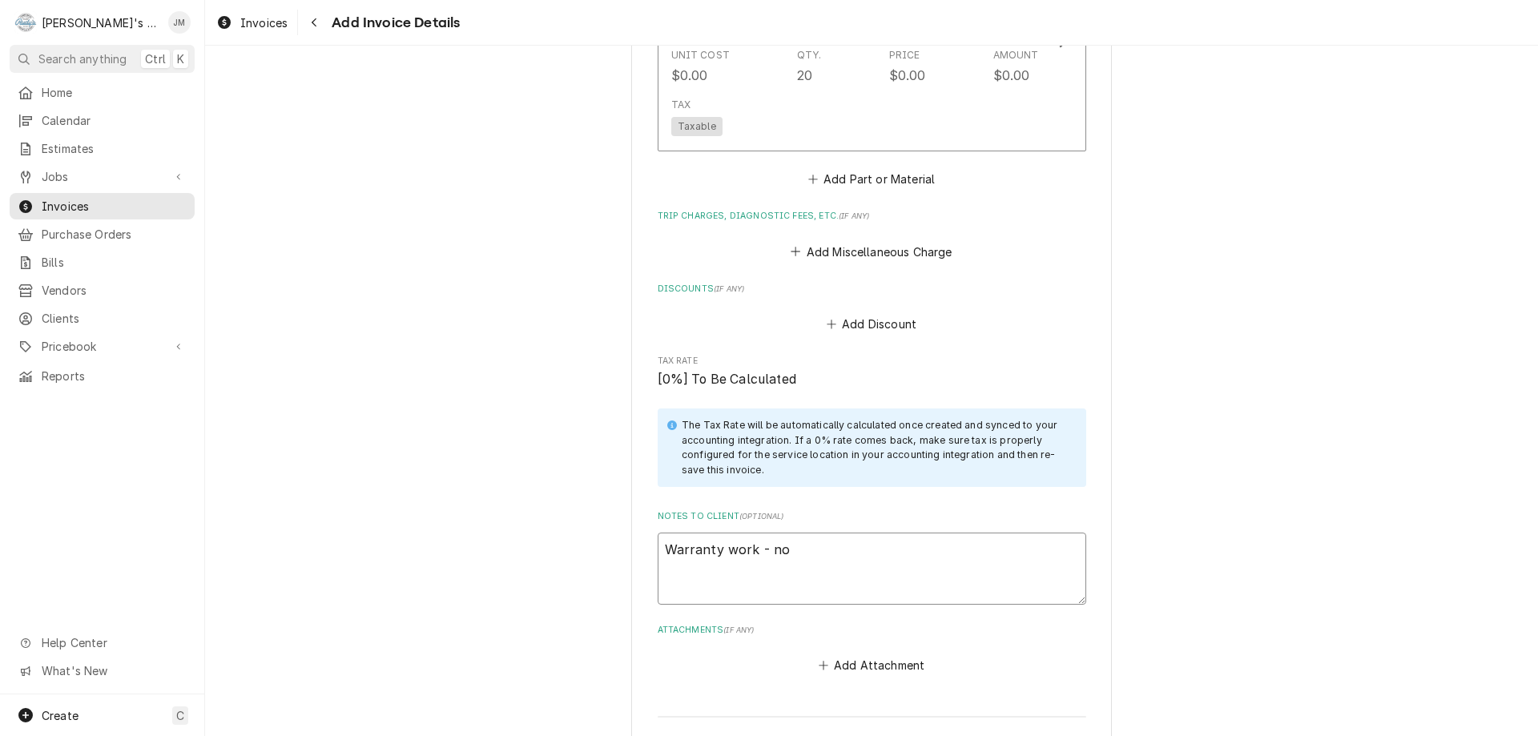
type textarea "x"
type textarea "Warranty work - no"
type textarea "x"
type textarea "Warranty work - no c"
type textarea "x"
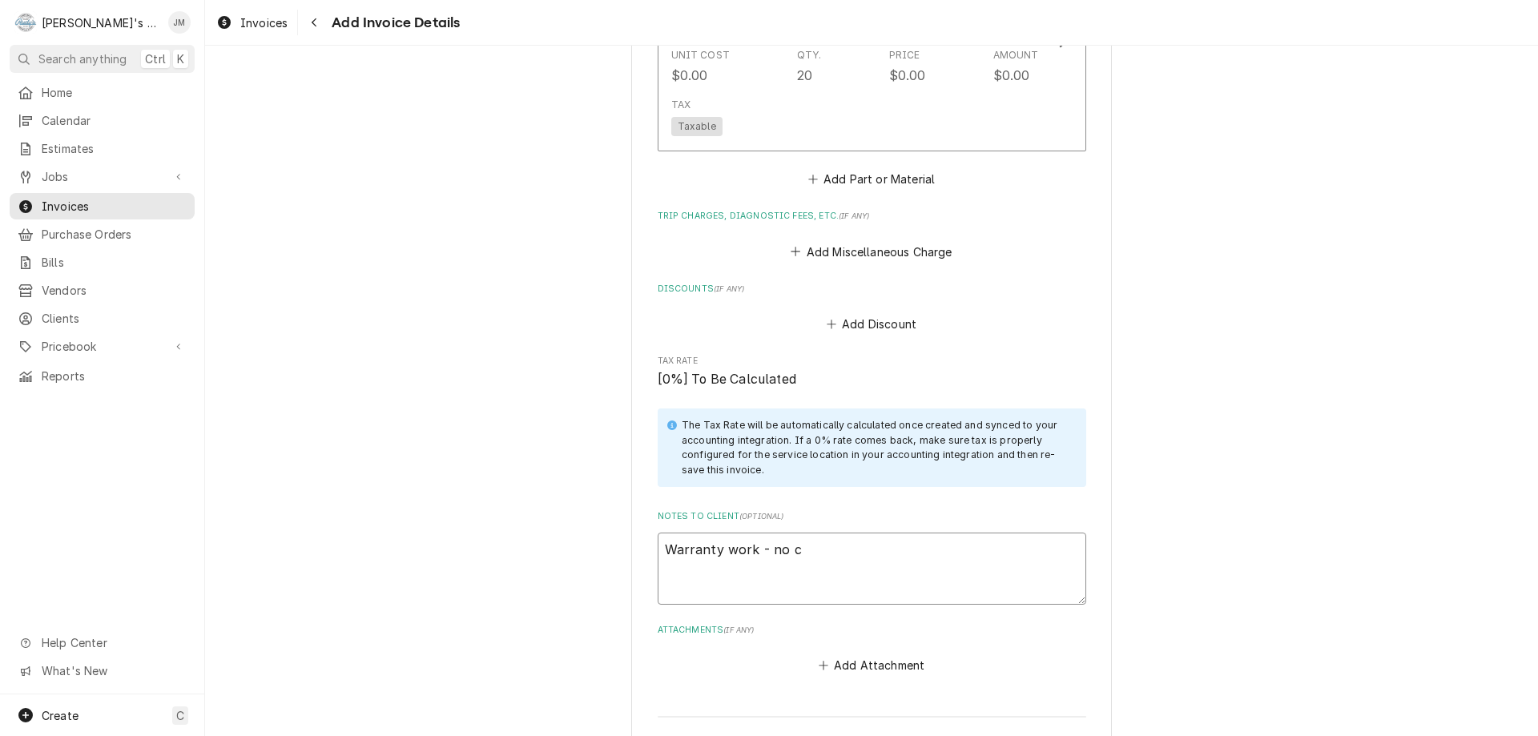
type textarea "Warranty work - no ch"
type textarea "x"
type textarea "Warranty work - no cha"
type textarea "x"
type textarea "Warranty work - no char"
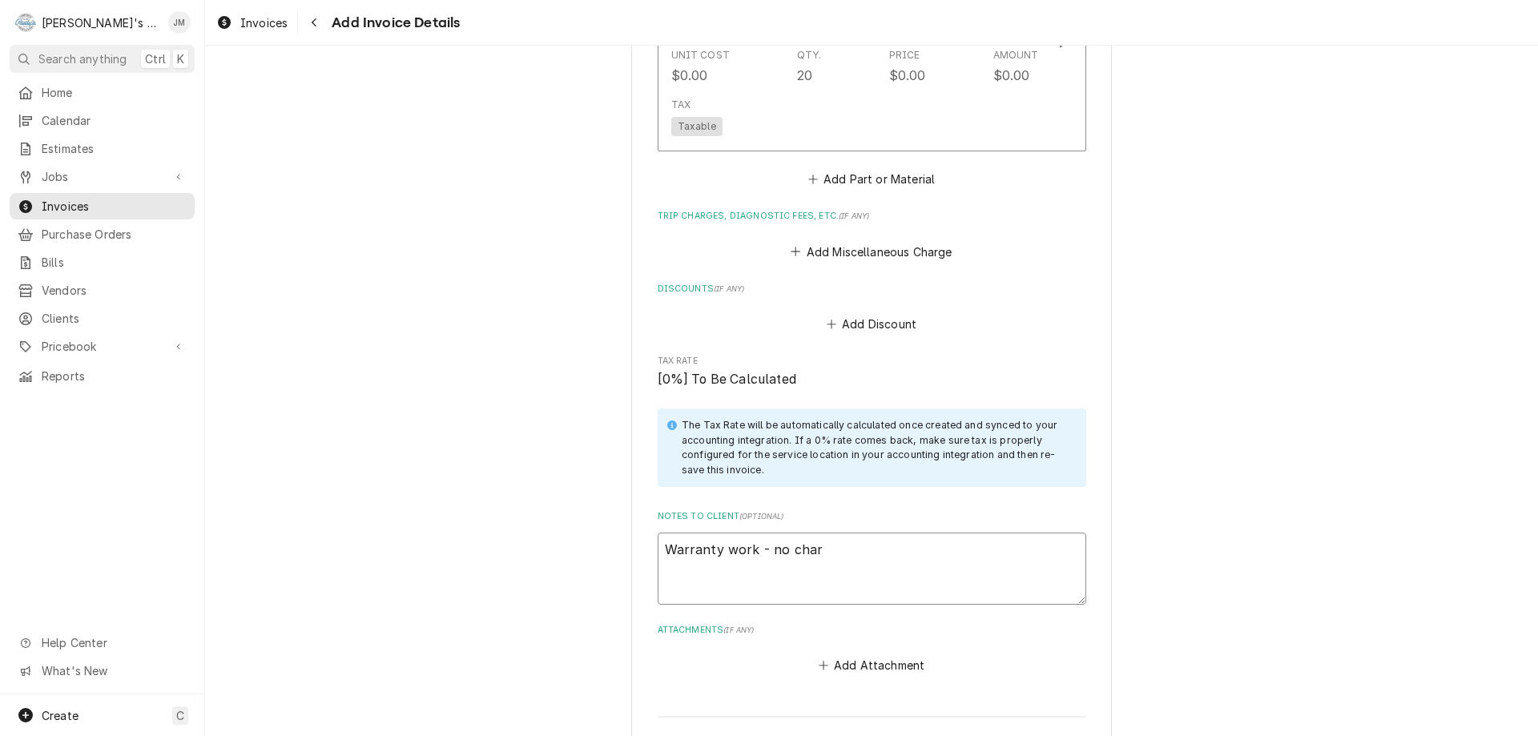
type textarea "x"
type textarea "Warranty work - no charg"
type textarea "x"
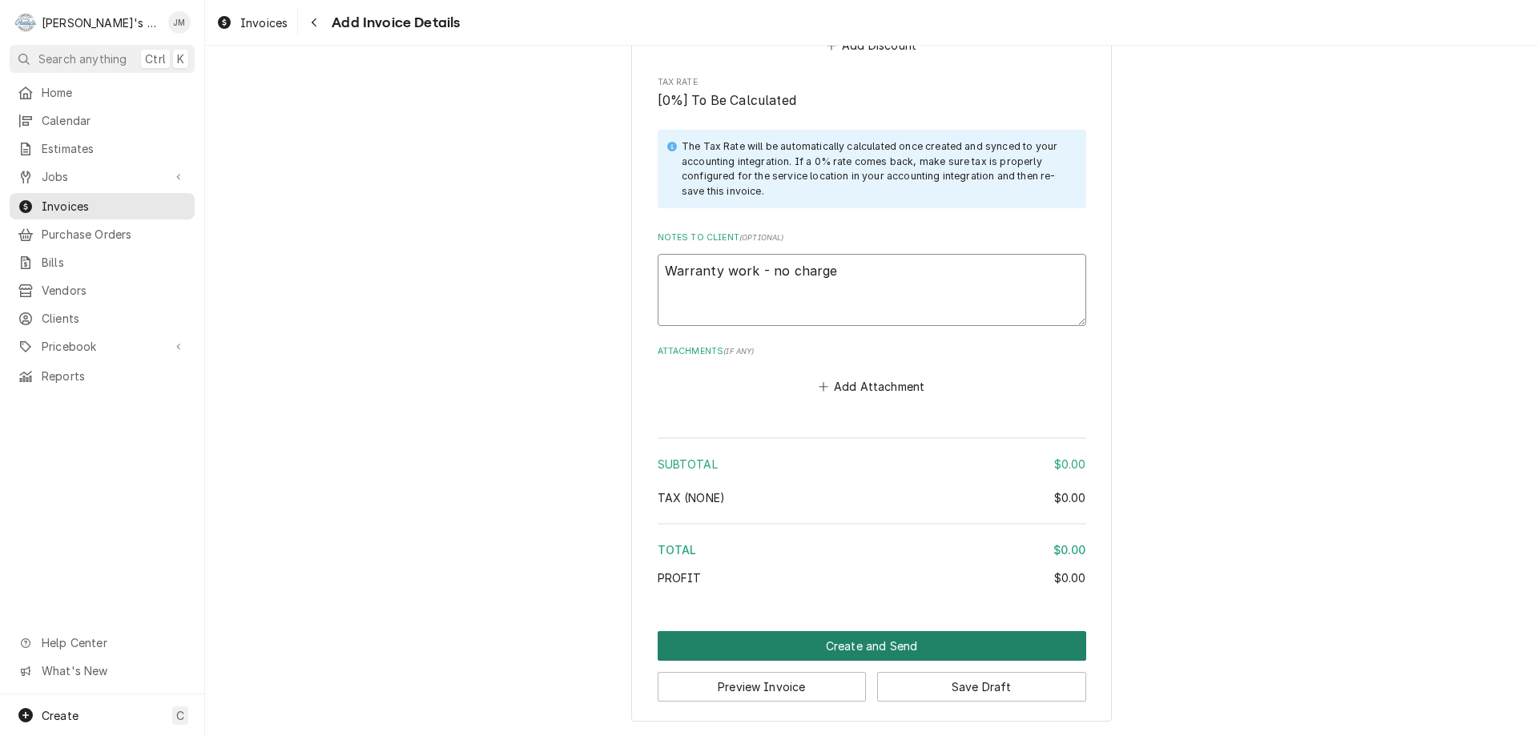
type textarea "Warranty work - no charge"
click at [878, 644] on button "Create and Send" at bounding box center [872, 646] width 429 height 30
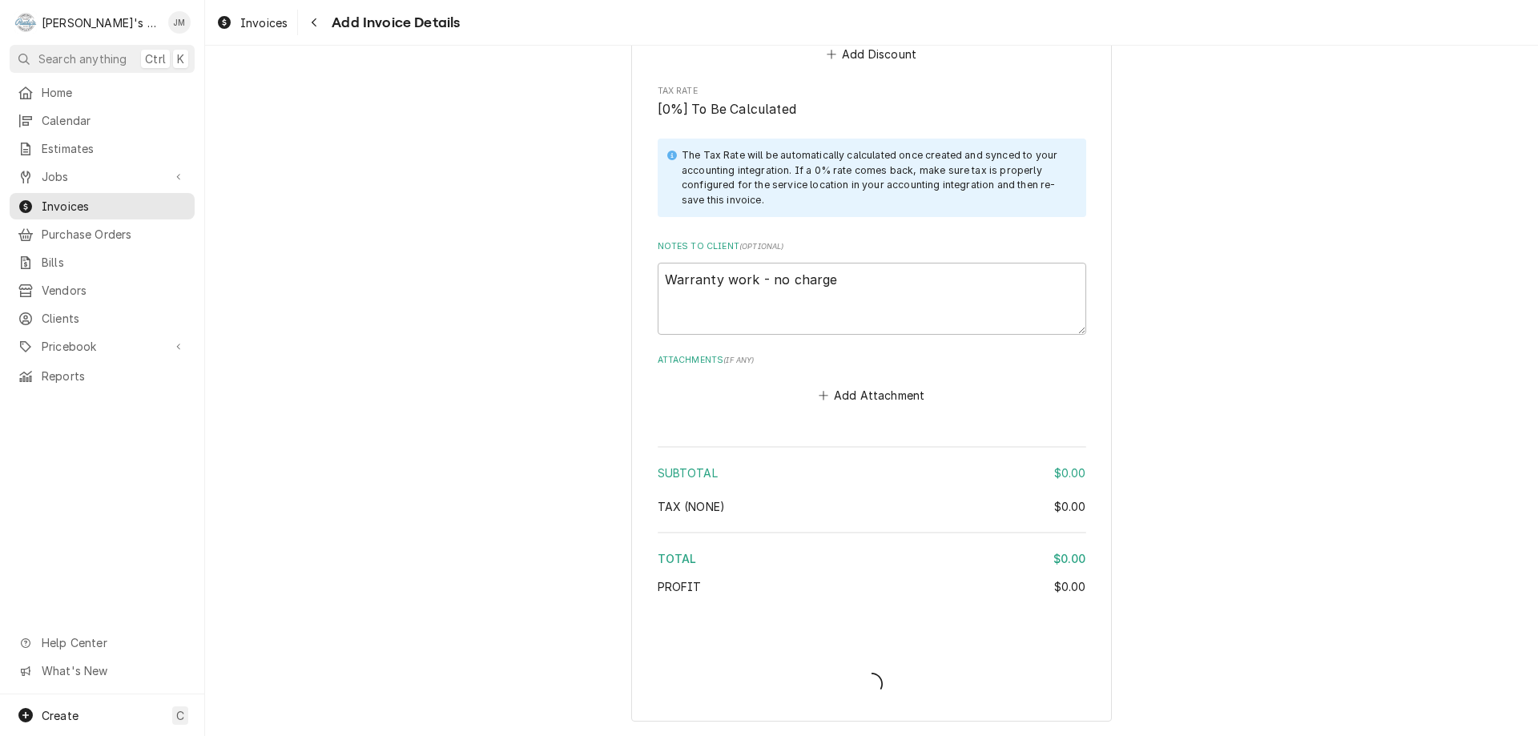
type textarea "x"
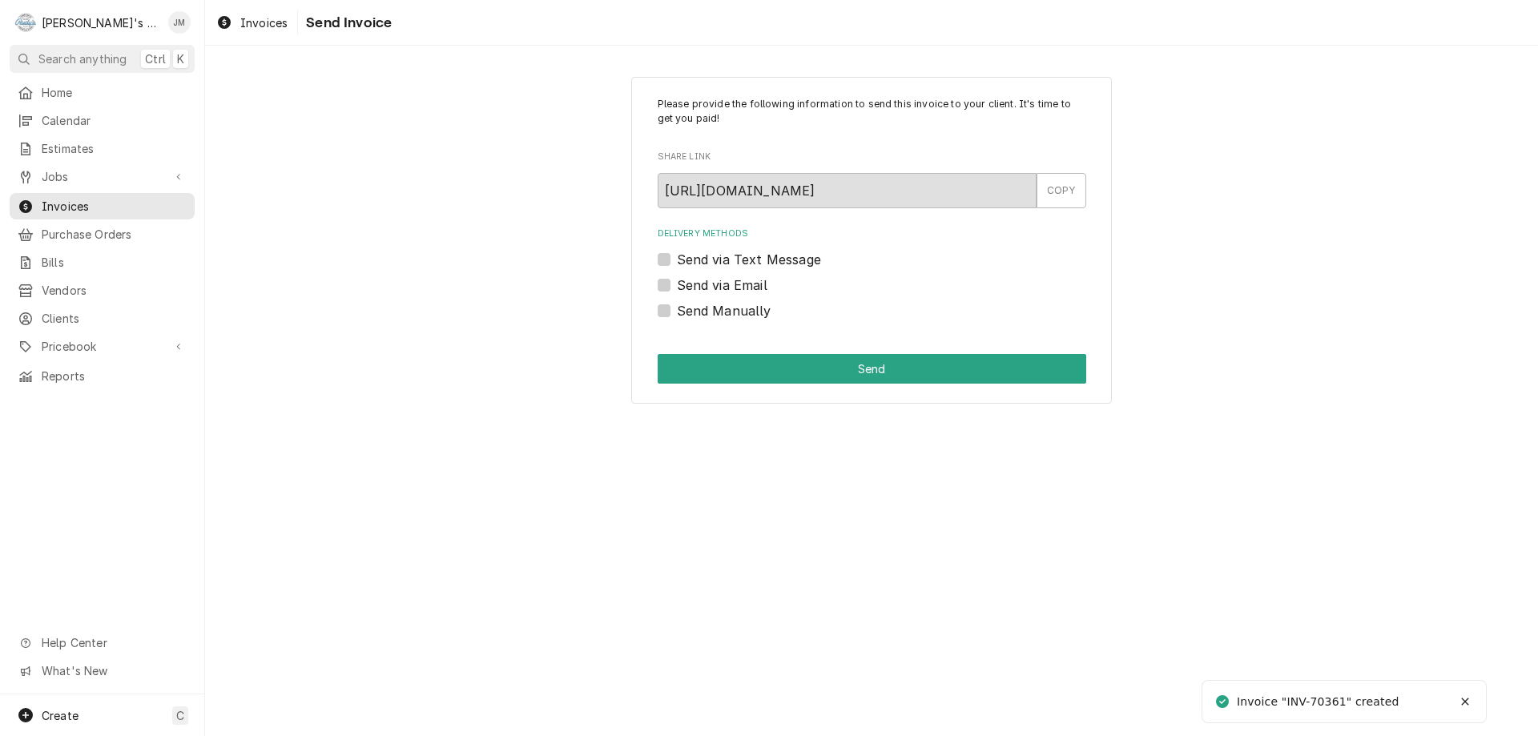
click at [710, 314] on label "Send Manually" at bounding box center [724, 310] width 95 height 19
click at [710, 314] on input "Send Manually" at bounding box center [891, 318] width 429 height 35
checkbox input "true"
click at [855, 365] on button "Send" at bounding box center [872, 369] width 429 height 30
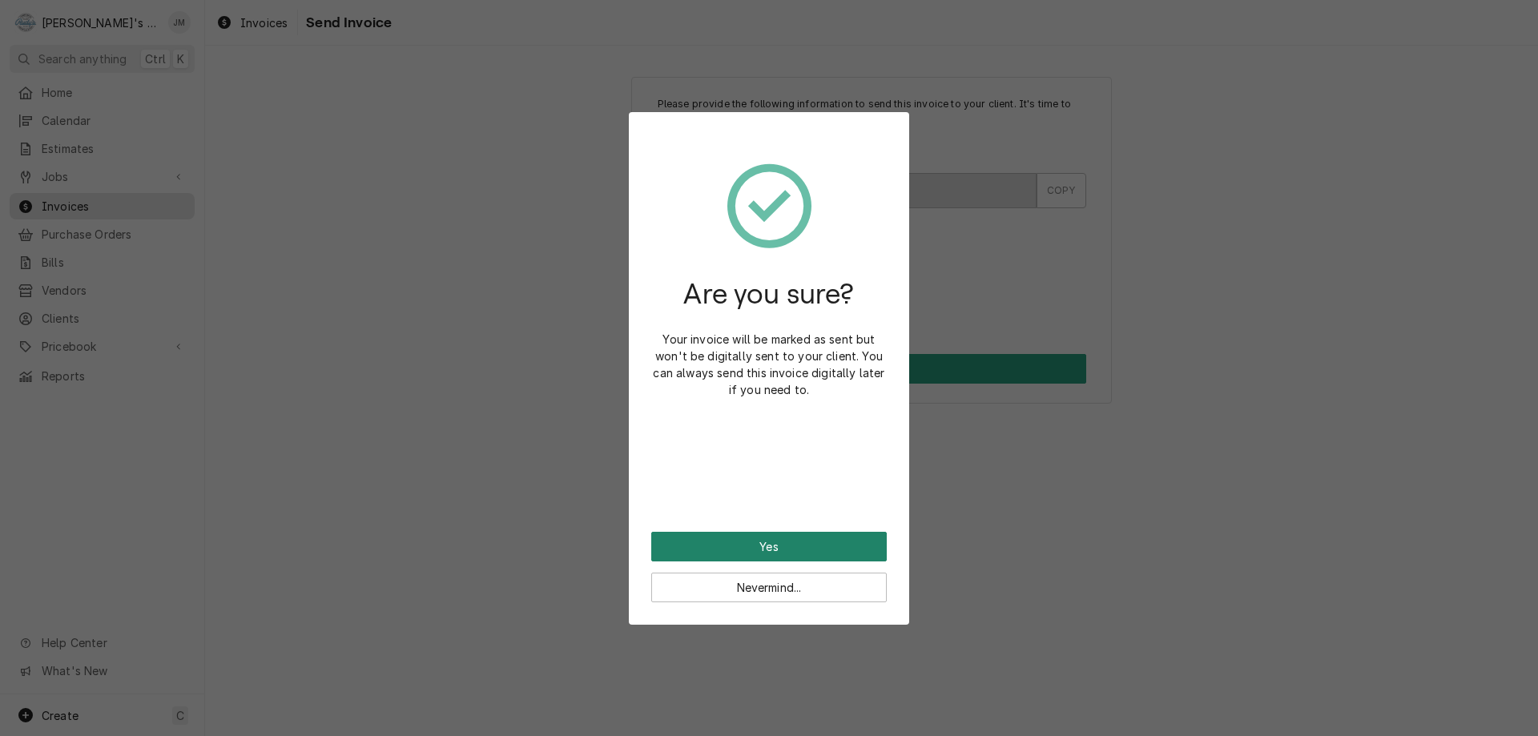
click at [769, 550] on button "Yes" at bounding box center [769, 547] width 236 height 30
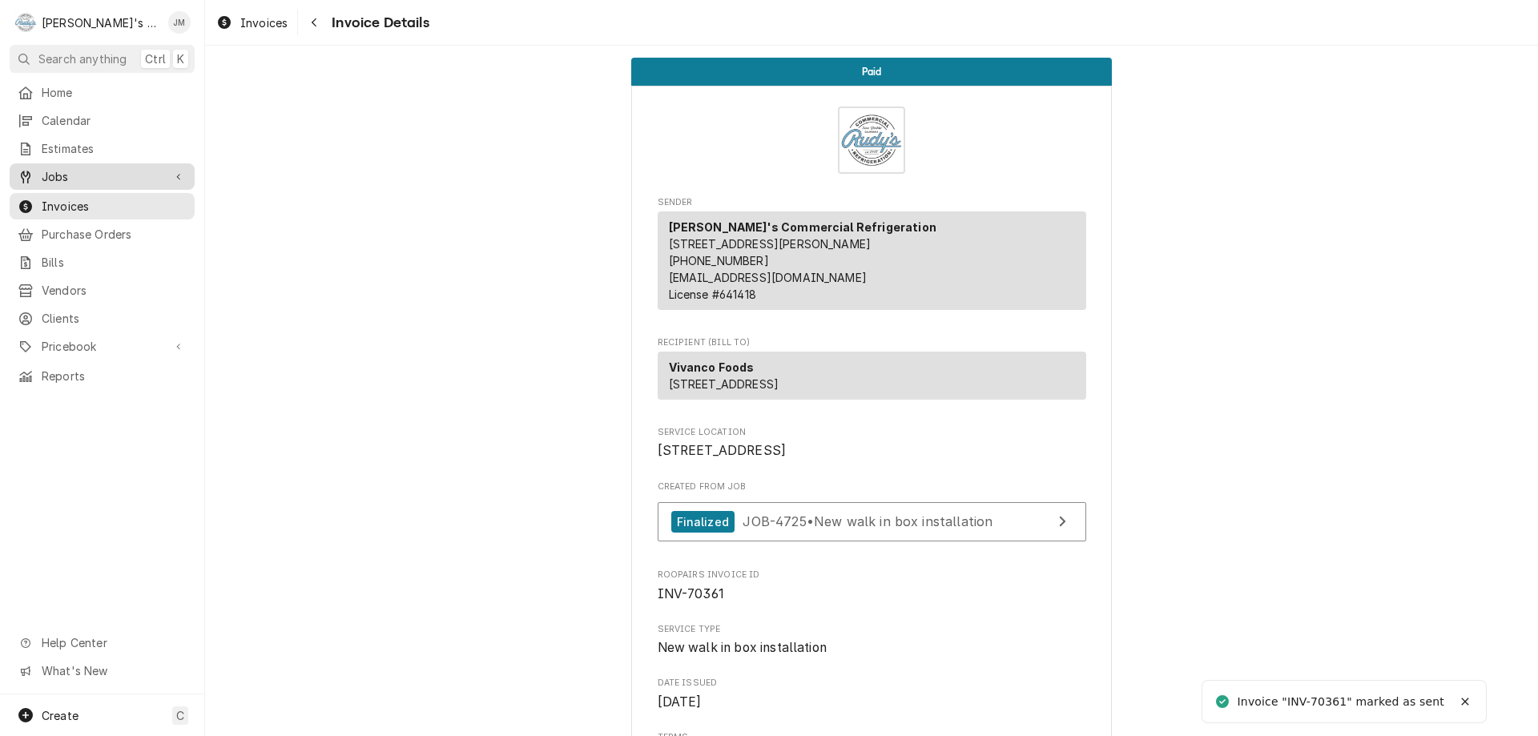
click at [63, 171] on span "Jobs" at bounding box center [102, 176] width 121 height 17
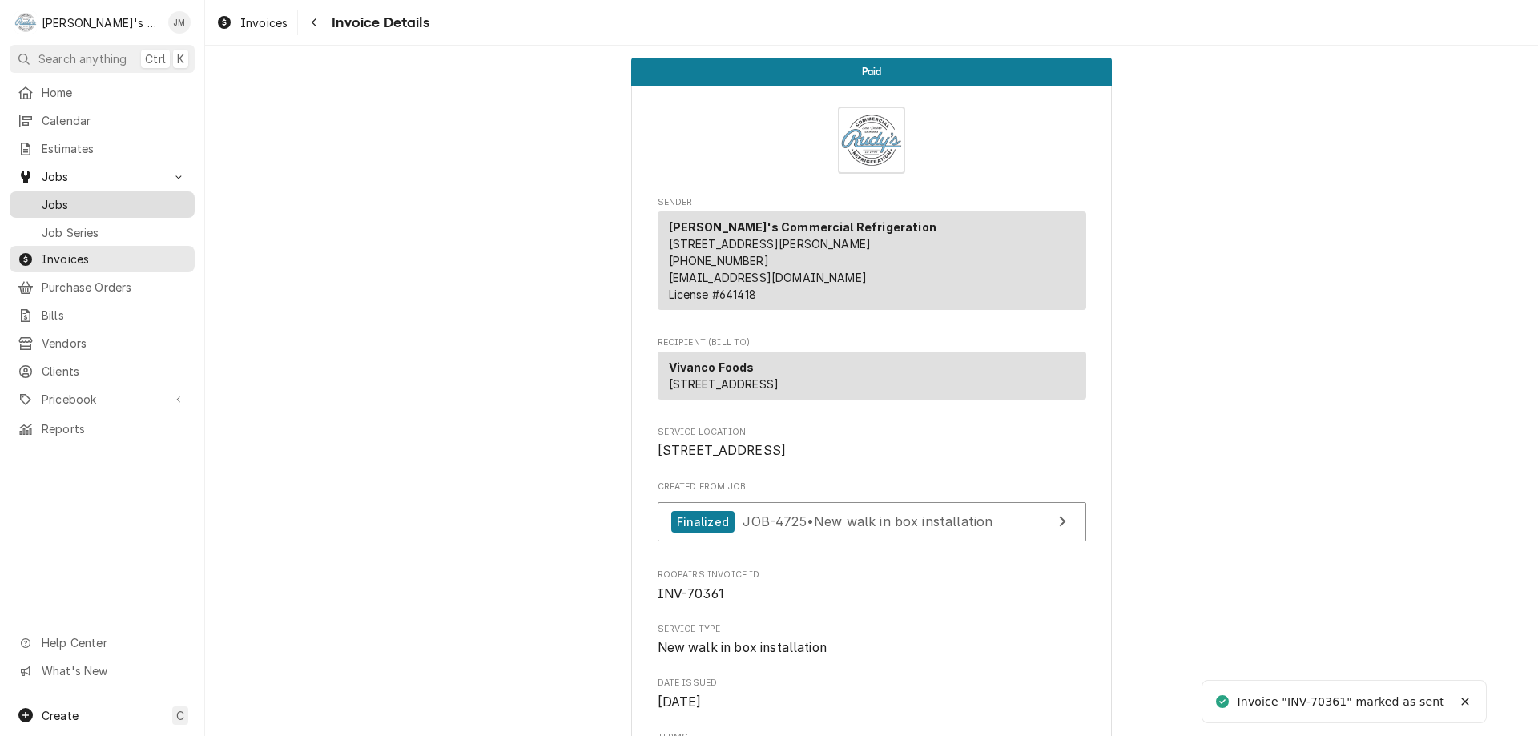
click at [58, 196] on span "Jobs" at bounding box center [114, 204] width 145 height 17
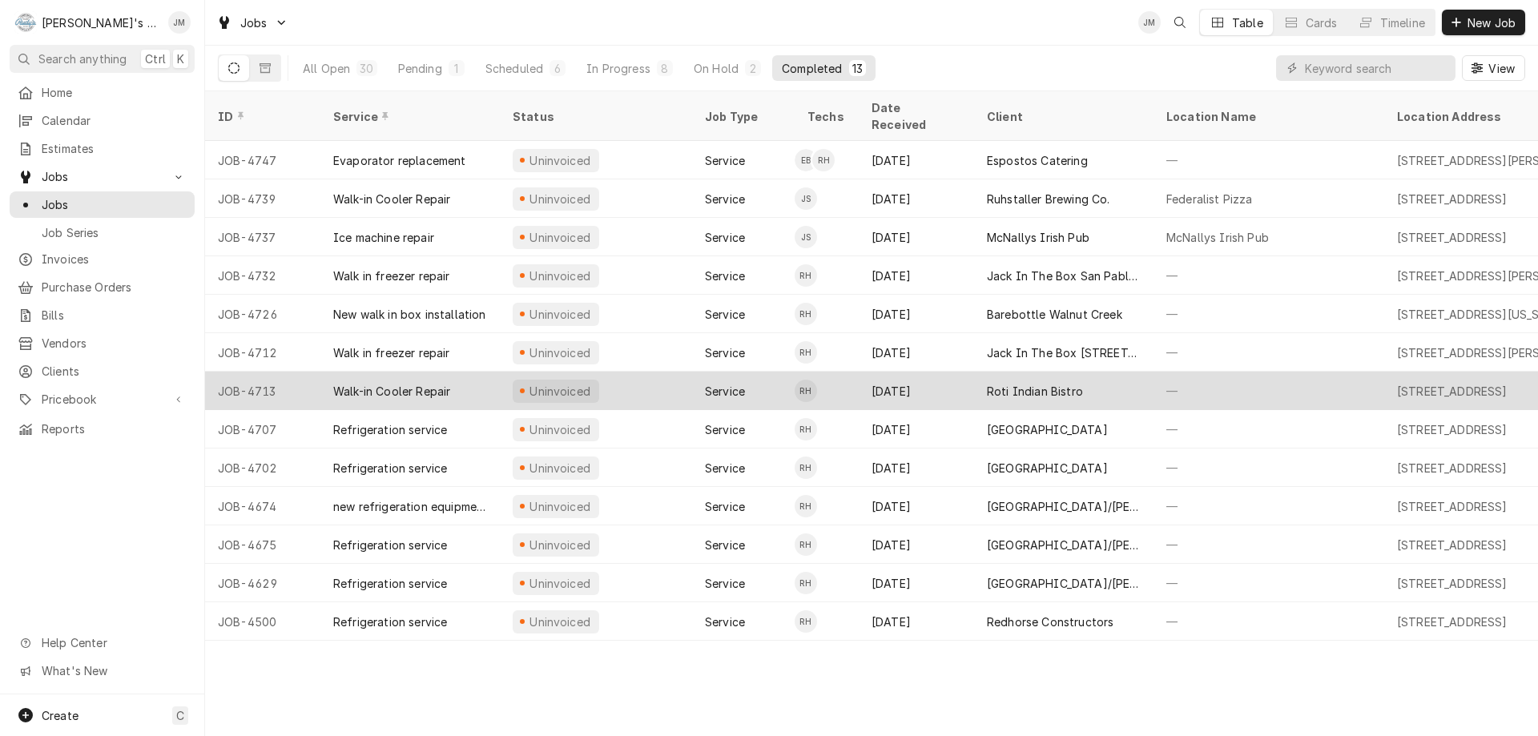
click at [1047, 383] on div "Roti Indian Bistro" at bounding box center [1035, 391] width 96 height 17
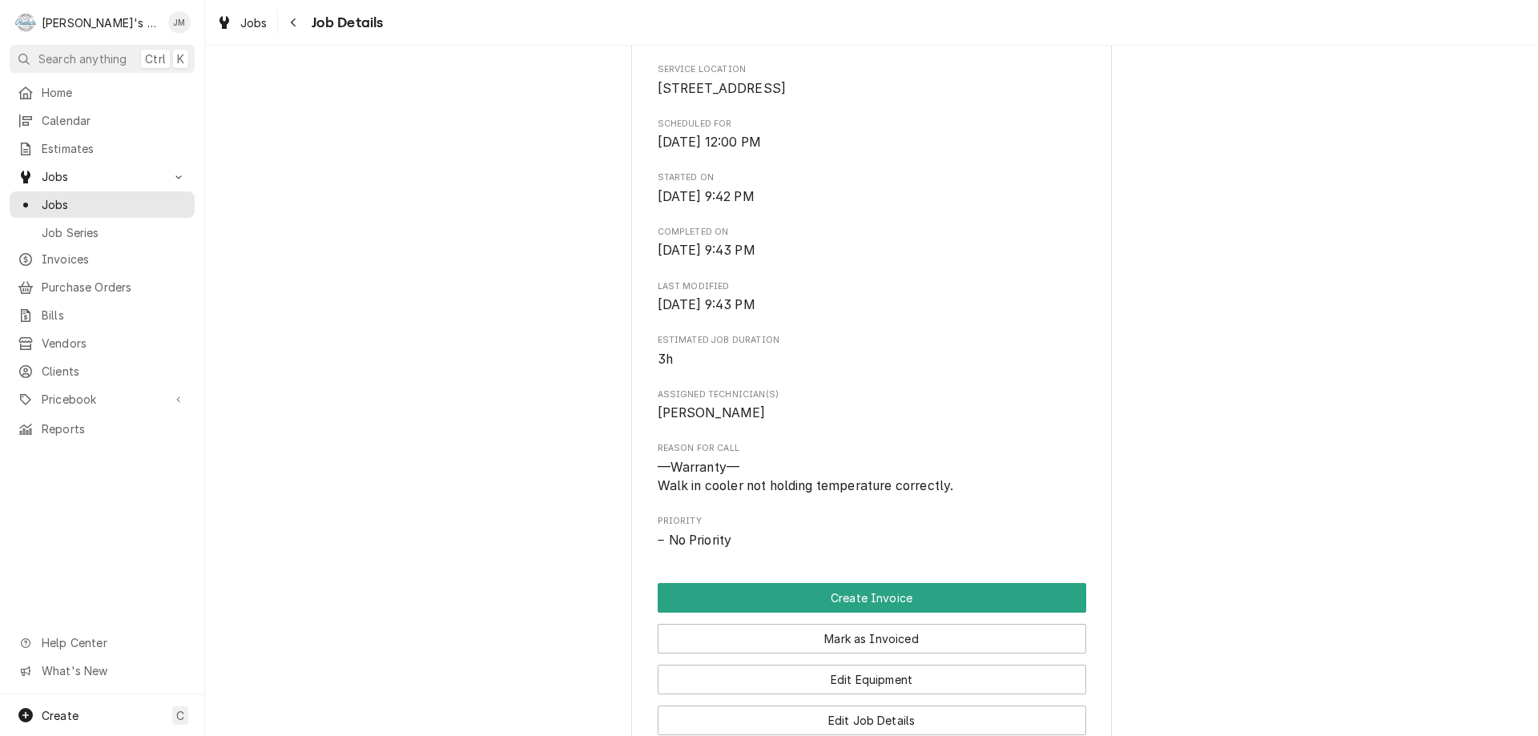
scroll to position [401, 0]
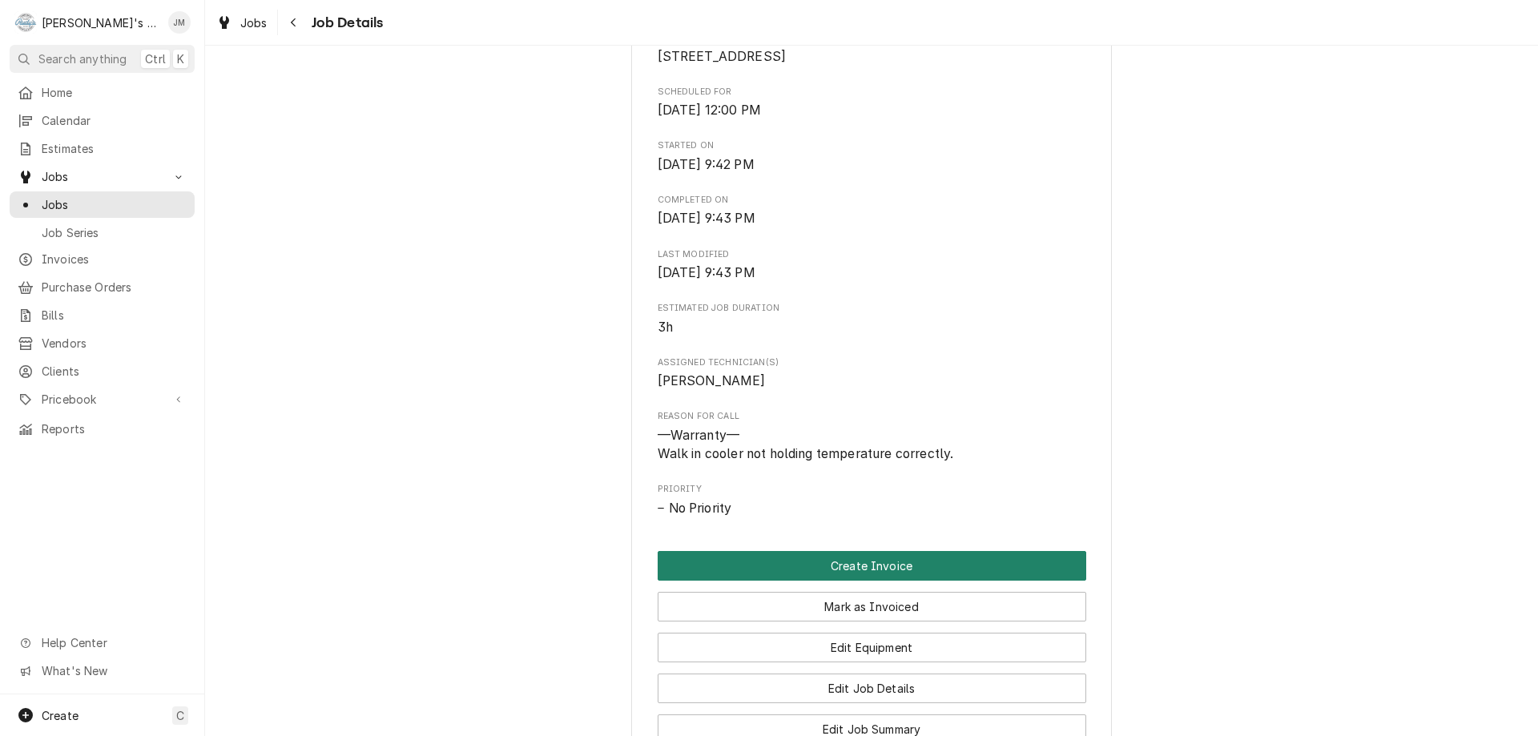
click at [877, 581] on button "Create Invoice" at bounding box center [872, 566] width 429 height 30
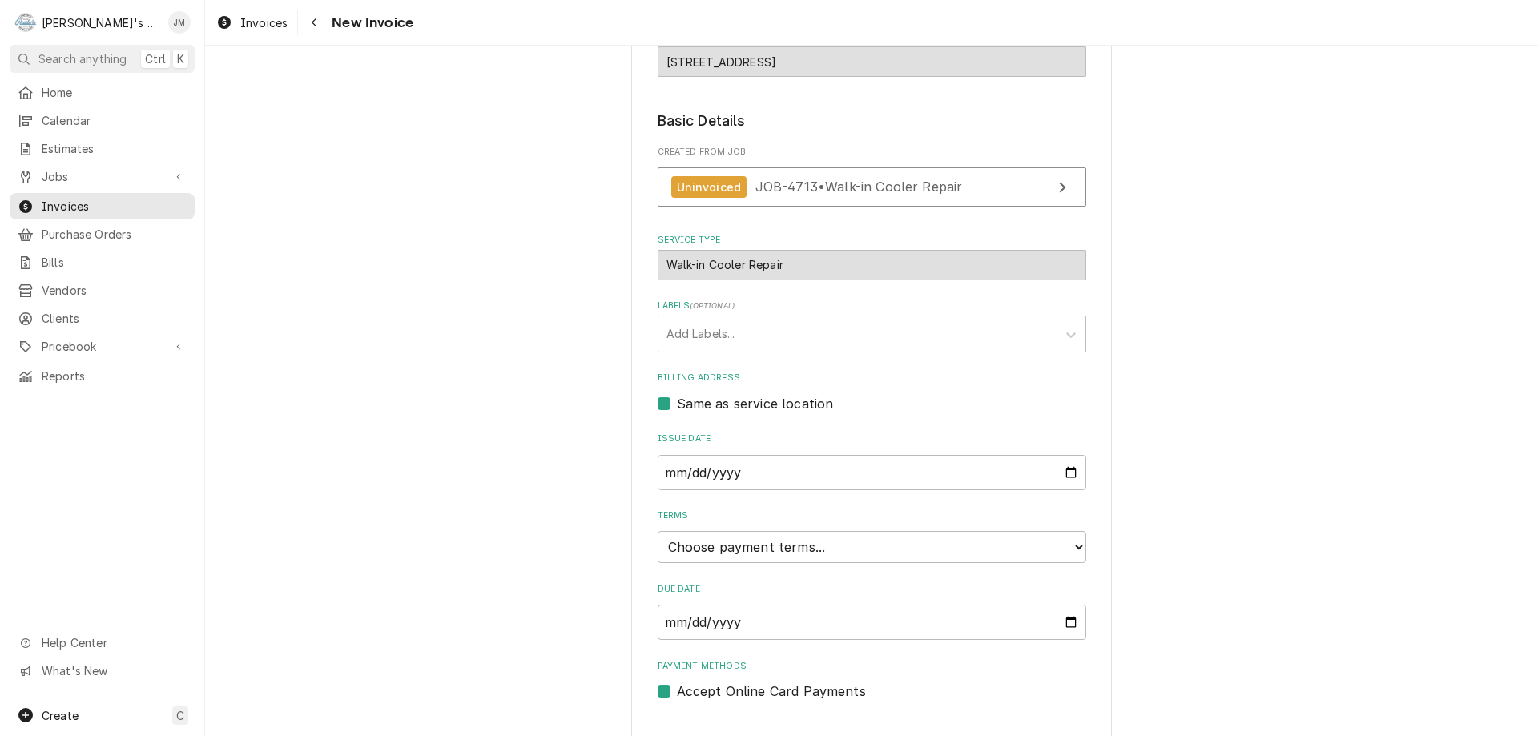
scroll to position [239, 0]
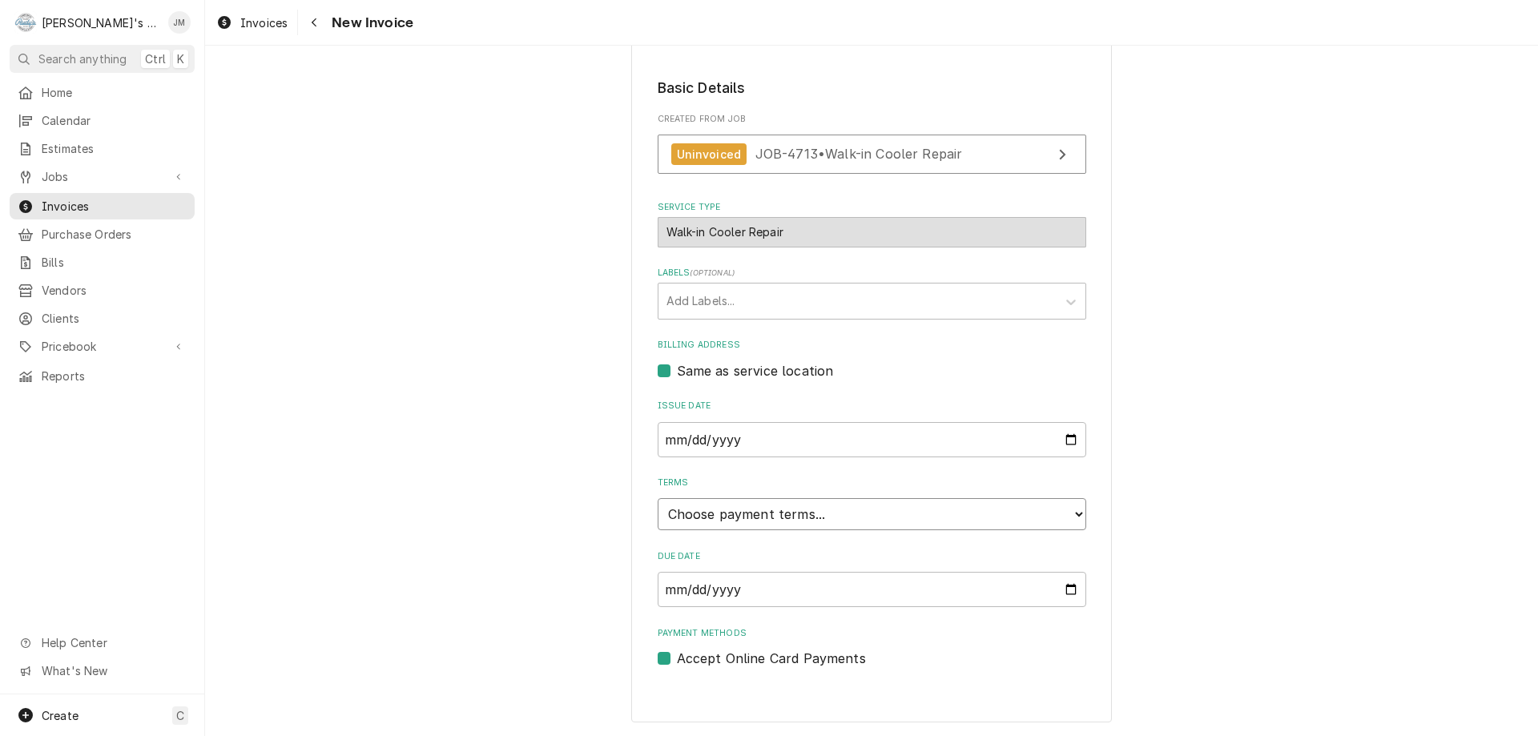
click at [952, 517] on select "Choose payment terms... Same Day Net 7 Net 14 Net 21 Net 30 Net 45 Net 60 Net 90" at bounding box center [872, 514] width 429 height 32
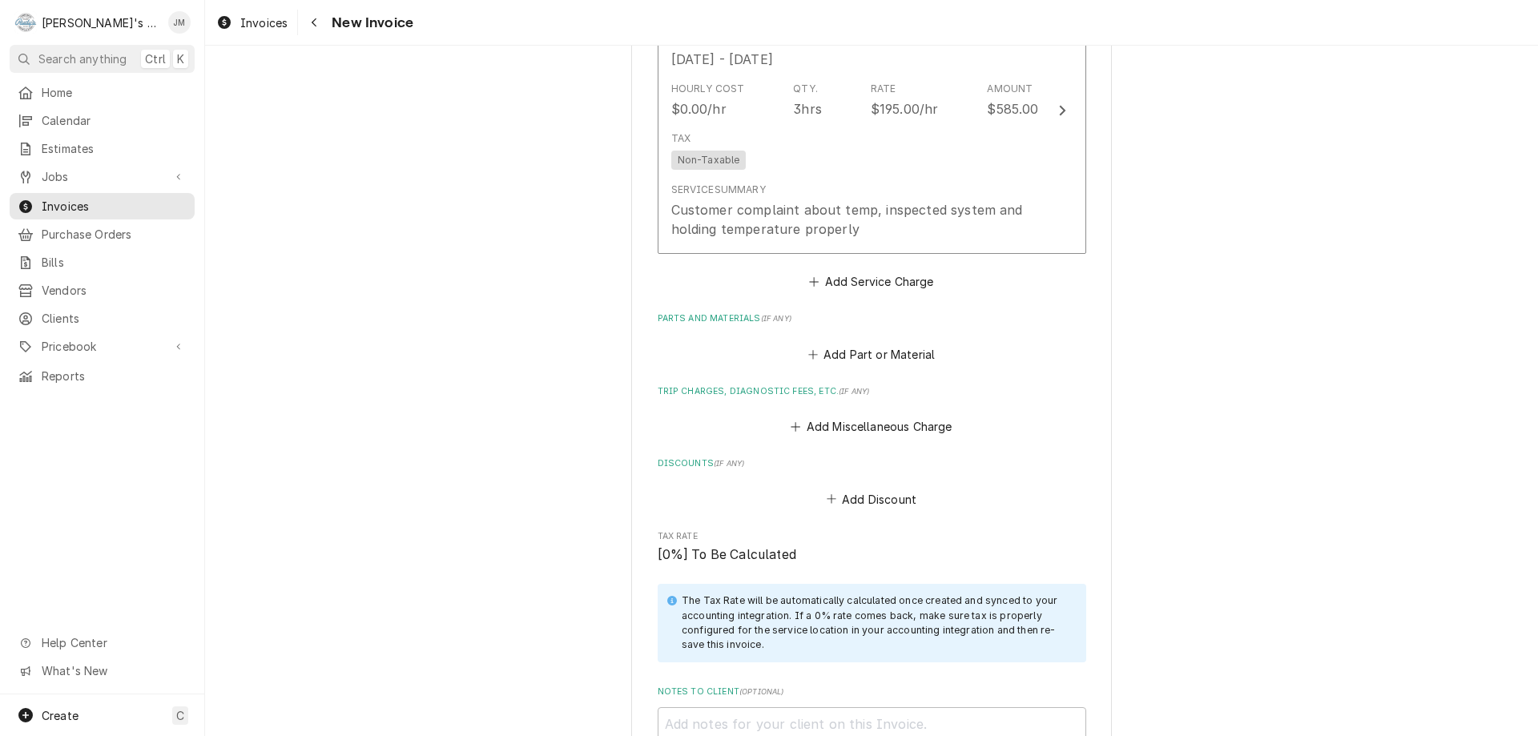
scroll to position [1040, 0]
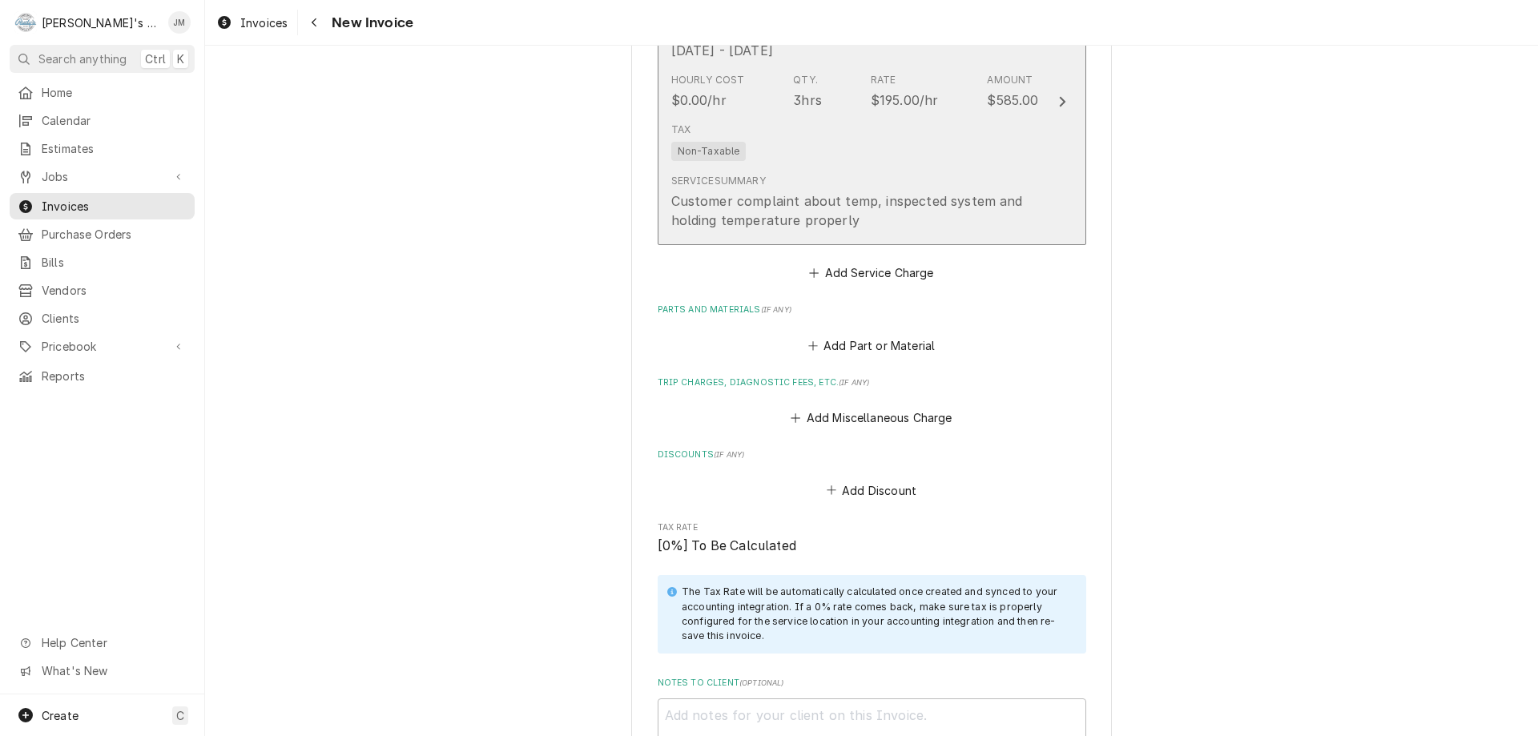
click at [1059, 103] on icon "Update Line Item" at bounding box center [1062, 102] width 6 height 10
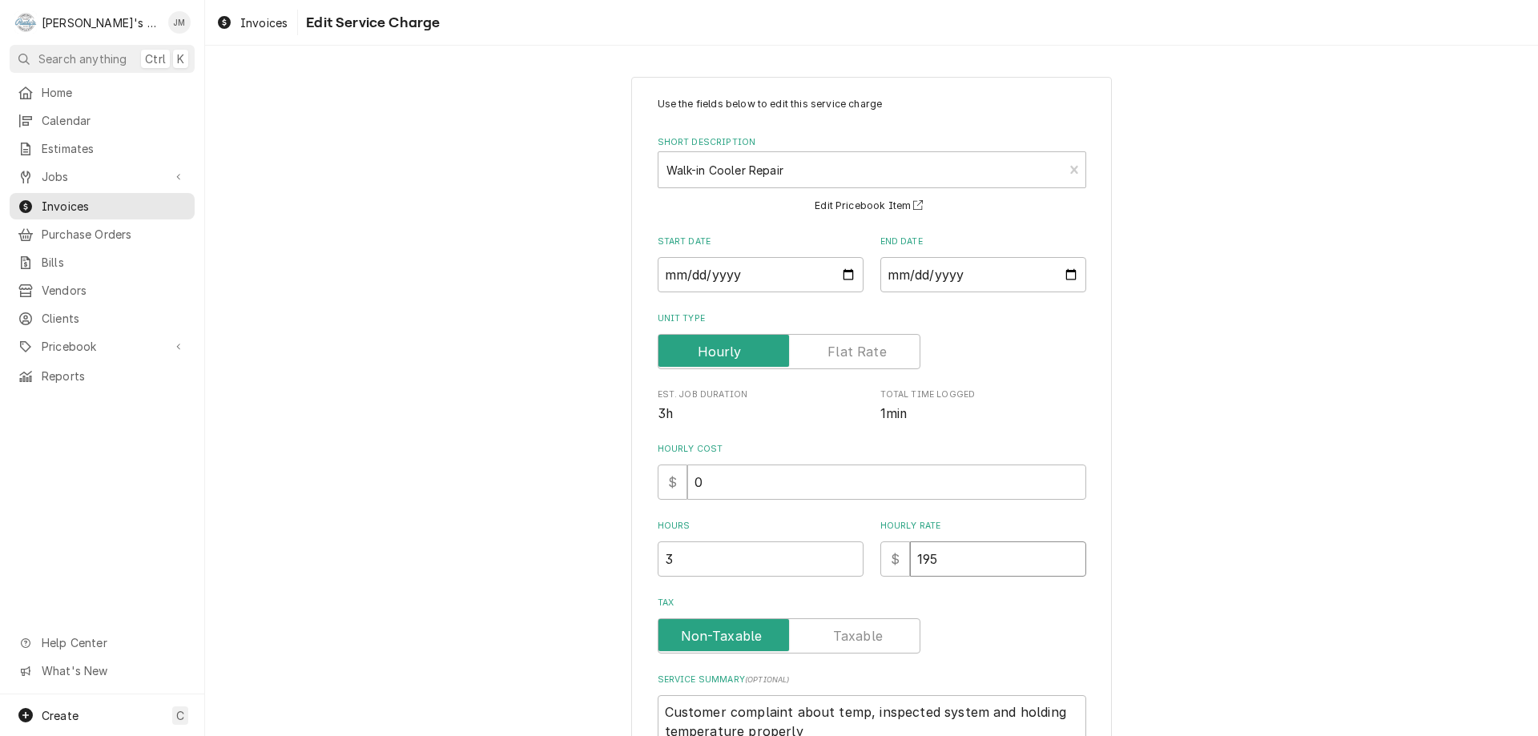
drag, startPoint x: 933, startPoint y: 555, endPoint x: 879, endPoint y: 551, distance: 54.6
click at [881, 551] on div "$ 195" at bounding box center [984, 559] width 206 height 35
type textarea "x"
type input "0"
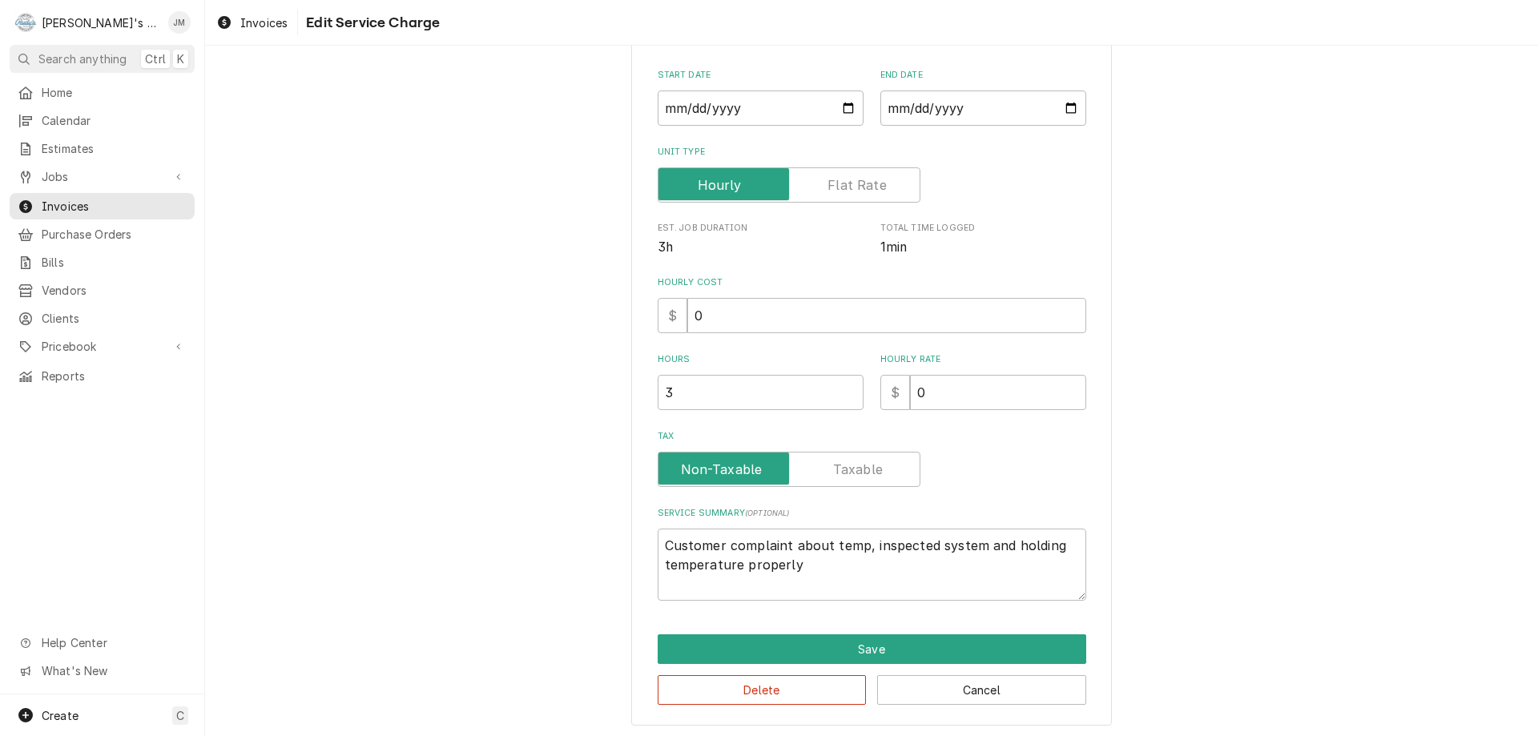
scroll to position [170, 0]
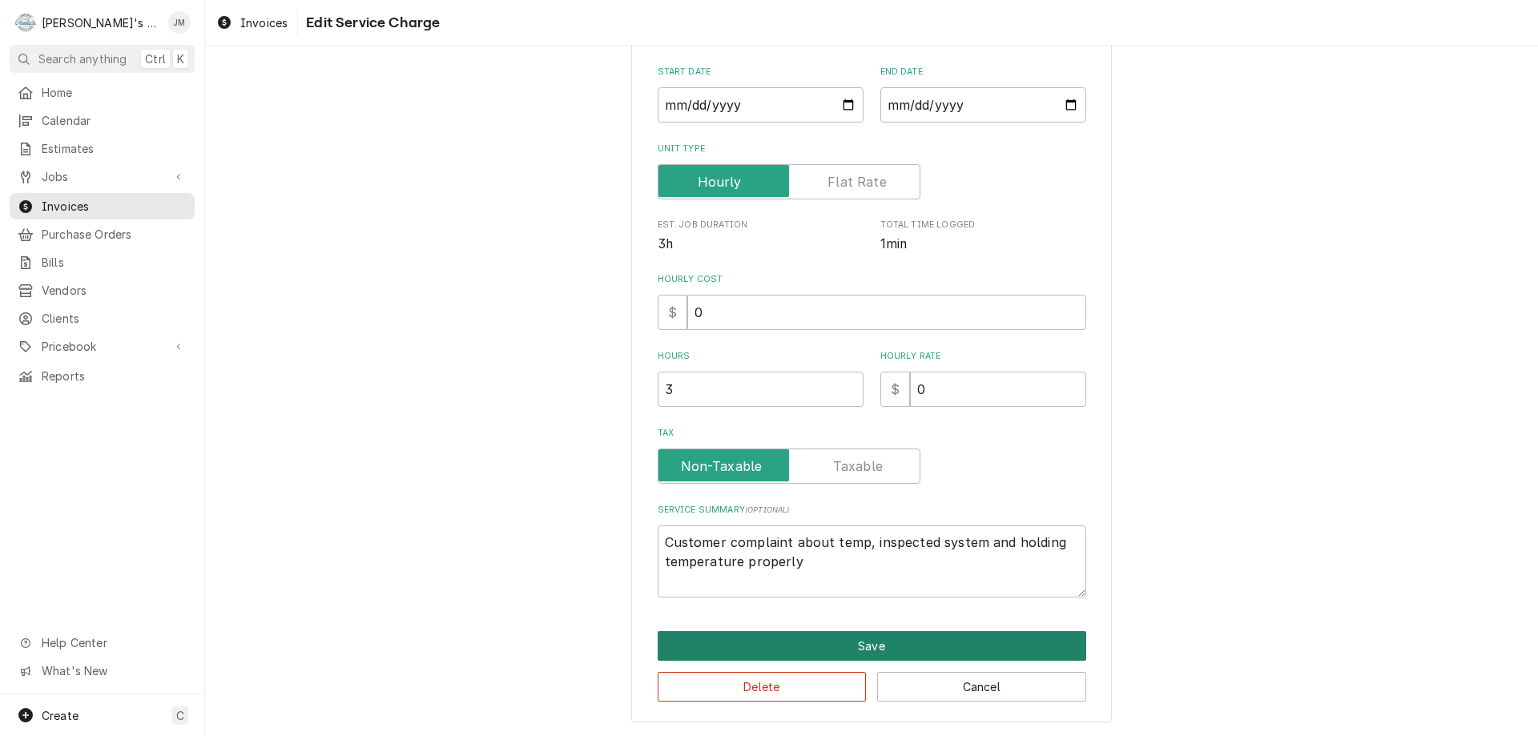
click at [829, 642] on button "Save" at bounding box center [872, 646] width 429 height 30
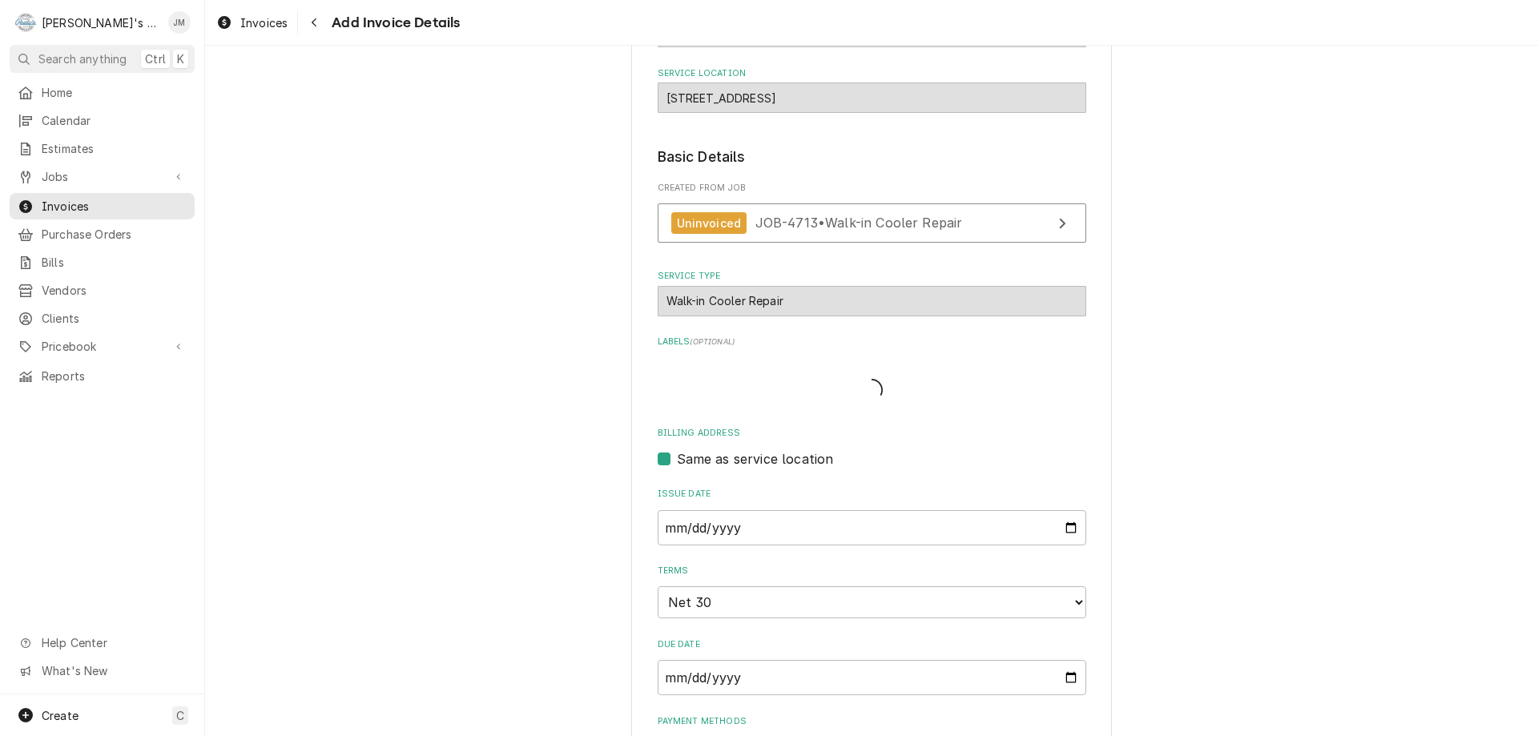
type textarea "x"
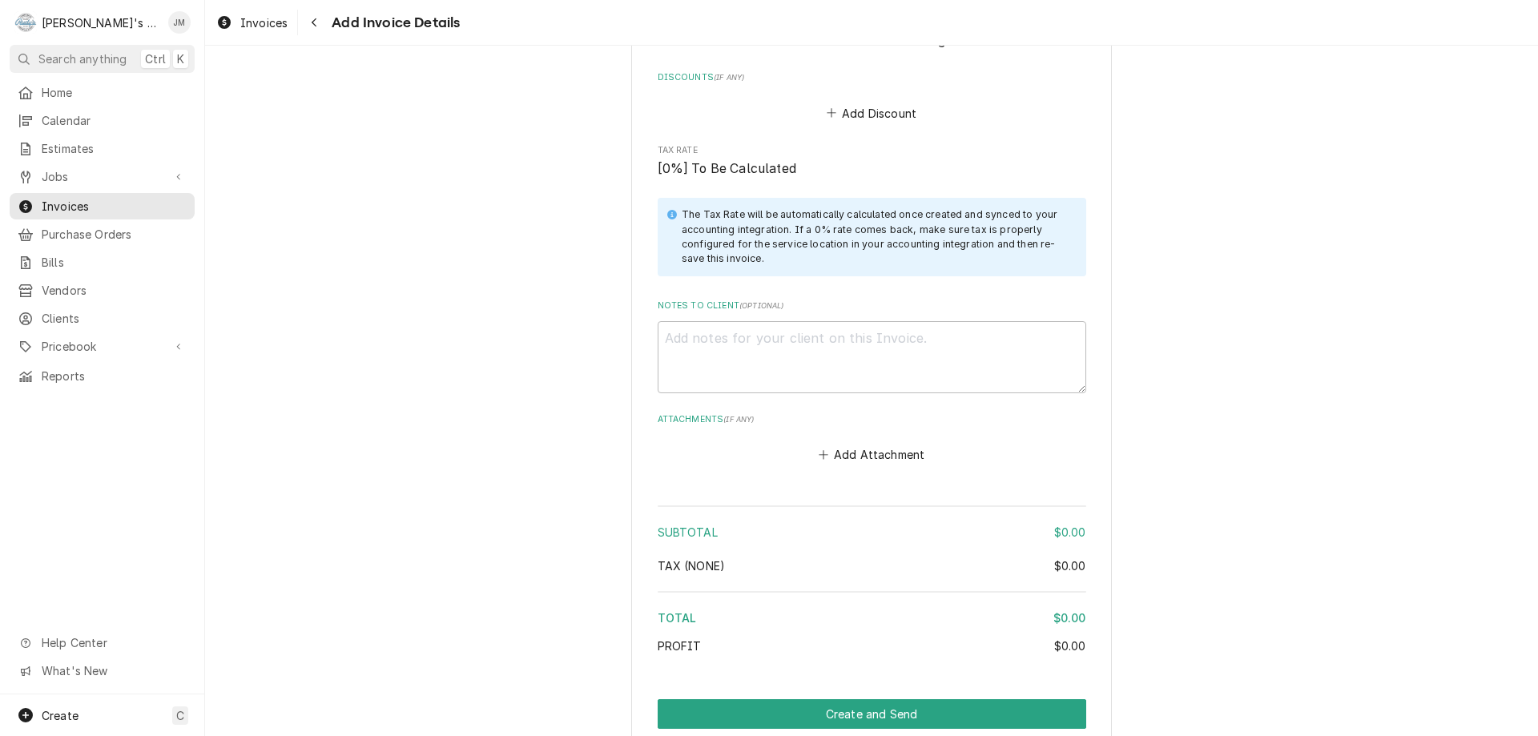
scroll to position [1421, 0]
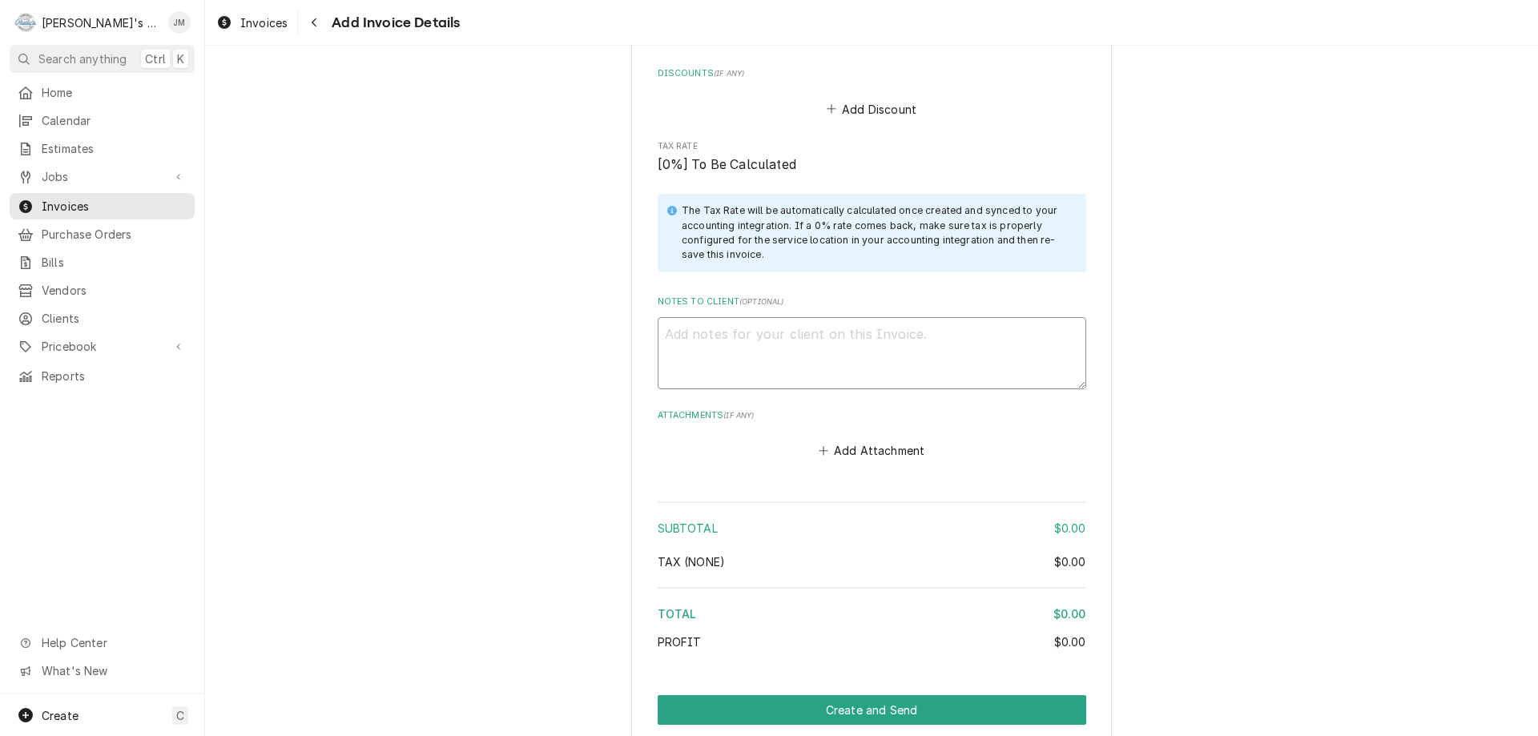
click at [966, 335] on textarea "Notes to Client ( optional )" at bounding box center [872, 353] width 429 height 72
type textarea "W"
type textarea "x"
type textarea "Wa"
type textarea "x"
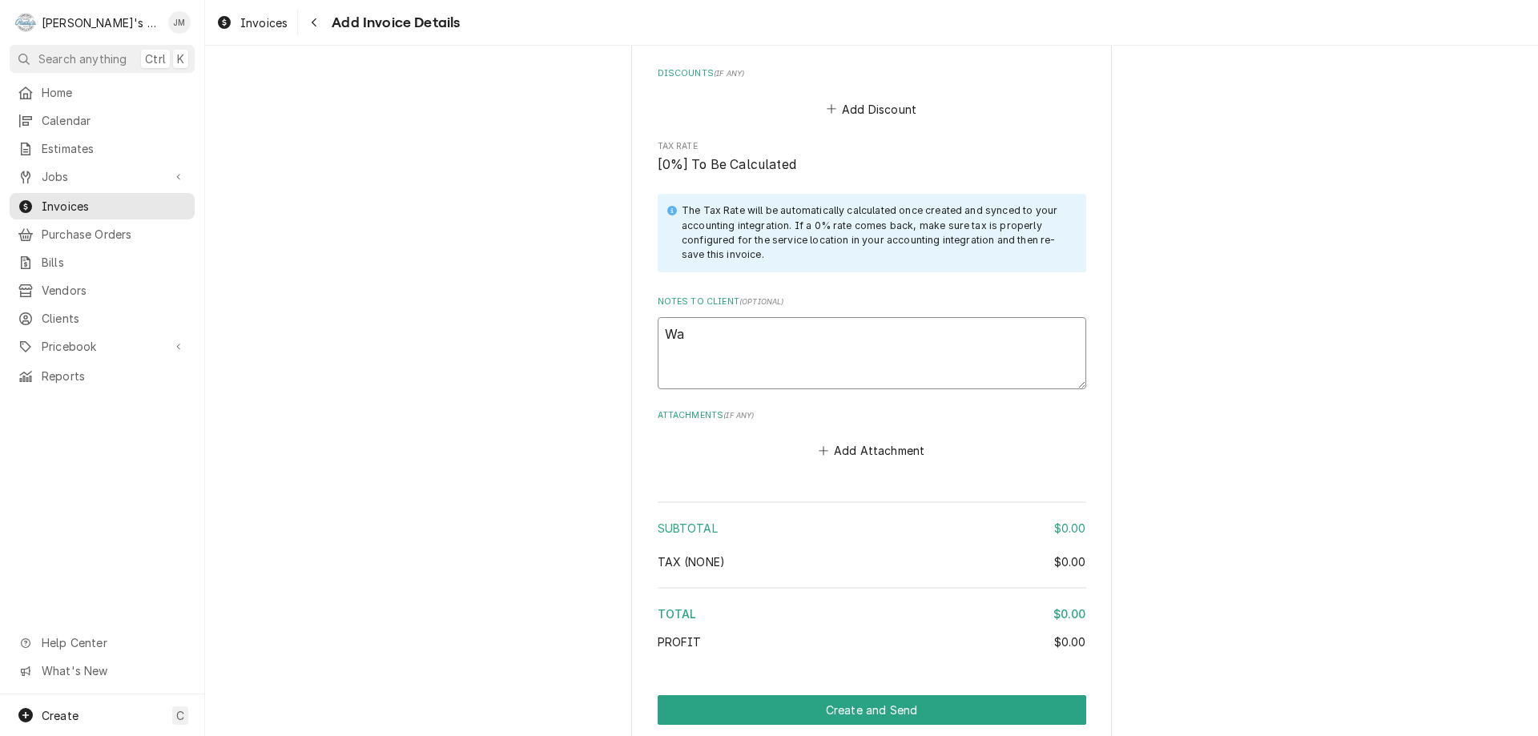
type textarea "War"
type textarea "x"
type textarea "Warr"
type textarea "x"
type textarea "Warra"
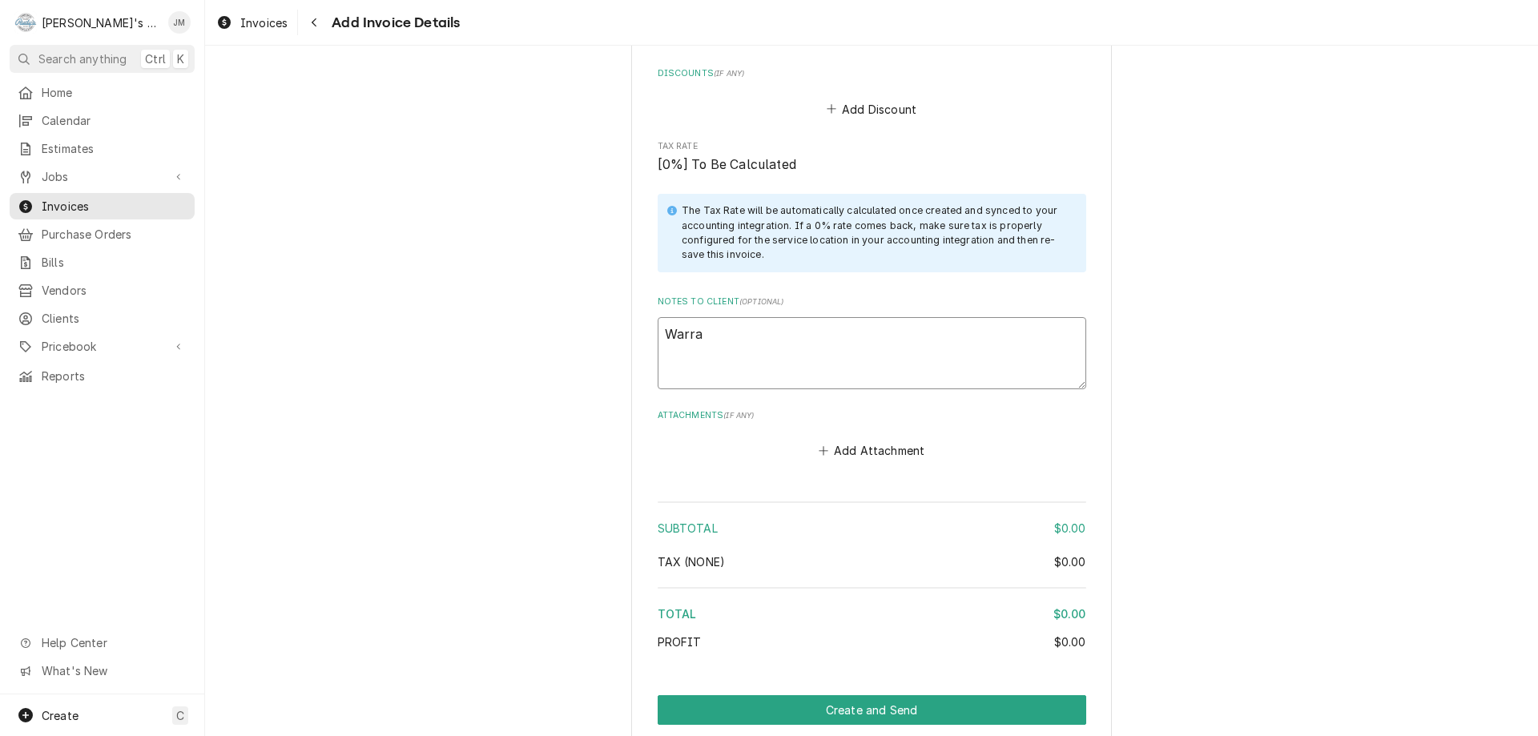
type textarea "x"
type textarea "Warran"
type textarea "x"
type textarea "Warrant"
type textarea "x"
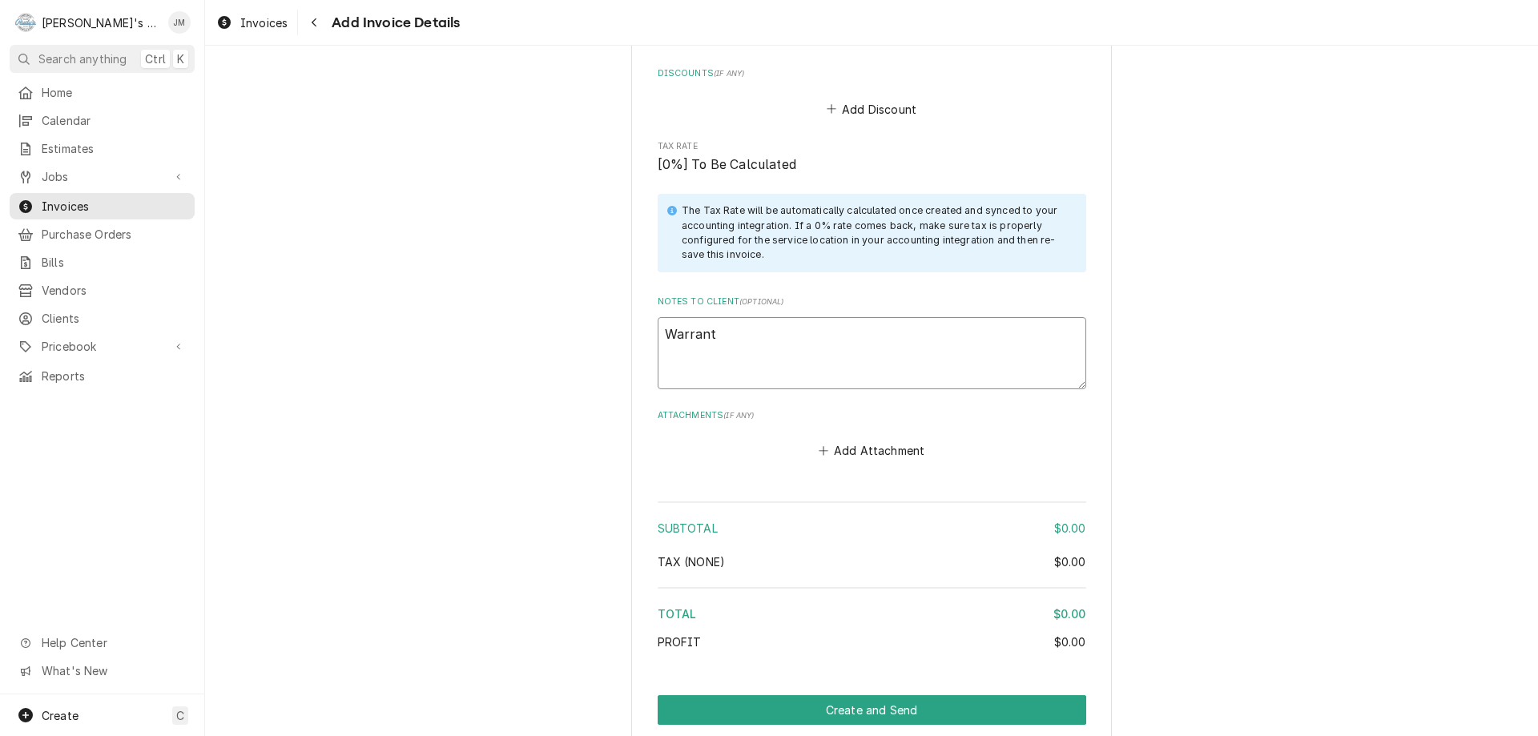
type textarea "Warranty"
type textarea "x"
type textarea "Warranty"
type textarea "x"
type textarea "Warranty w"
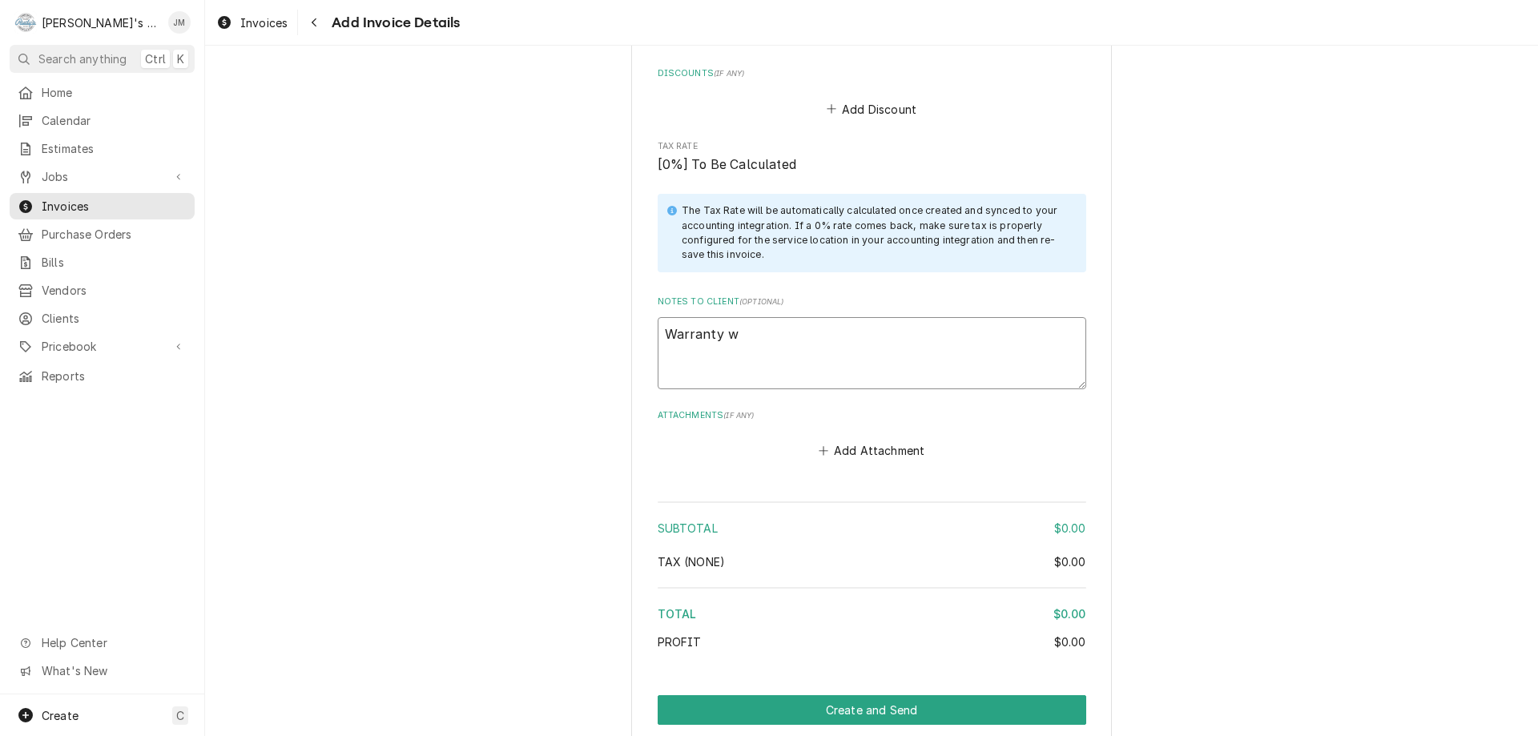
type textarea "x"
type textarea "Warranty wo"
type textarea "x"
type textarea "Warranty wor"
type textarea "x"
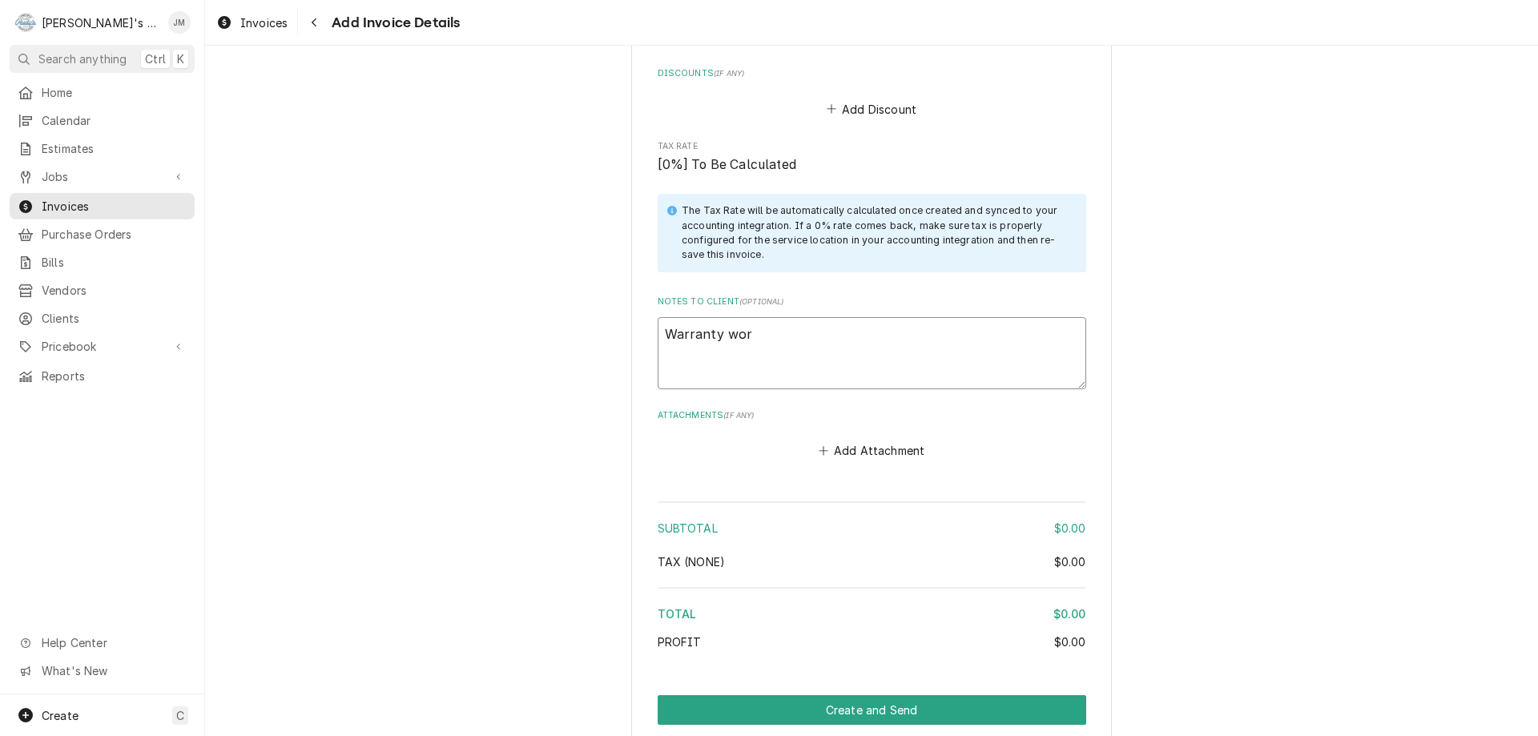
type textarea "Warranty work"
type textarea "x"
type textarea "Warranty work"
type textarea "x"
type textarea "Warranty work -"
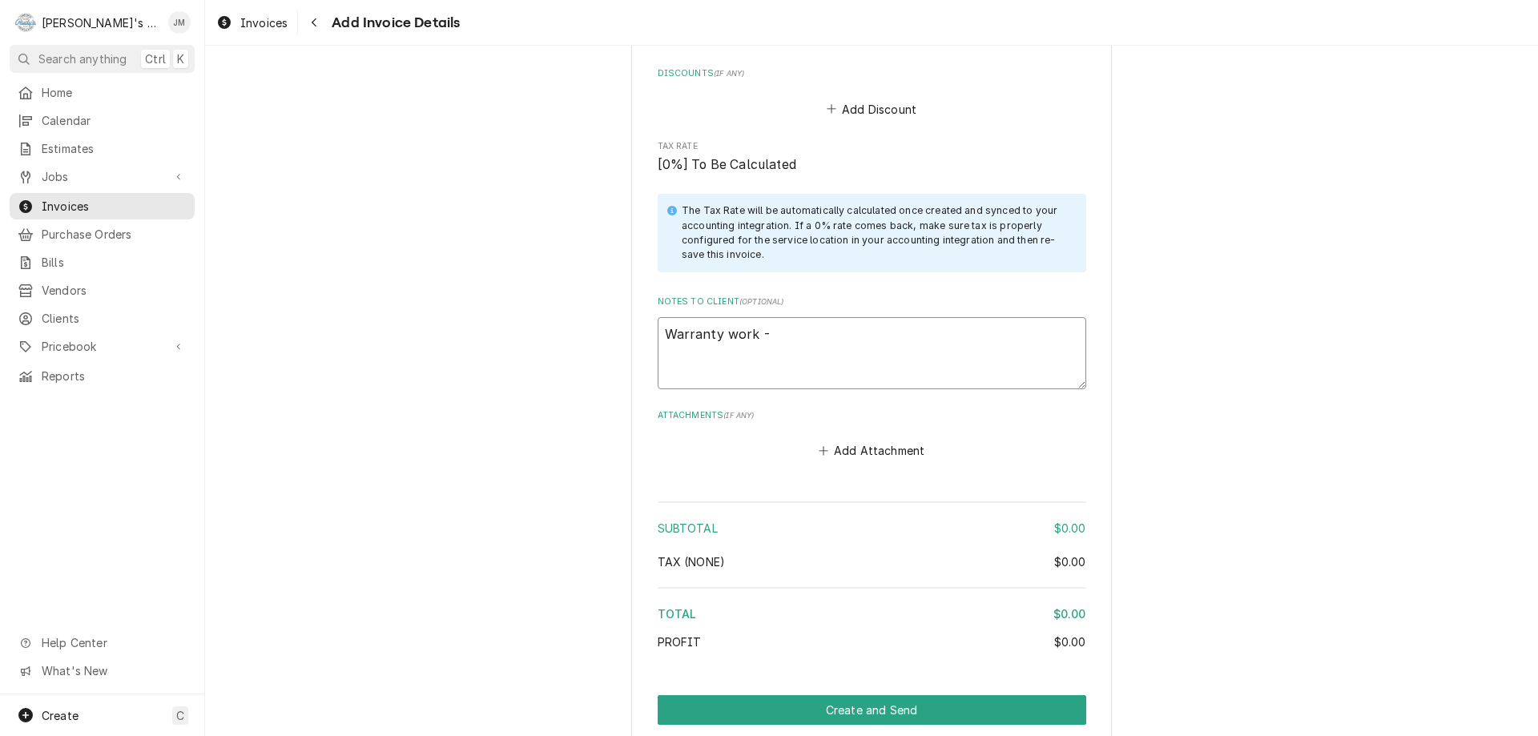
type textarea "x"
type textarea "Warranty work -"
type textarea "x"
type textarea "Warranty work - n"
type textarea "x"
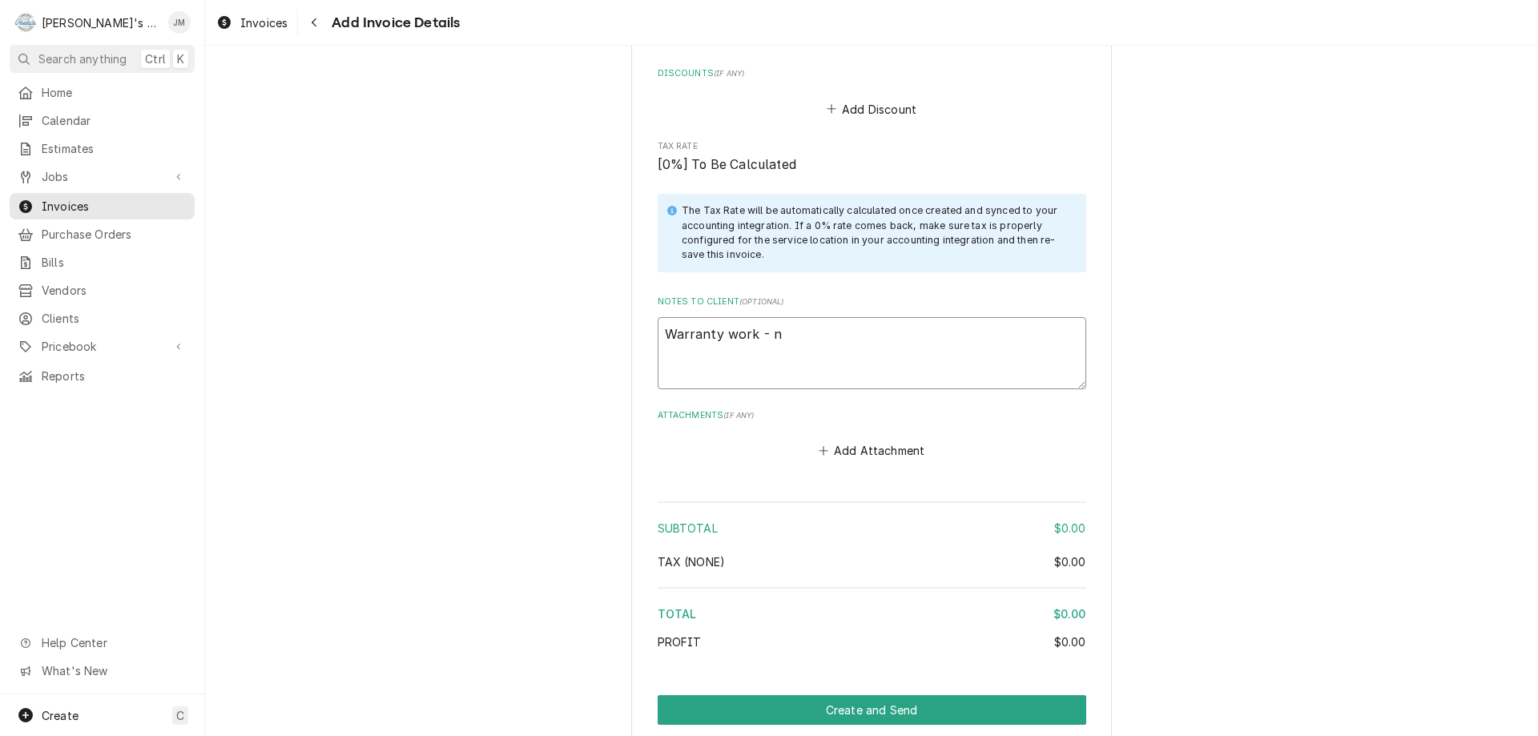
type textarea "Warranty work - n0"
type textarea "x"
type textarea "Warranty work - n0"
type textarea "x"
type textarea "Warranty work - n0"
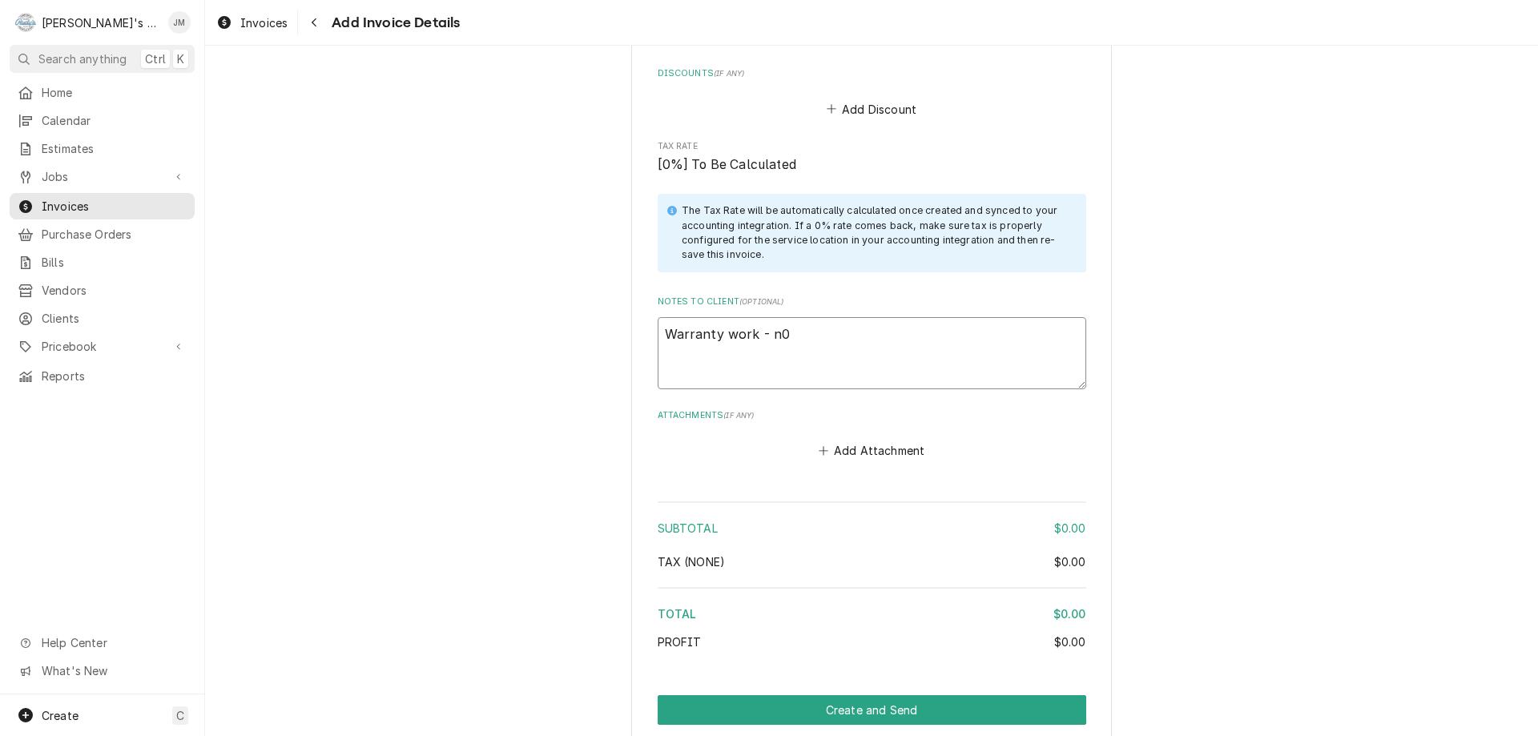
type textarea "x"
type textarea "Warranty work - n"
type textarea "x"
type textarea "Warranty work - no"
type textarea "x"
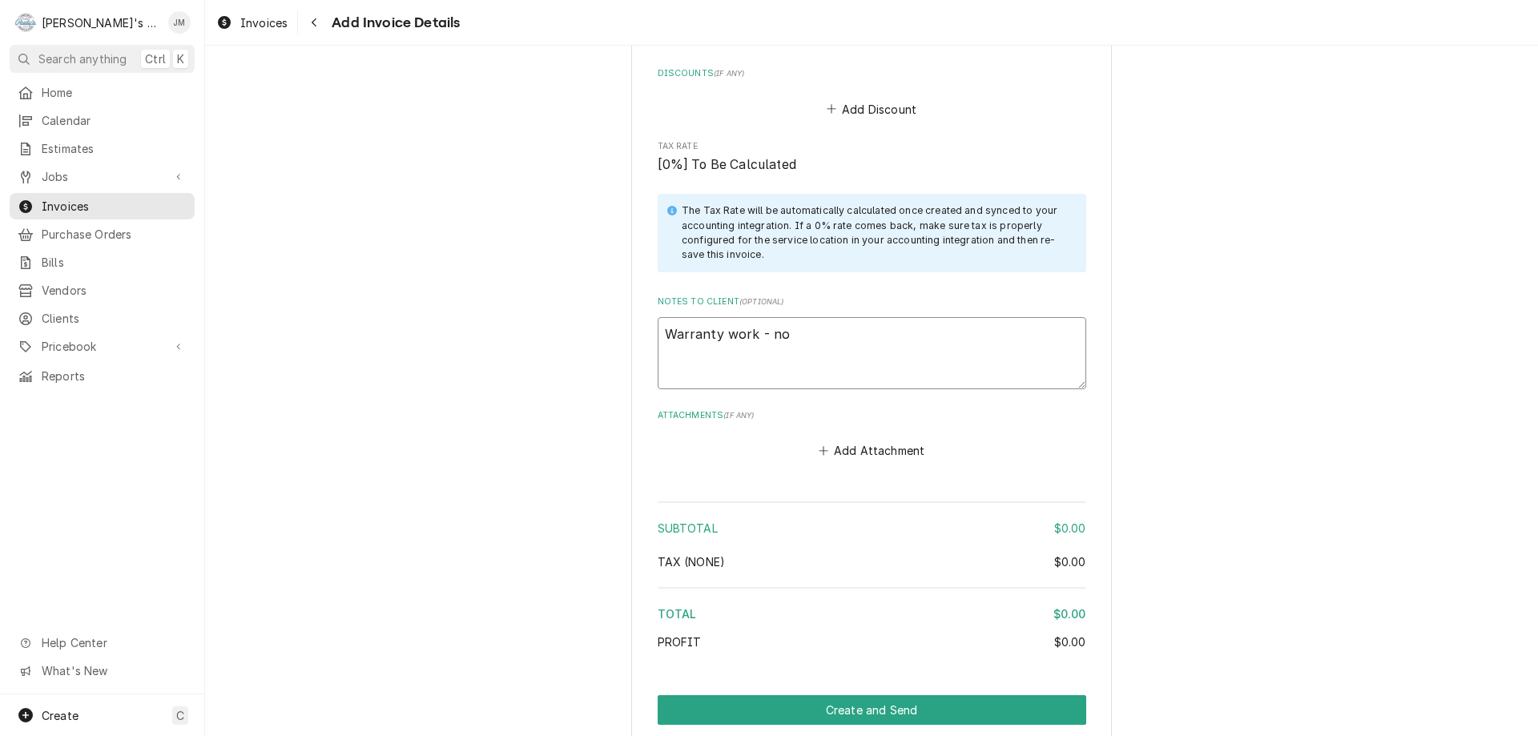
type textarea "Warranty work - no"
type textarea "x"
type textarea "Warranty work - no c"
type textarea "x"
type textarea "Warranty work - no ch"
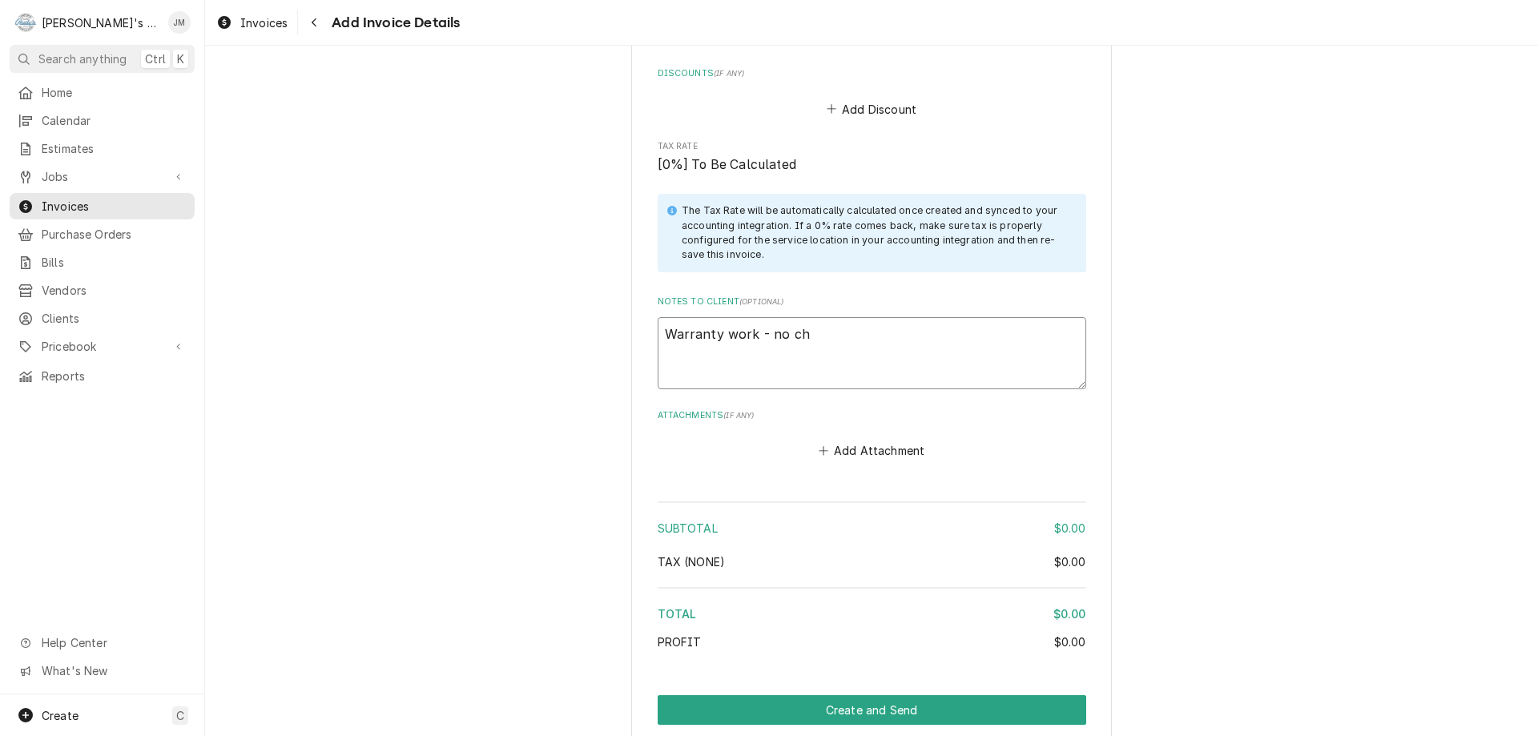
type textarea "x"
type textarea "Warranty work - no cha"
type textarea "x"
type textarea "Warranty work - no char"
type textarea "x"
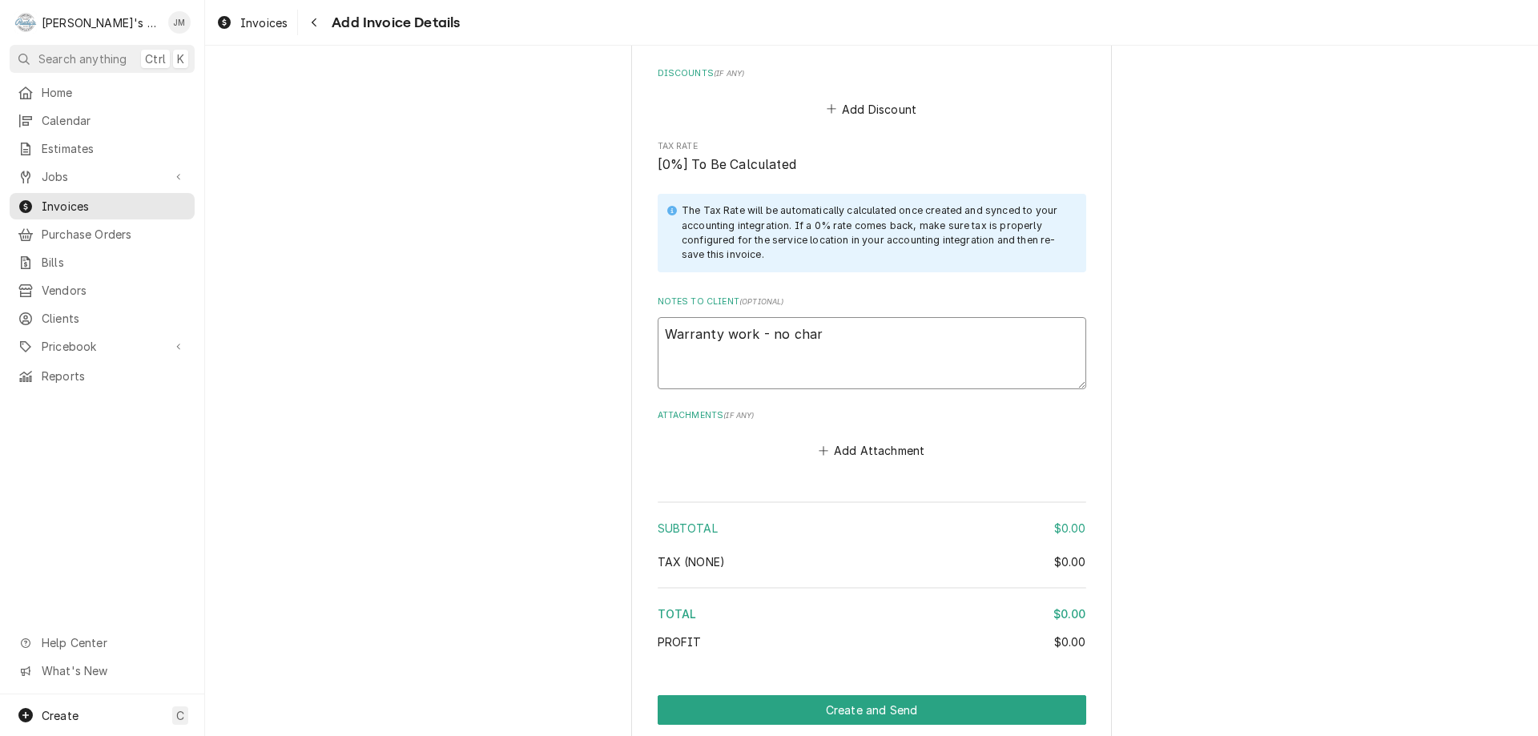
type textarea "Warranty work - no chart"
type textarea "x"
type textarea "Warranty work - no charte"
type textarea "x"
type textarea "Warranty work - no chart"
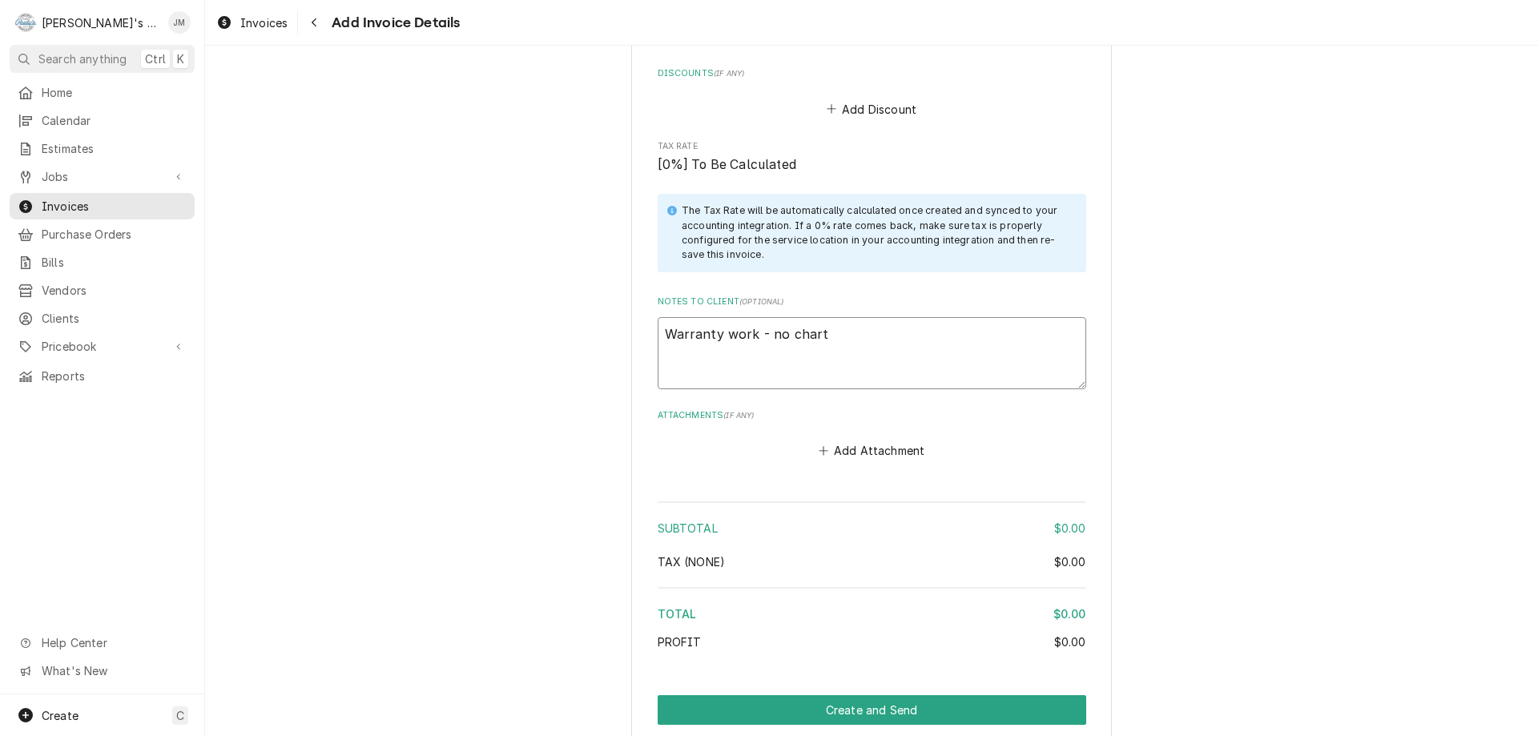
type textarea "x"
type textarea "Warranty work - no char"
type textarea "x"
type textarea "Warranty work - no charg"
type textarea "x"
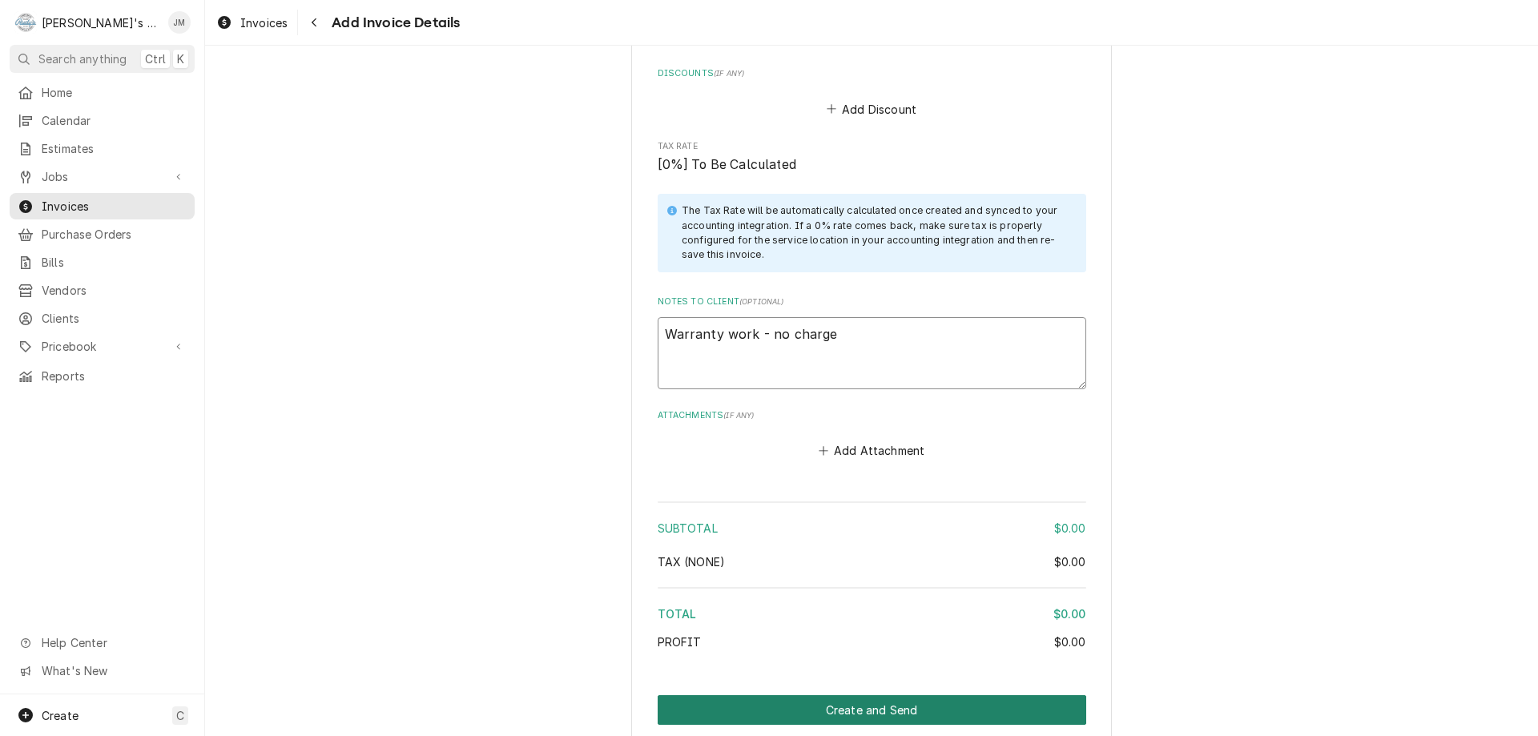
type textarea "Warranty work - no charge"
click at [847, 715] on button "Create and Send" at bounding box center [872, 710] width 429 height 30
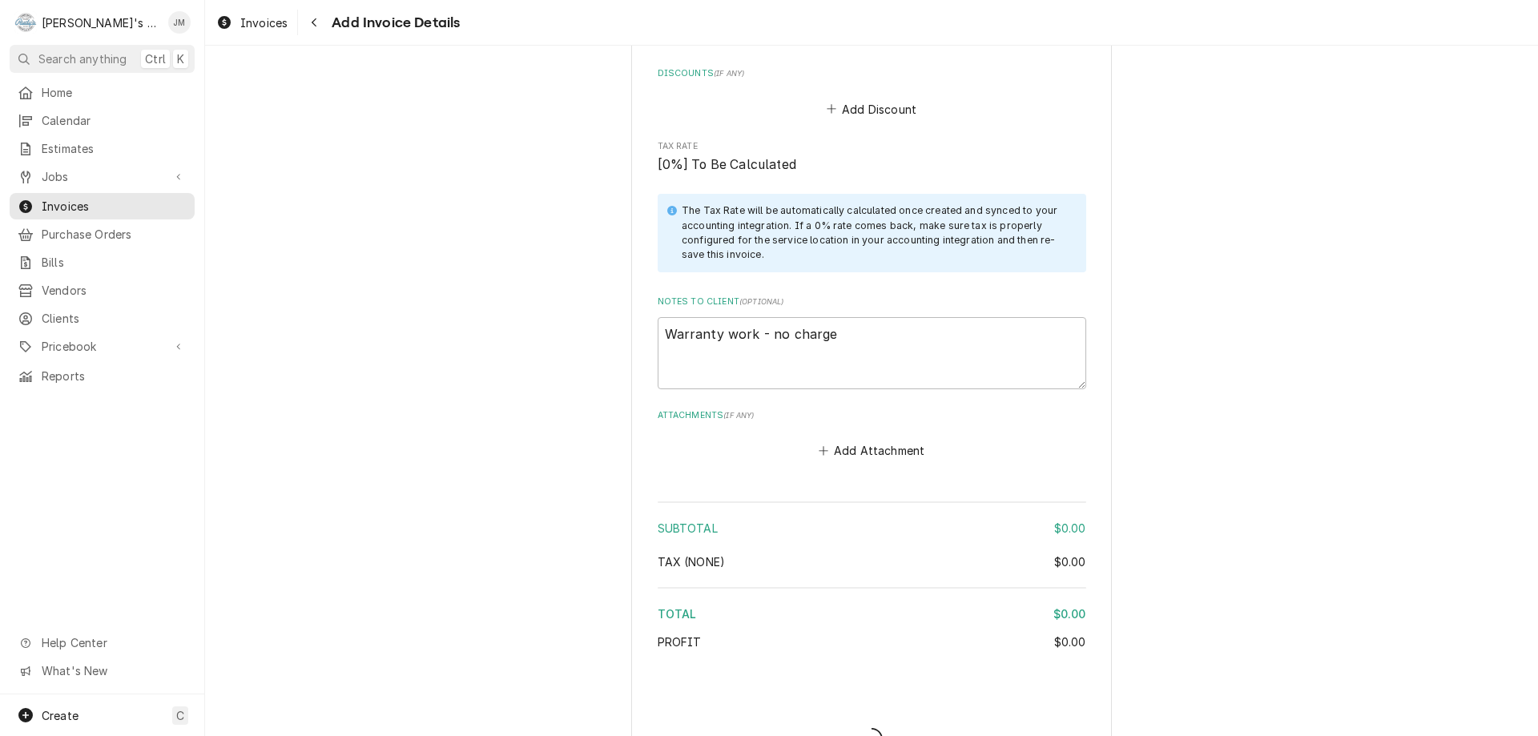
type textarea "x"
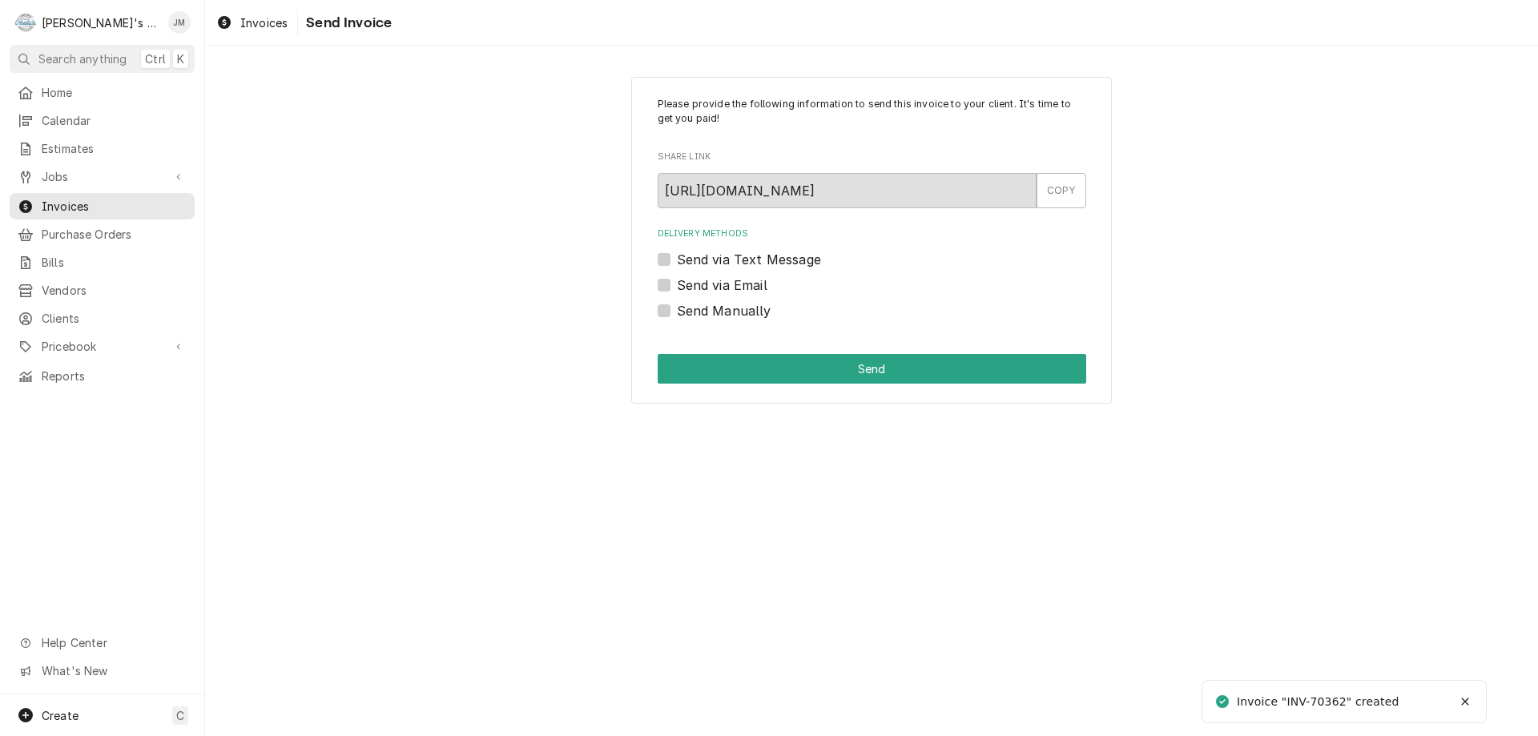
click at [730, 306] on label "Send Manually" at bounding box center [724, 310] width 95 height 19
click at [730, 306] on input "Send Manually" at bounding box center [891, 318] width 429 height 35
checkbox input "true"
click at [823, 369] on button "Send" at bounding box center [872, 369] width 429 height 30
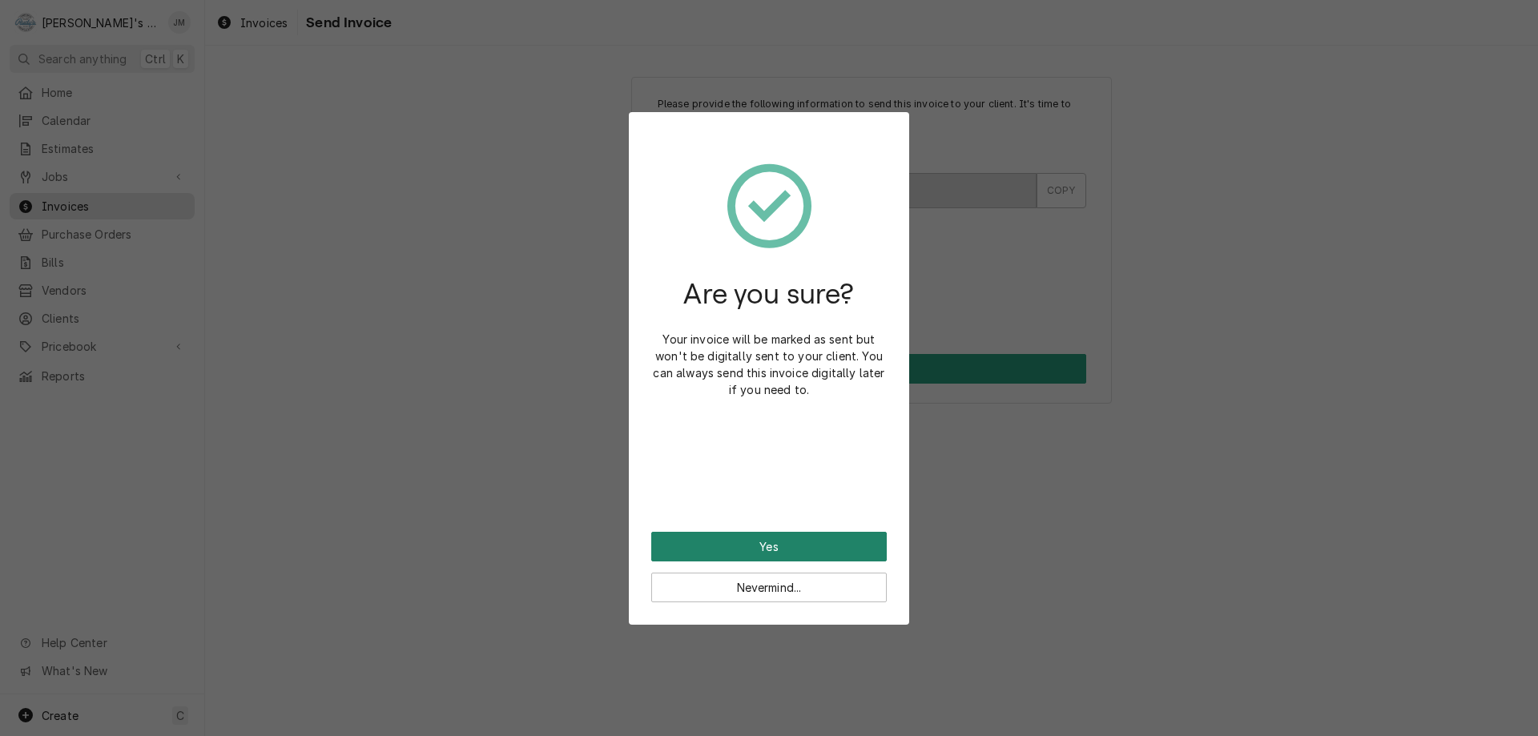
click at [772, 546] on button "Yes" at bounding box center [769, 547] width 236 height 30
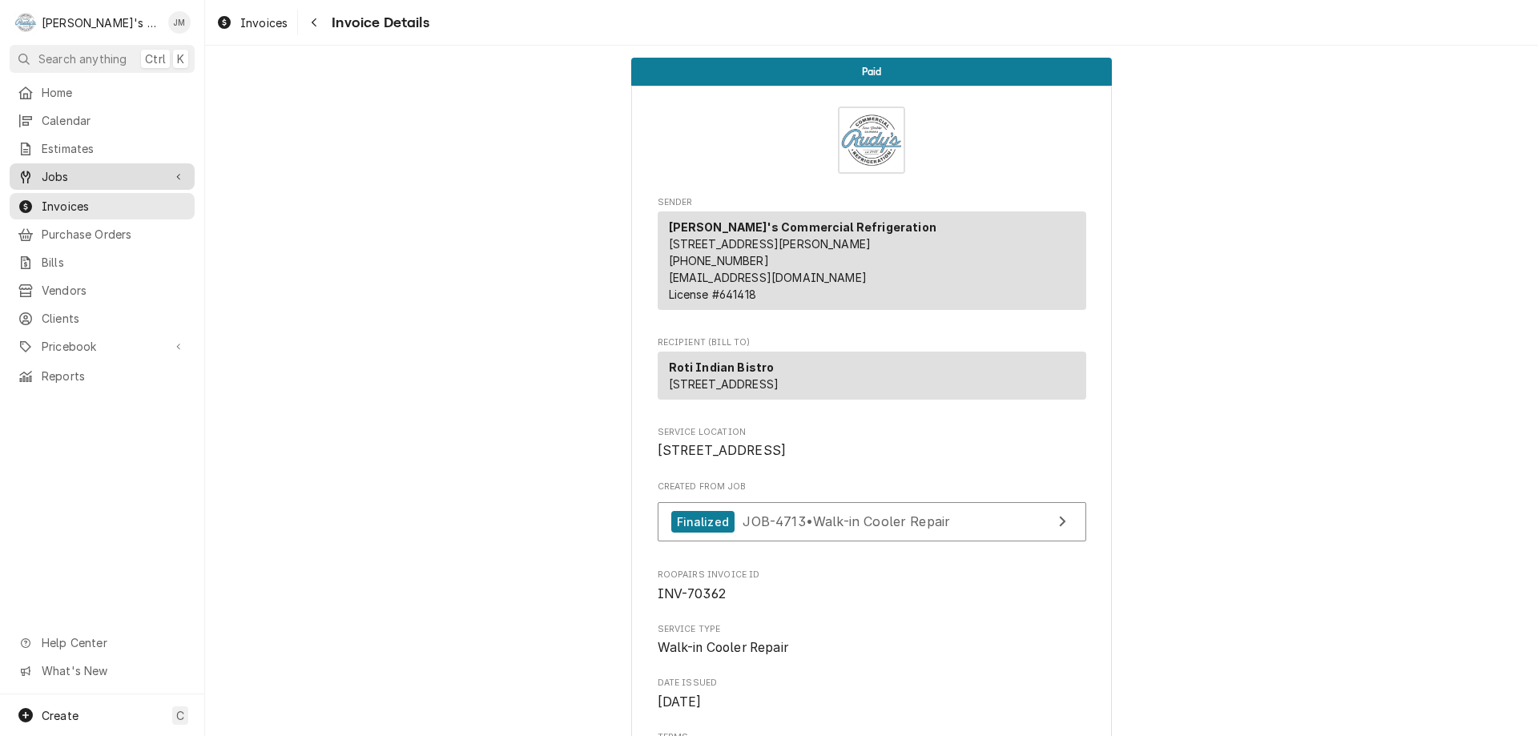
click at [36, 167] on div "Jobs" at bounding box center [102, 177] width 179 height 20
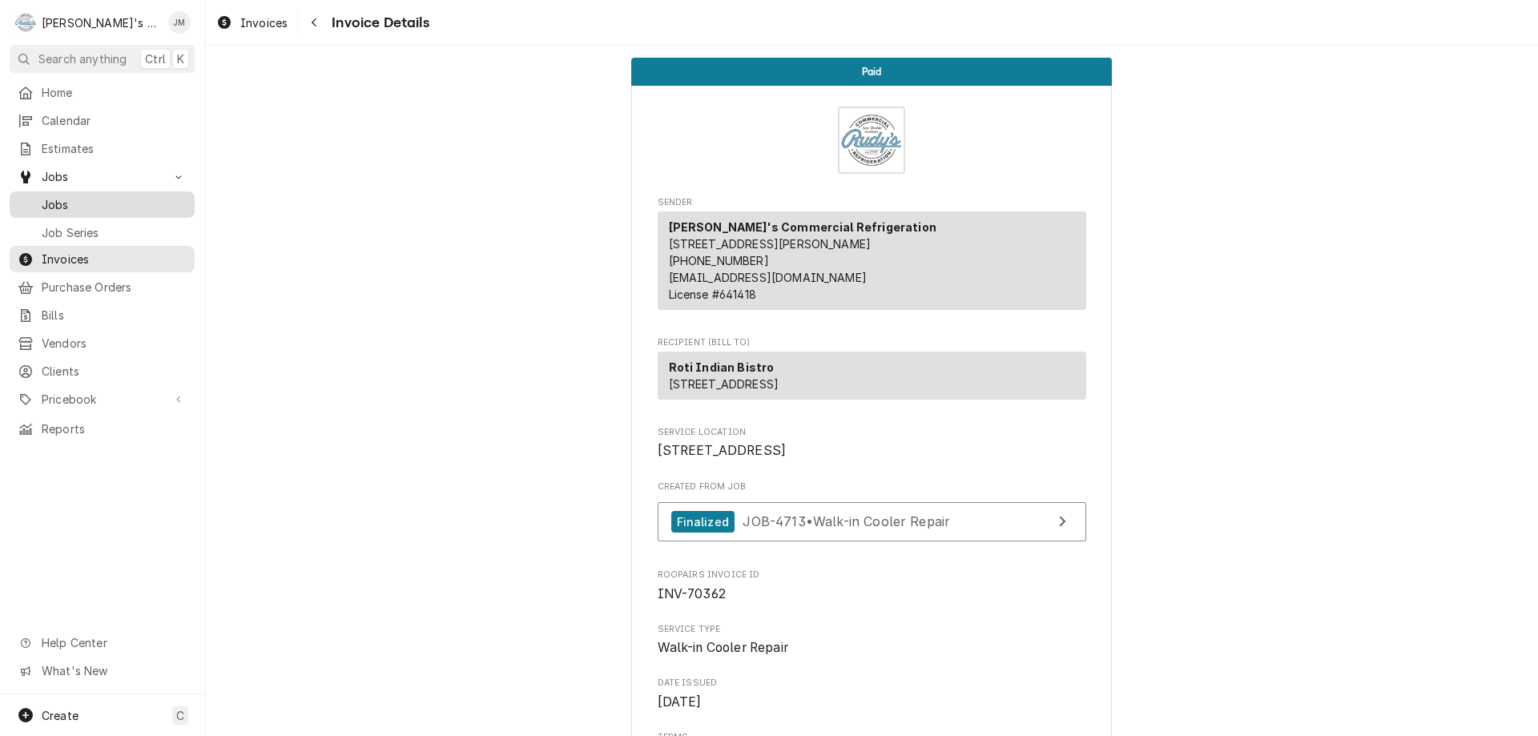
click at [42, 197] on span "Jobs" at bounding box center [114, 204] width 145 height 17
